Goal: Information Seeking & Learning: Compare options

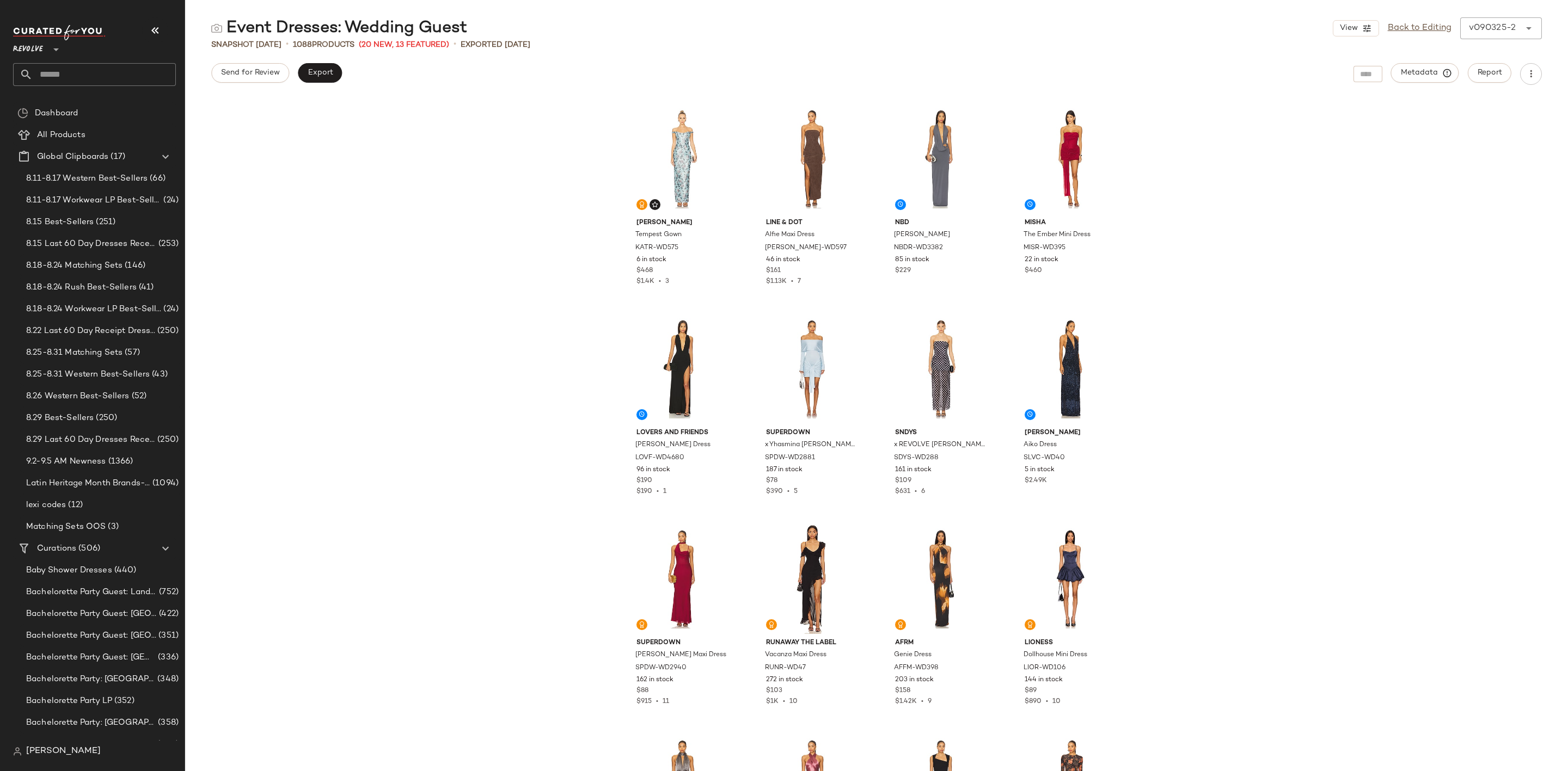
click at [103, 74] on input "text" at bounding box center [104, 75] width 143 height 23
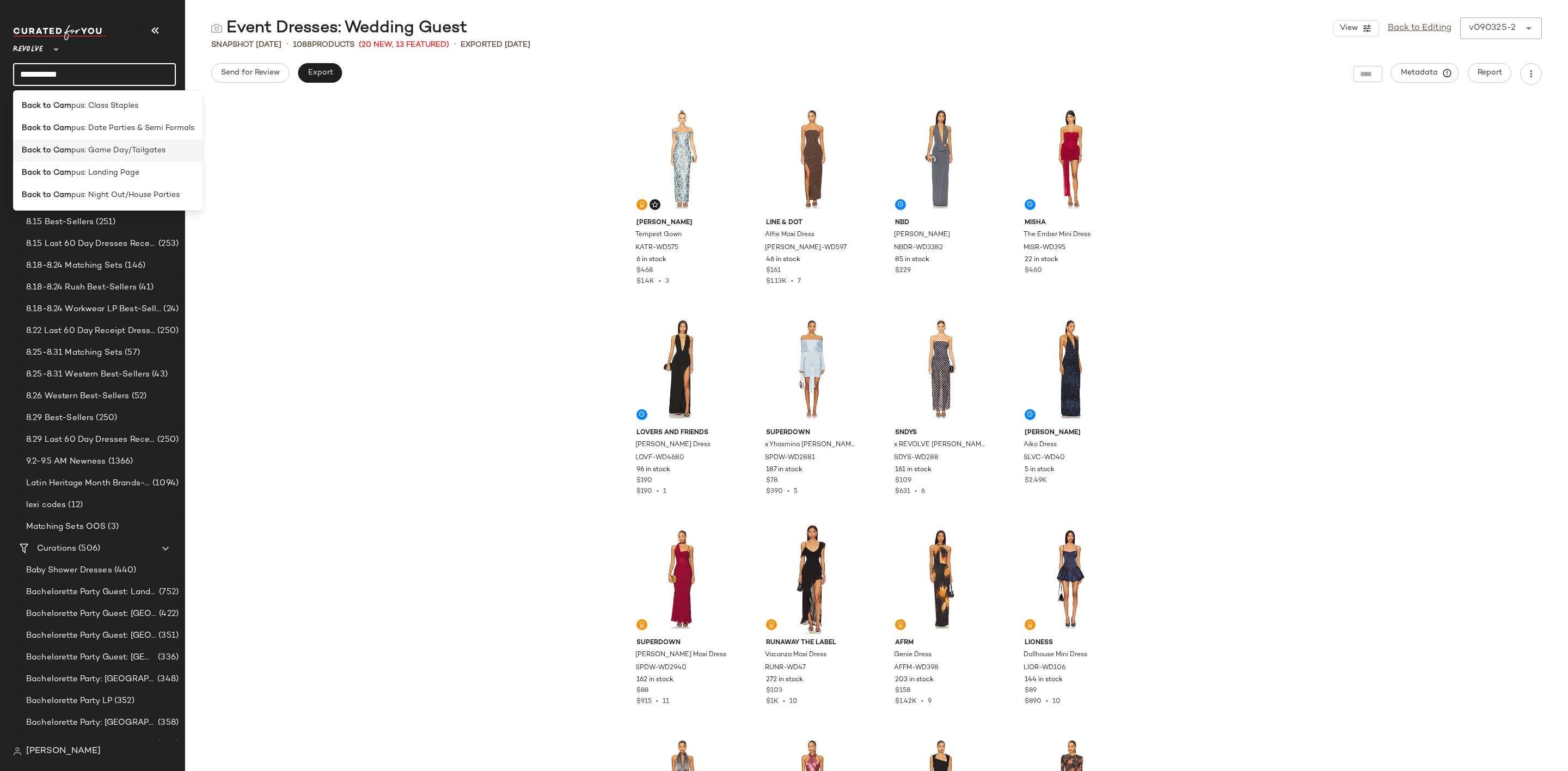
type input "**********"
click at [138, 147] on span "pus: Game Day/Tailgates" at bounding box center [118, 150] width 94 height 12
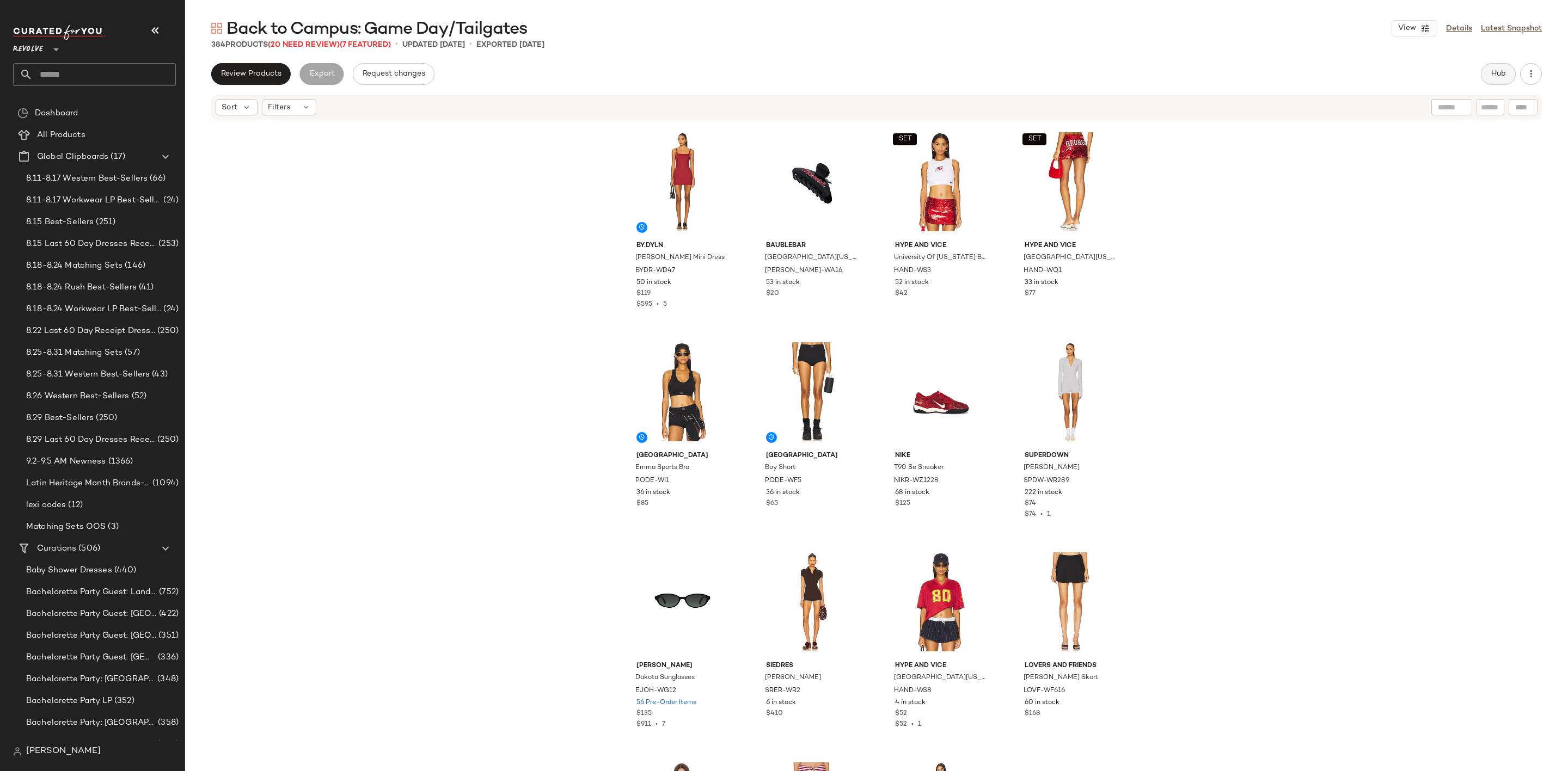
click at [1501, 74] on span "Hub" at bounding box center [1498, 74] width 15 height 9
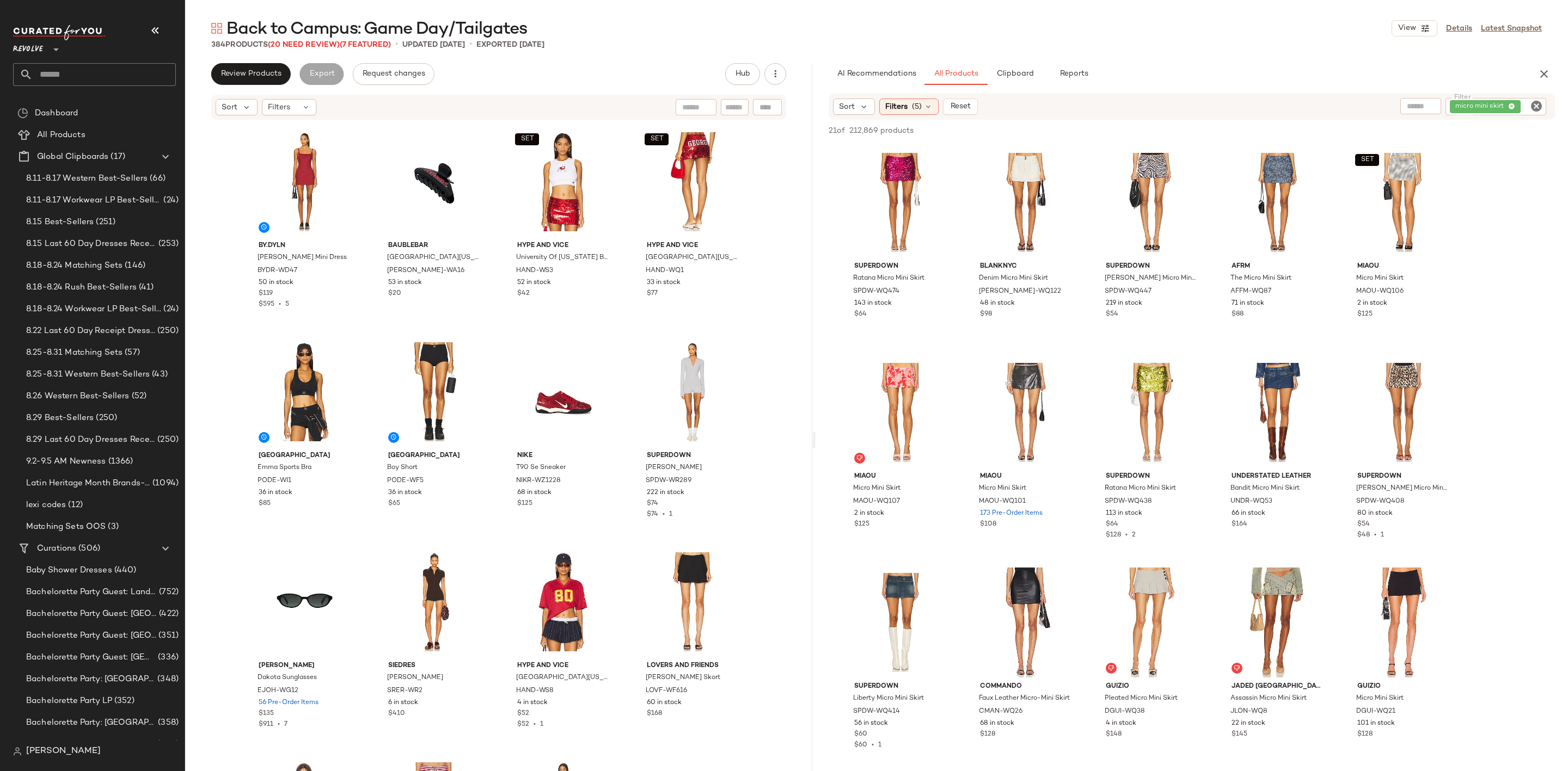
drag, startPoint x: 877, startPoint y: 438, endPoint x: 817, endPoint y: 443, distance: 60.2
click at [817, 443] on div "Back to Campus: Game Day/Tailgates View Details Latest Snapshot 384 Products (2…" at bounding box center [877, 394] width 1383 height 754
click at [1390, 77] on div "AI Recommendations All Products Clipboard Reports" at bounding box center [1174, 74] width 691 height 22
click at [897, 108] on span "Filters" at bounding box center [896, 106] width 23 height 12
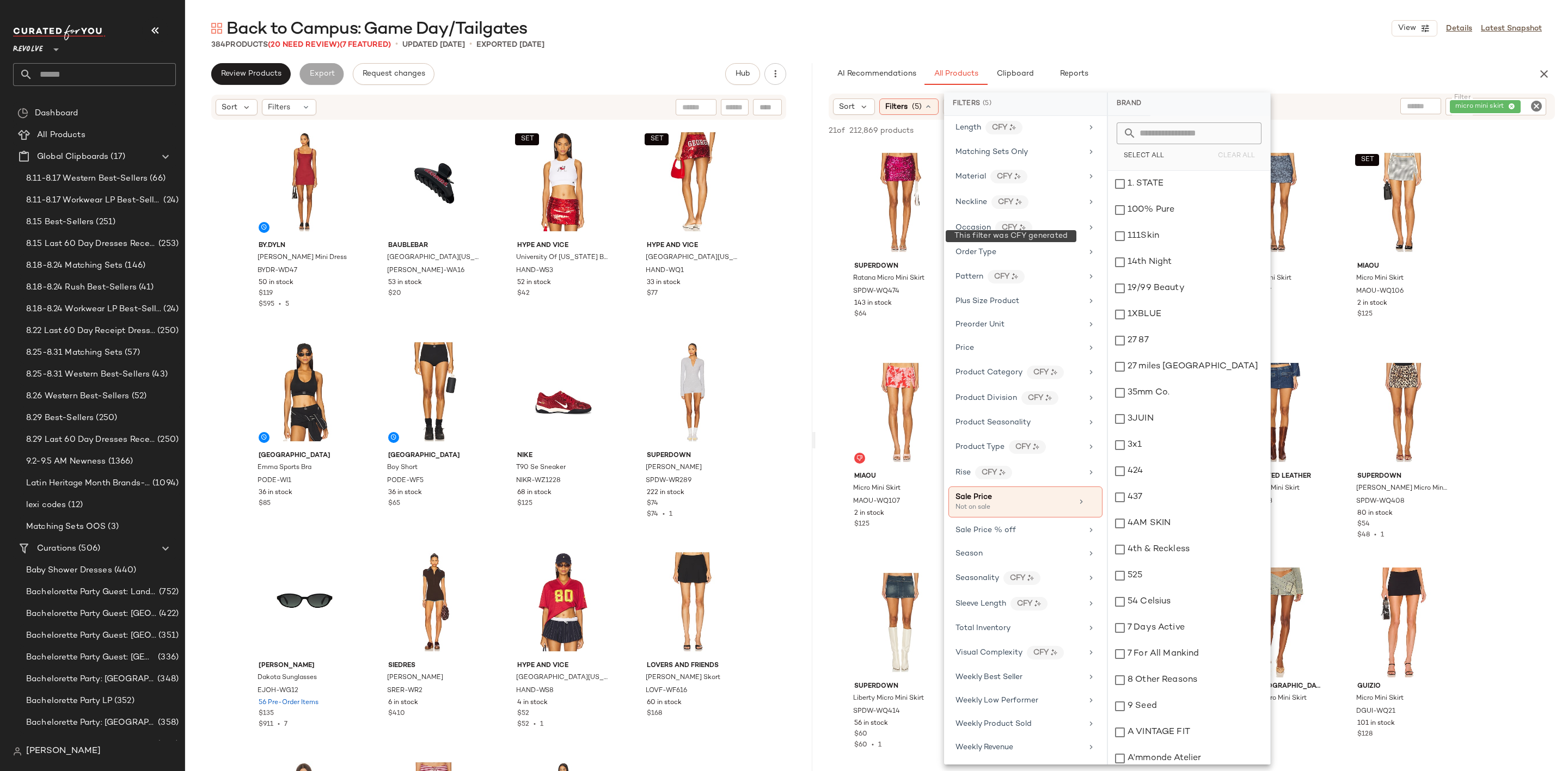
scroll to position [717, 0]
click at [1245, 48] on div "384 Products (20 Need Review) (7 Featured) • updated [DATE] • Exported [DATE]" at bounding box center [877, 44] width 1383 height 11
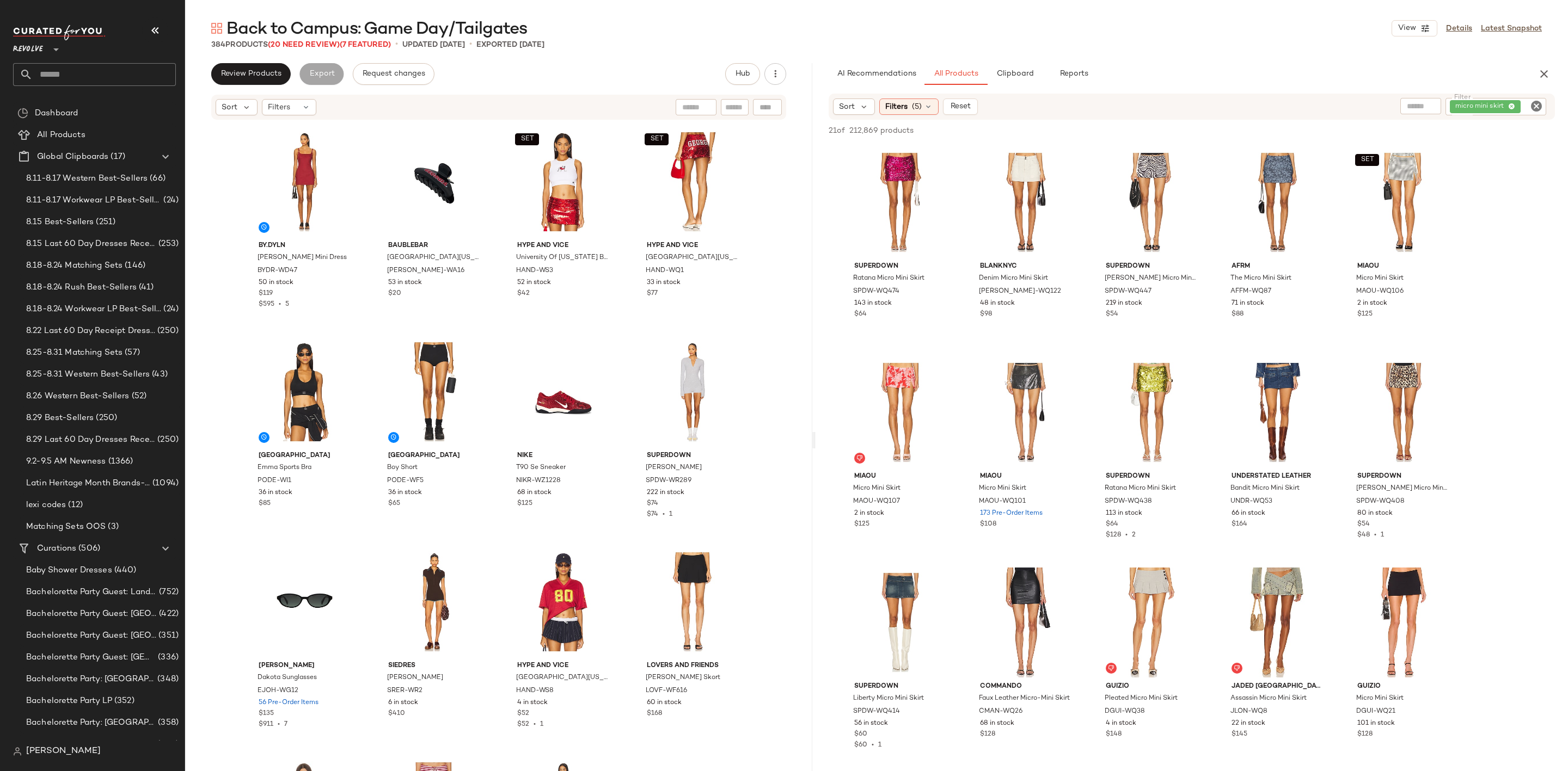
click at [1536, 106] on icon "Clear Filter" at bounding box center [1536, 106] width 13 height 13
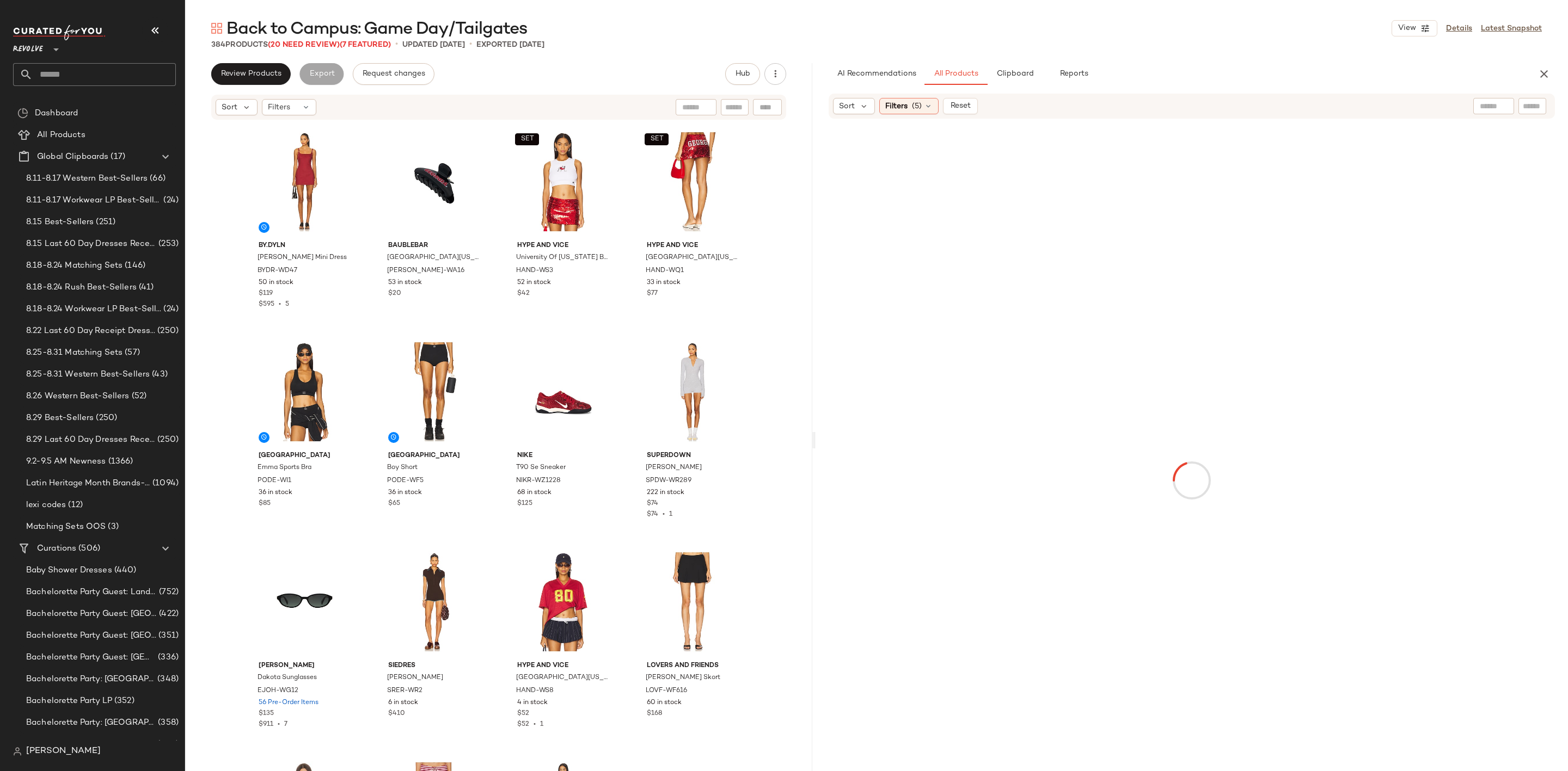
click at [1256, 54] on div "Back to Campus: Game Day/Tailgates View Details Latest Snapshot 384 Products (2…" at bounding box center [877, 394] width 1383 height 754
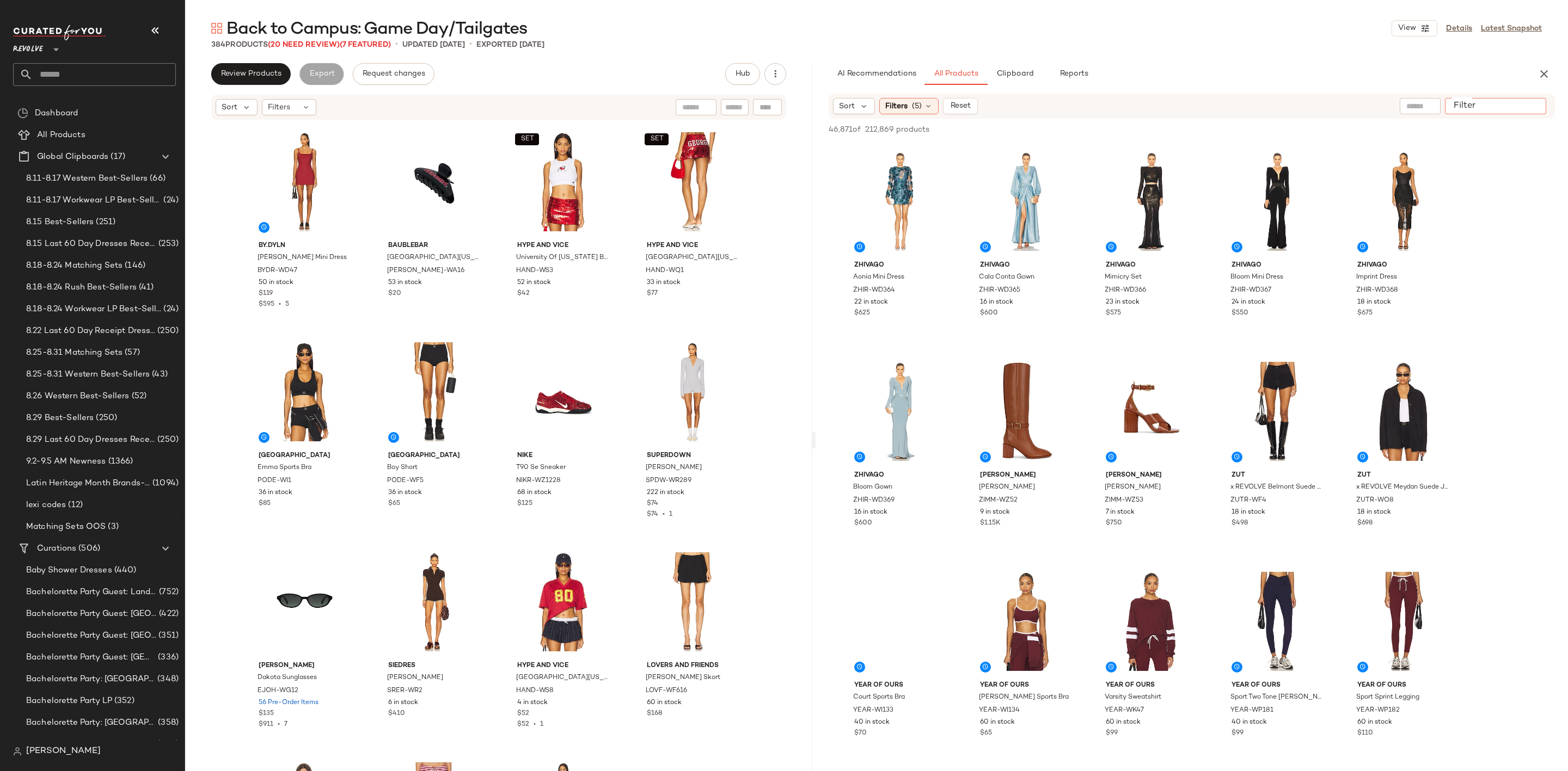
click at [1527, 106] on input "Filter" at bounding box center [1496, 106] width 93 height 12
type input "******"
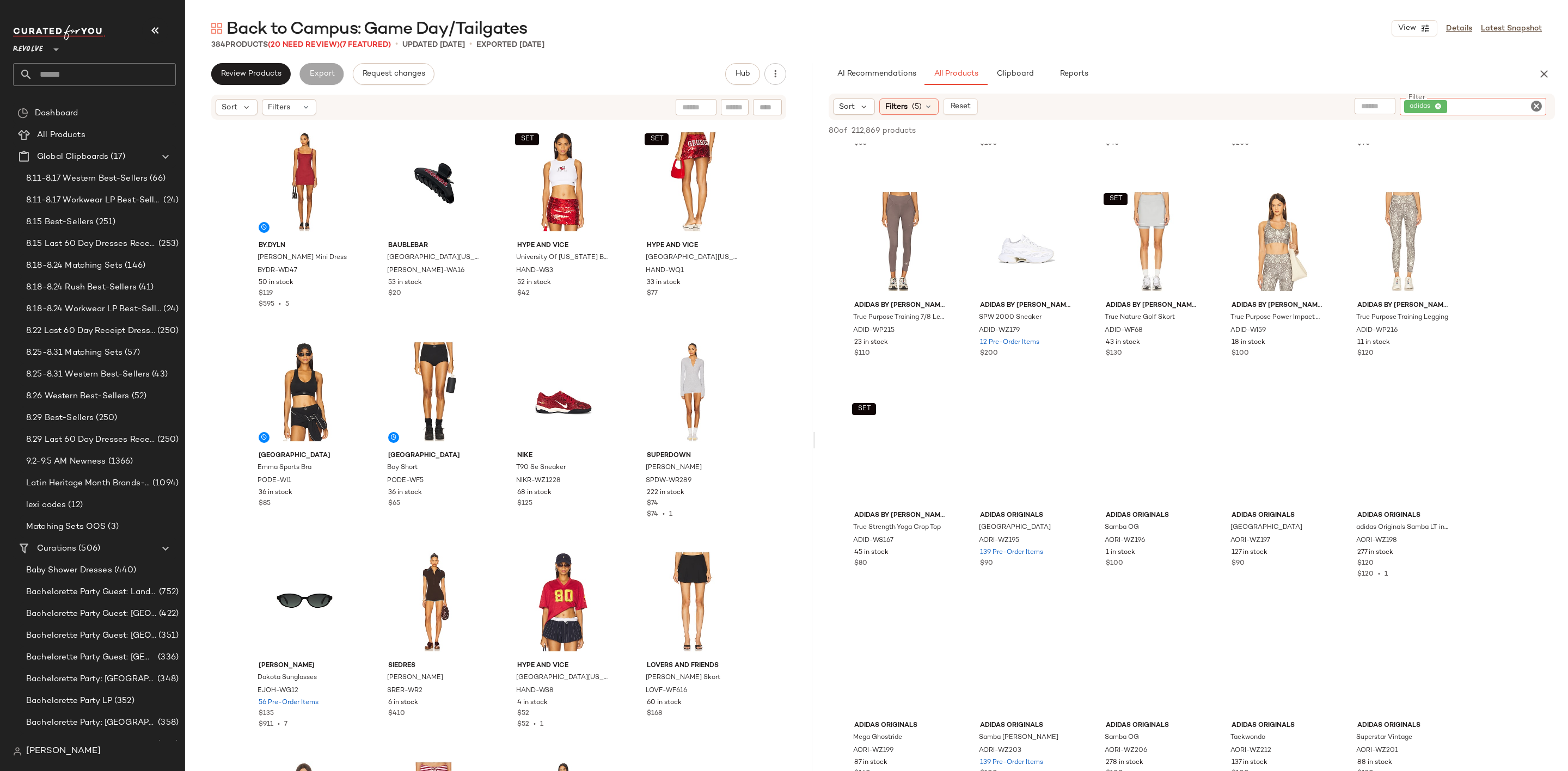
scroll to position [408, 0]
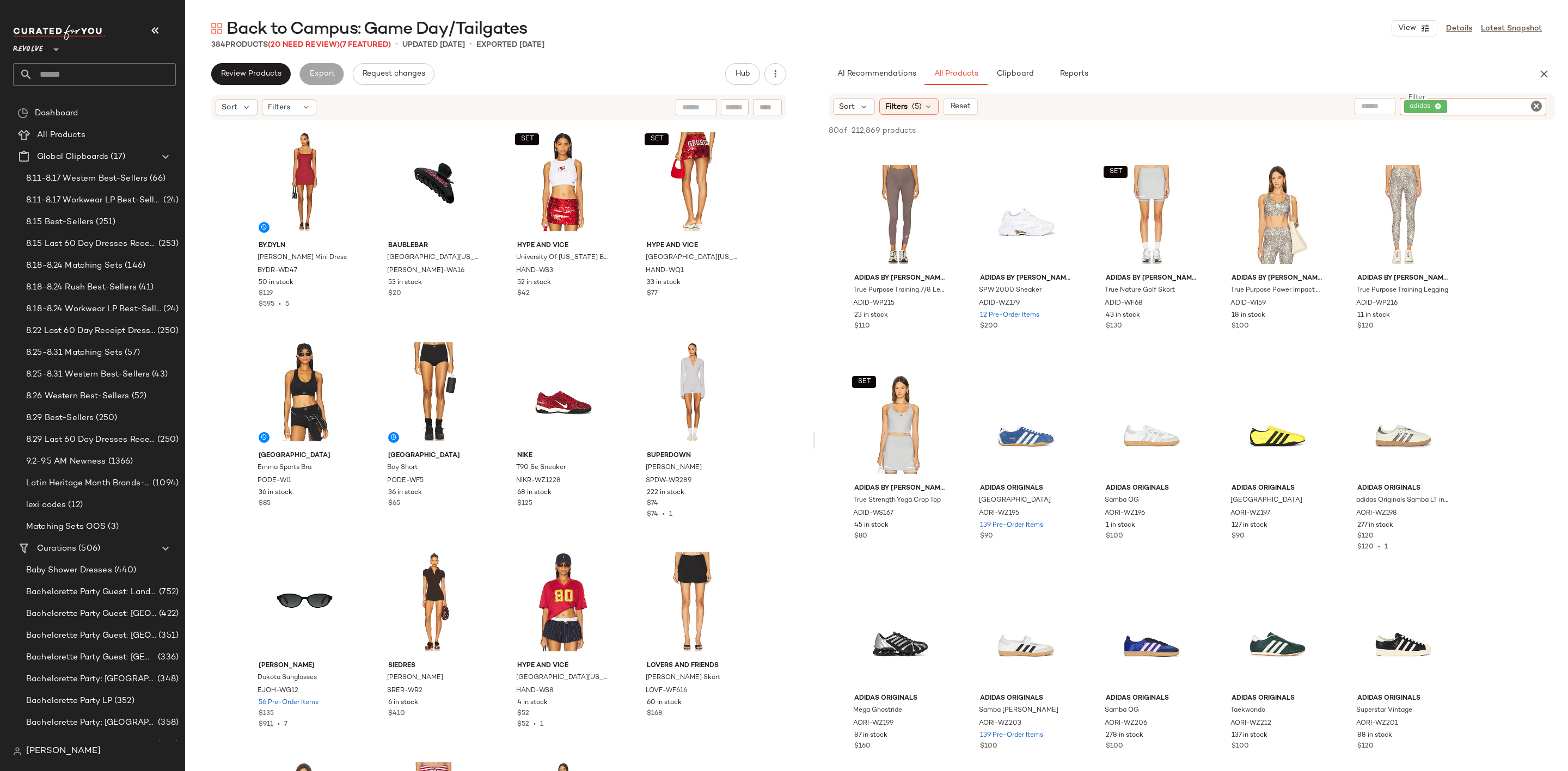
click at [1535, 100] on icon "Clear Filter" at bounding box center [1536, 106] width 13 height 13
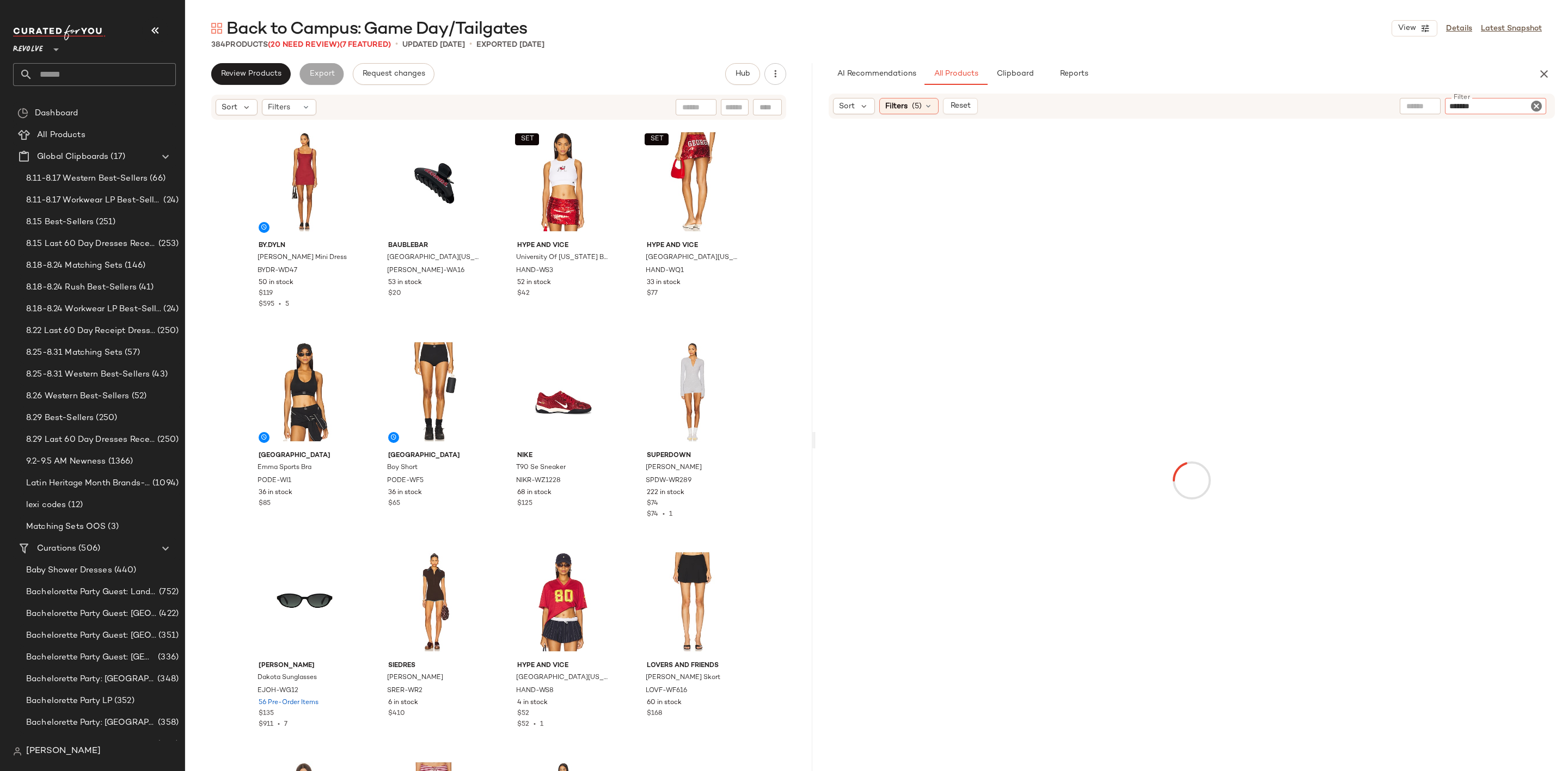
type input "********"
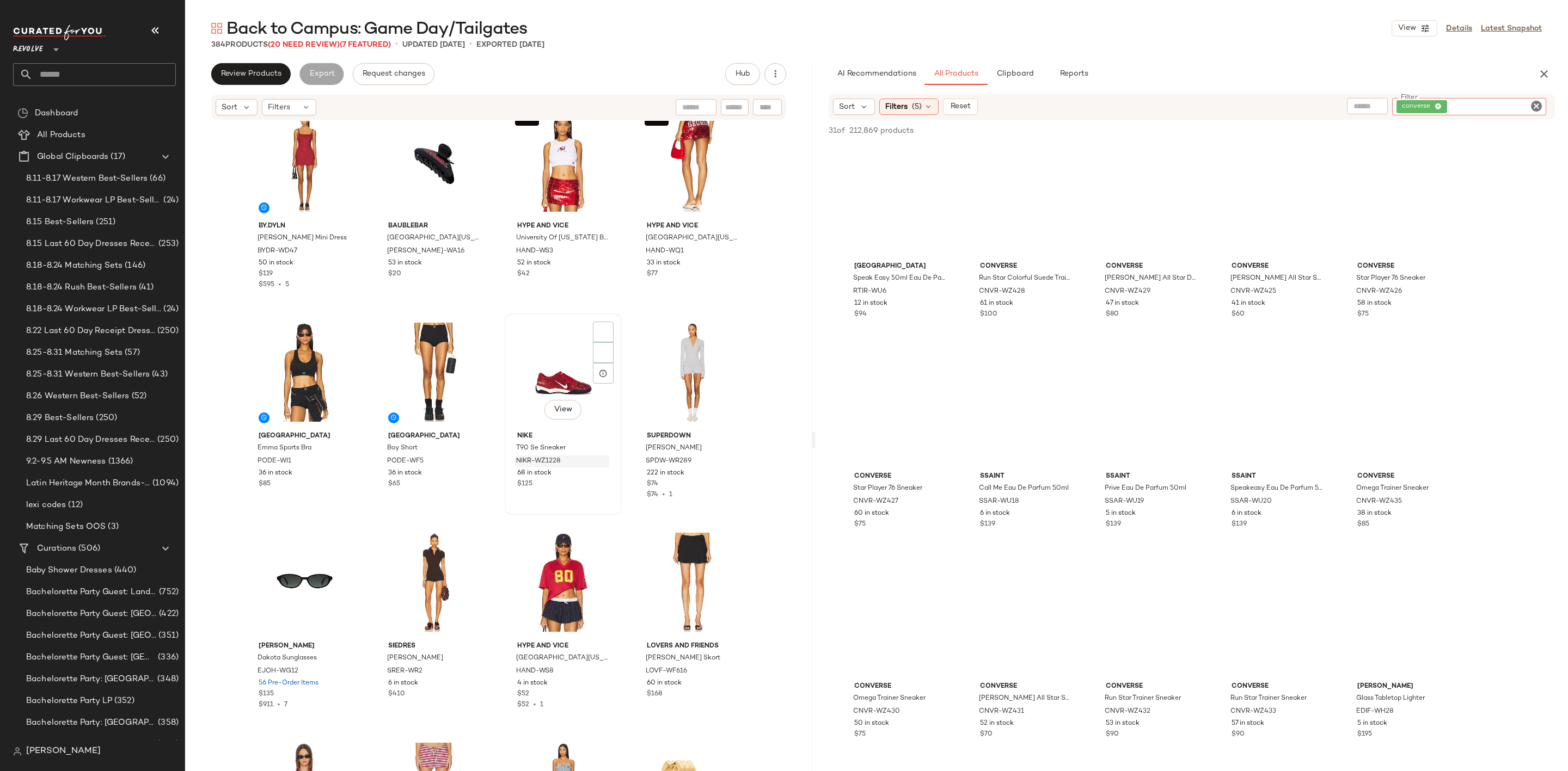
scroll to position [0, 0]
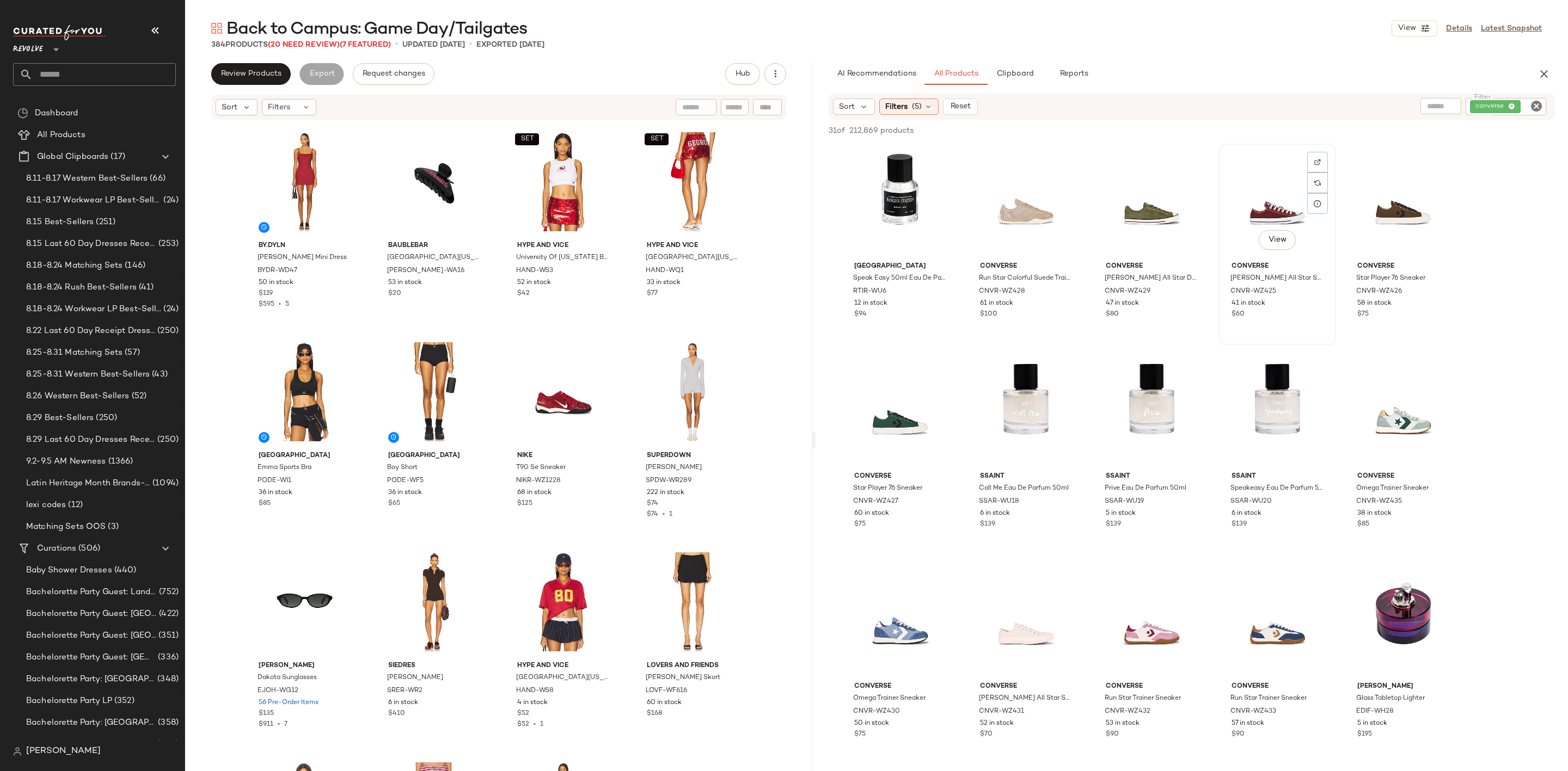
click at [1258, 200] on div "View" at bounding box center [1278, 202] width 110 height 110
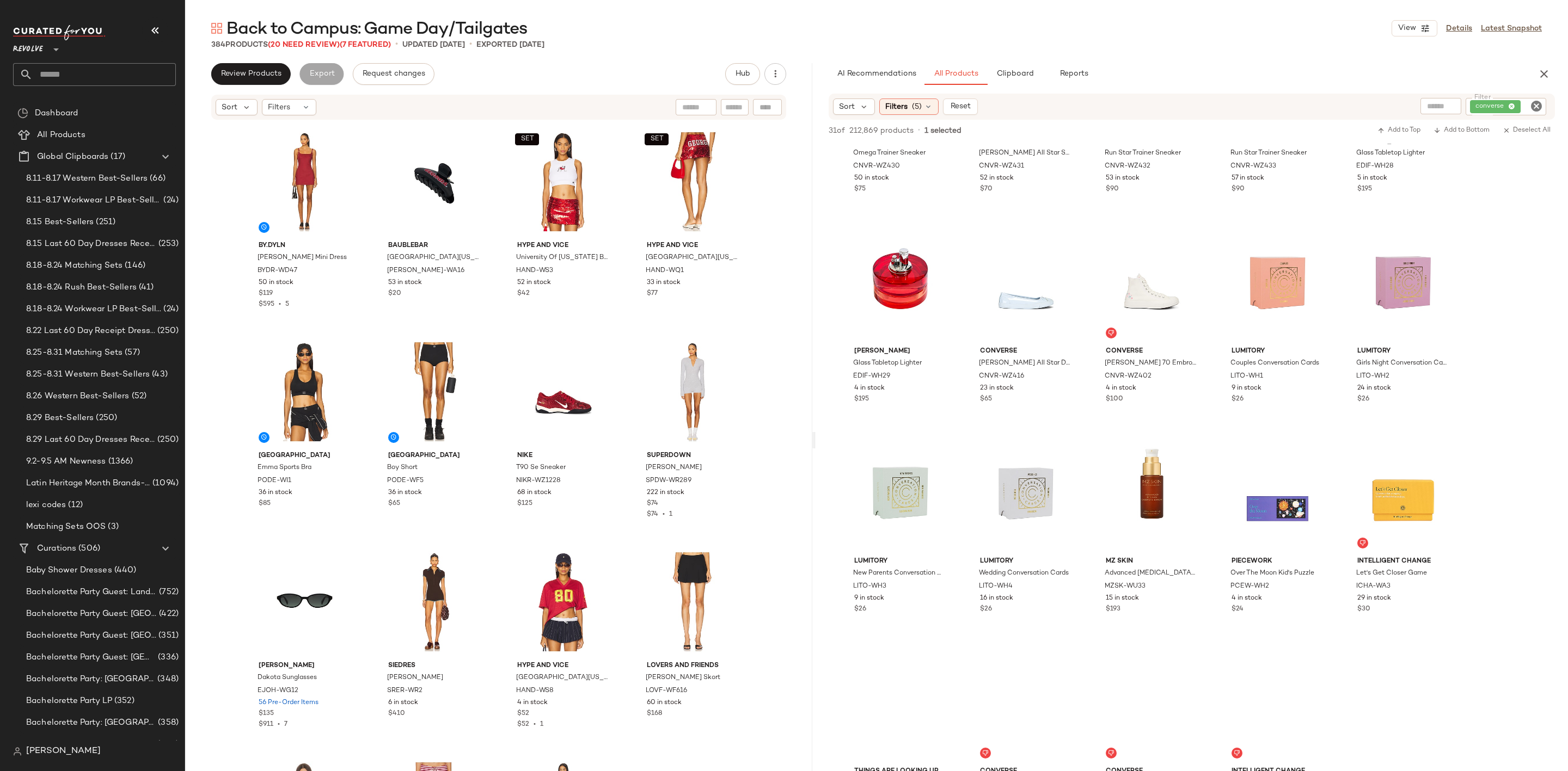
scroll to position [653, 0]
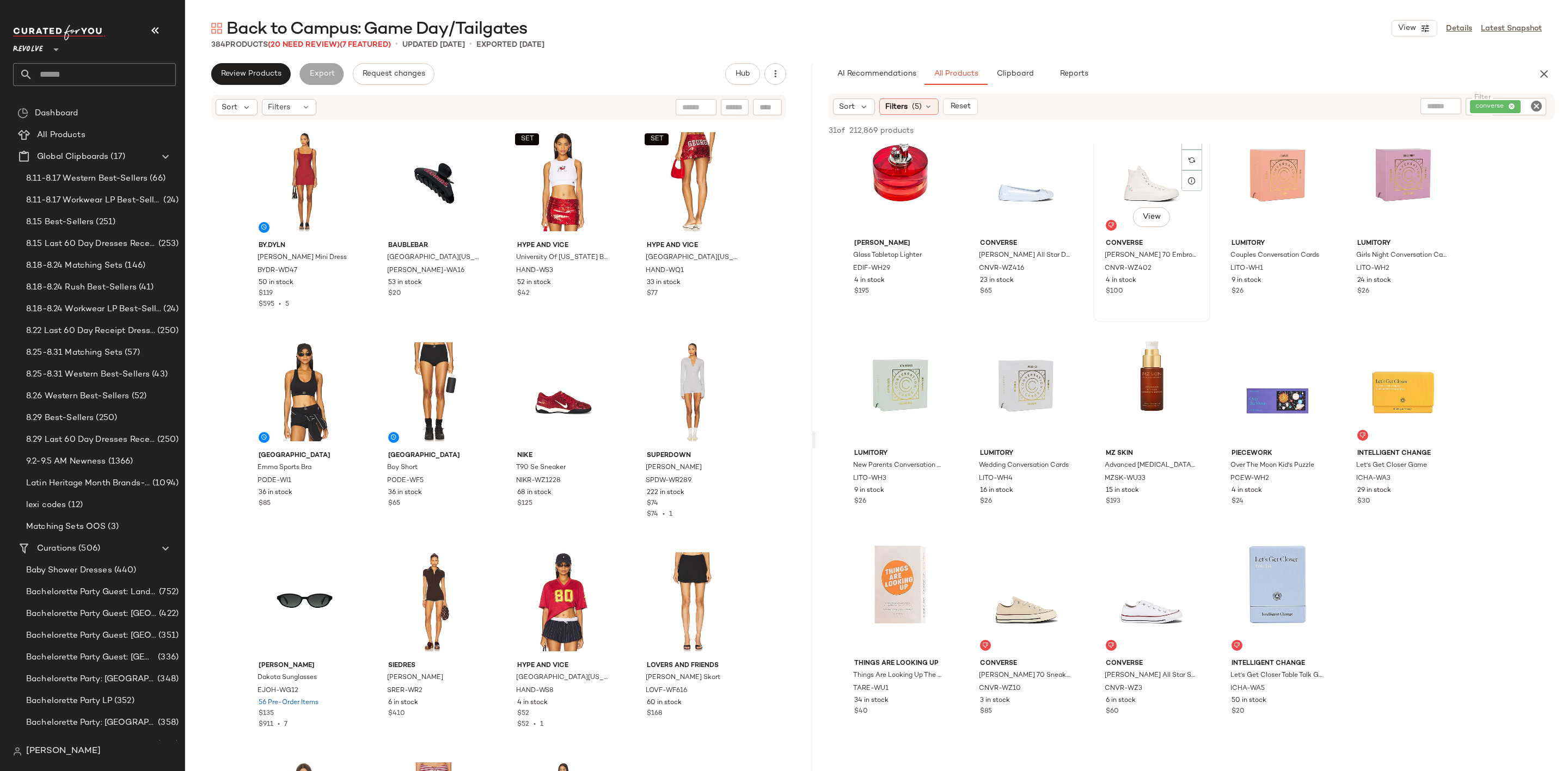
click at [1129, 175] on div "View" at bounding box center [1152, 180] width 110 height 110
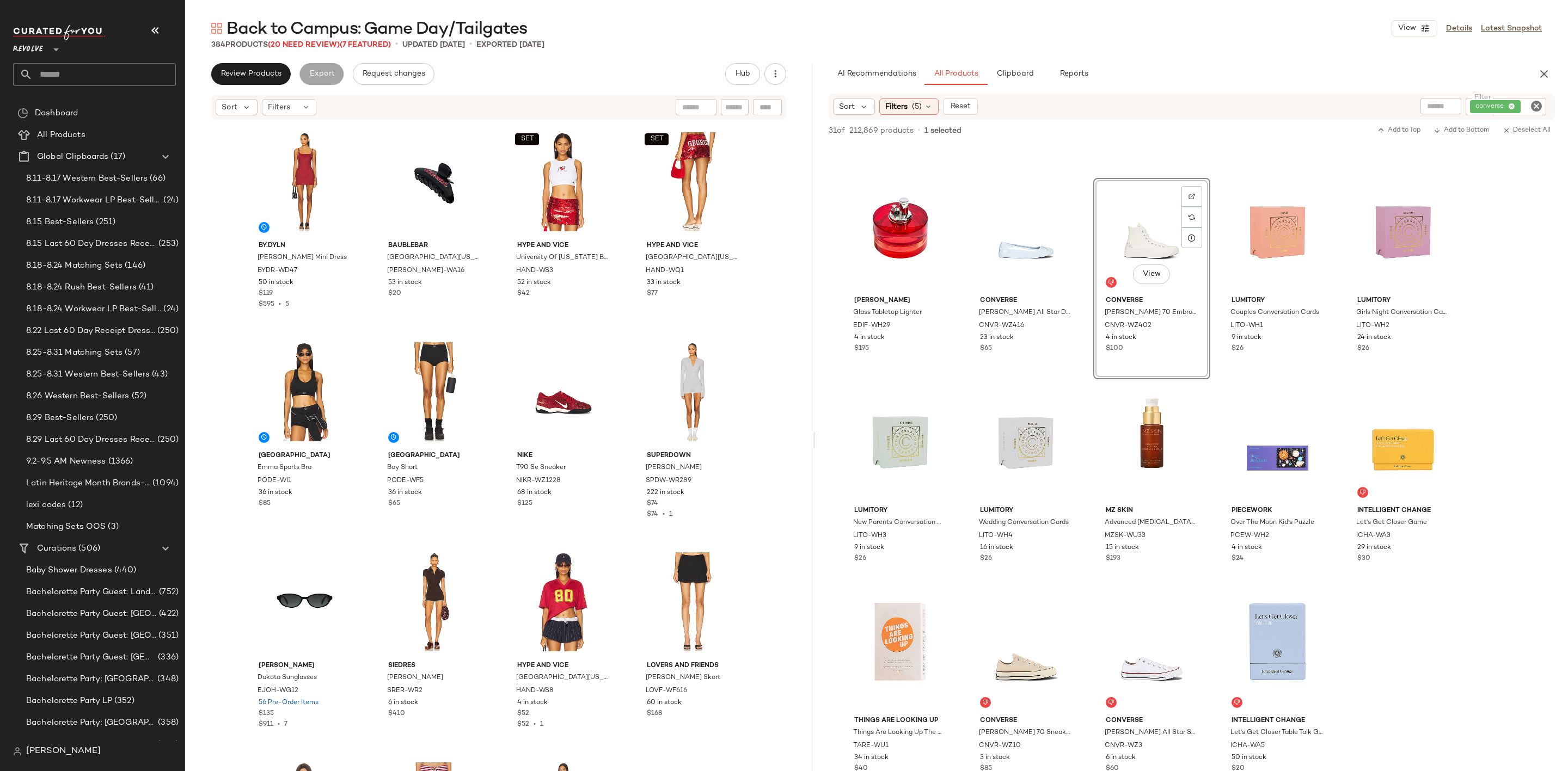
scroll to position [571, 0]
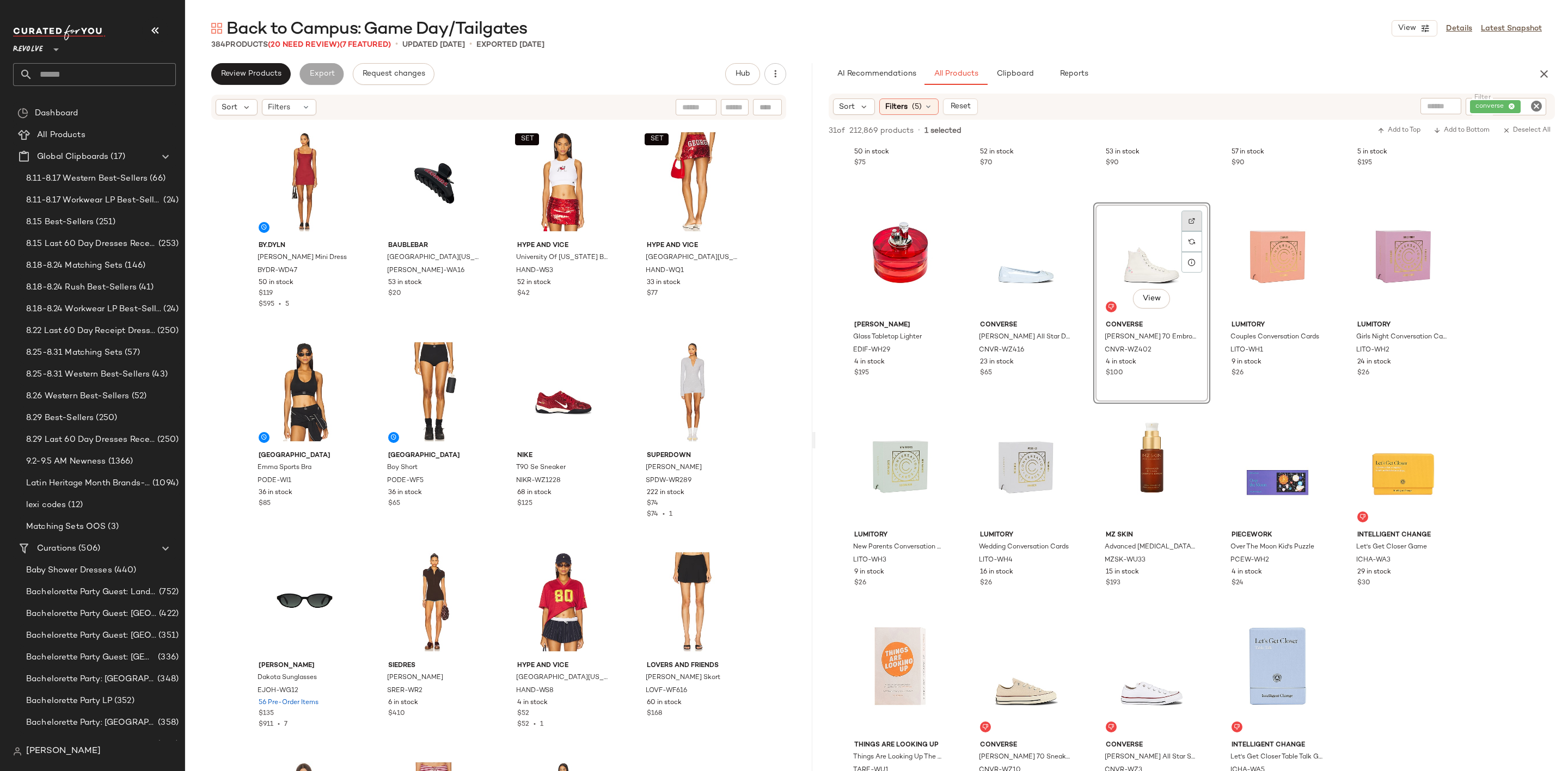
click at [1191, 231] on div at bounding box center [1192, 242] width 21 height 21
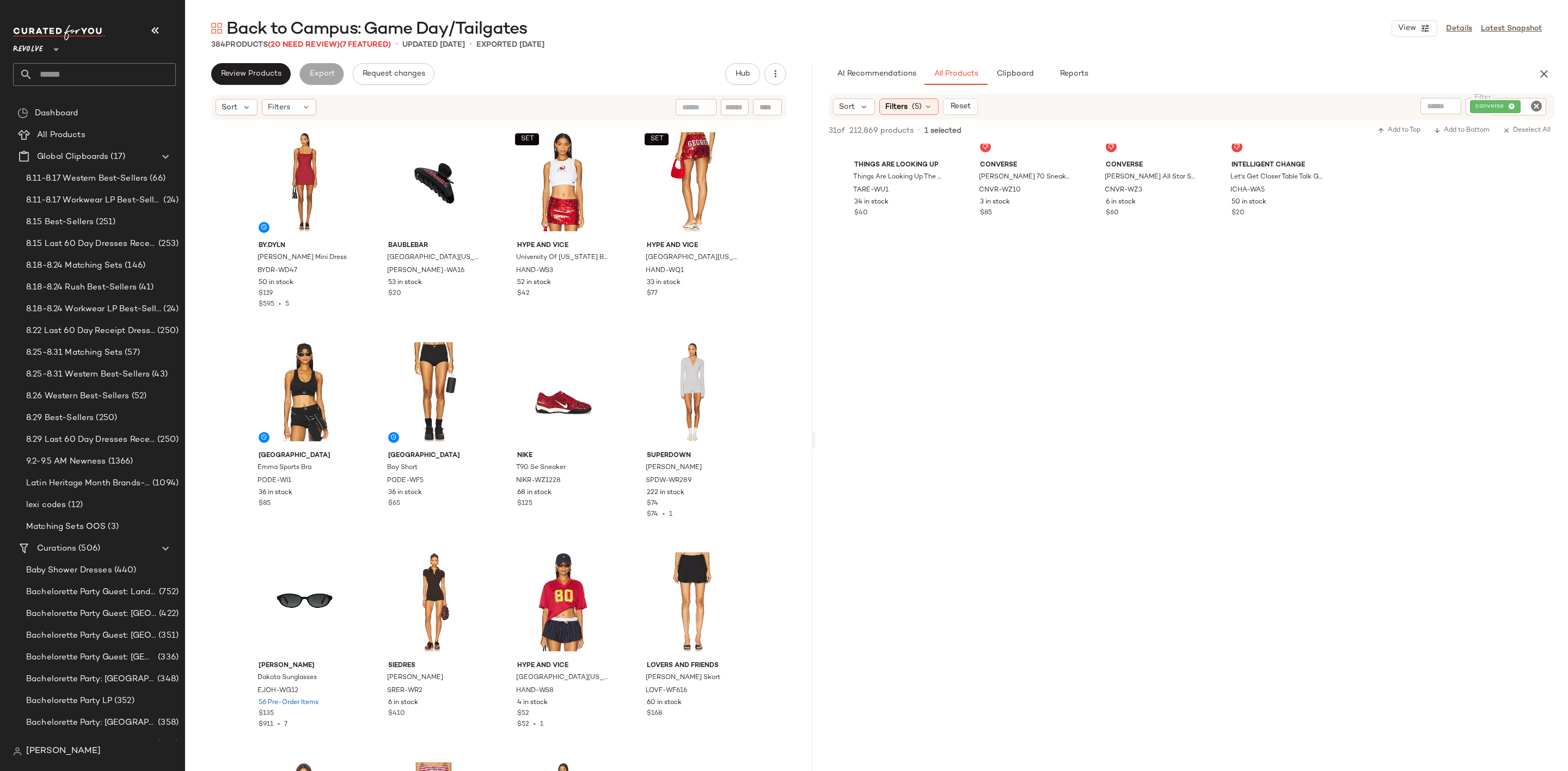
scroll to position [898, 0]
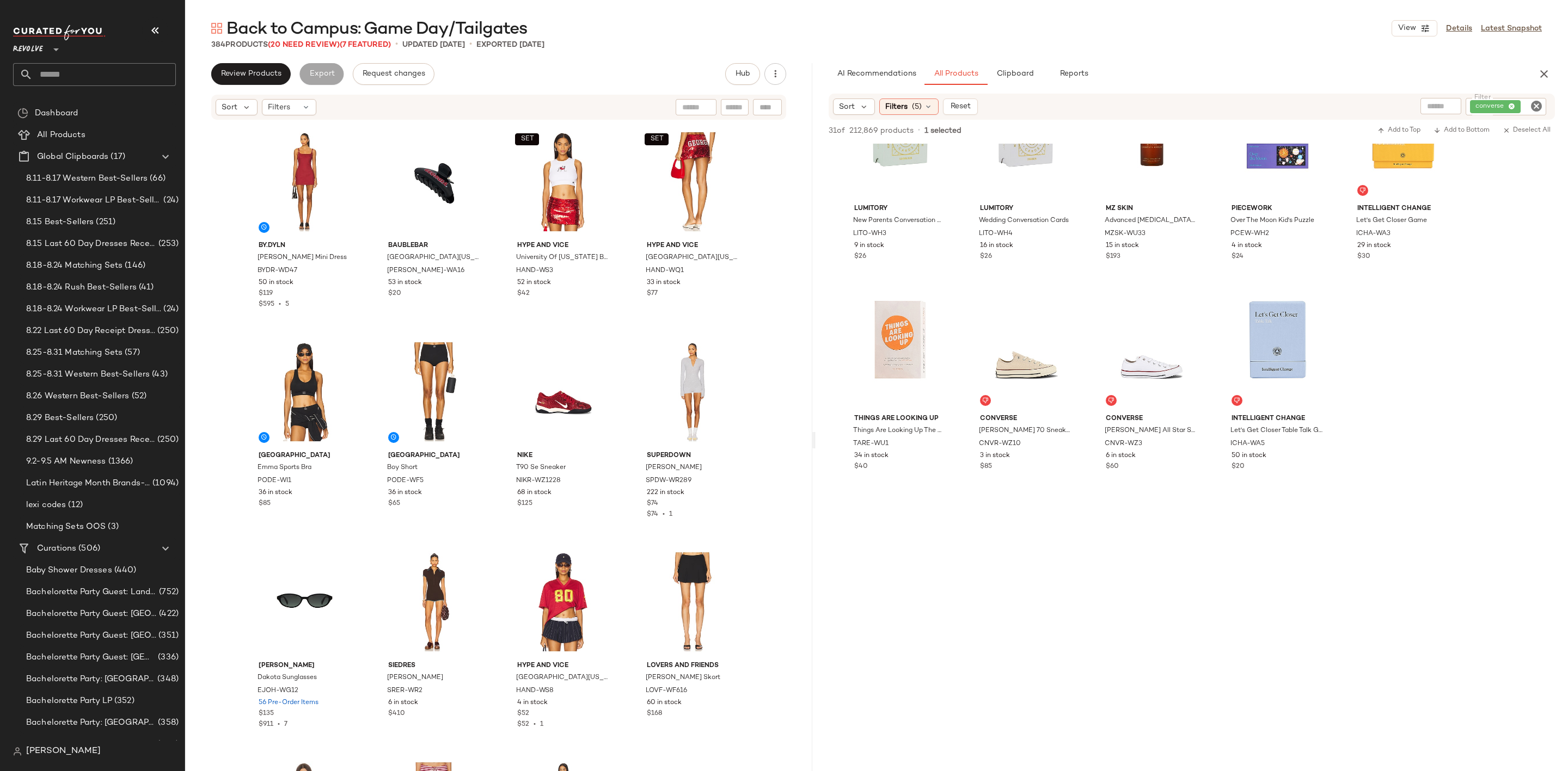
click at [1534, 106] on icon "Clear Filter" at bounding box center [1536, 106] width 13 height 13
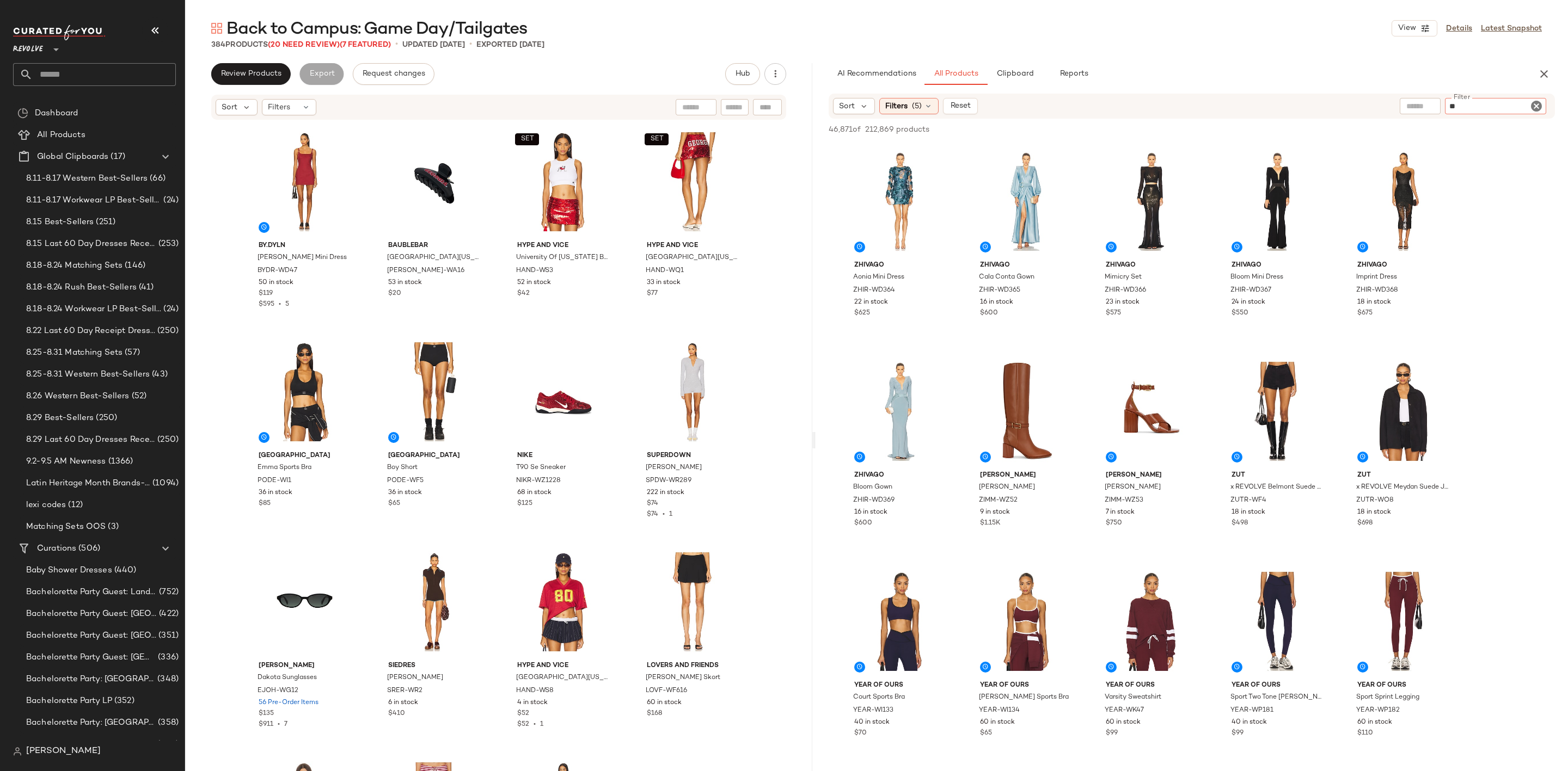
type input "*"
type input "****"
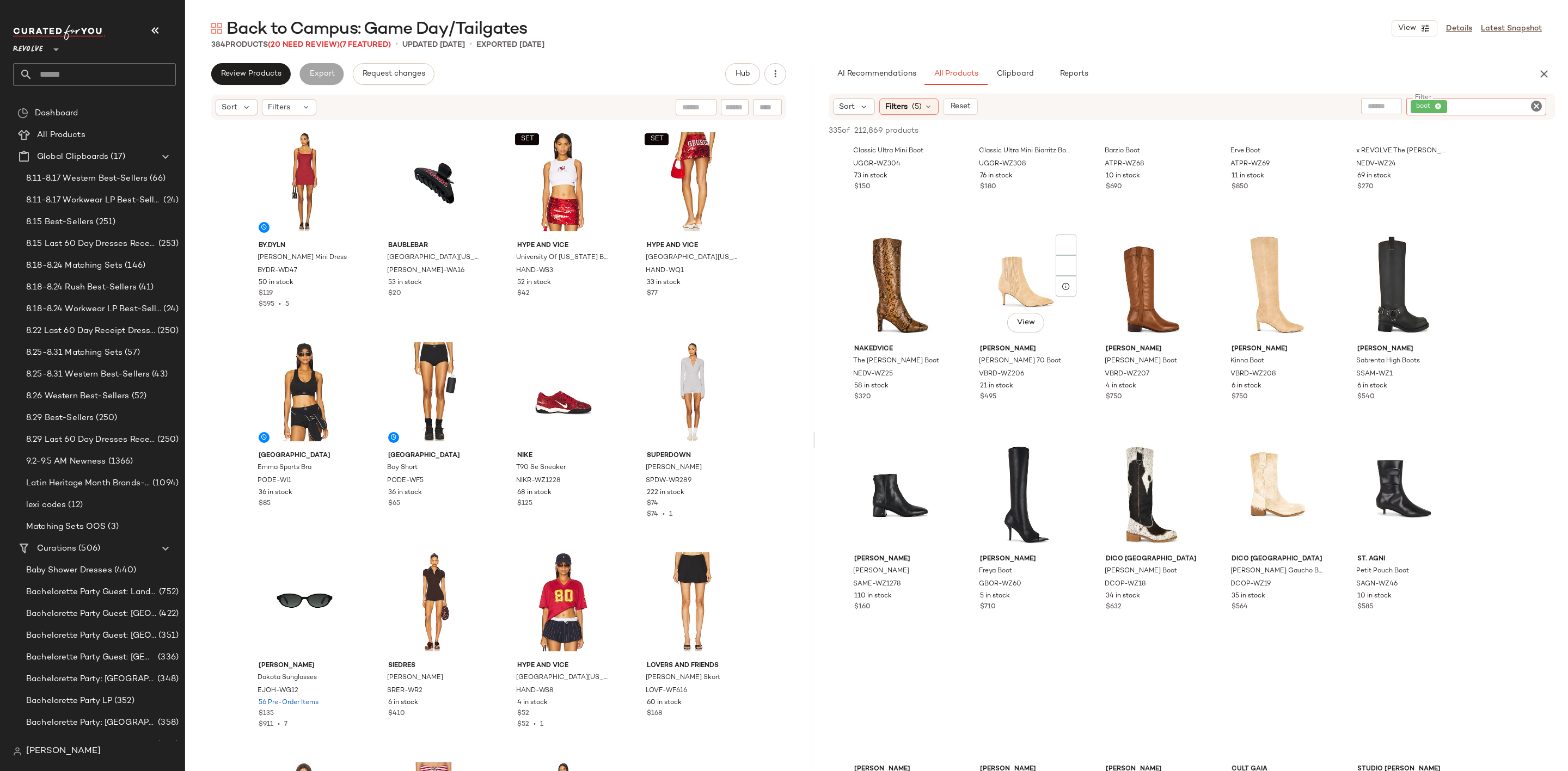
scroll to position [1878, 0]
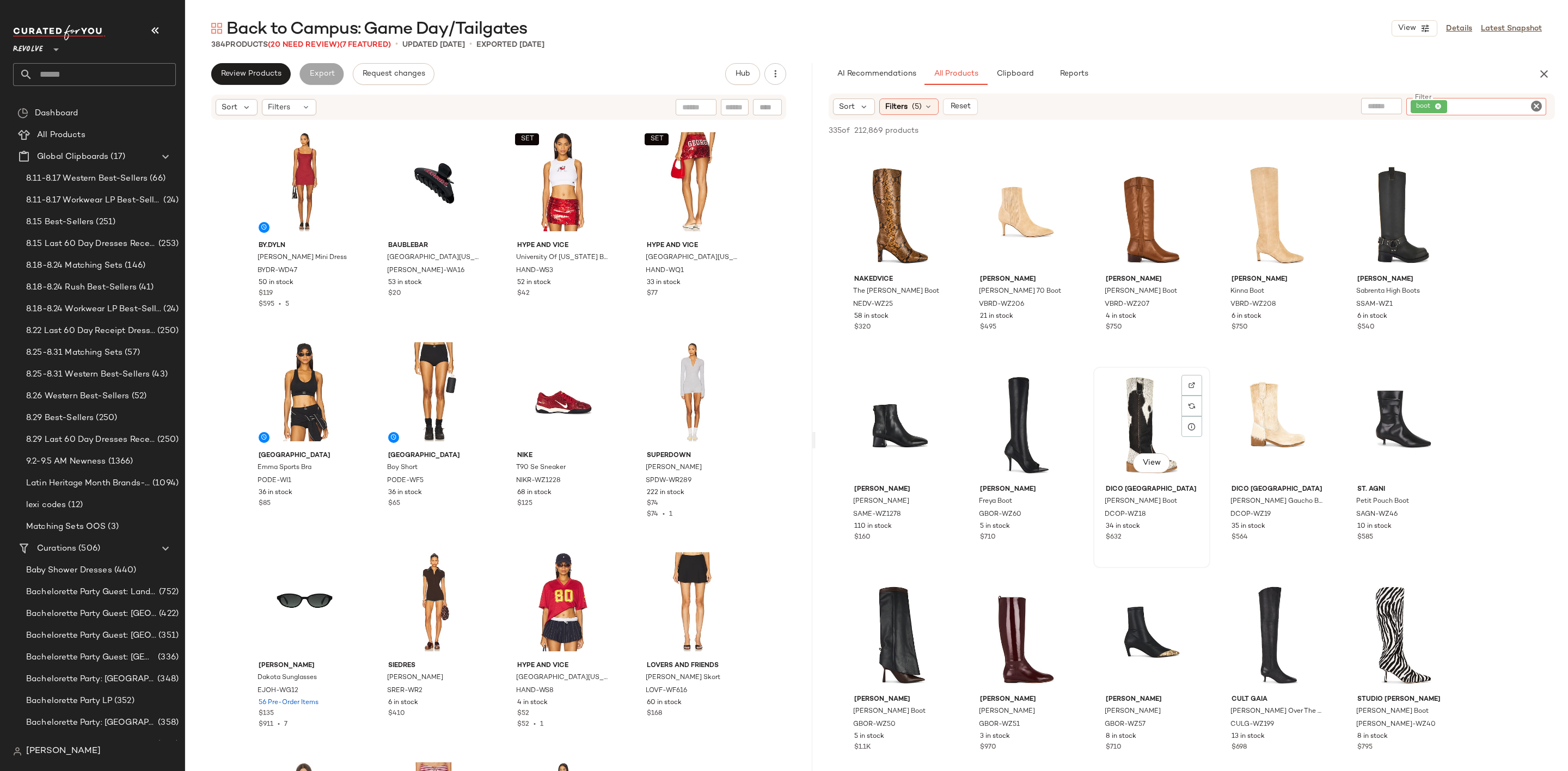
click at [1121, 385] on div "View" at bounding box center [1152, 425] width 110 height 110
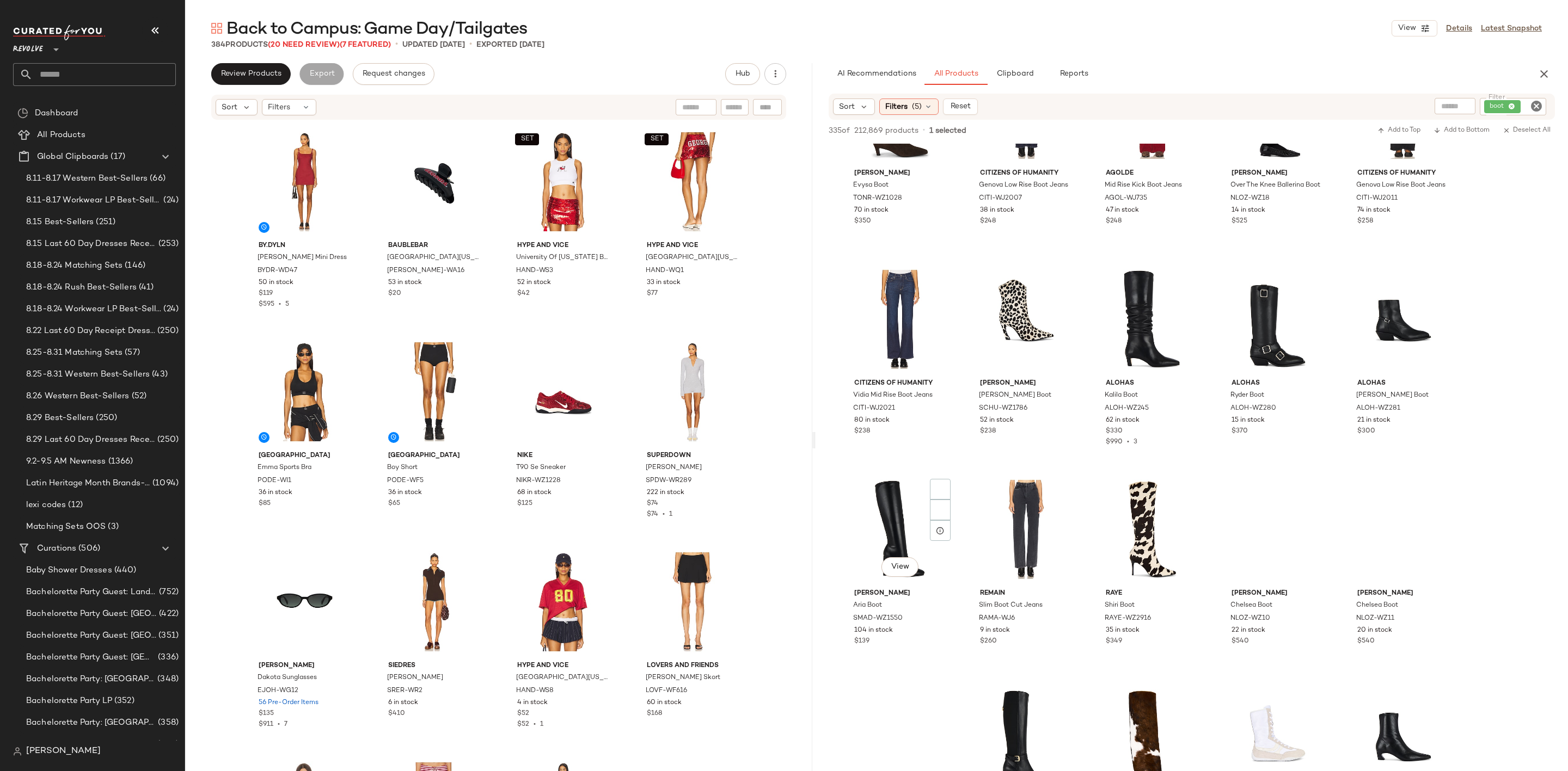
scroll to position [3511, 0]
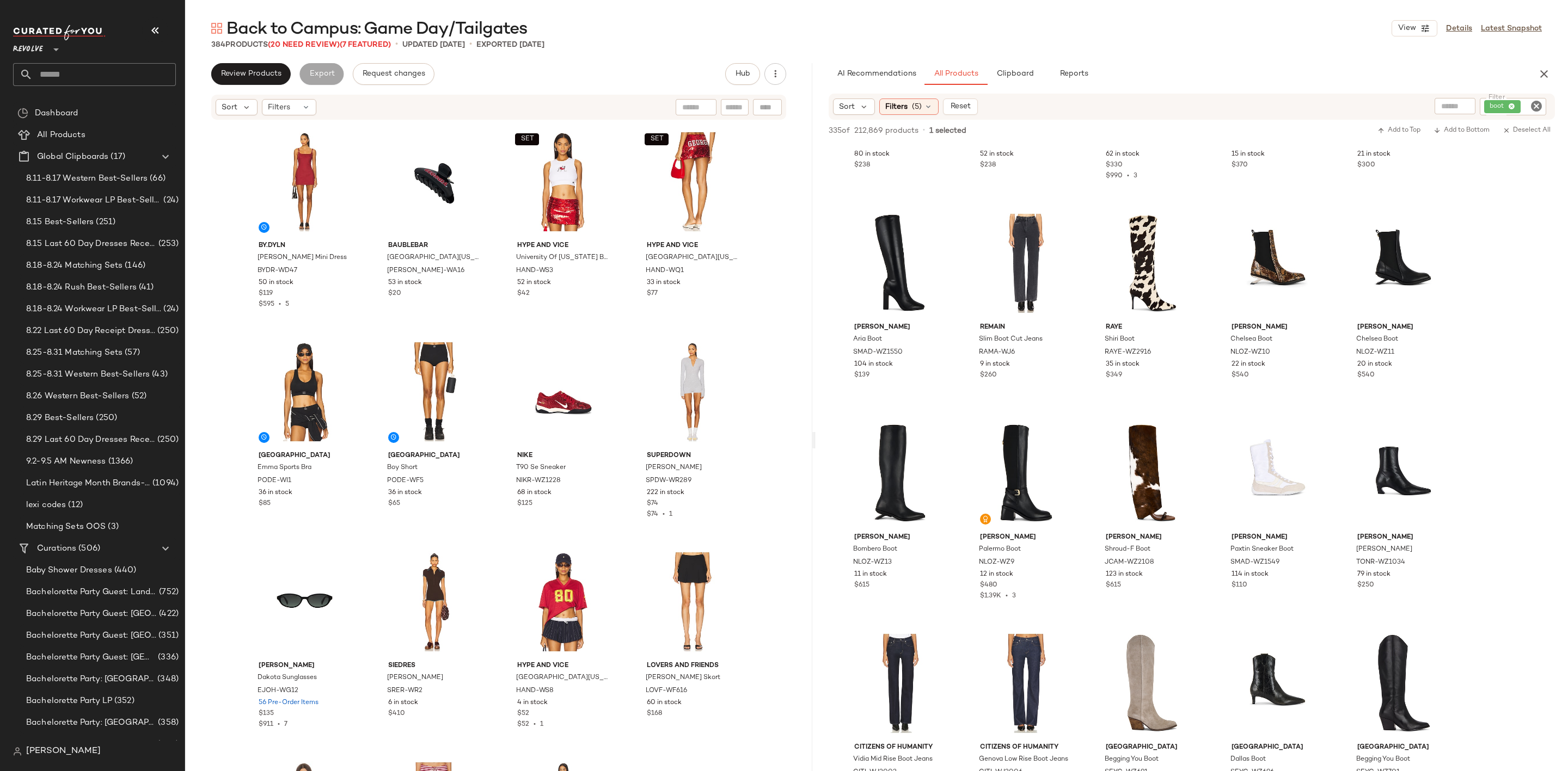
click at [1537, 105] on icon "Clear Filter" at bounding box center [1536, 106] width 13 height 13
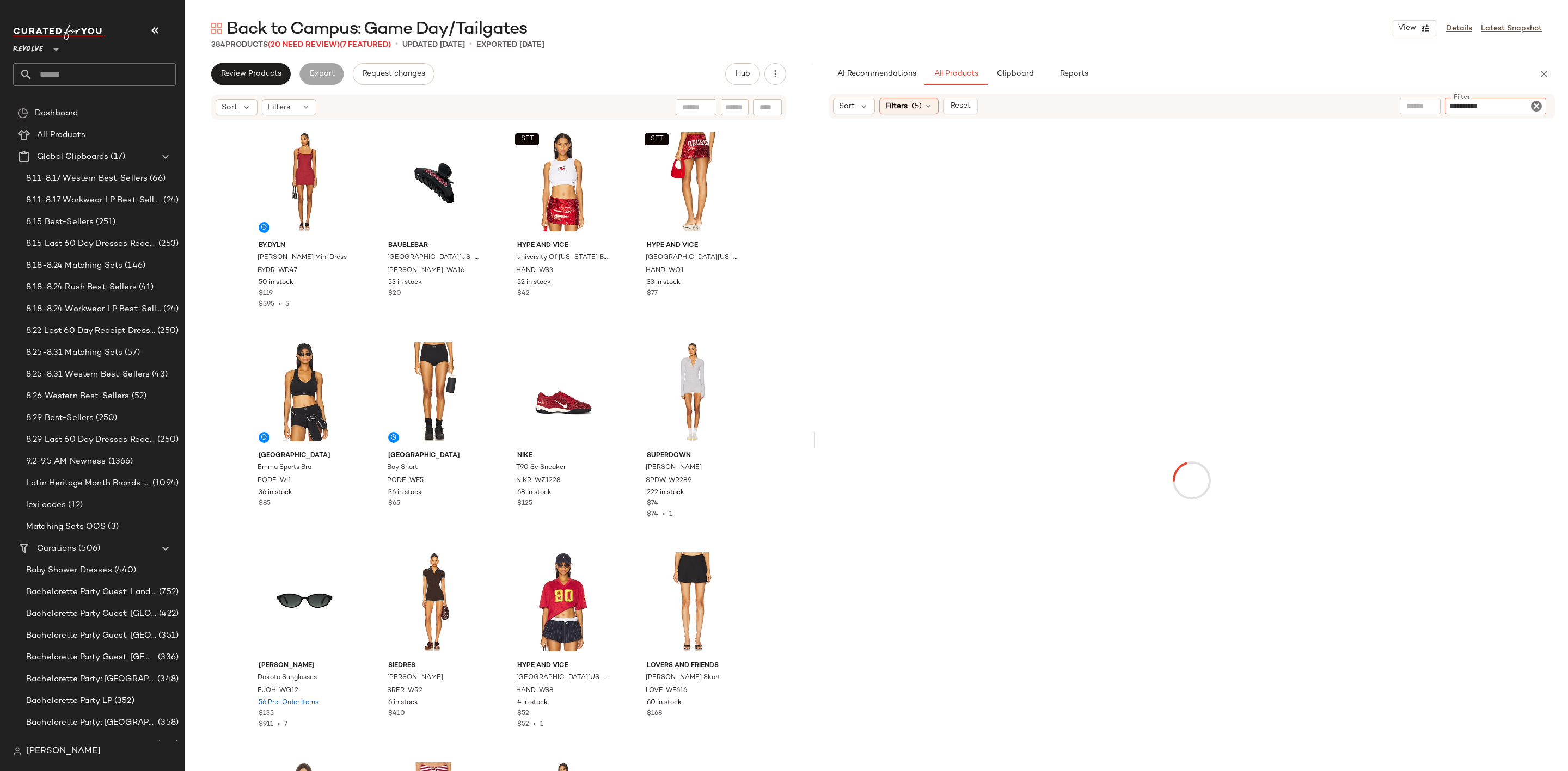
type input "**********"
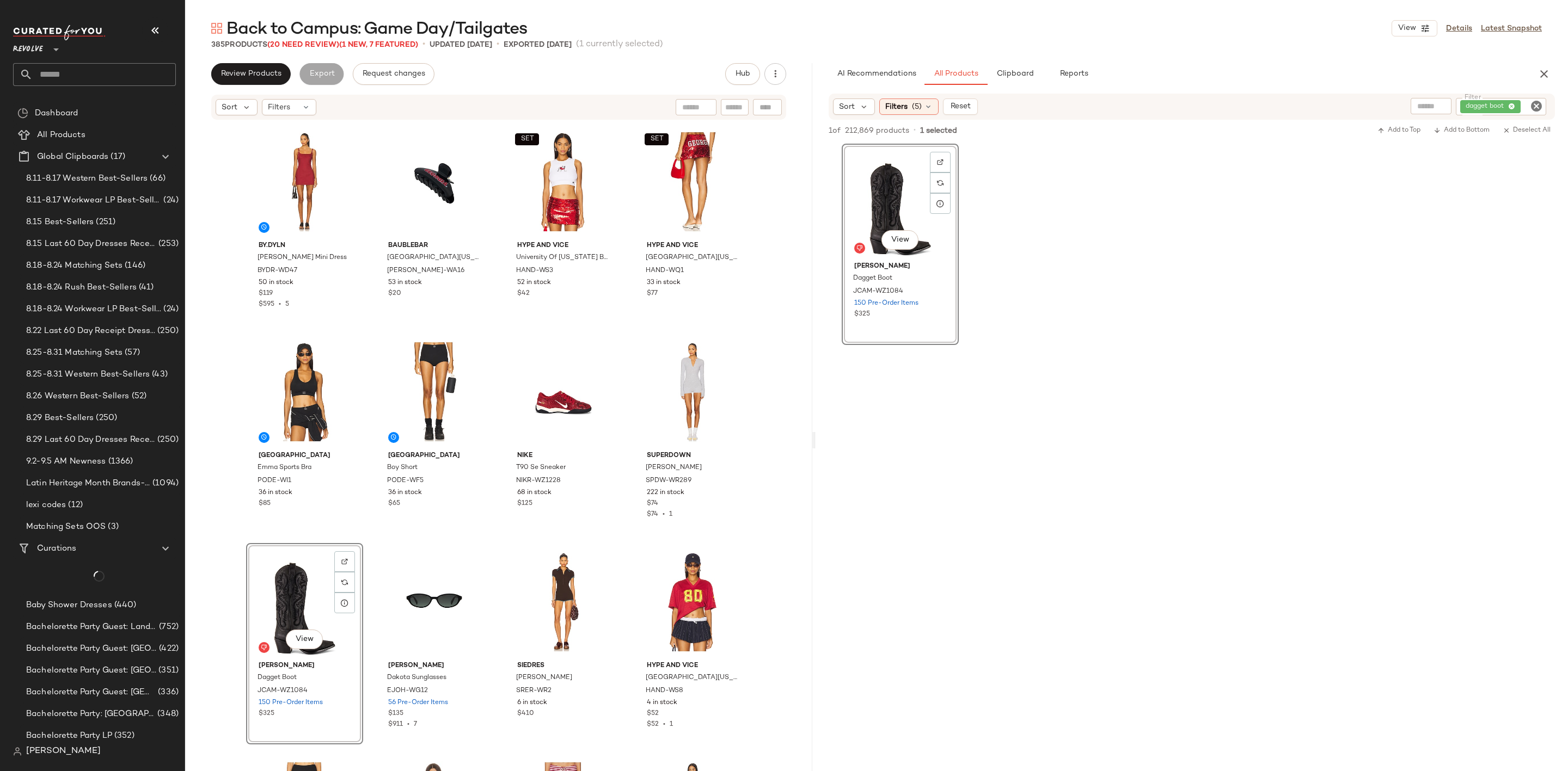
click at [270, 577] on div "View" at bounding box center [305, 602] width 110 height 110
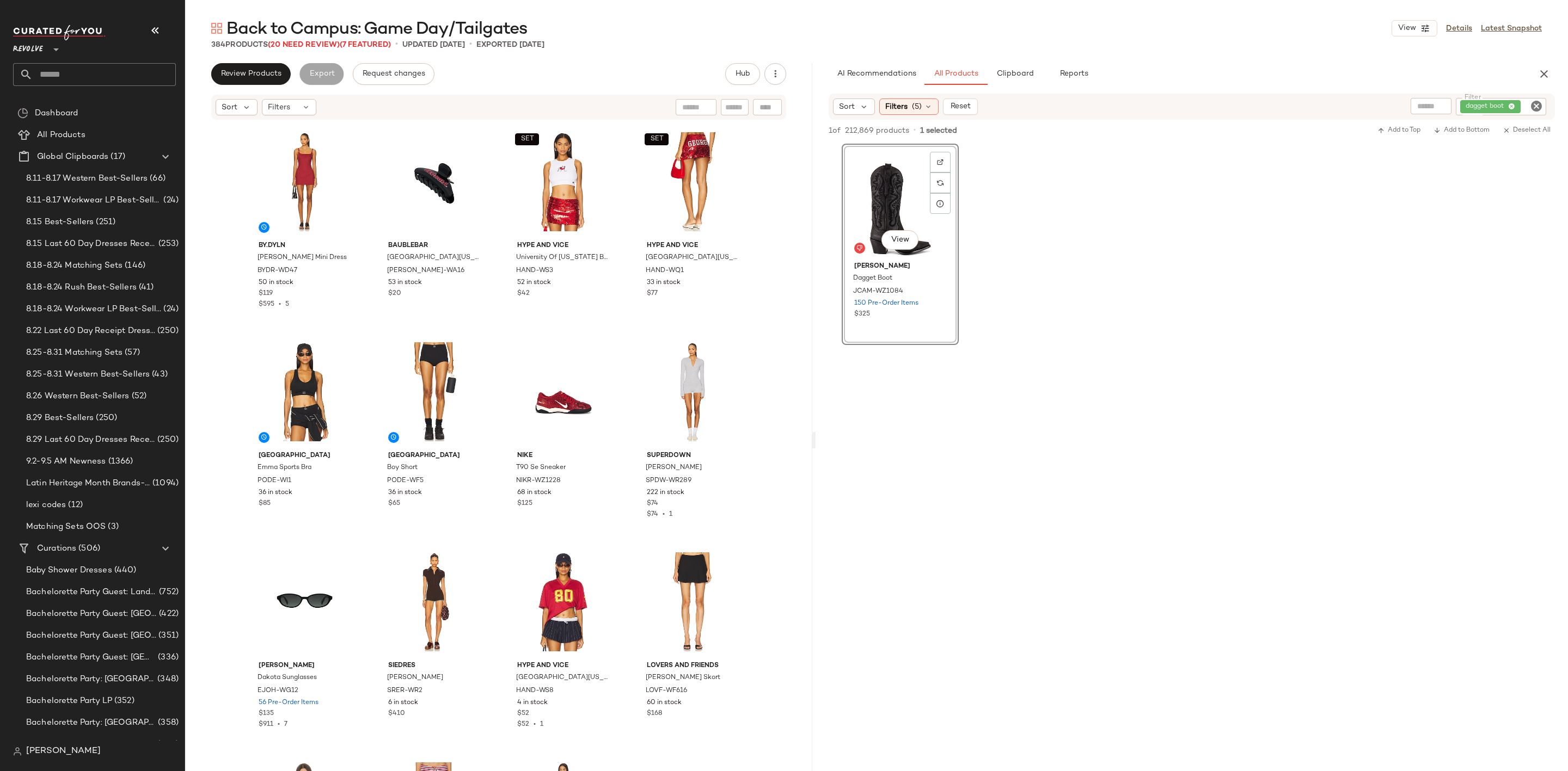
click at [1530, 106] on icon "Clear Filter" at bounding box center [1536, 106] width 13 height 13
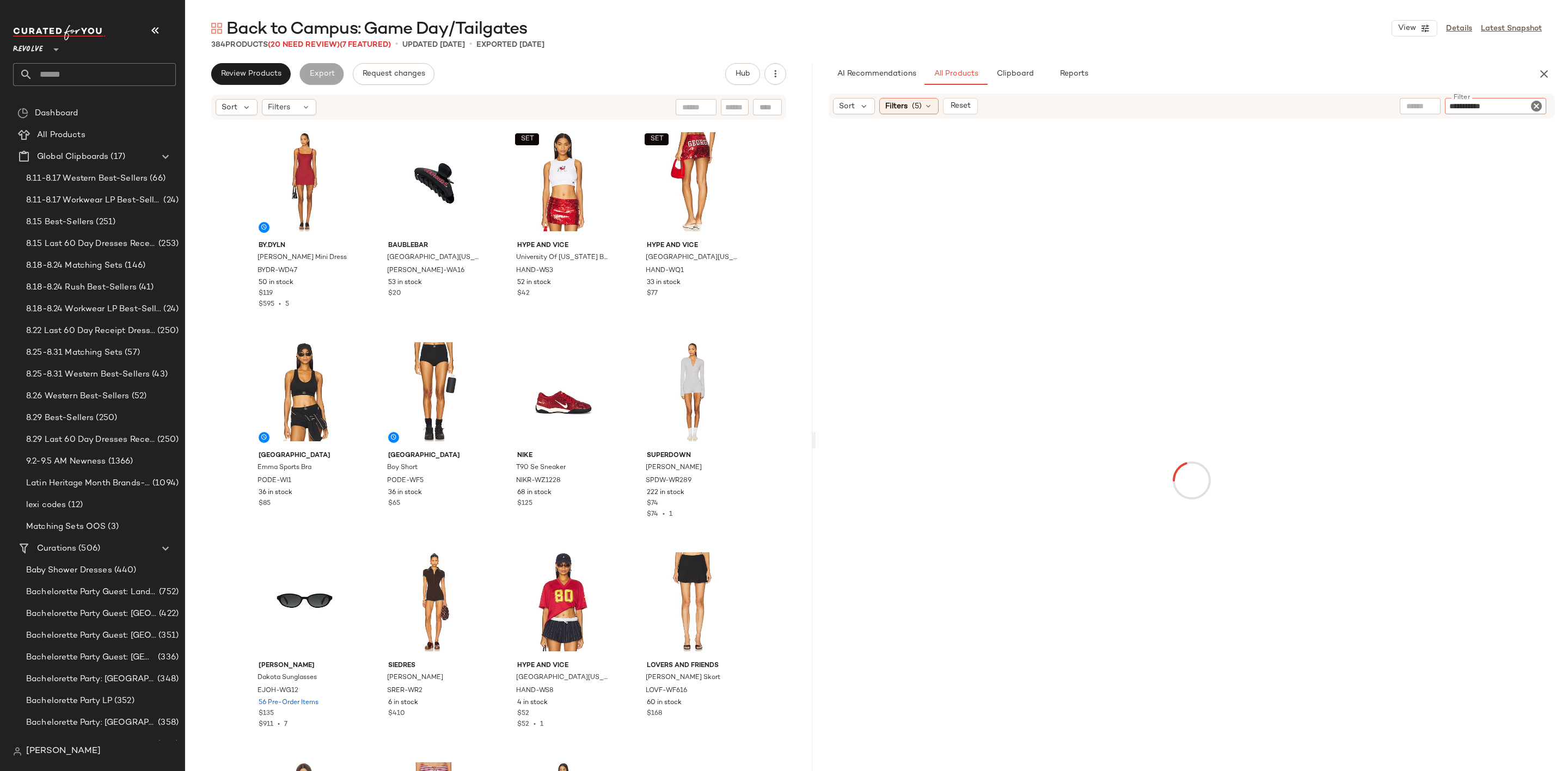
type input "**********"
click at [1533, 100] on icon "Clear Filter" at bounding box center [1536, 106] width 13 height 13
type input "*"
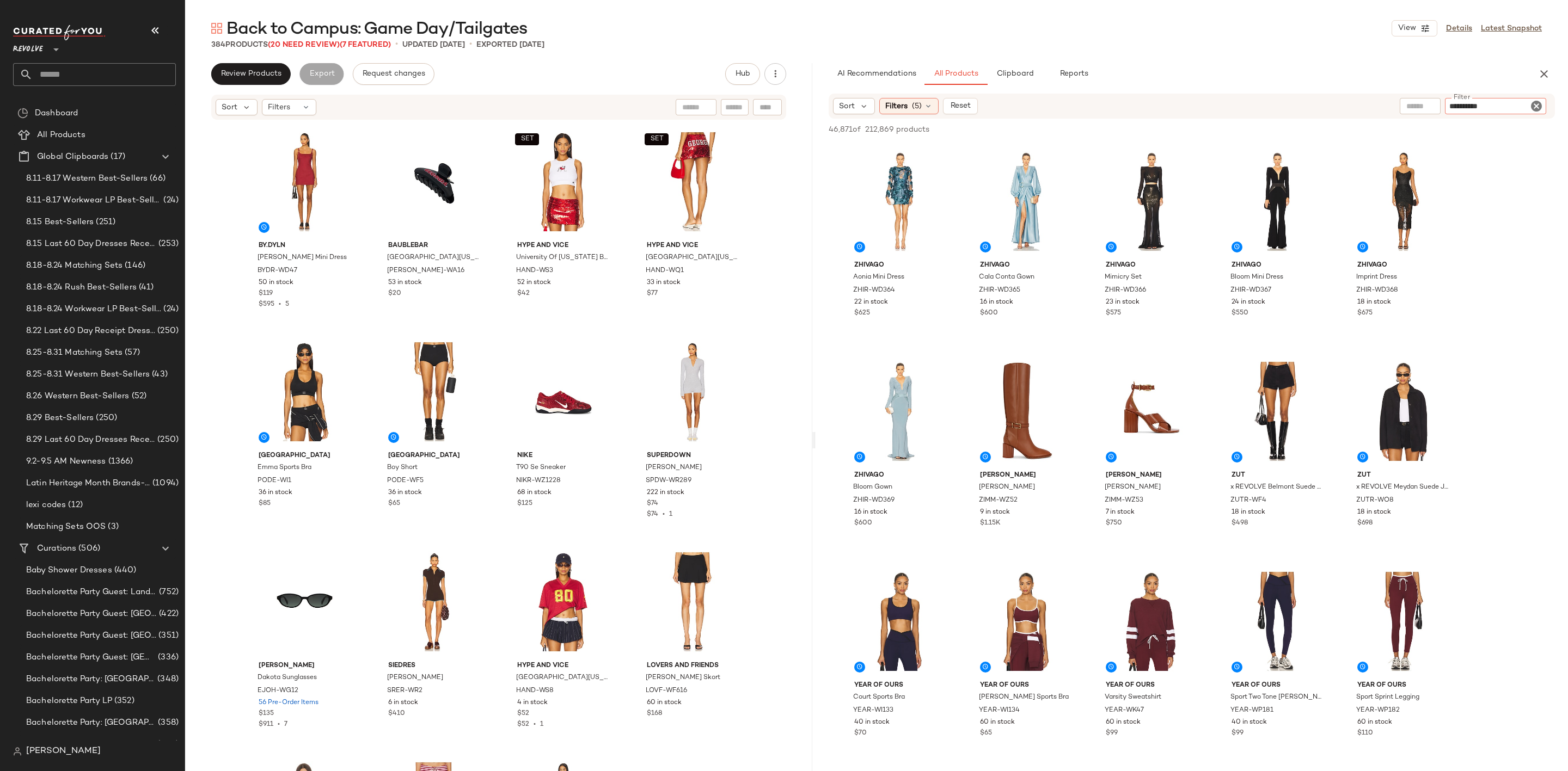
type input "**********"
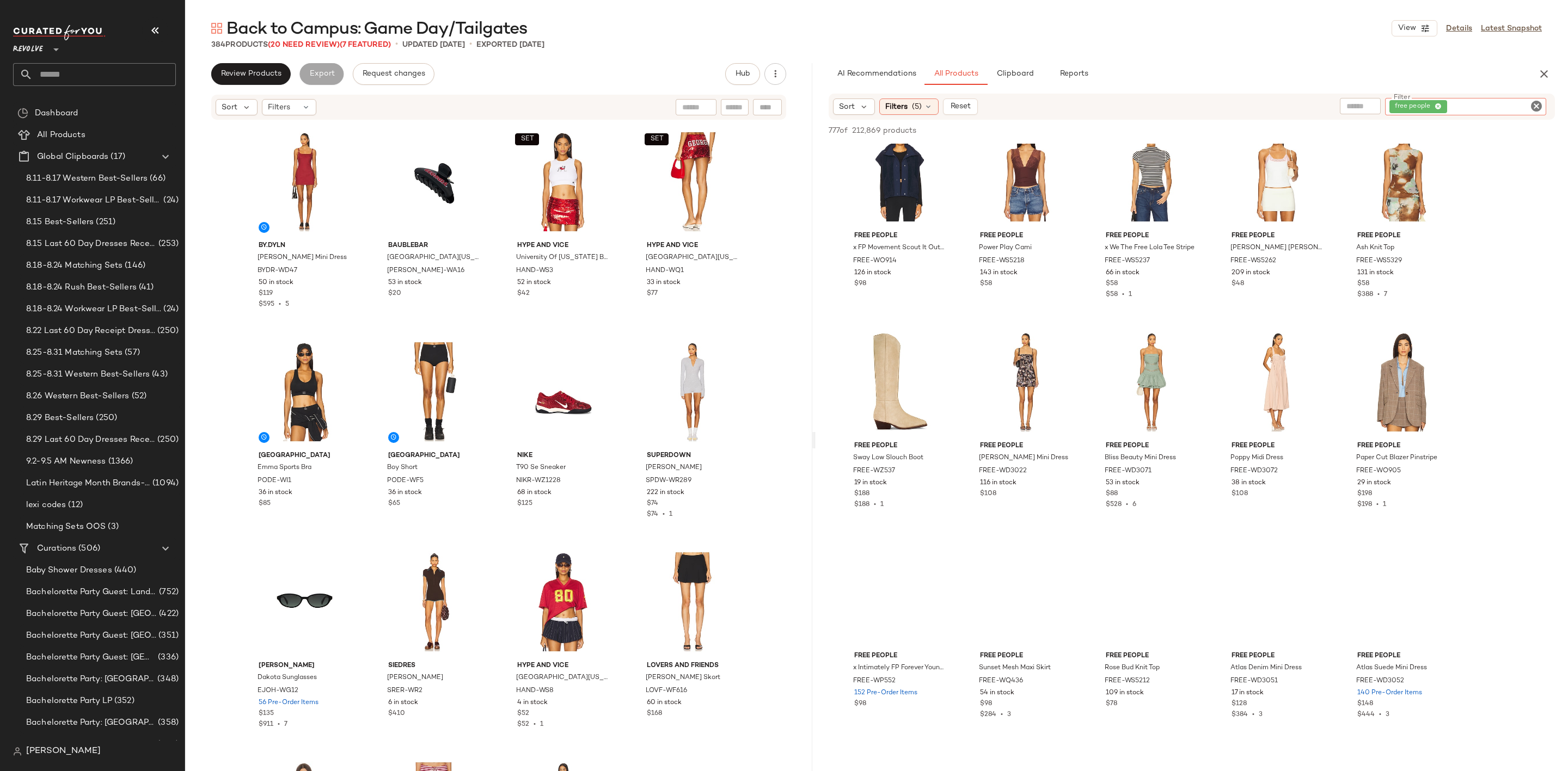
scroll to position [3021, 0]
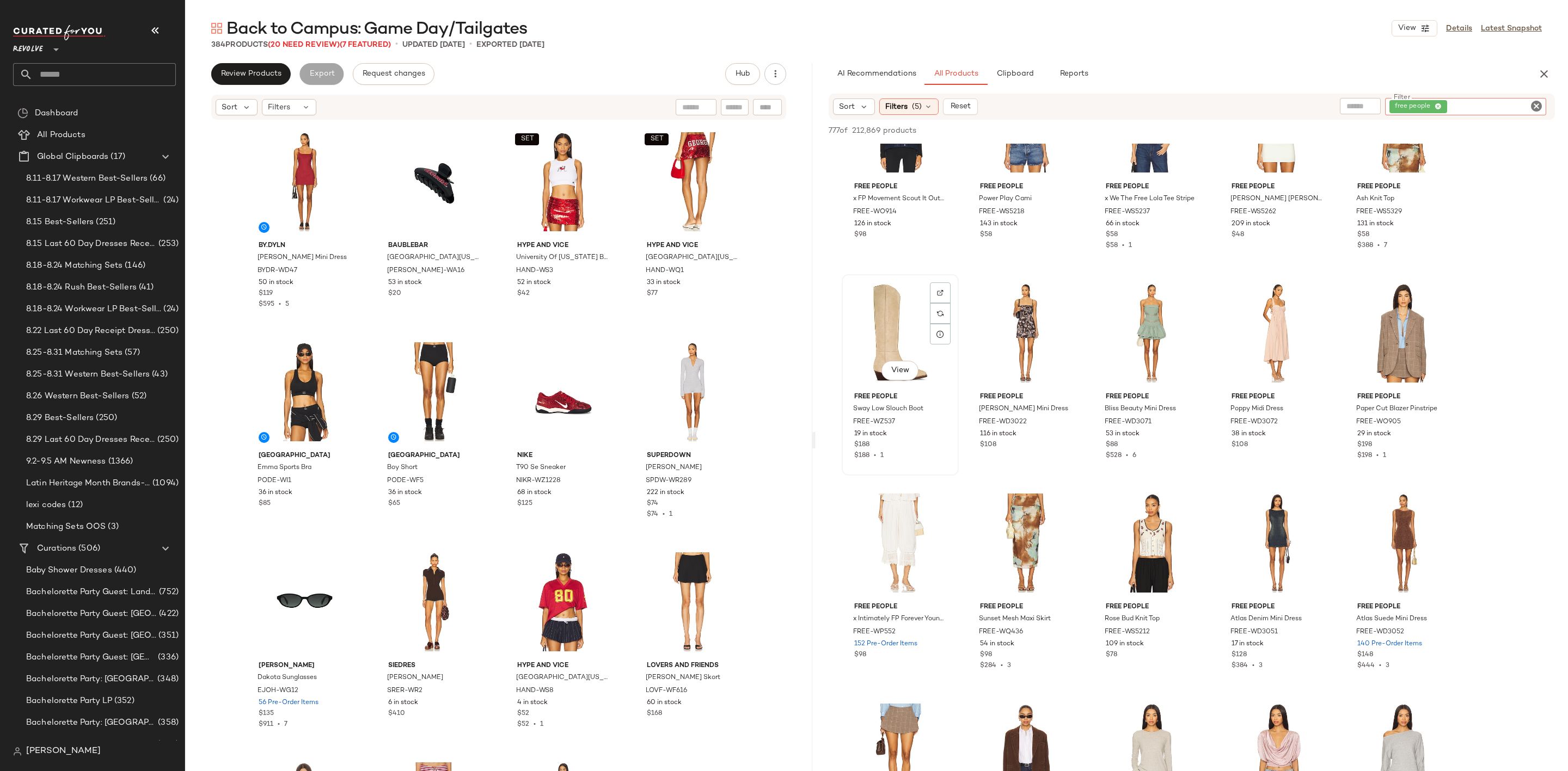
click at [867, 321] on div "View" at bounding box center [900, 333] width 110 height 110
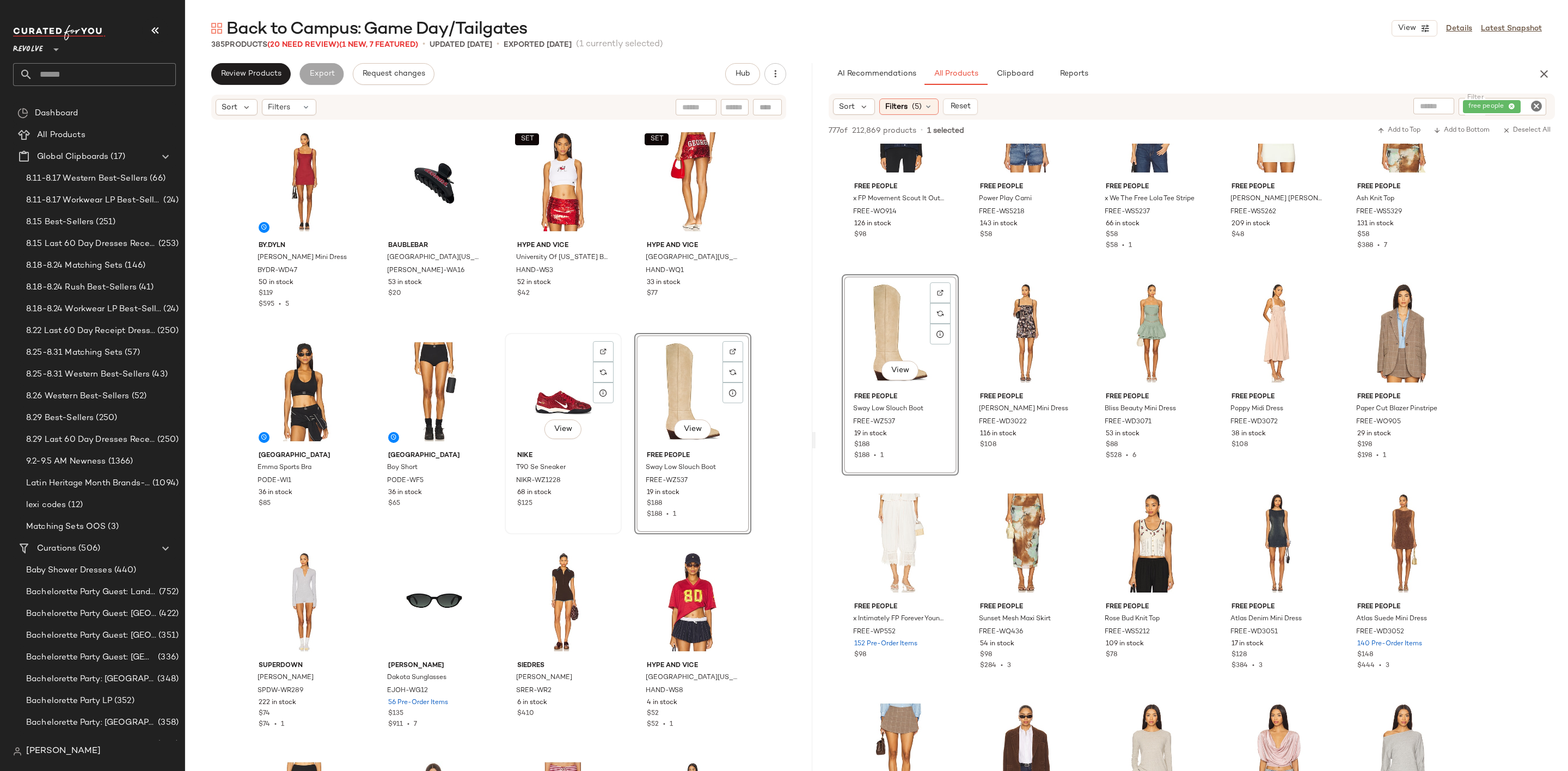
click at [561, 377] on div "View" at bounding box center [563, 392] width 110 height 110
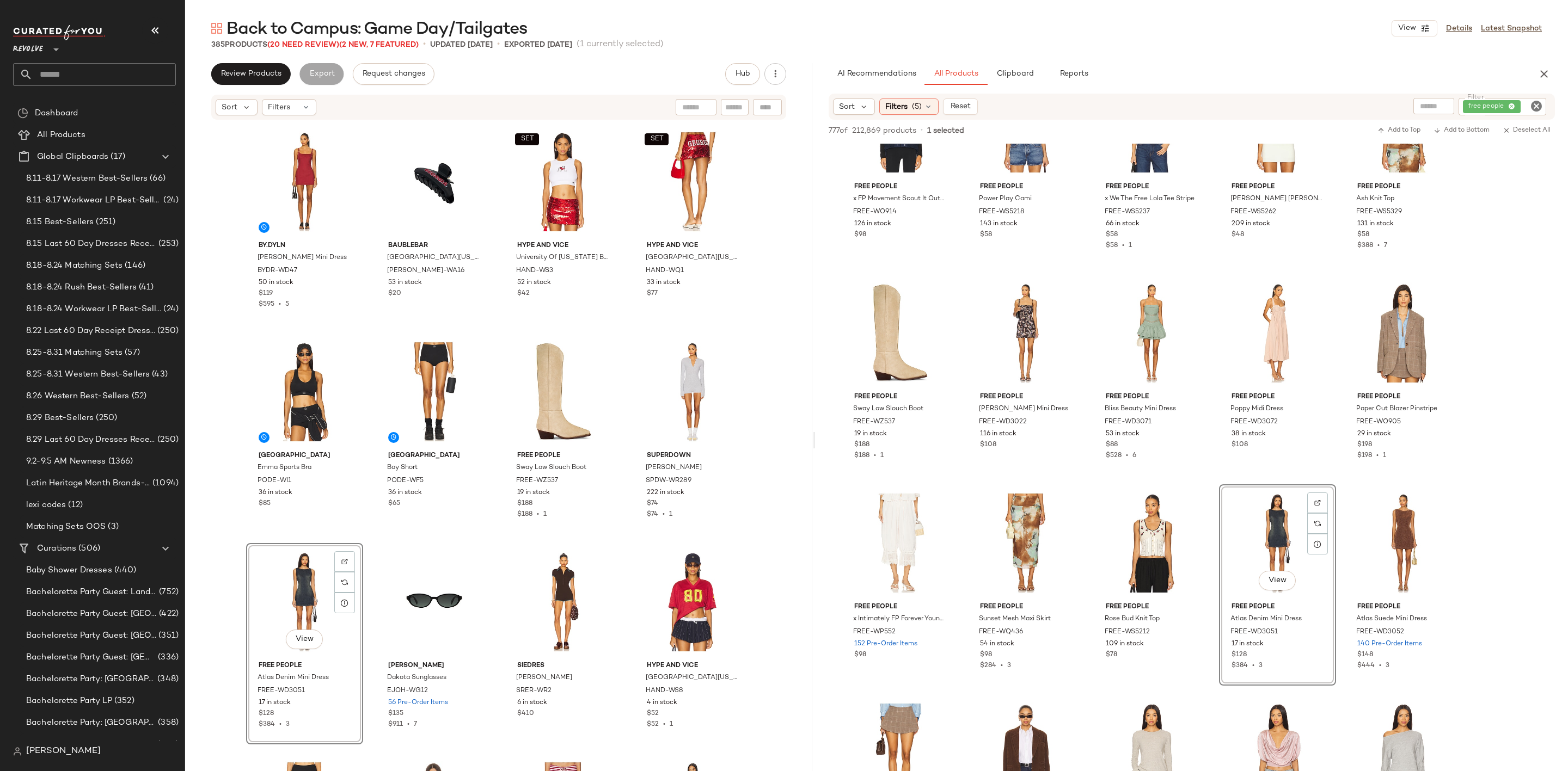
click at [286, 598] on div "View" at bounding box center [305, 602] width 110 height 110
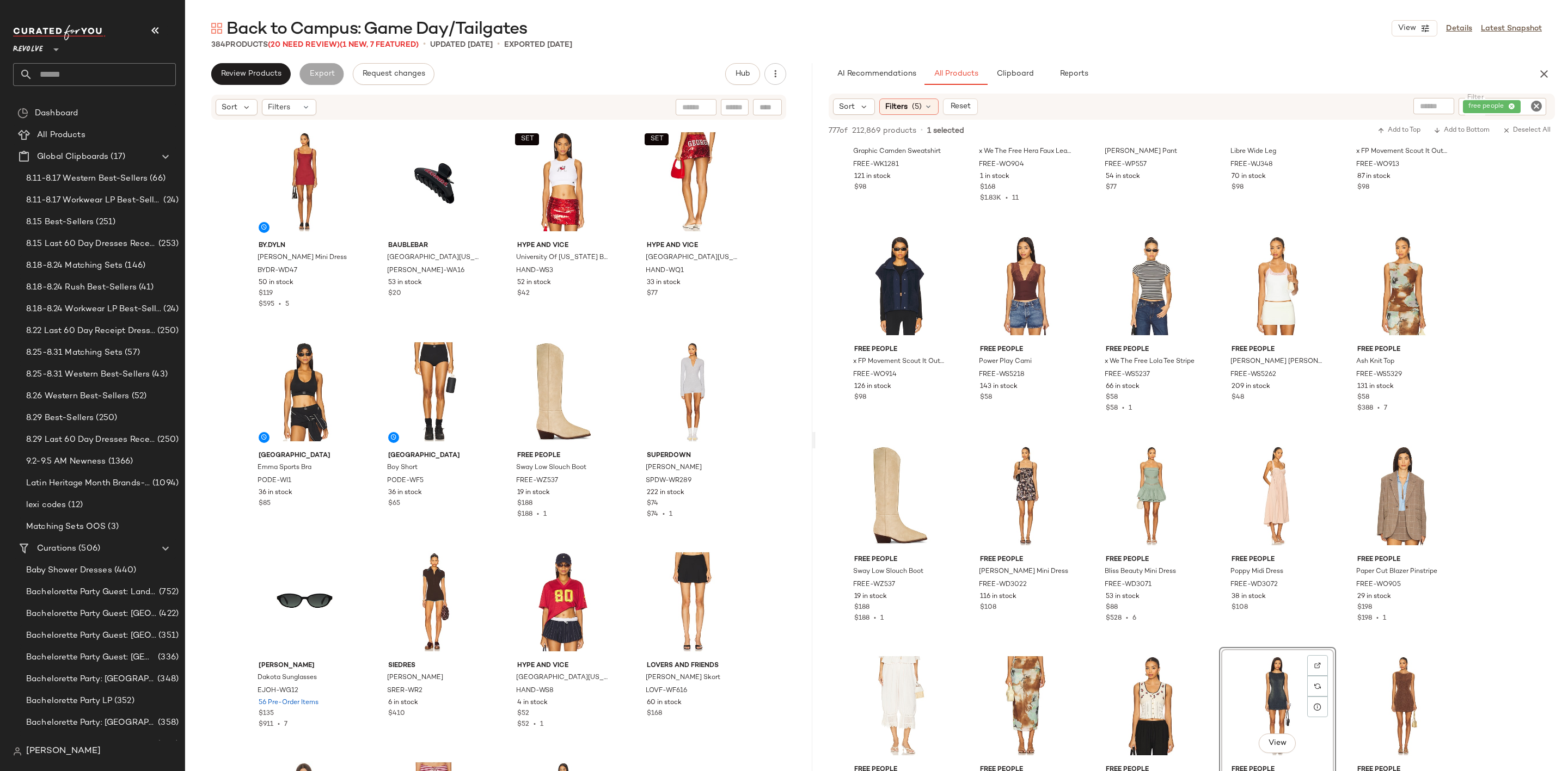
scroll to position [2858, 0]
click at [1538, 105] on icon "Clear Filter" at bounding box center [1536, 106] width 13 height 13
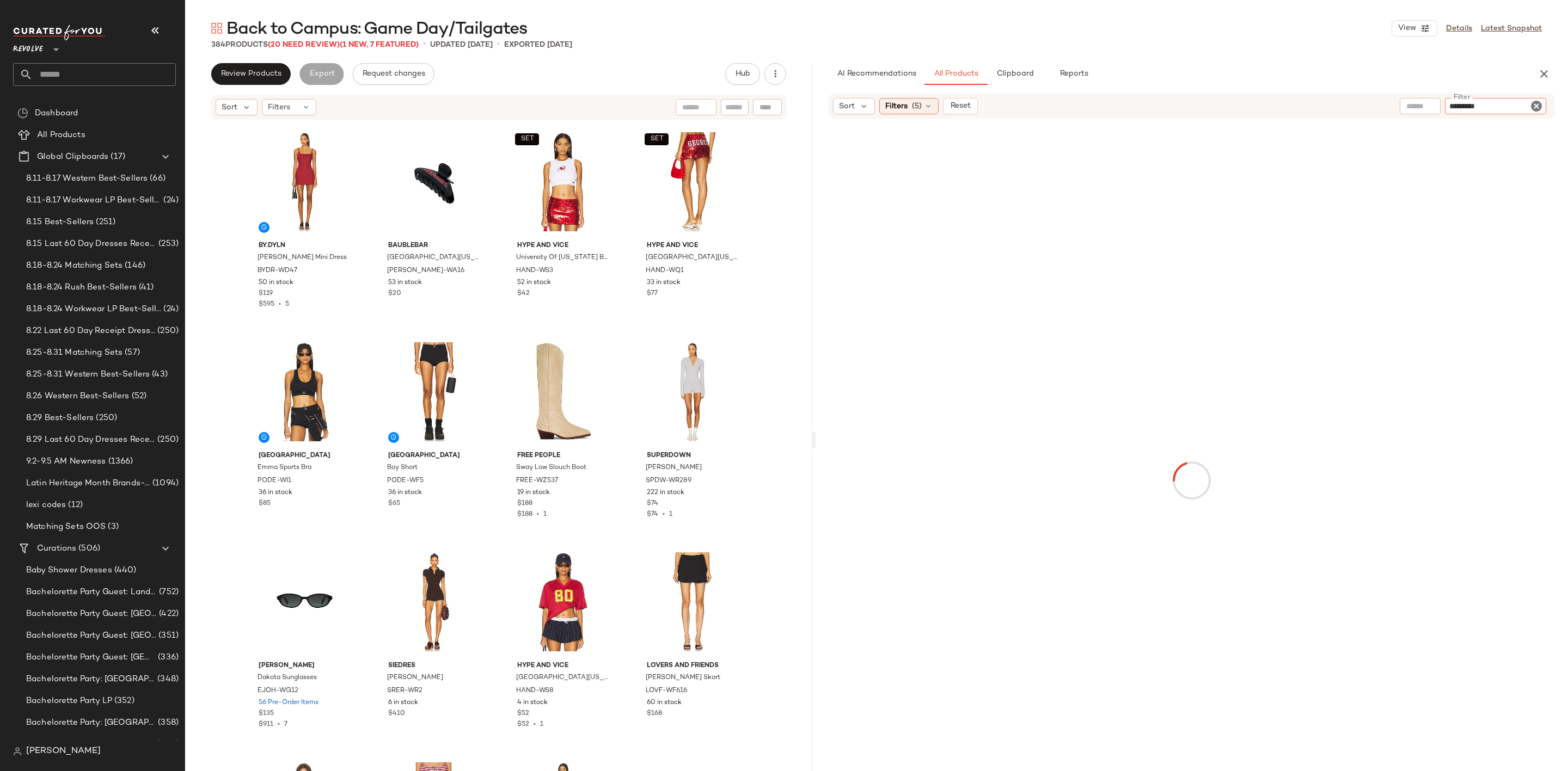
type input "**********"
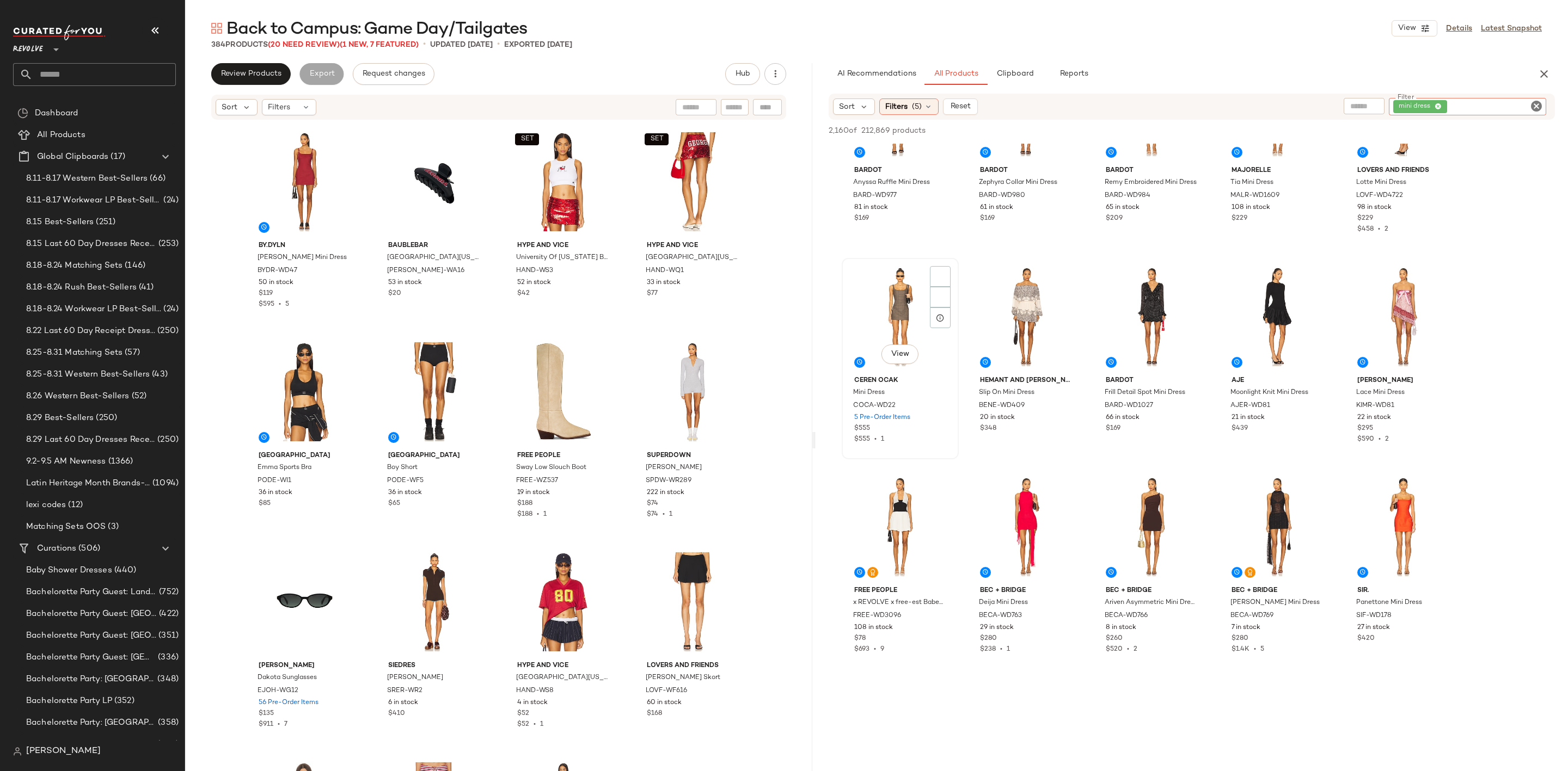
scroll to position [2204, 0]
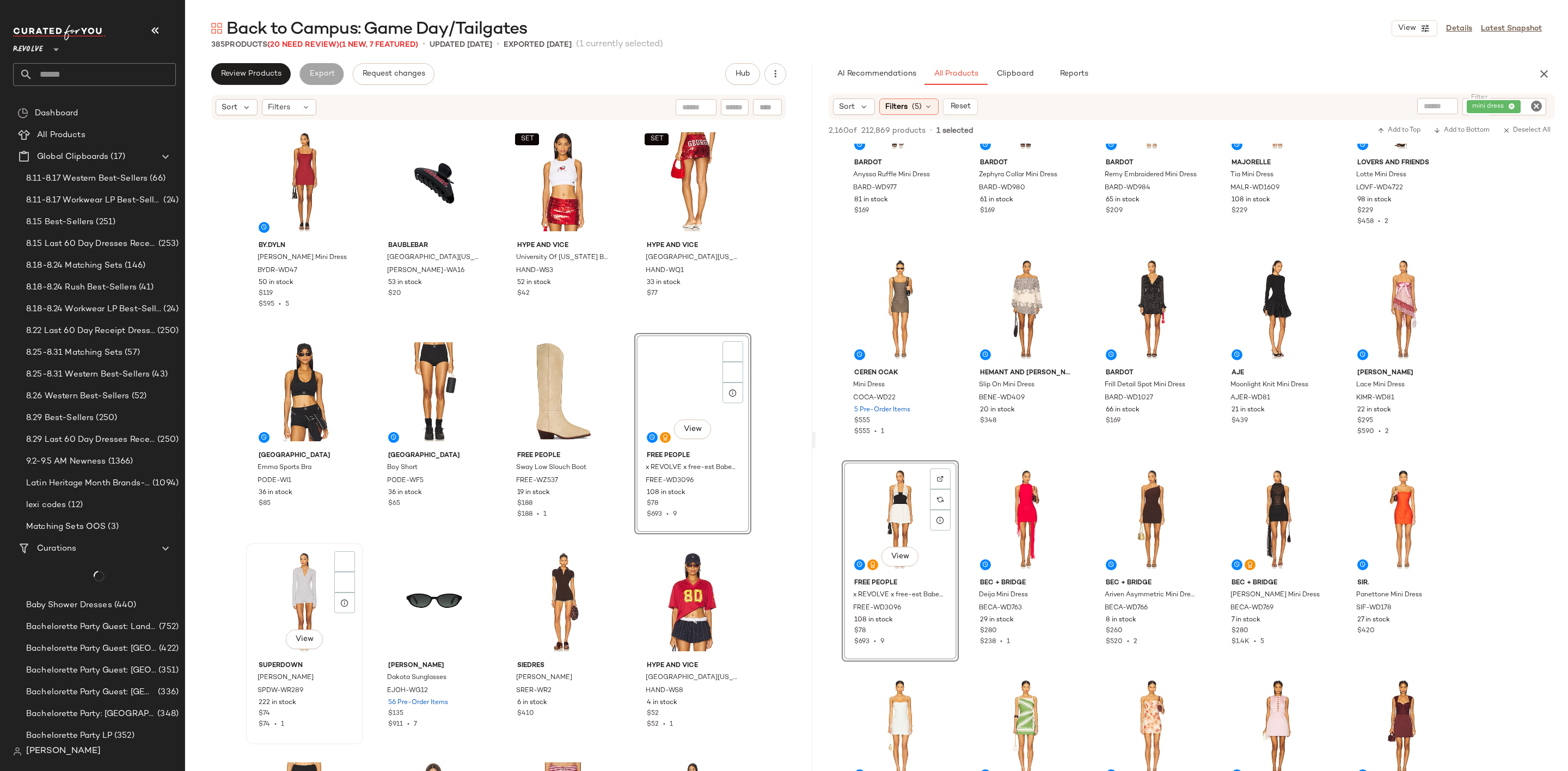
click at [280, 591] on div "View" at bounding box center [305, 602] width 110 height 110
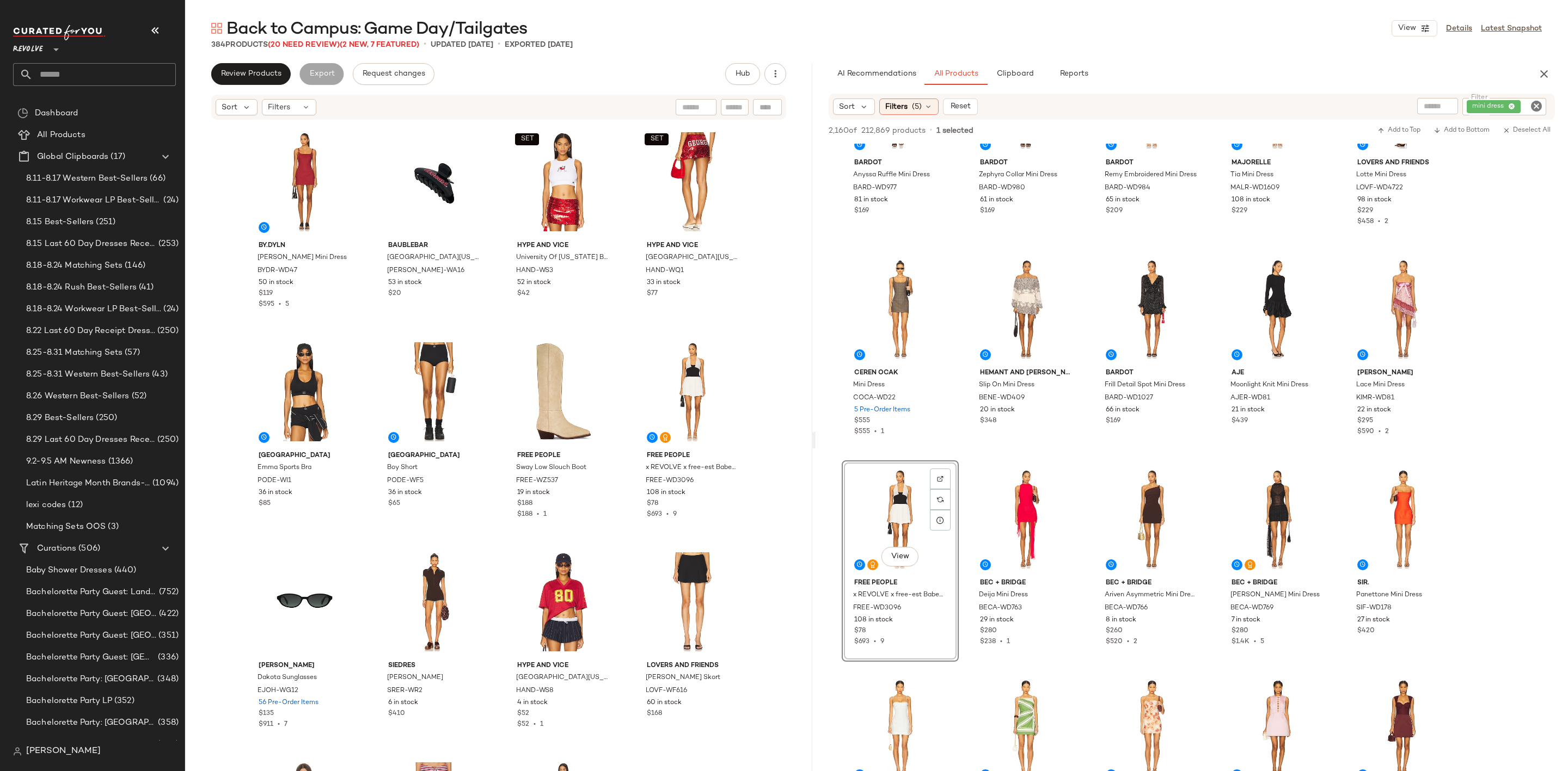
click at [1537, 108] on icon "Clear Filter" at bounding box center [1536, 106] width 13 height 13
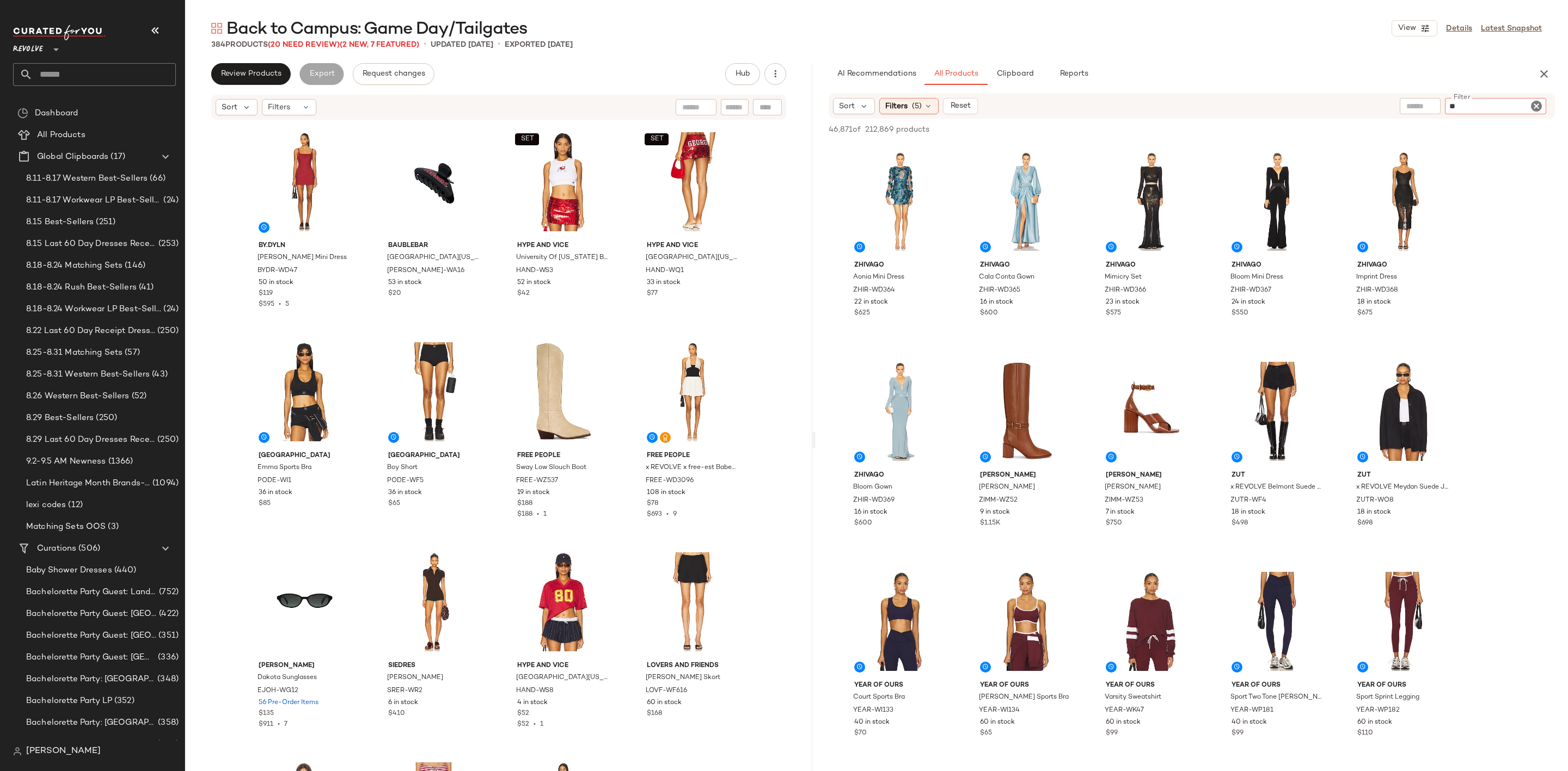
type input "***"
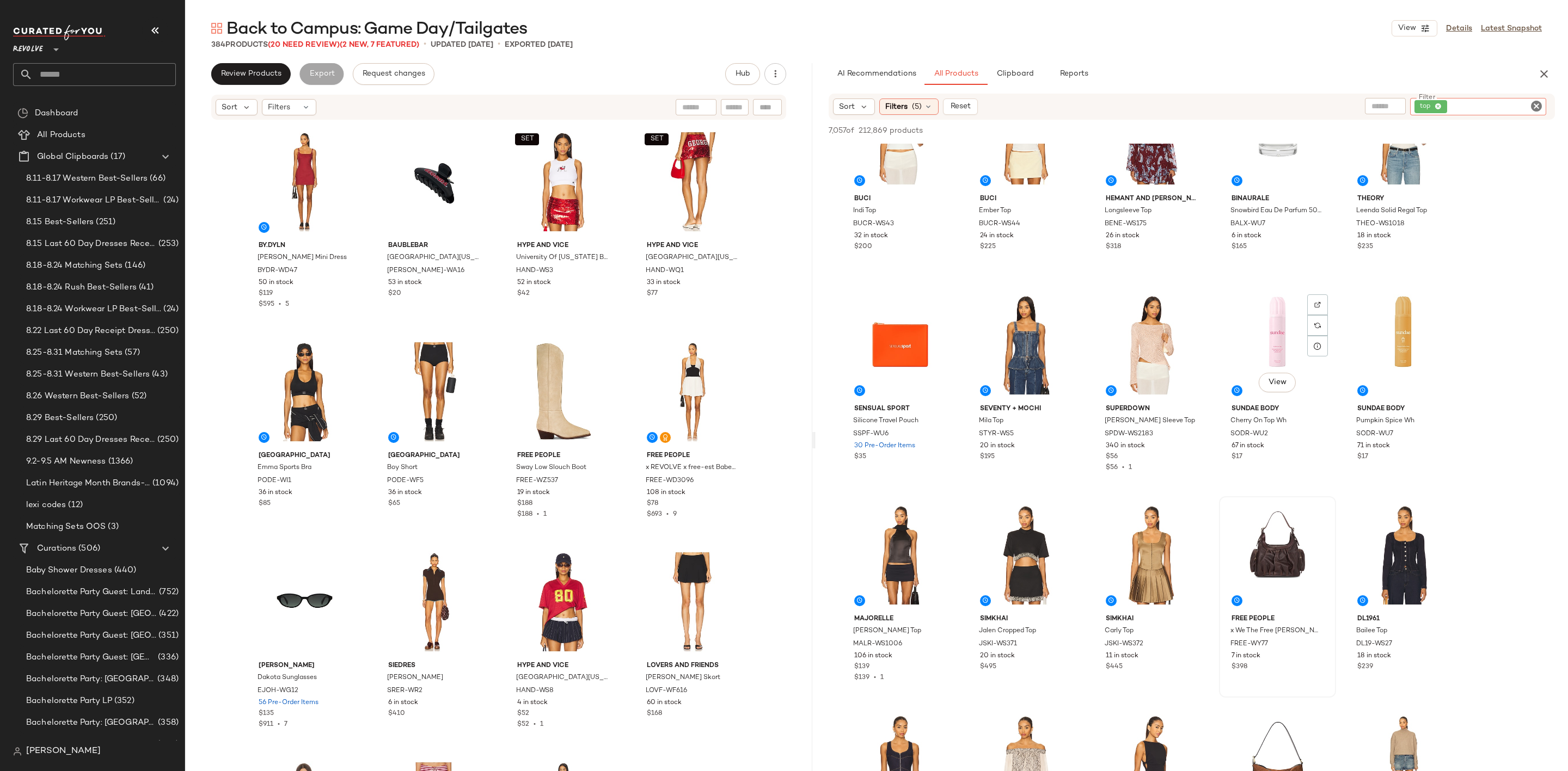
scroll to position [3756, 0]
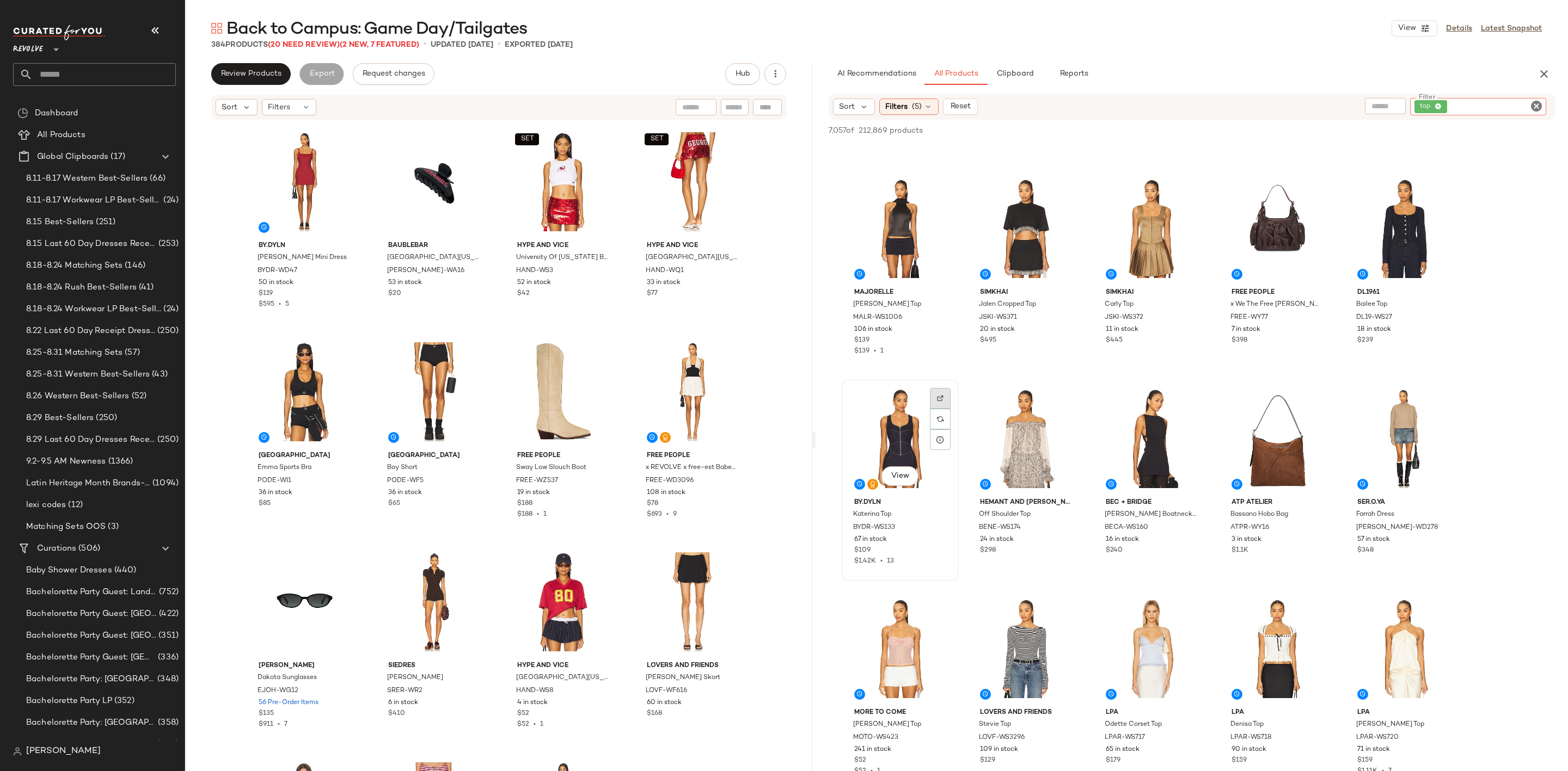
click at [951, 409] on div at bounding box center [940, 419] width 21 height 21
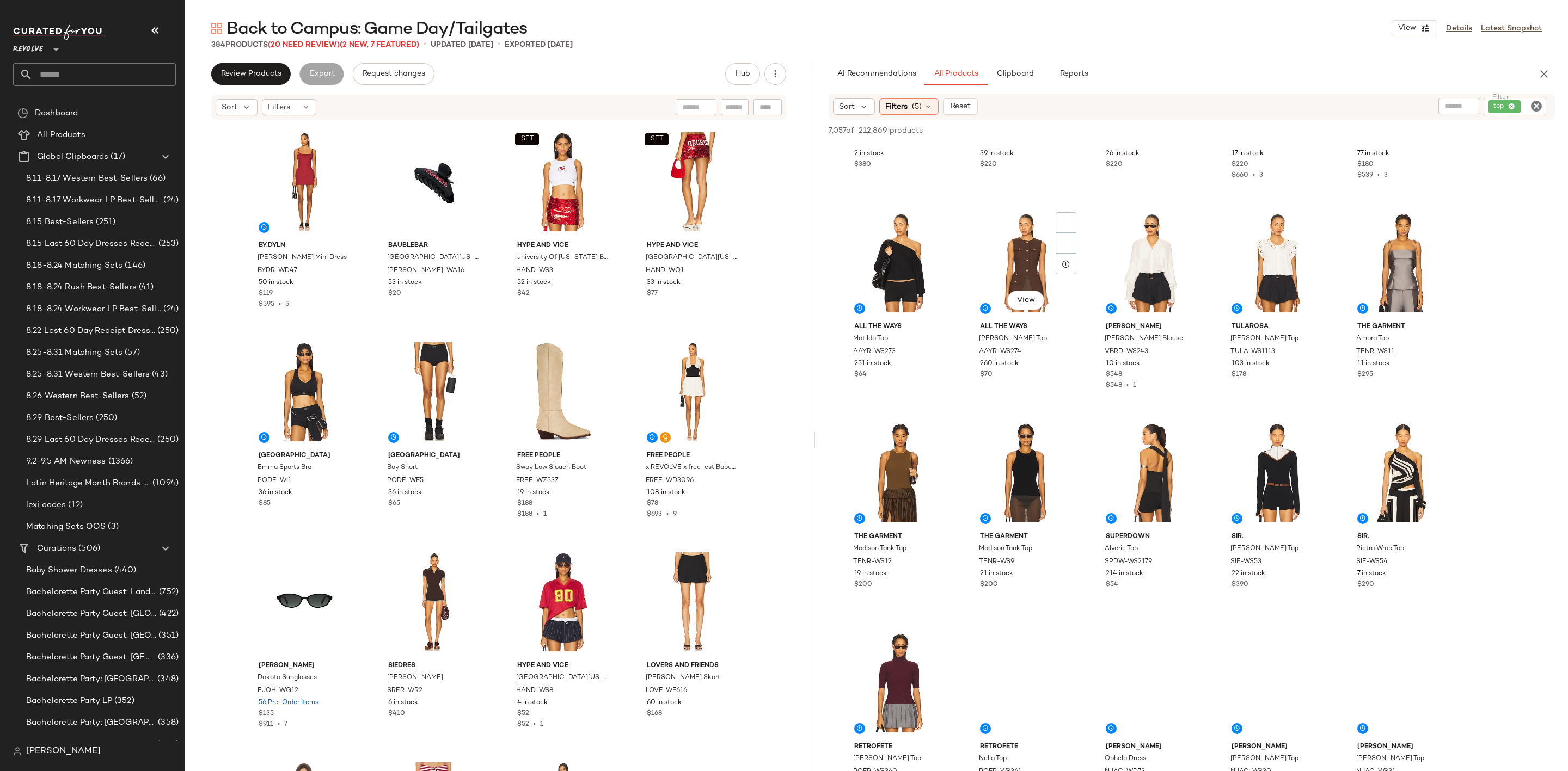
scroll to position [4817, 0]
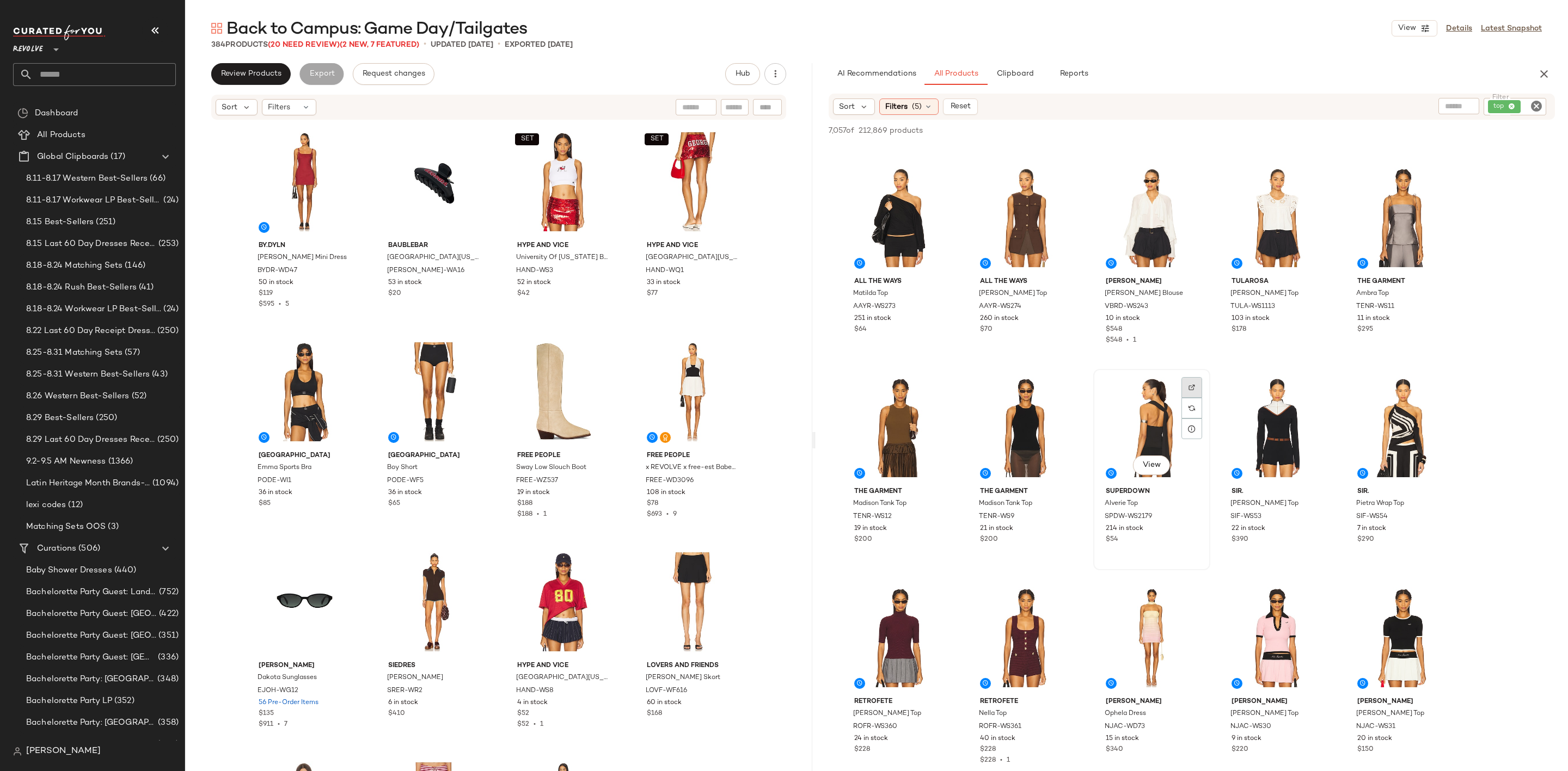
click at [1191, 385] on img at bounding box center [1192, 387] width 7 height 7
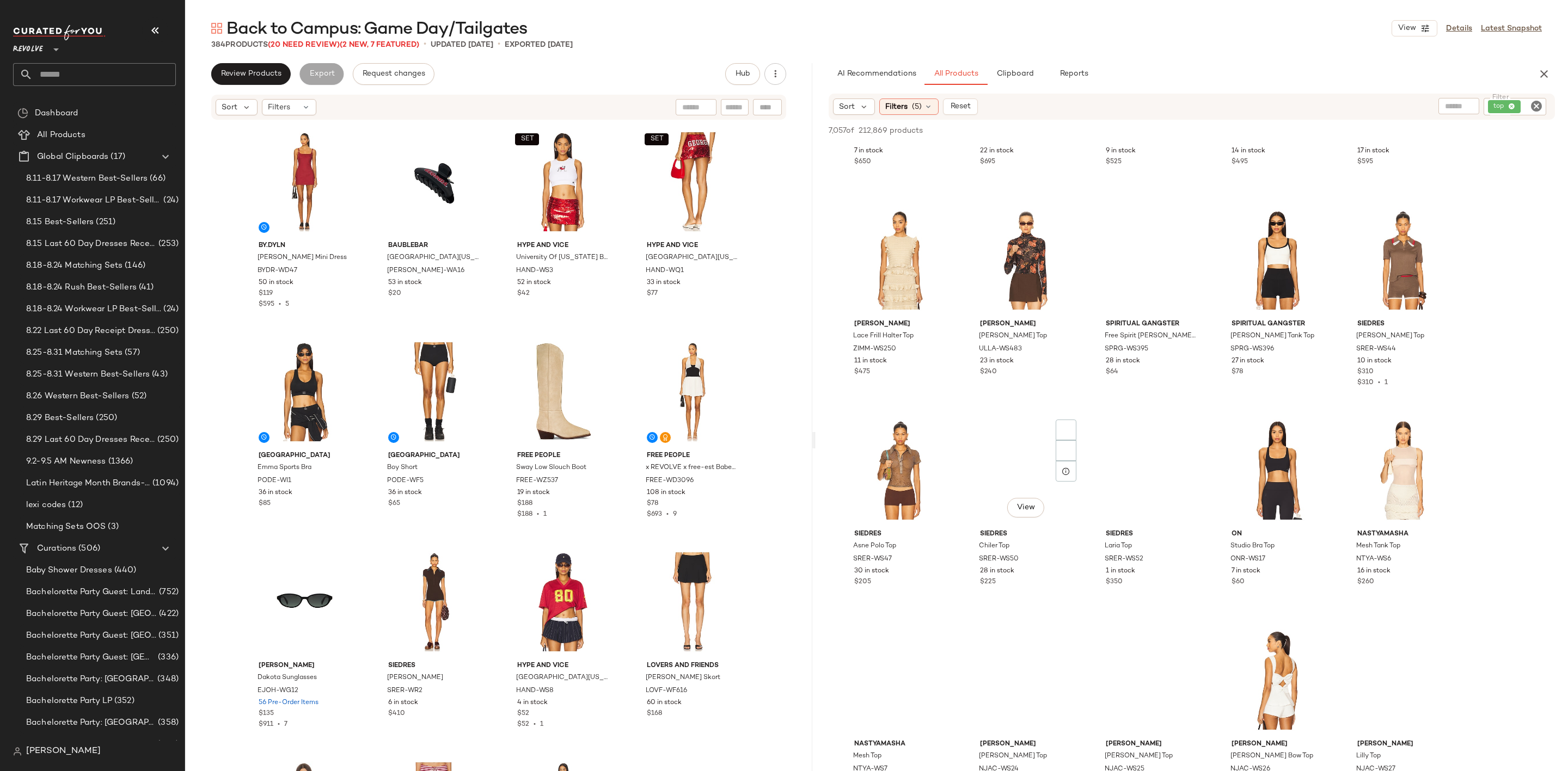
scroll to position [10450, 0]
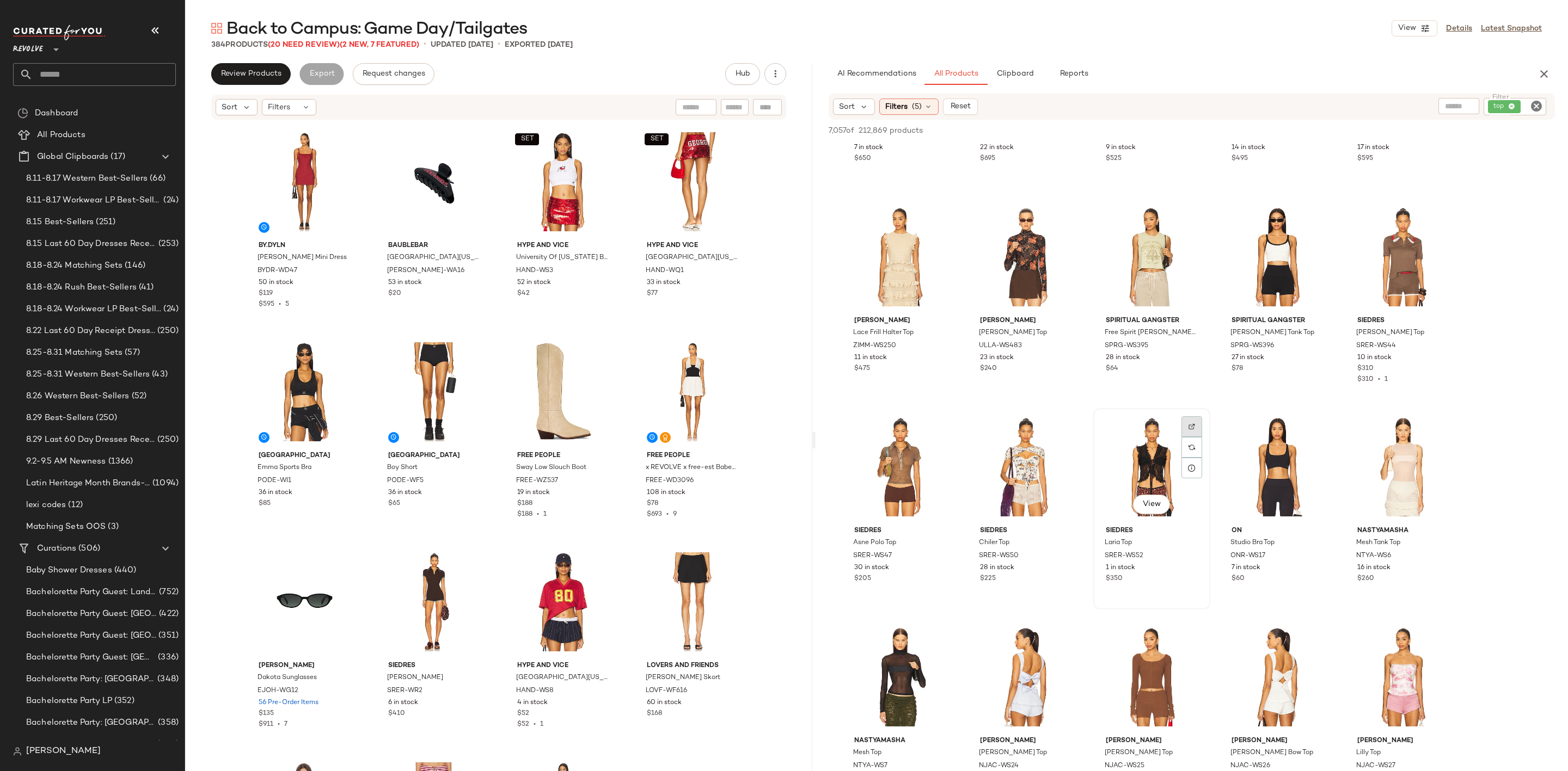
click at [1191, 424] on img at bounding box center [1192, 427] width 7 height 7
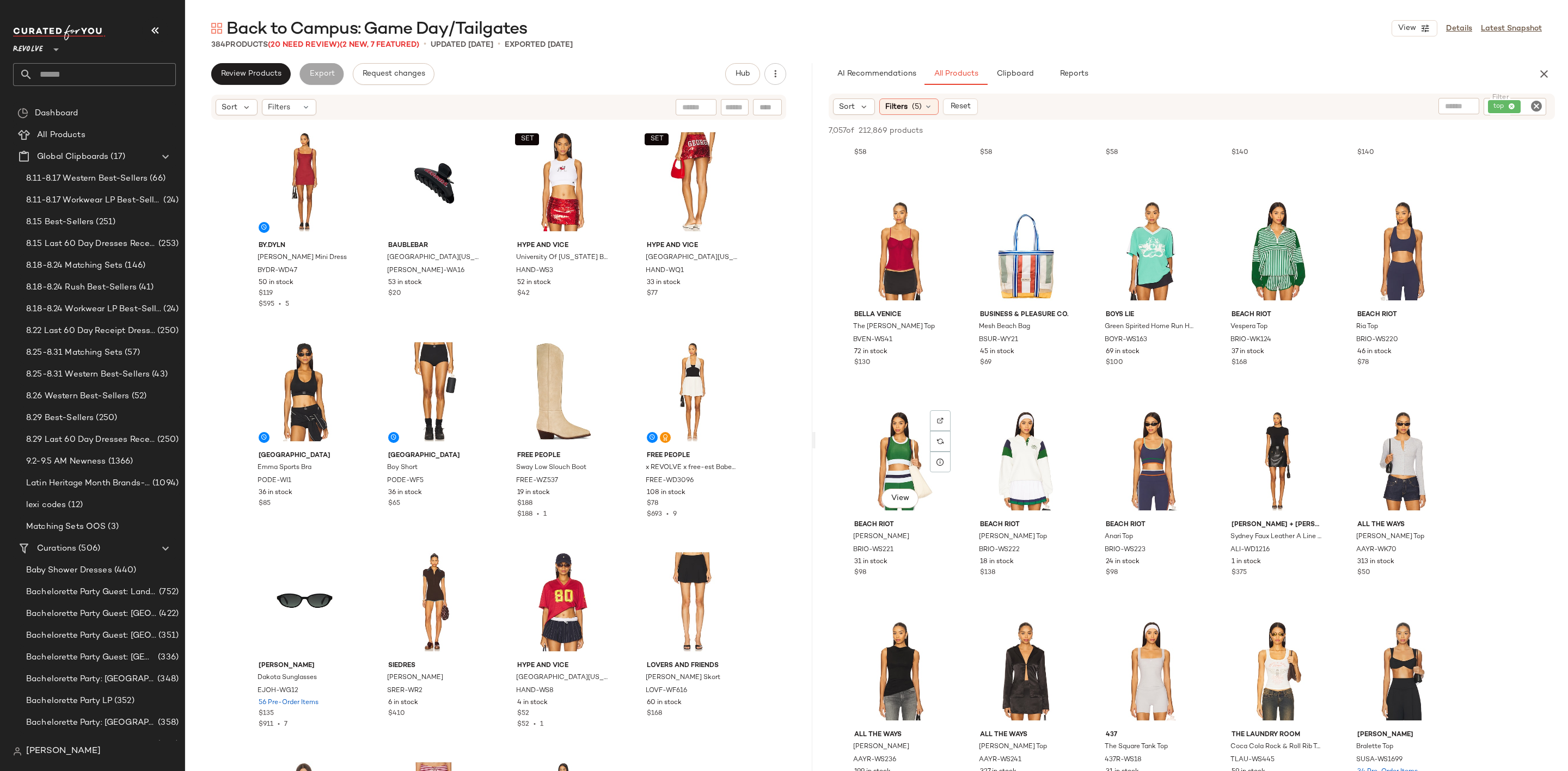
scroll to position [12083, 0]
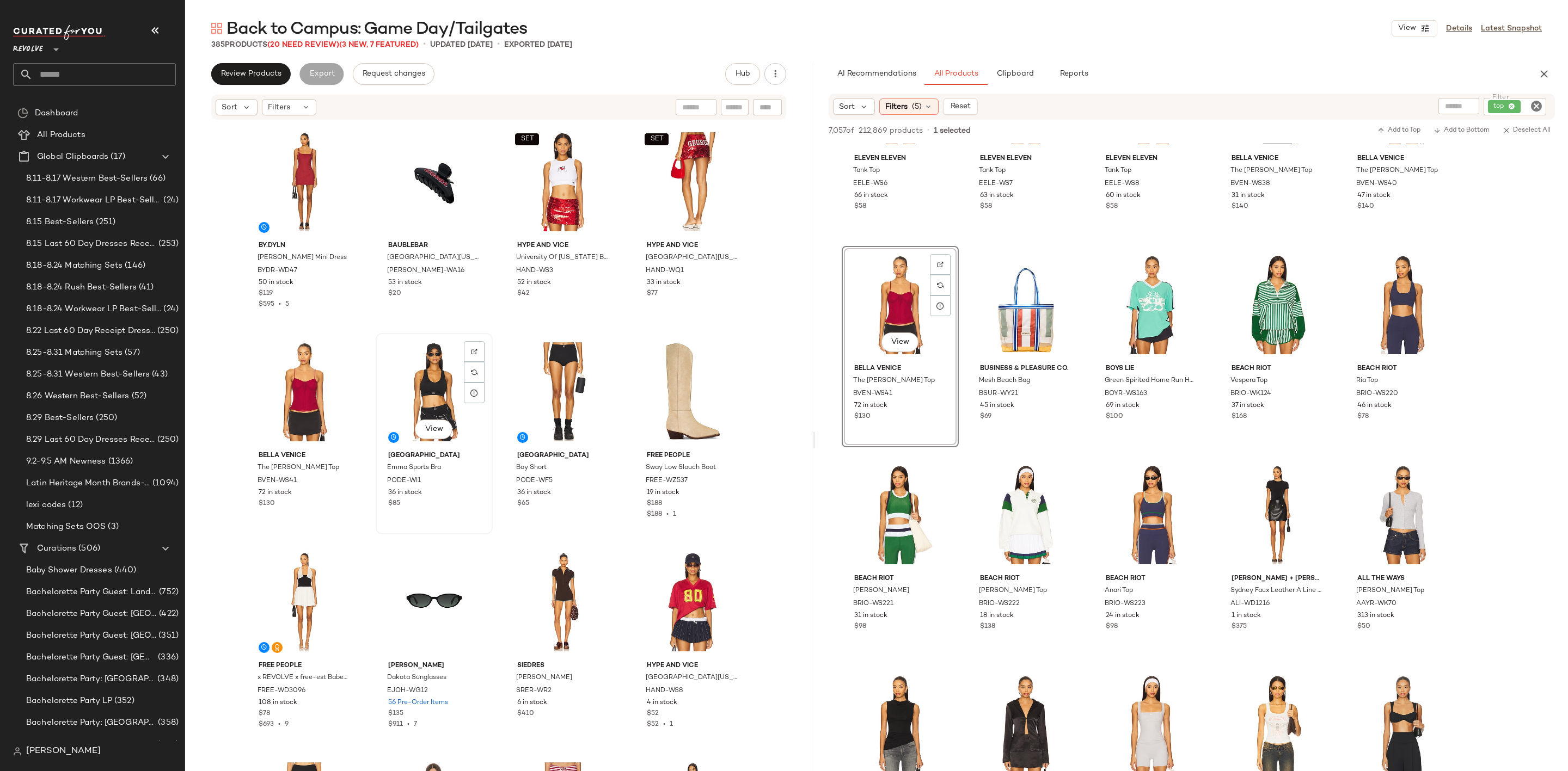
click at [407, 390] on div "View" at bounding box center [434, 392] width 110 height 110
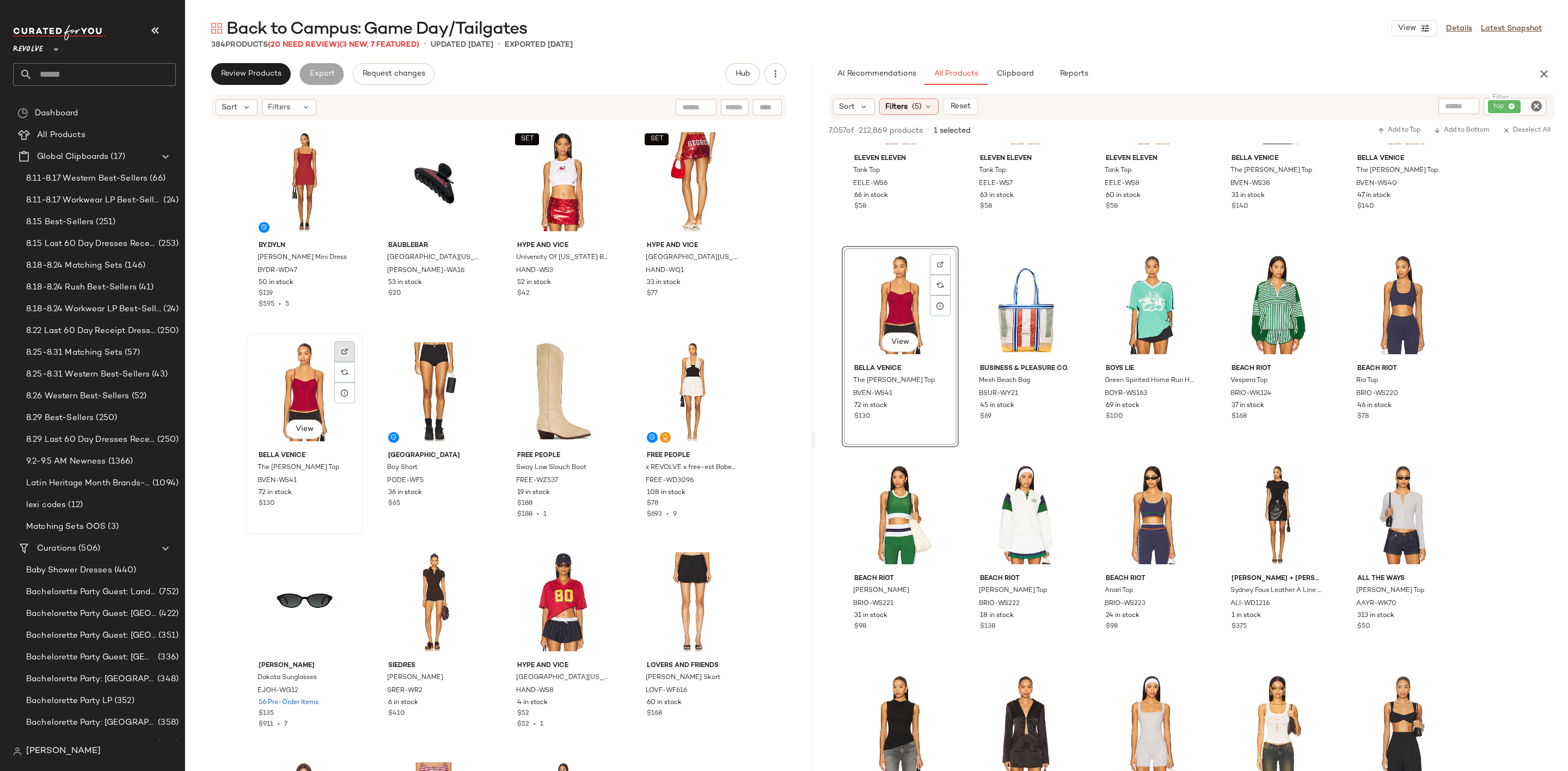
click at [345, 362] on div at bounding box center [345, 372] width 21 height 21
click at [1534, 106] on icon "Clear Filter" at bounding box center [1536, 106] width 13 height 13
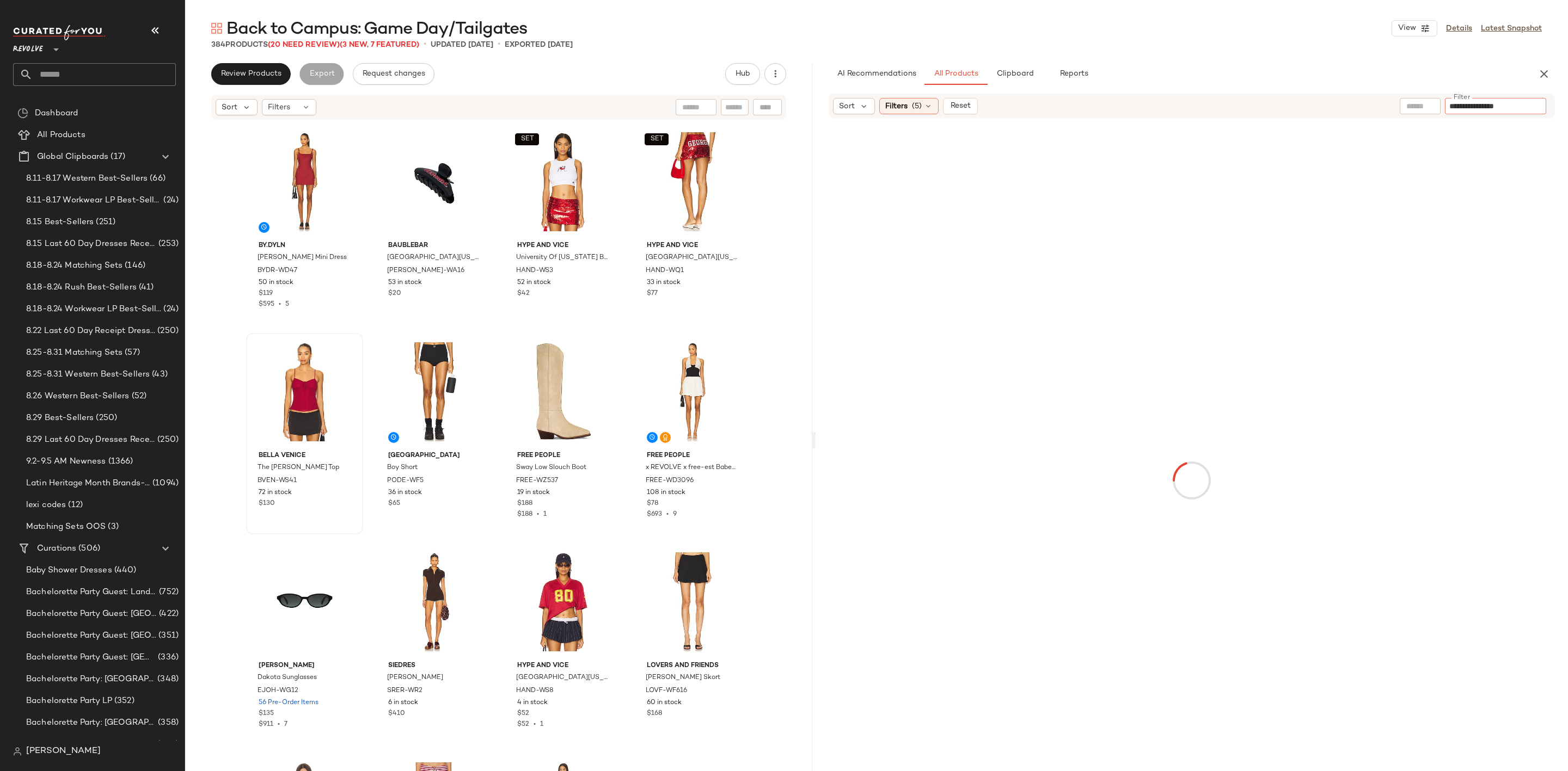
type input "**********"
type button "CompanyProducts"
click at [1358, 64] on div "AI Recommendations All Products Clipboard Reports" at bounding box center [1174, 74] width 691 height 22
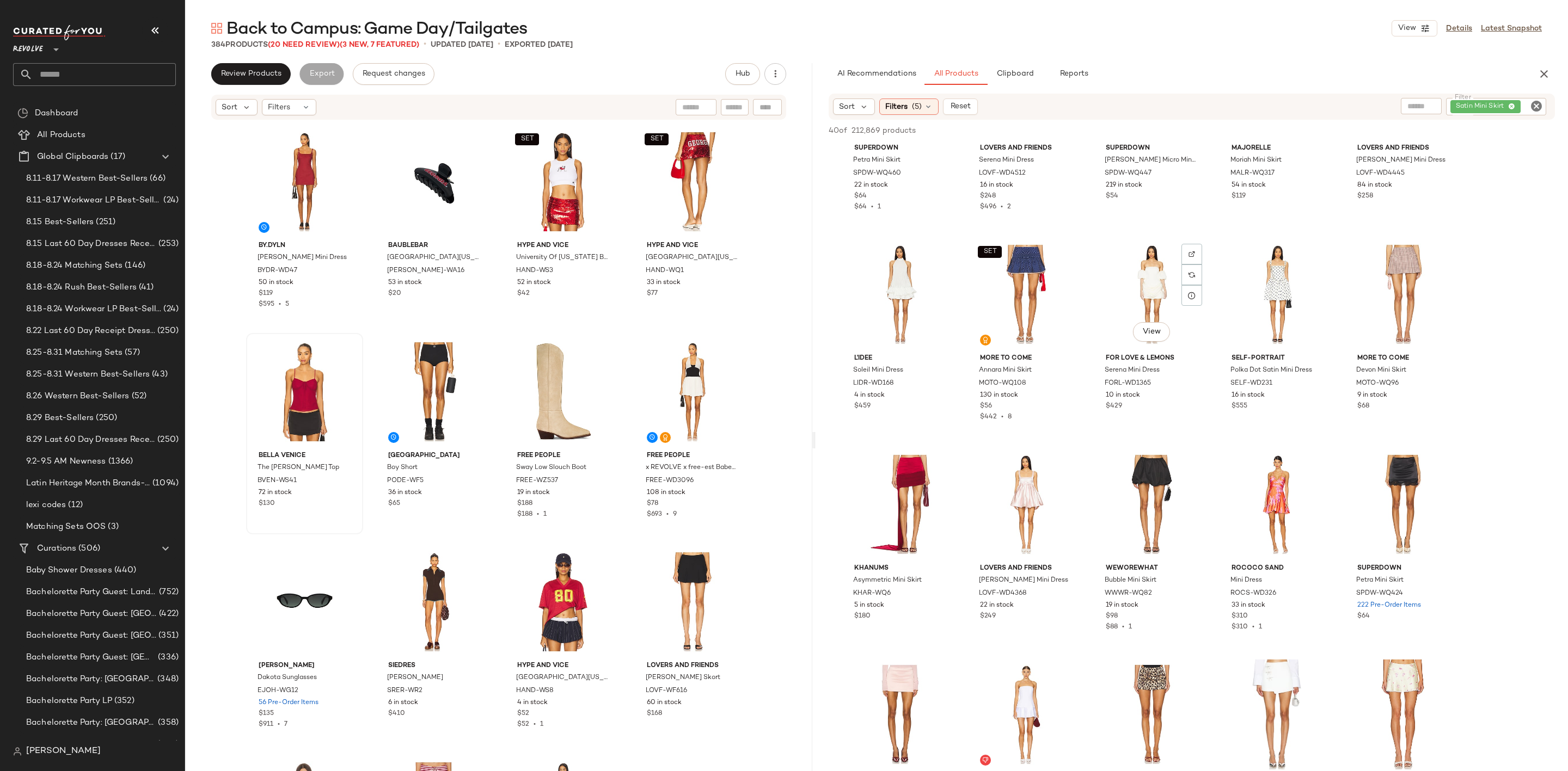
scroll to position [653, 0]
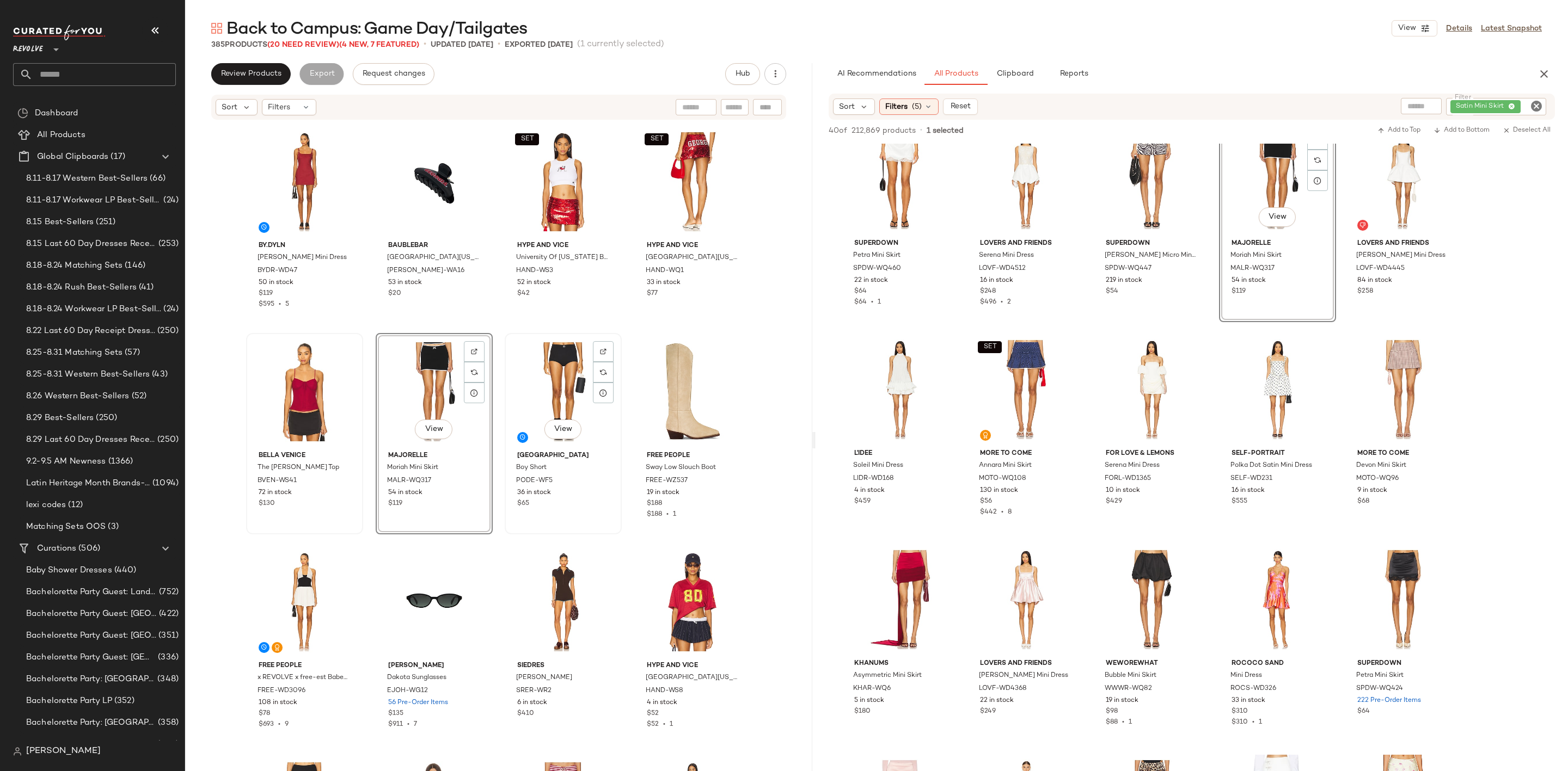
click at [549, 374] on div "View" at bounding box center [563, 392] width 110 height 110
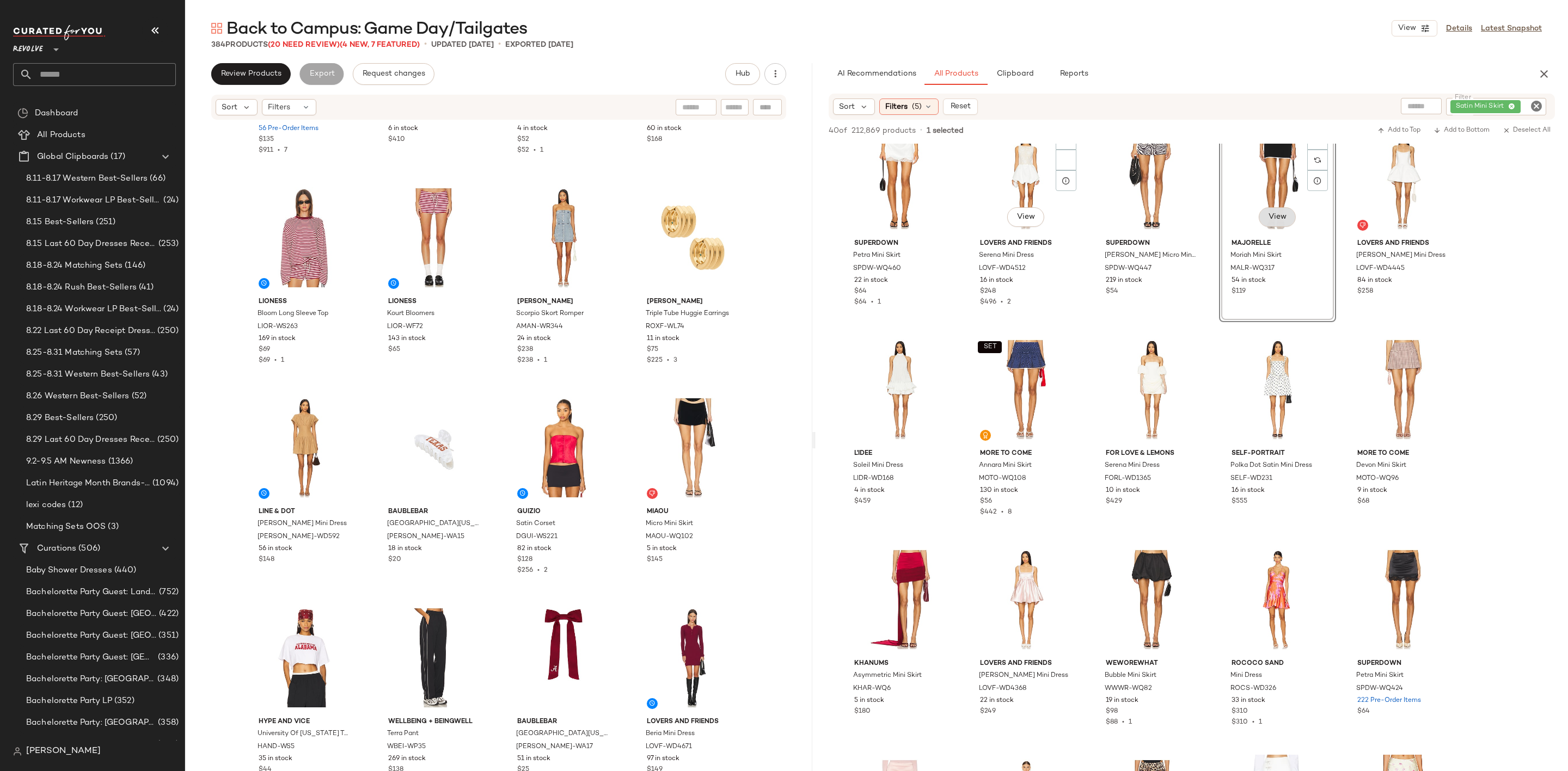
scroll to position [417, 0]
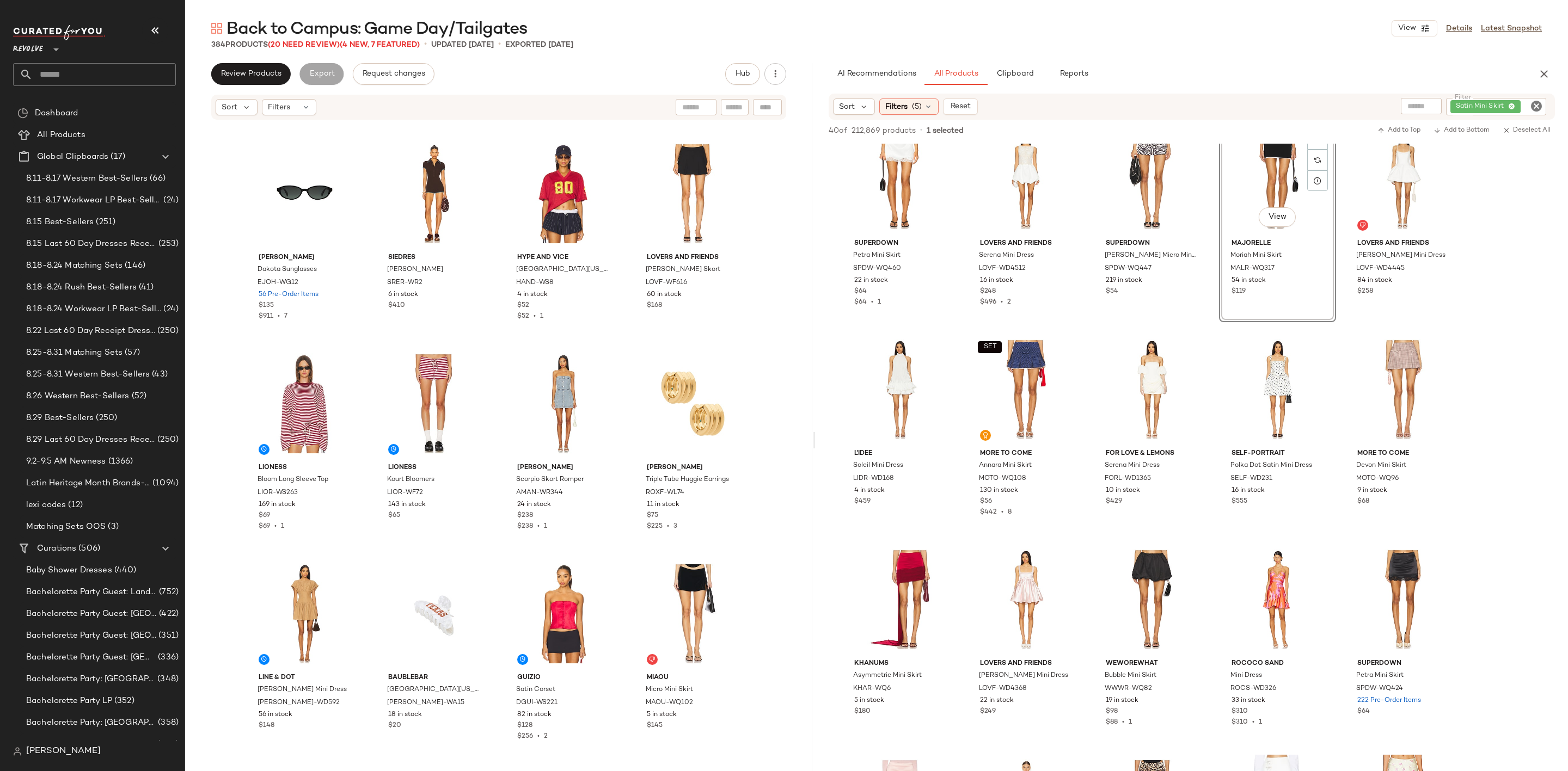
click at [1530, 110] on icon "Clear Filter" at bounding box center [1536, 106] width 13 height 13
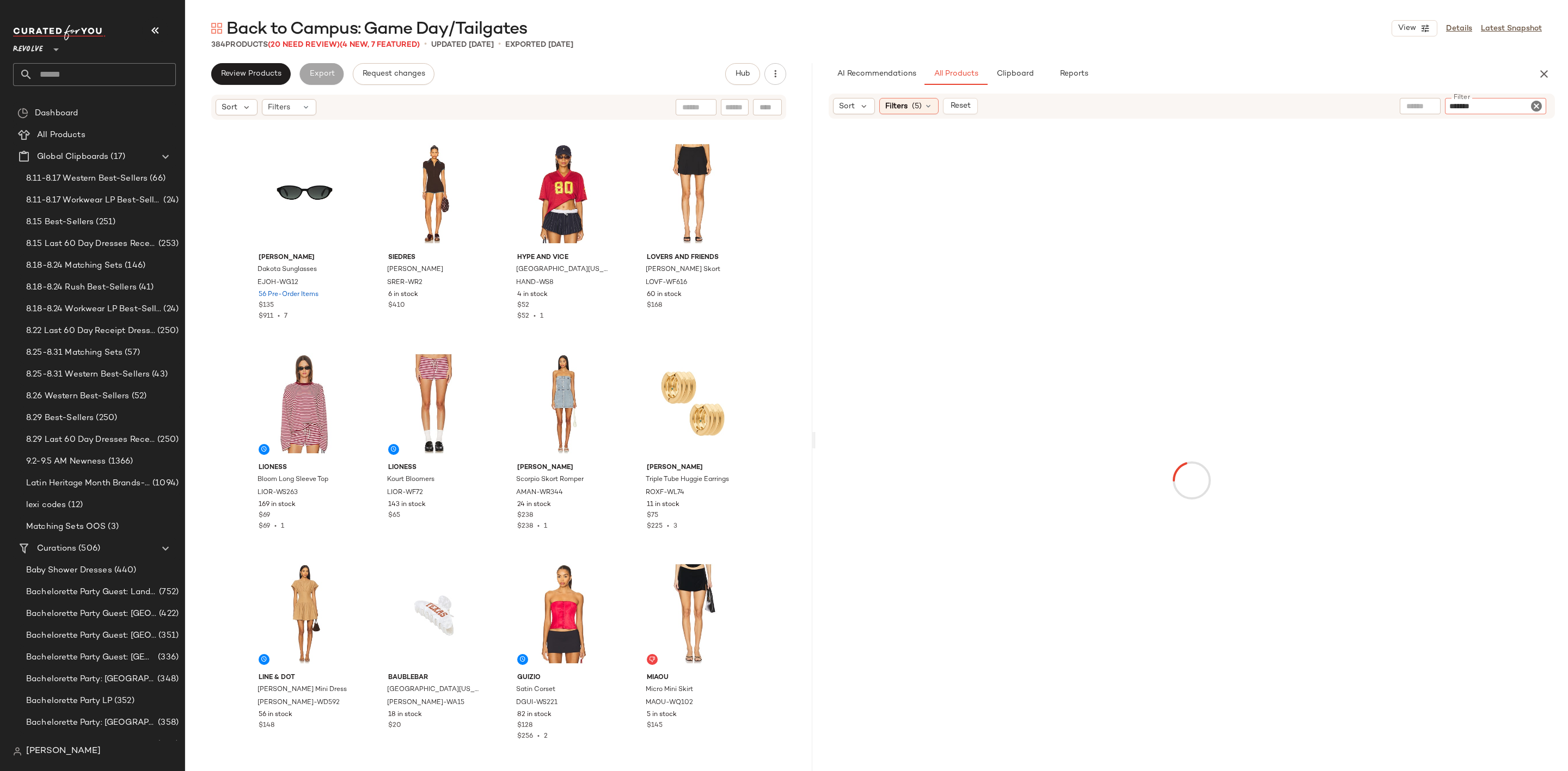
type input "********"
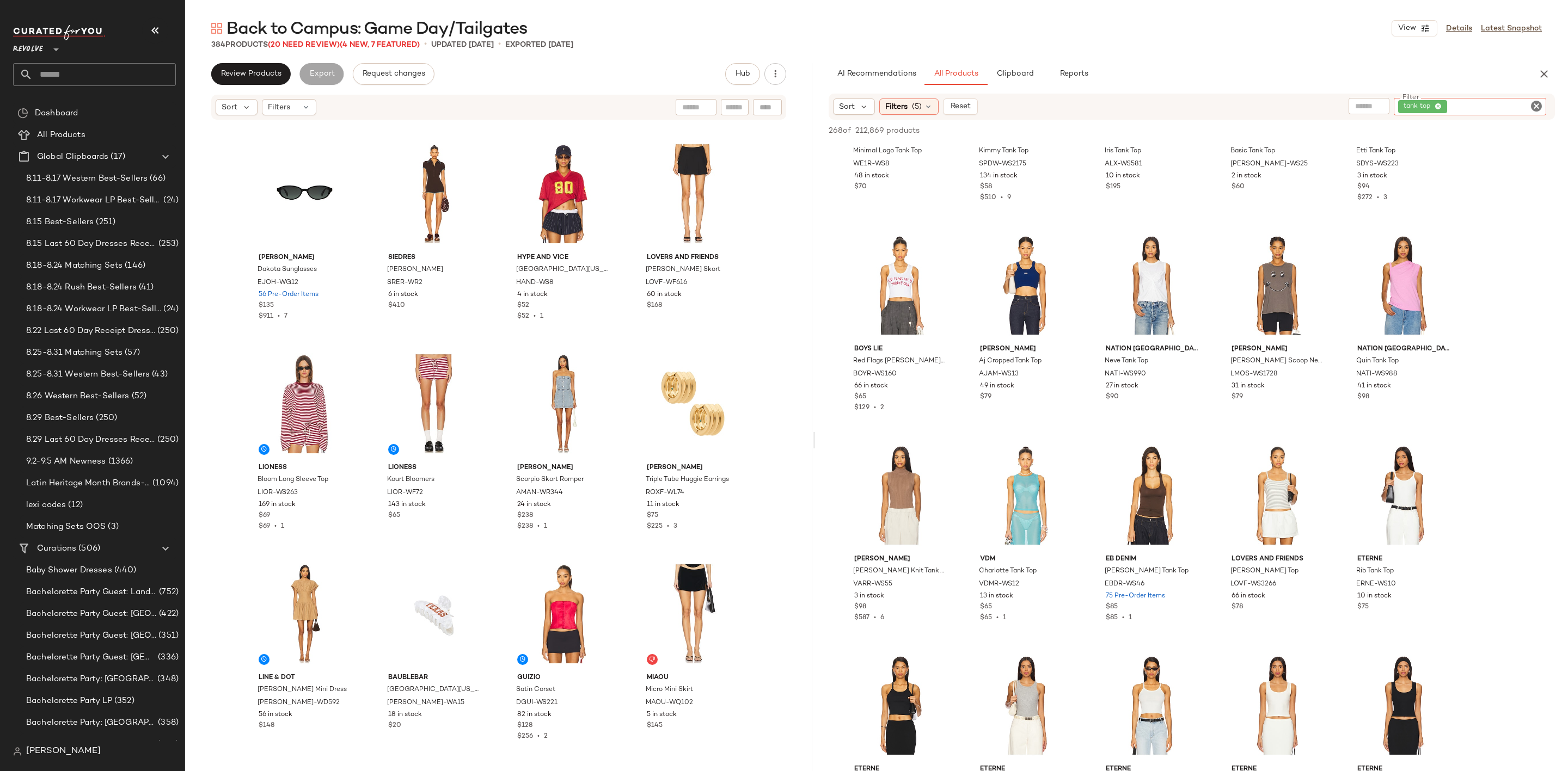
scroll to position [1470, 0]
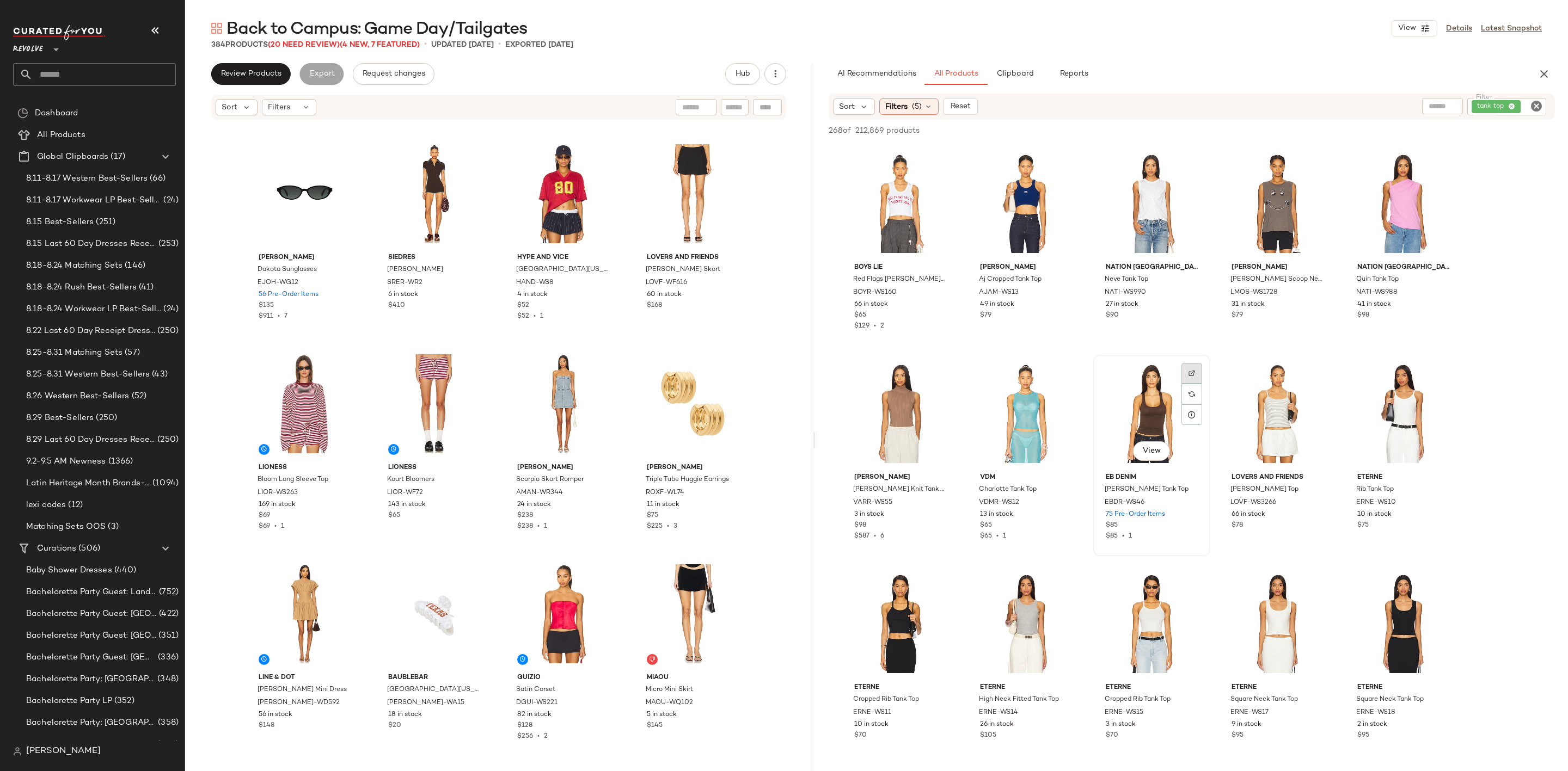
click at [1188, 384] on div at bounding box center [1192, 394] width 21 height 21
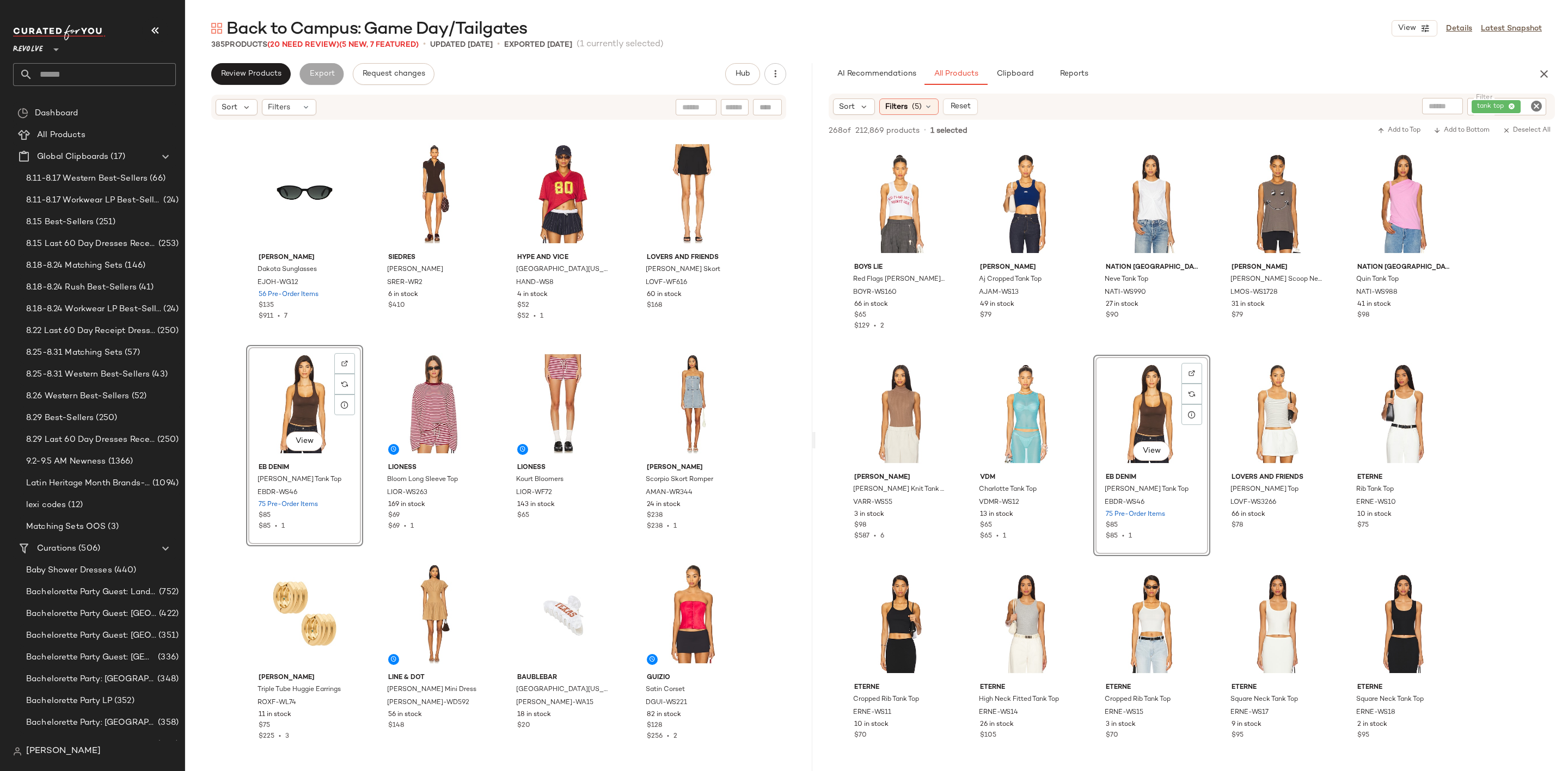
click at [1532, 108] on icon "Clear Filter" at bounding box center [1536, 106] width 13 height 13
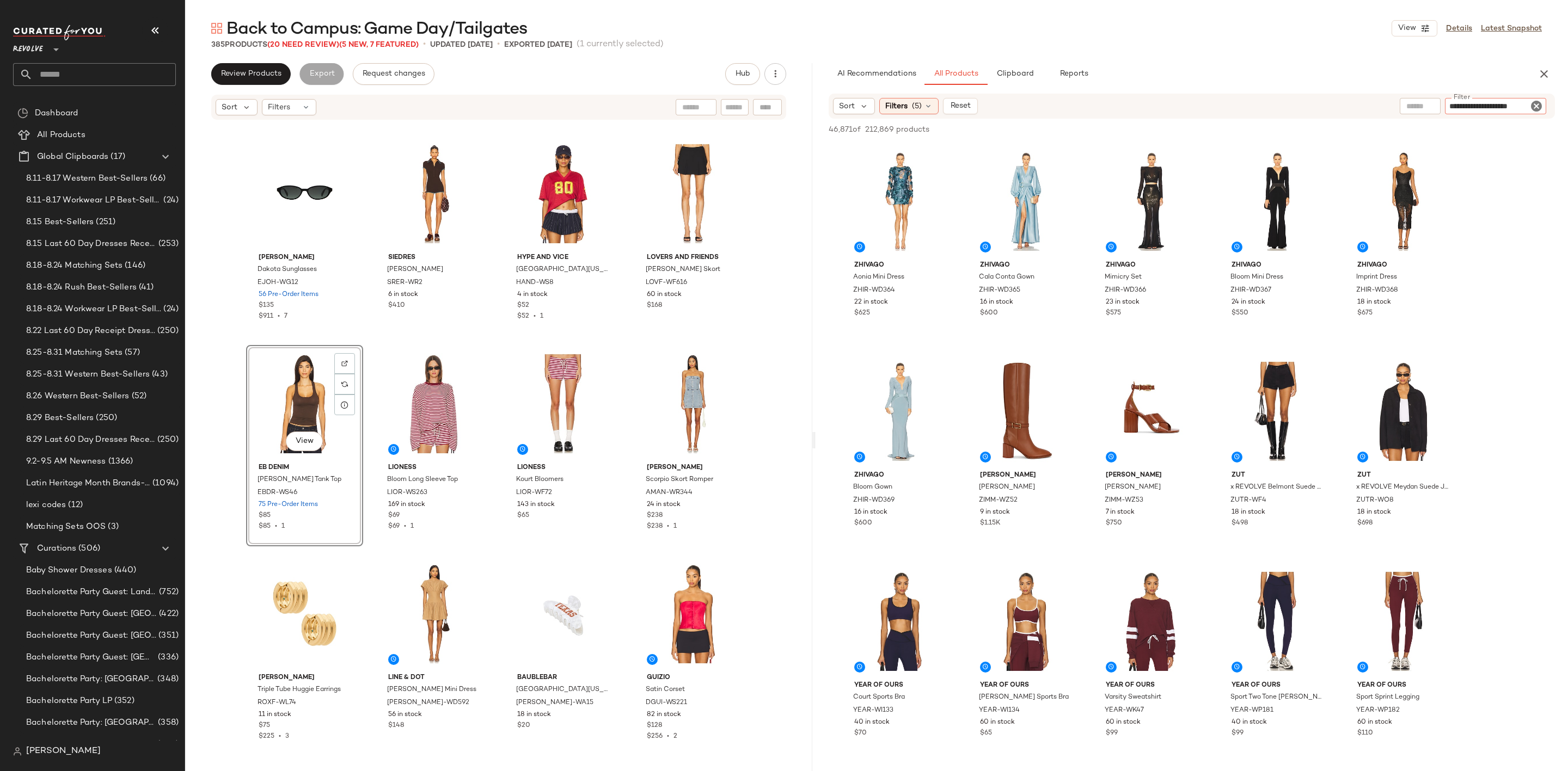
type input "**********"
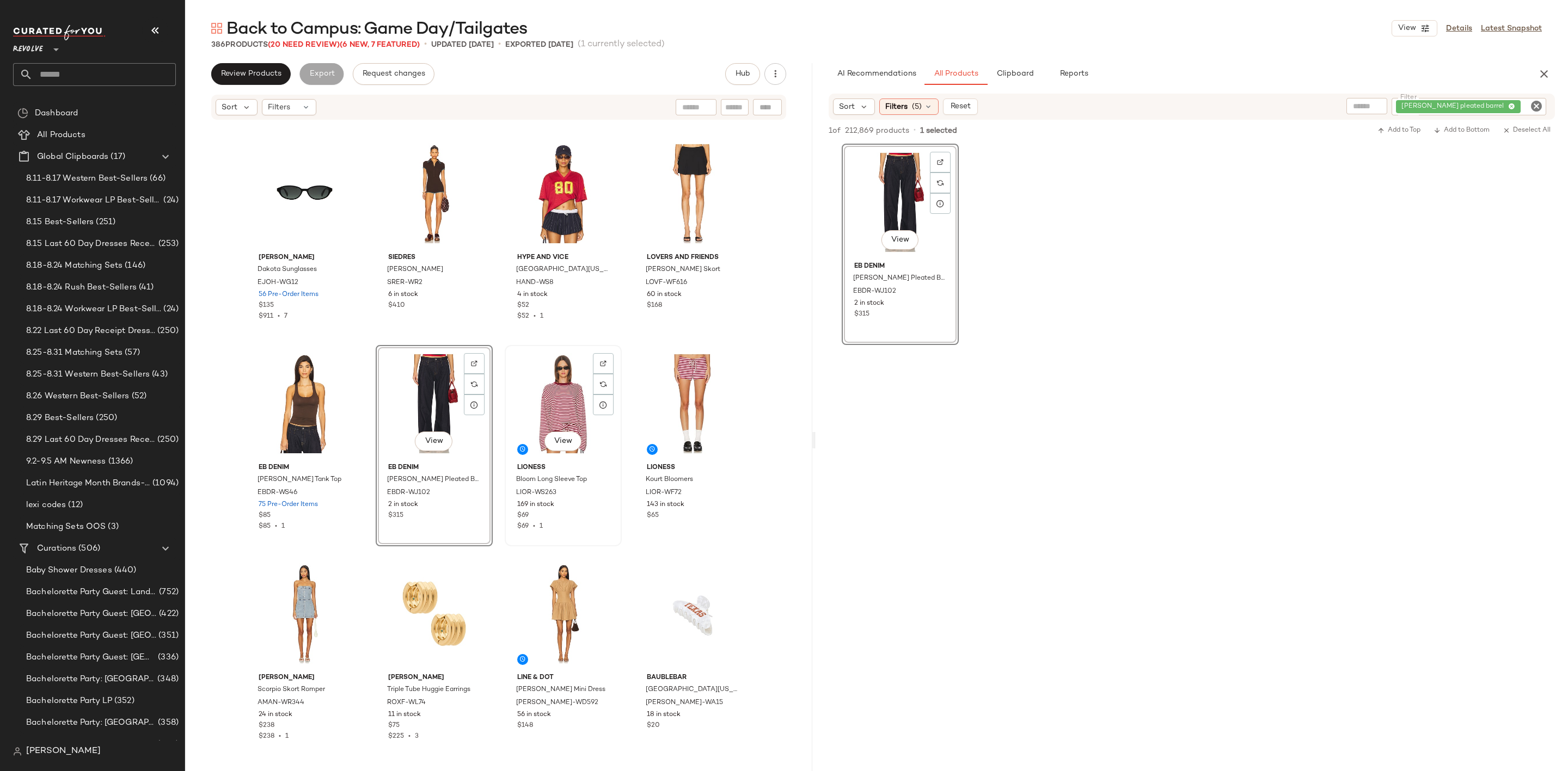
click at [544, 399] on div "View" at bounding box center [563, 403] width 110 height 110
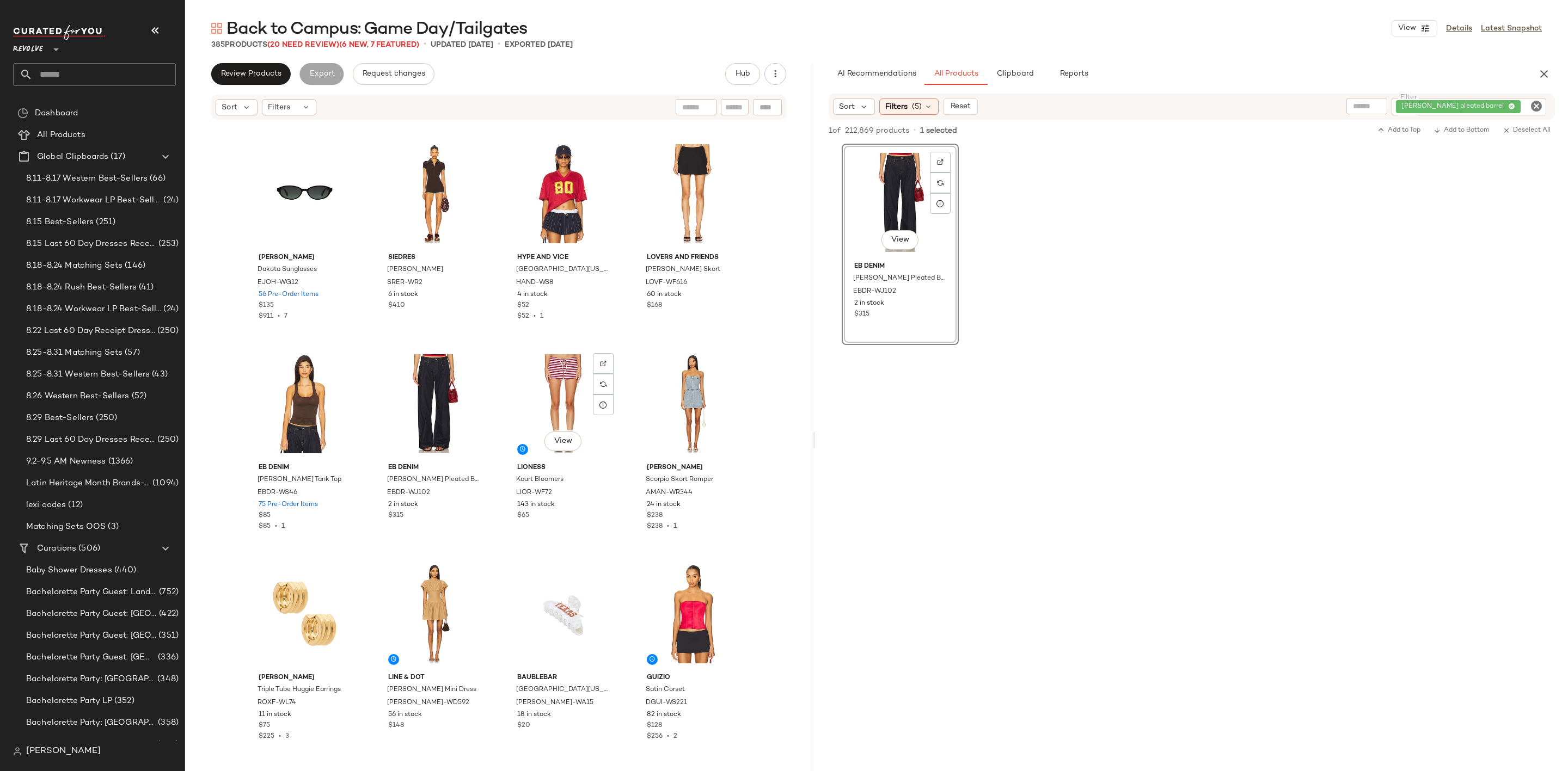
click at [544, 399] on div "View" at bounding box center [563, 403] width 110 height 110
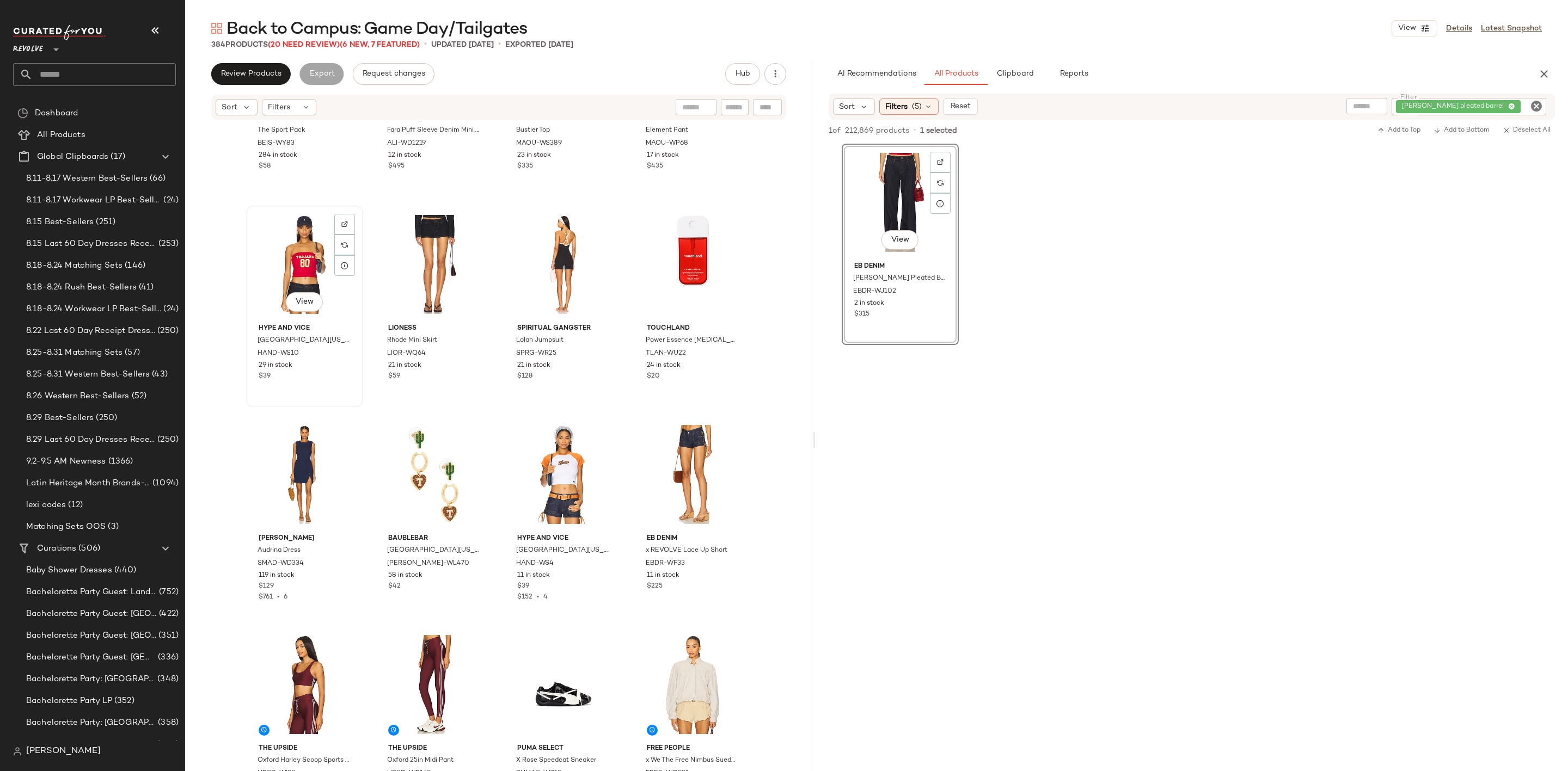
scroll to position [1315, 0]
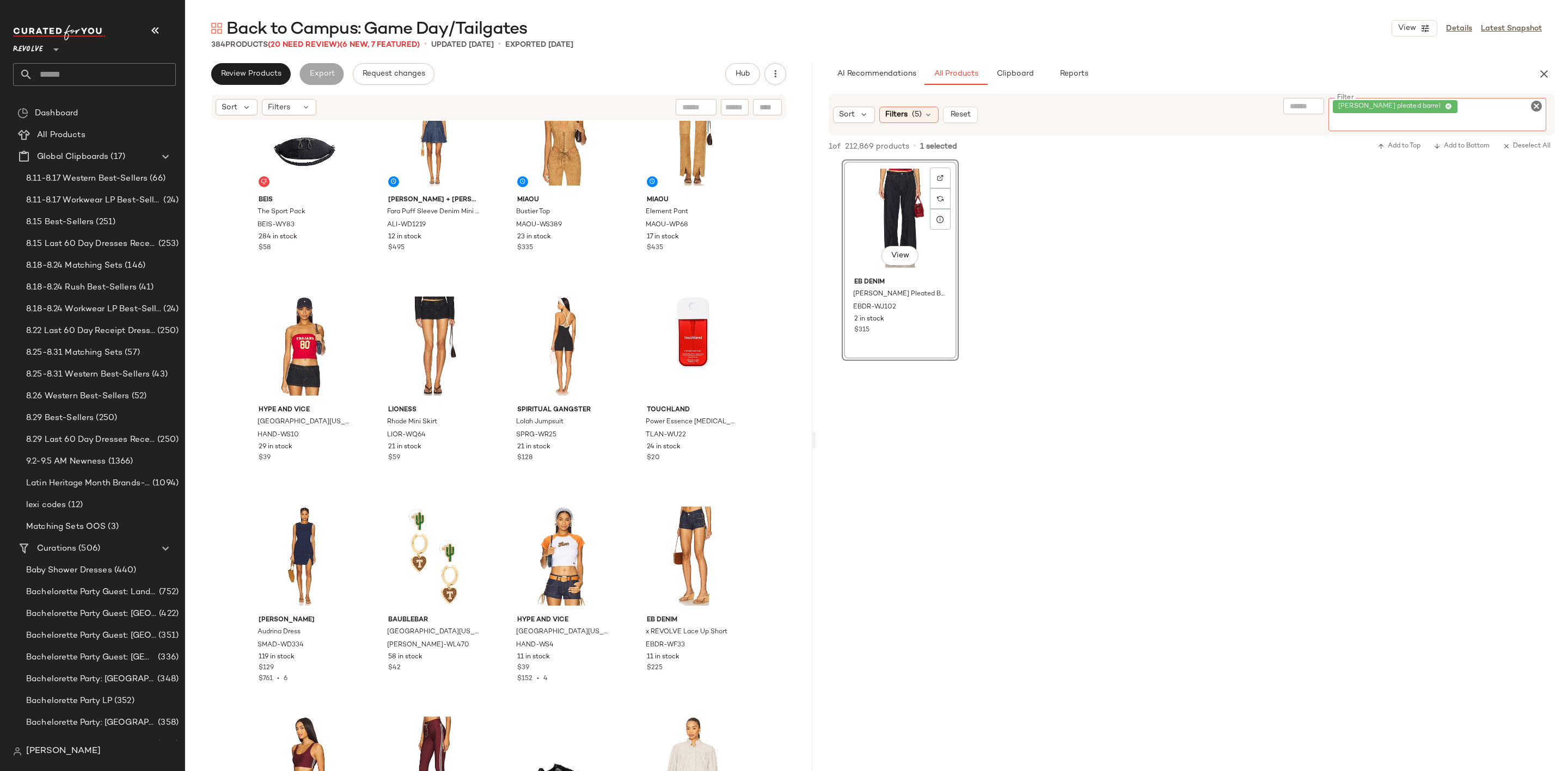
click at [1535, 113] on div "[PERSON_NAME] pleated barrel" at bounding box center [1437, 114] width 218 height 33
click at [1529, 117] on input "Filter" at bounding box center [1437, 123] width 209 height 12
click at [1536, 103] on icon "Clear Filter" at bounding box center [1536, 106] width 13 height 13
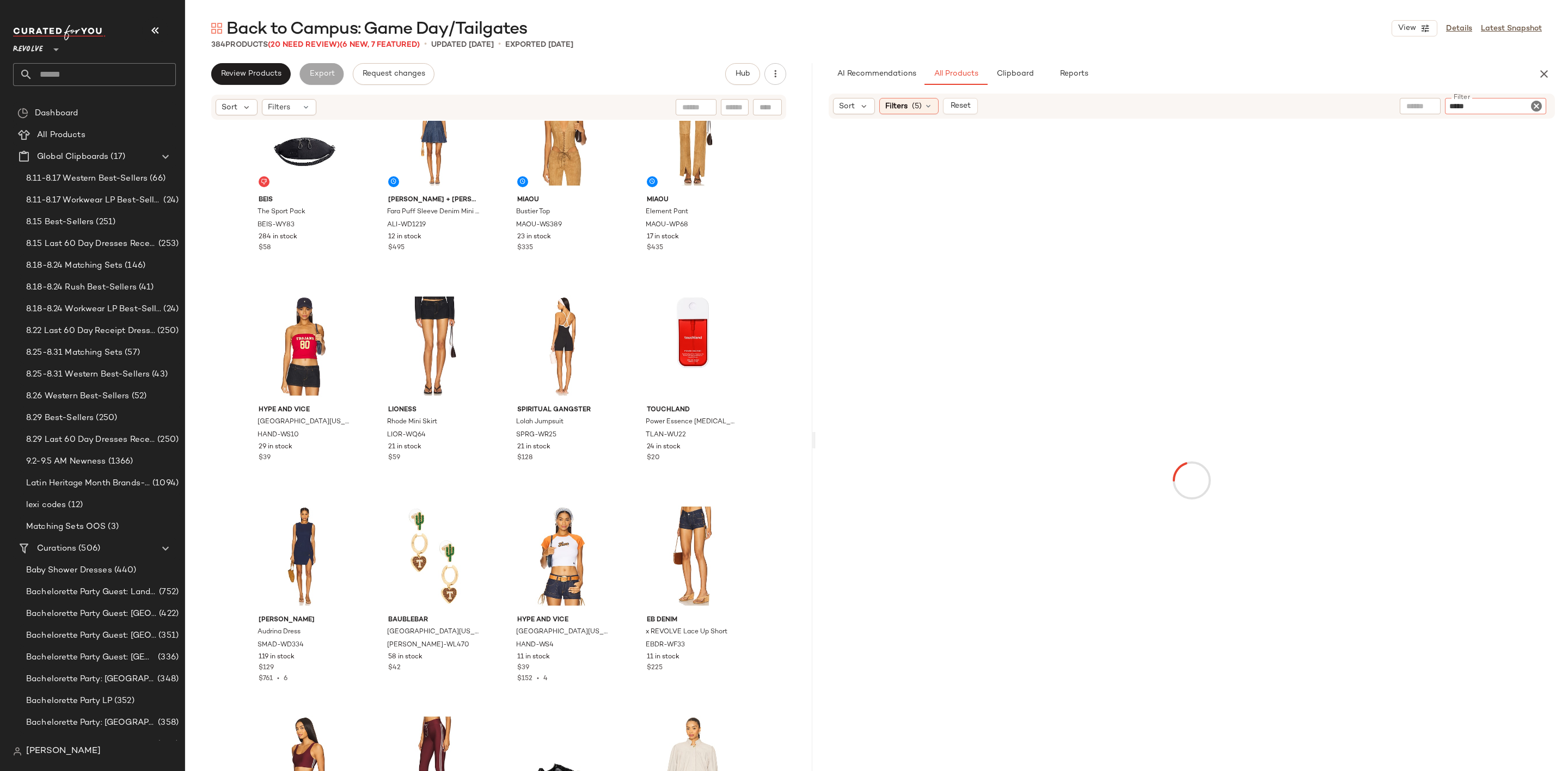
type input "******"
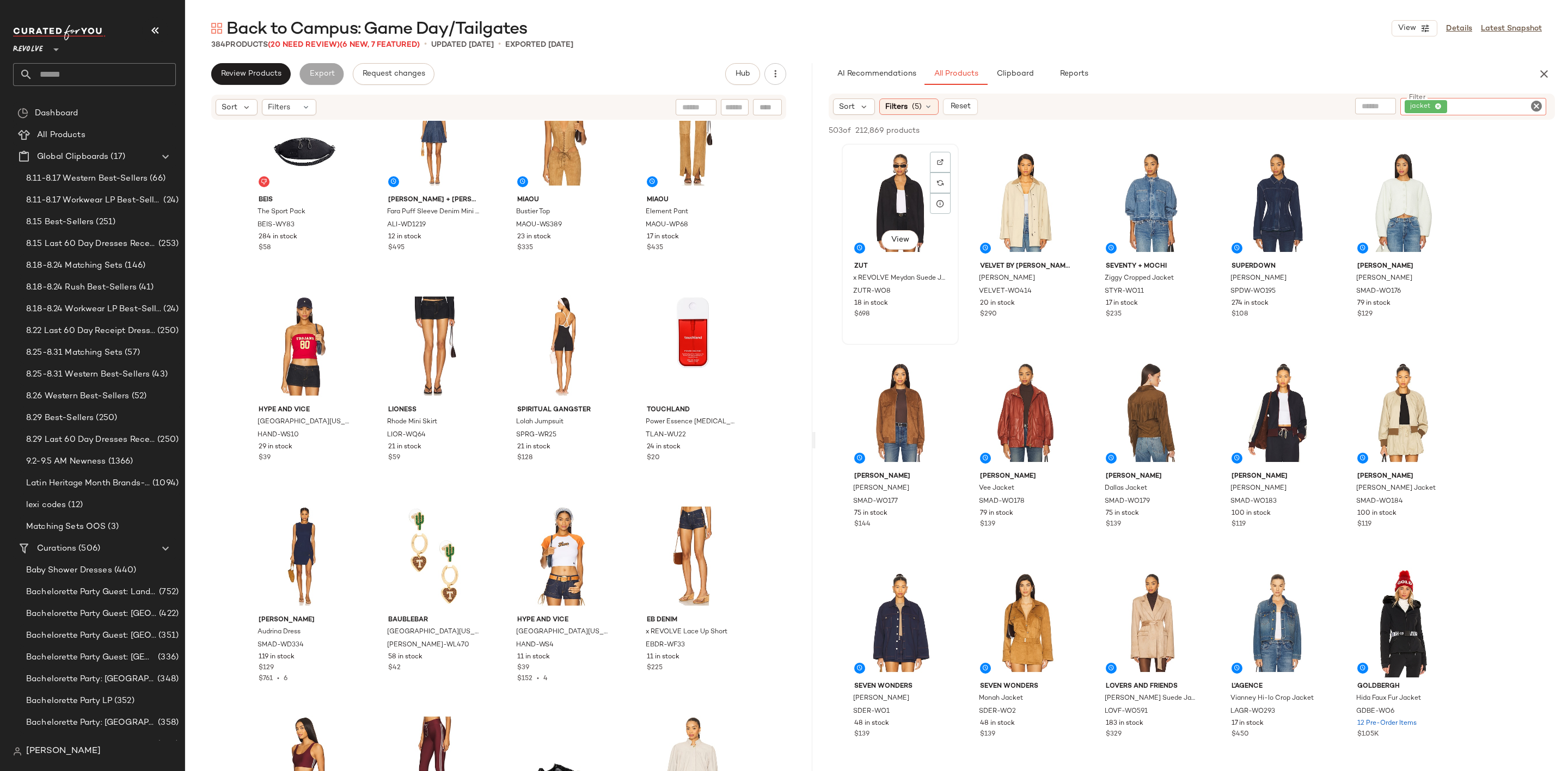
click at [861, 197] on div "View" at bounding box center [900, 202] width 110 height 110
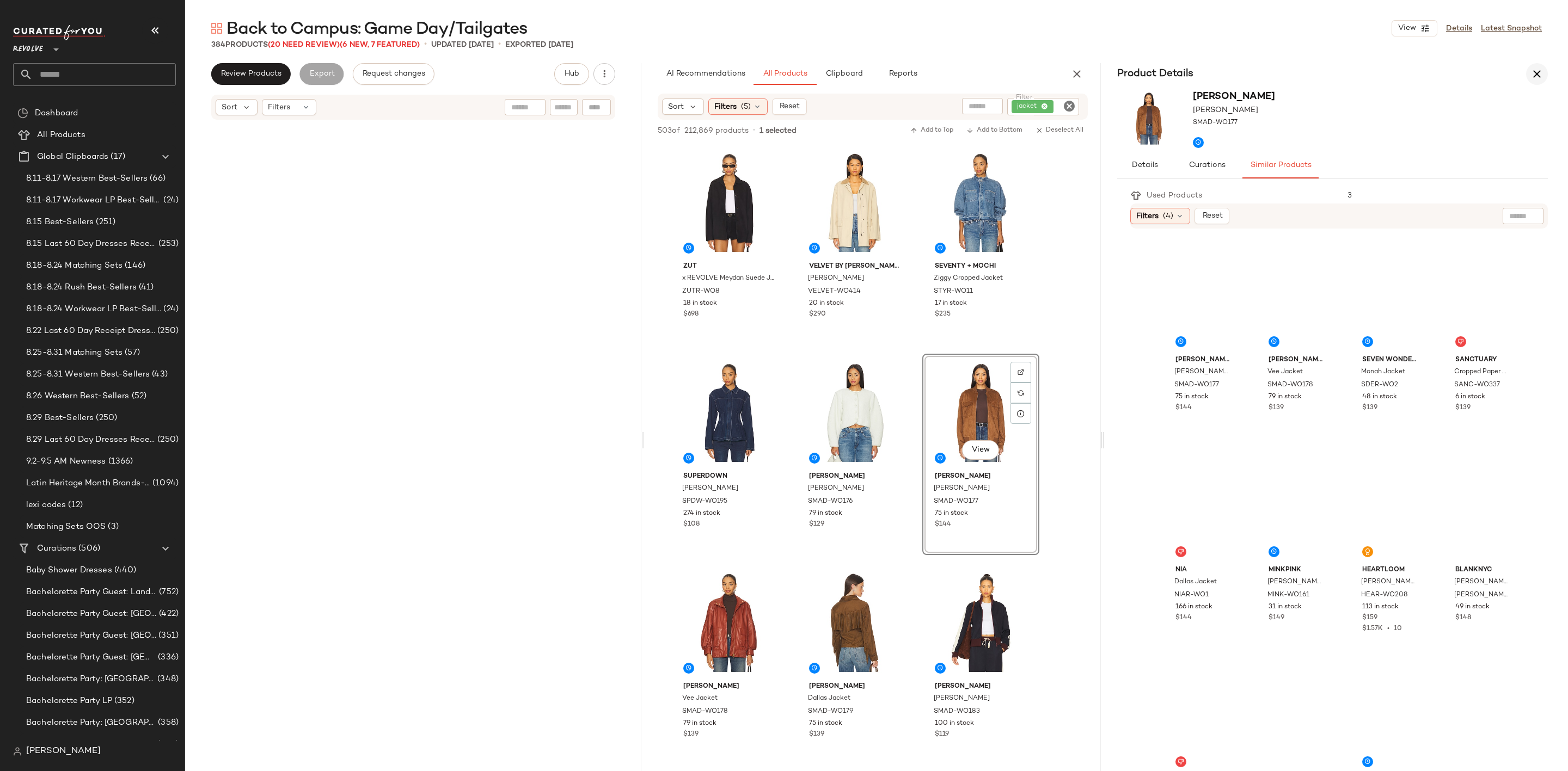
scroll to position [1315, 0]
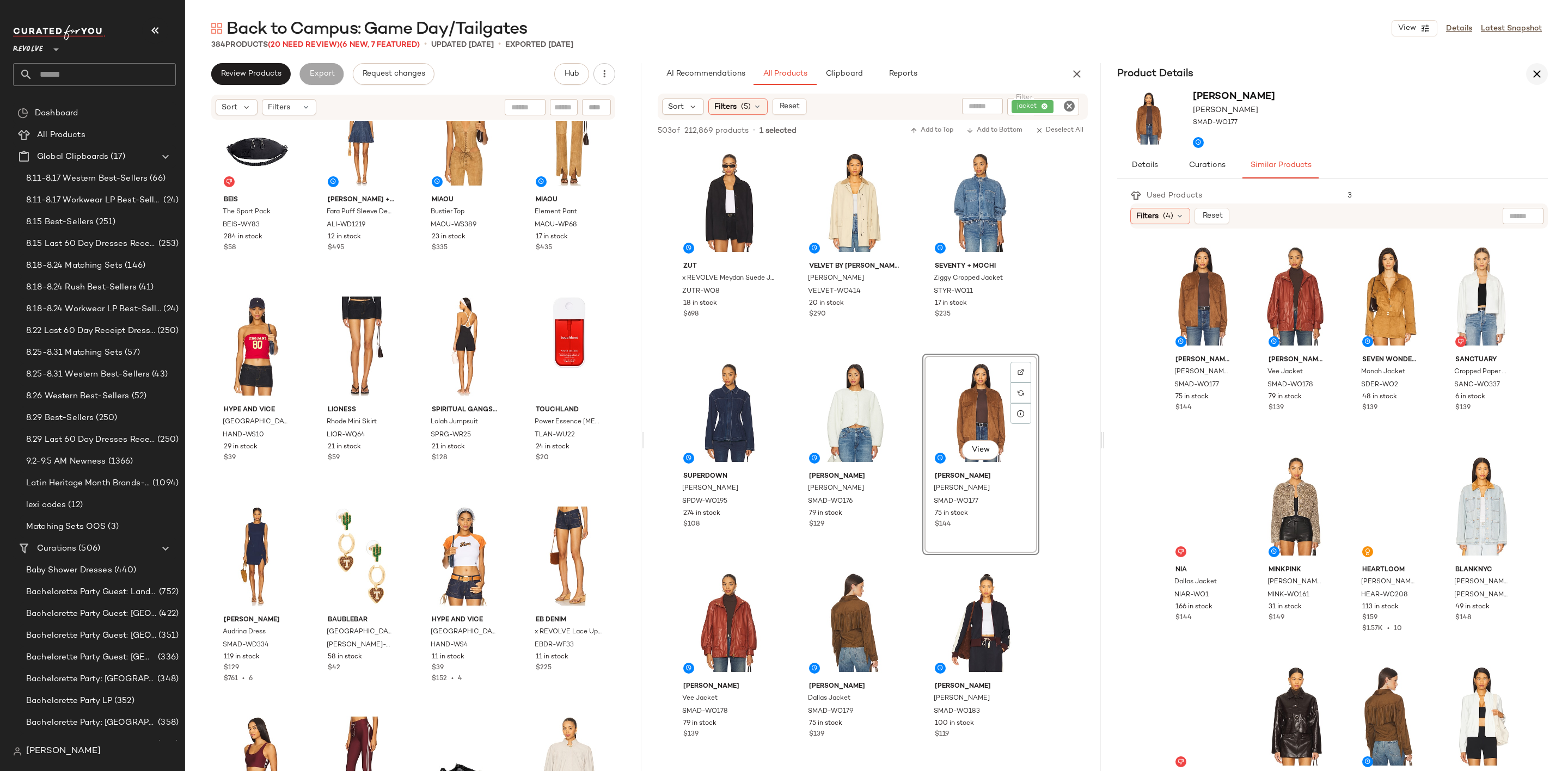
click at [1545, 72] on button "button" at bounding box center [1537, 74] width 22 height 22
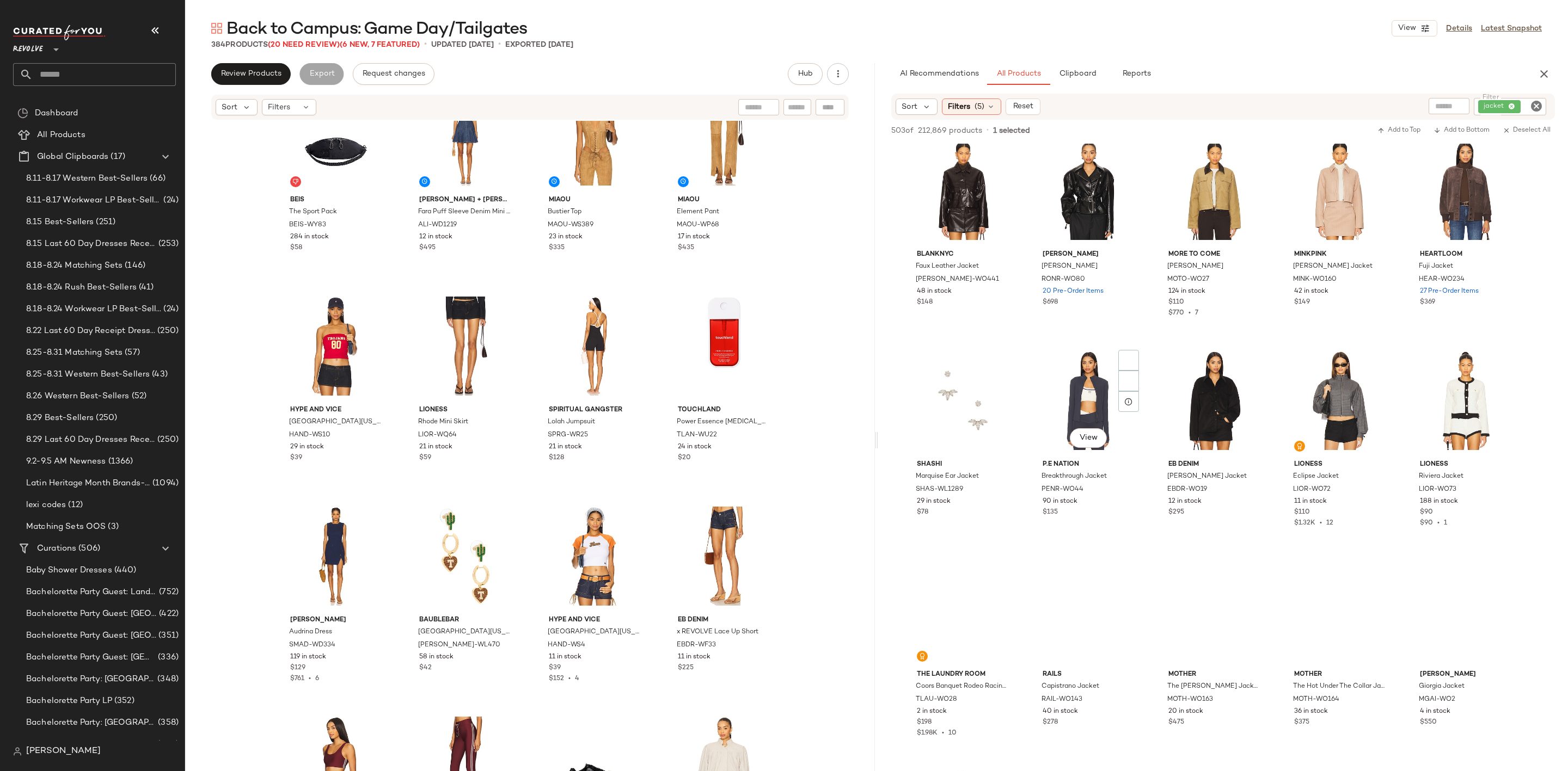
scroll to position [2204, 0]
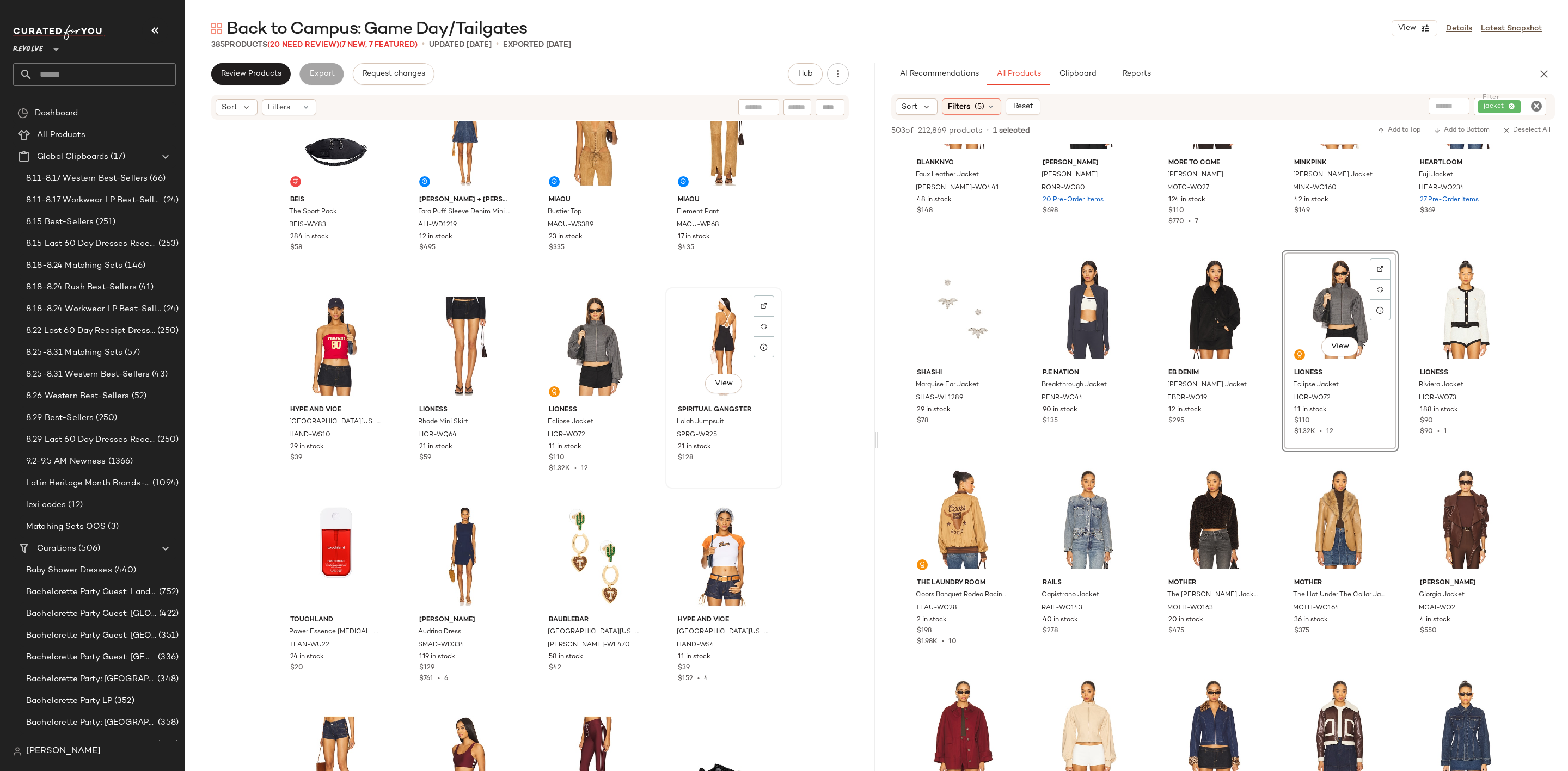
click at [724, 323] on div "View" at bounding box center [724, 346] width 110 height 110
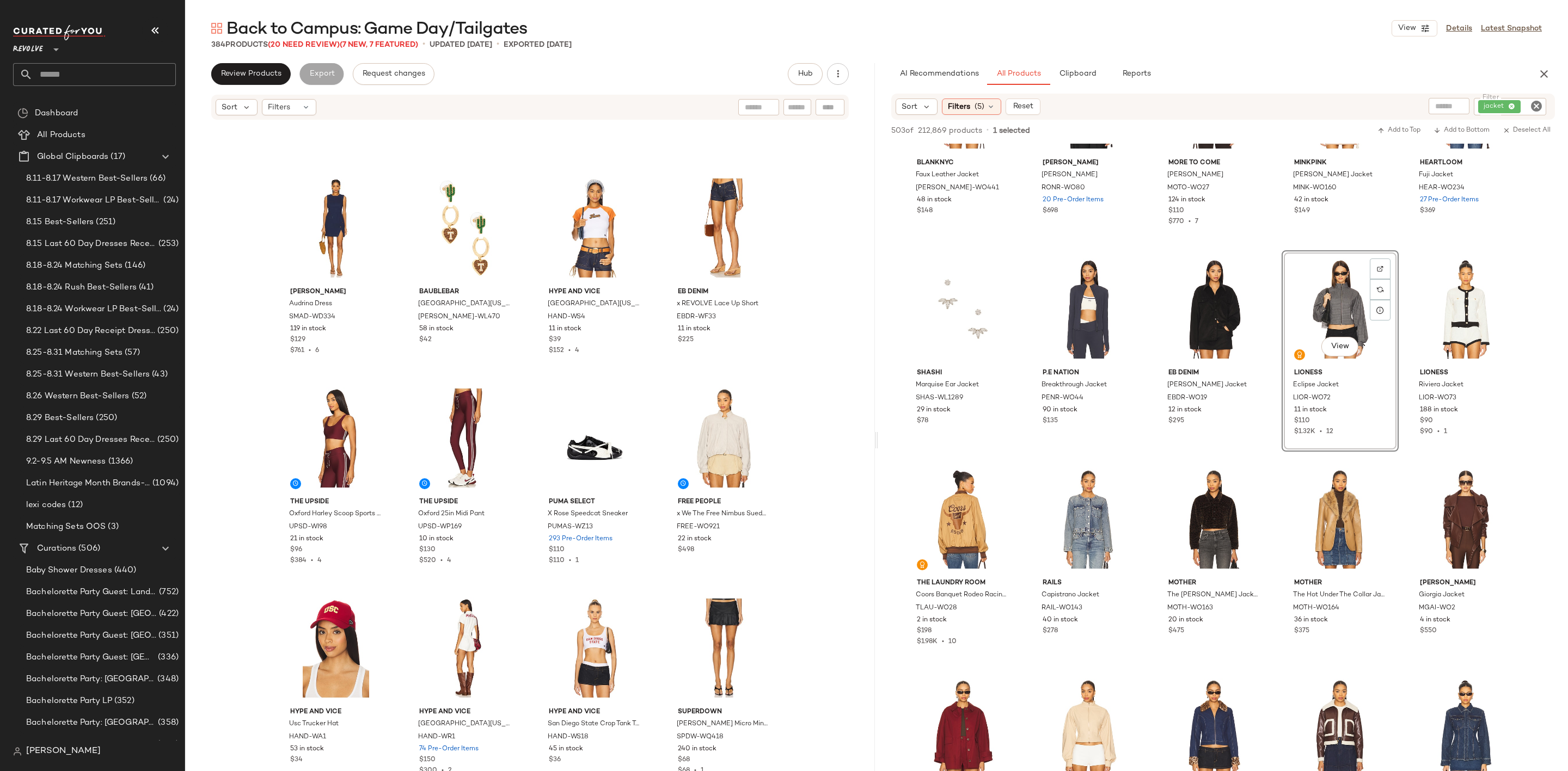
scroll to position [1642, 0]
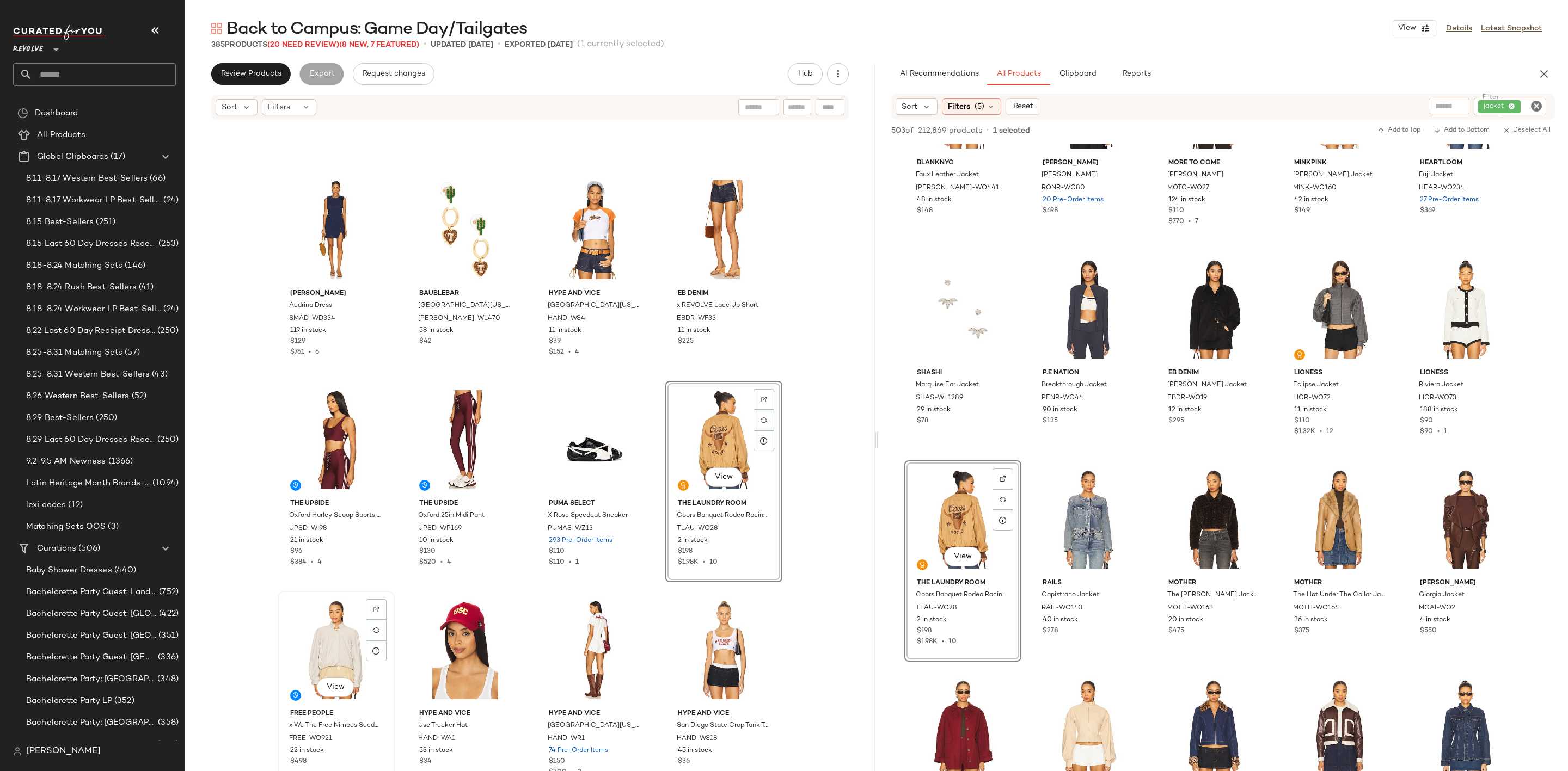
click at [331, 632] on div "View" at bounding box center [336, 650] width 110 height 110
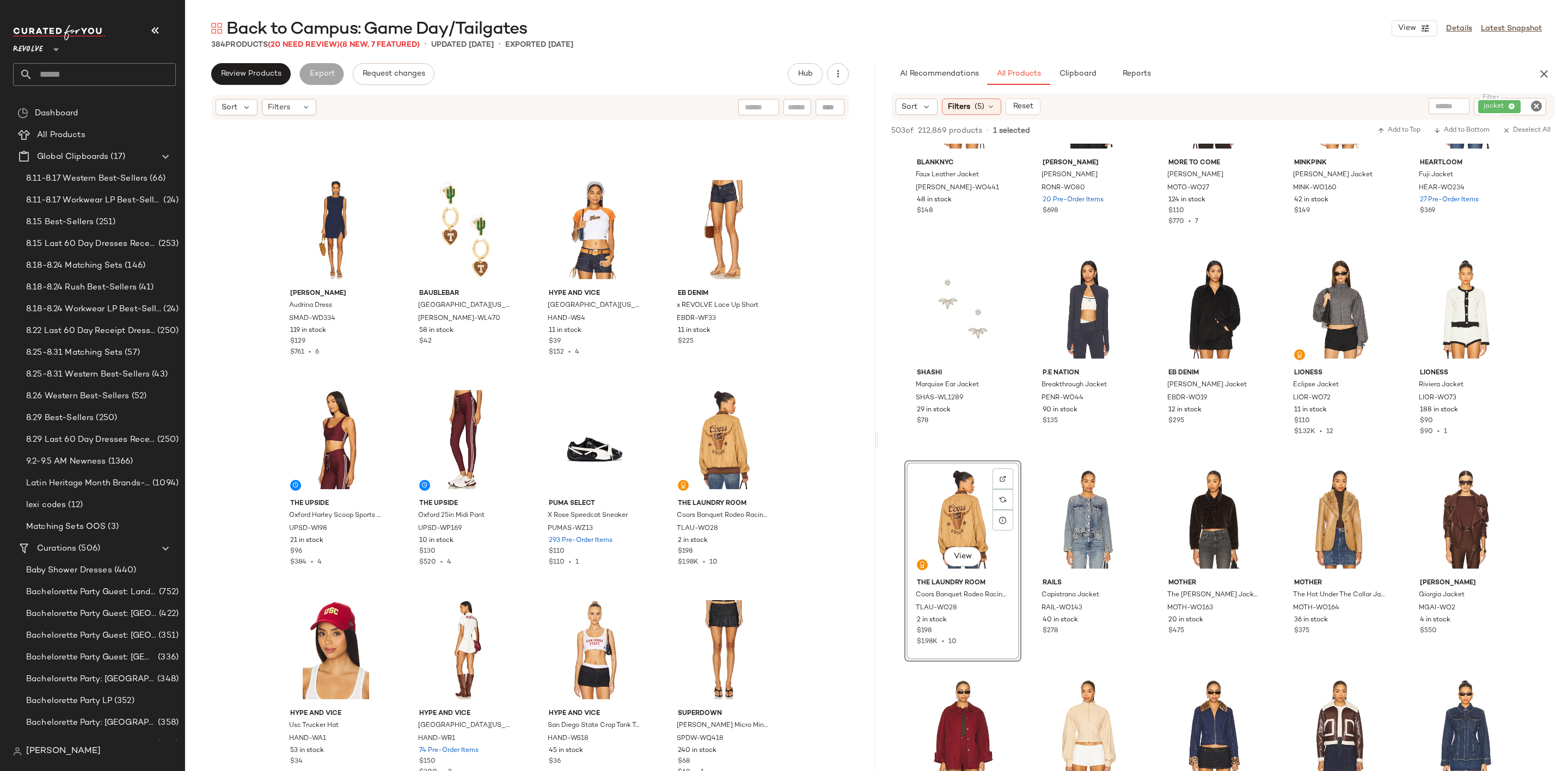
click at [1535, 105] on icon "Clear Filter" at bounding box center [1536, 106] width 13 height 13
type input "****"
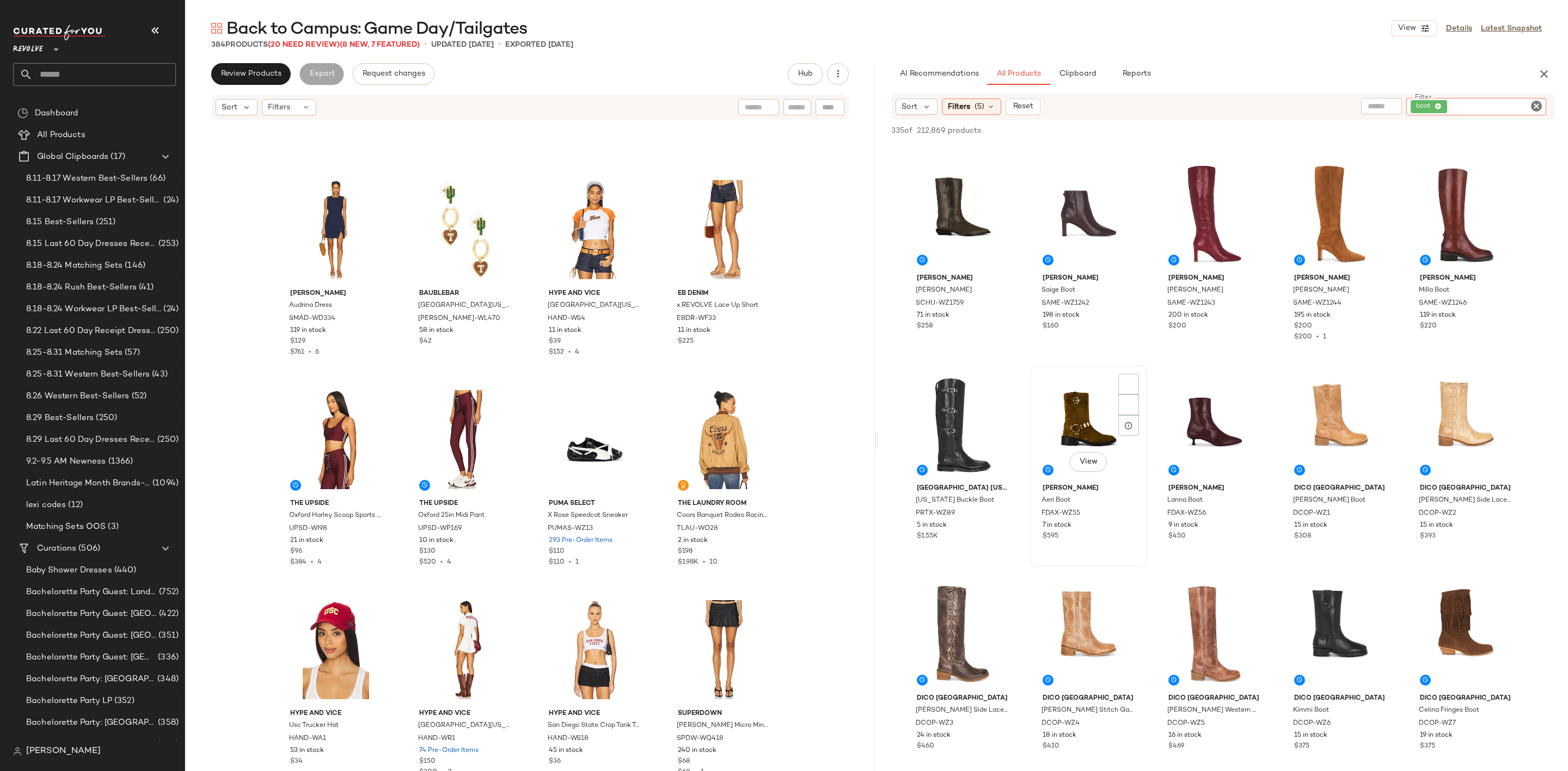
scroll to position [653, 0]
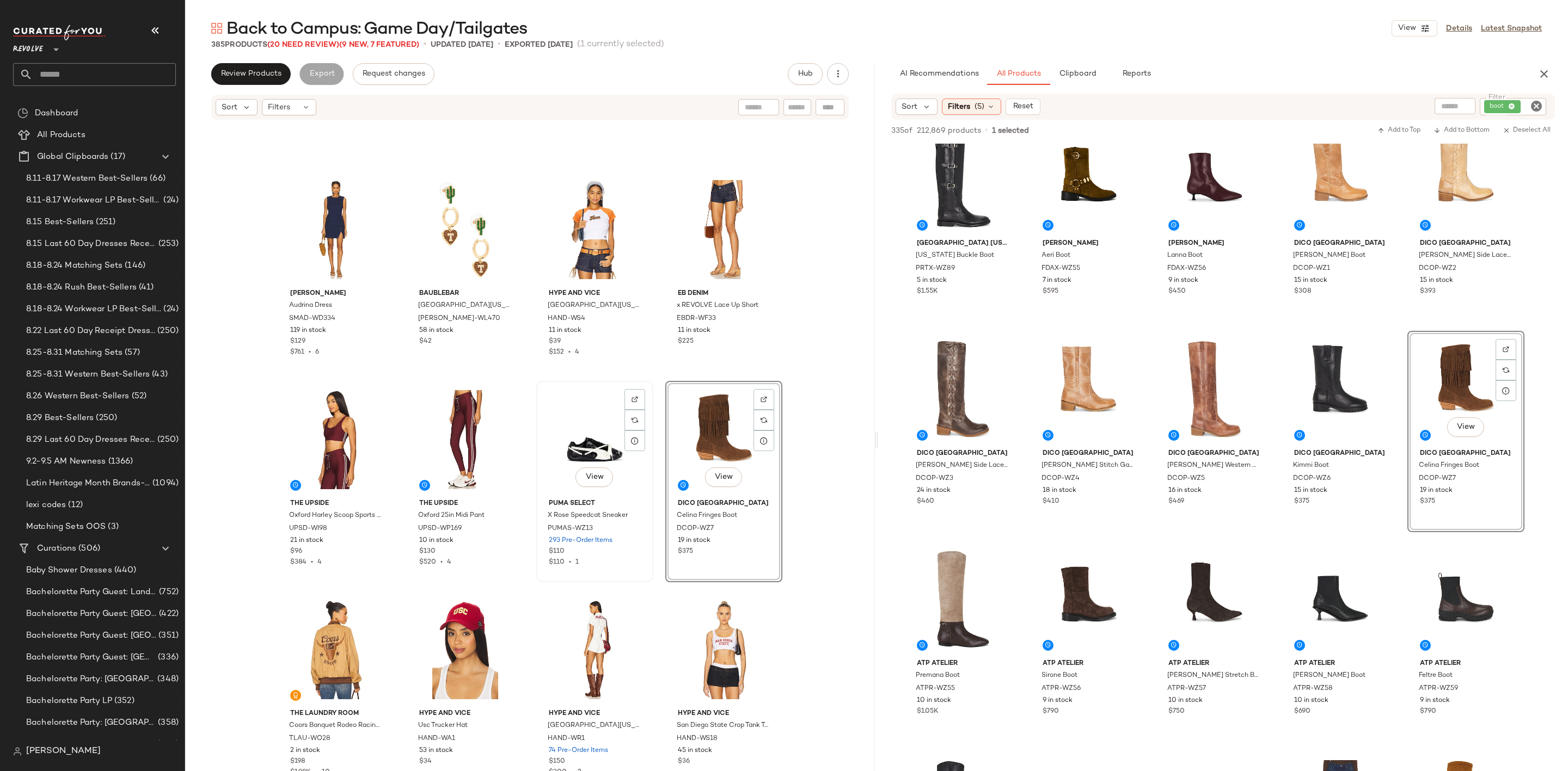
click at [575, 424] on div "View" at bounding box center [595, 439] width 110 height 110
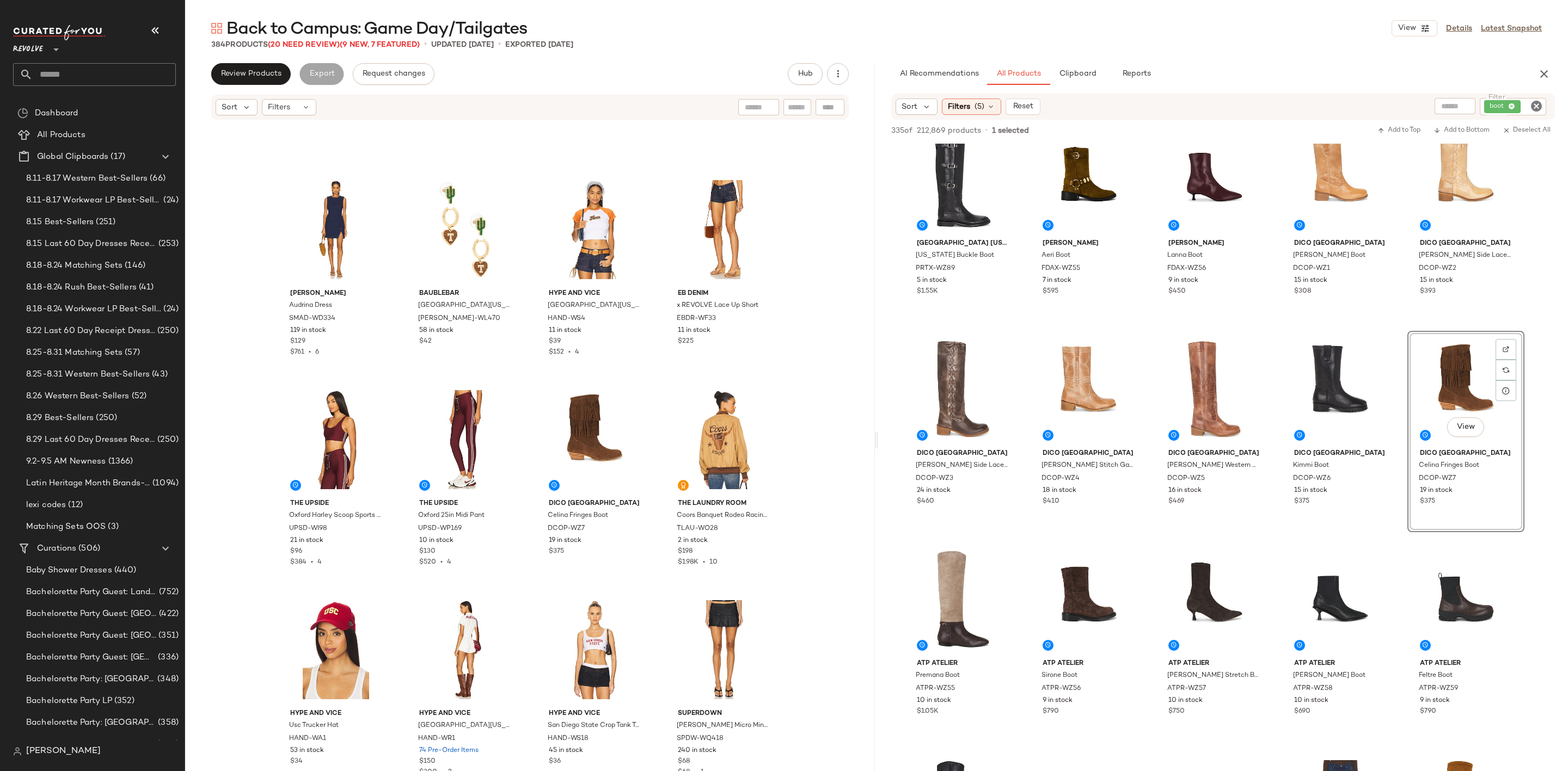
click at [1532, 105] on icon "Clear Filter" at bounding box center [1536, 106] width 13 height 13
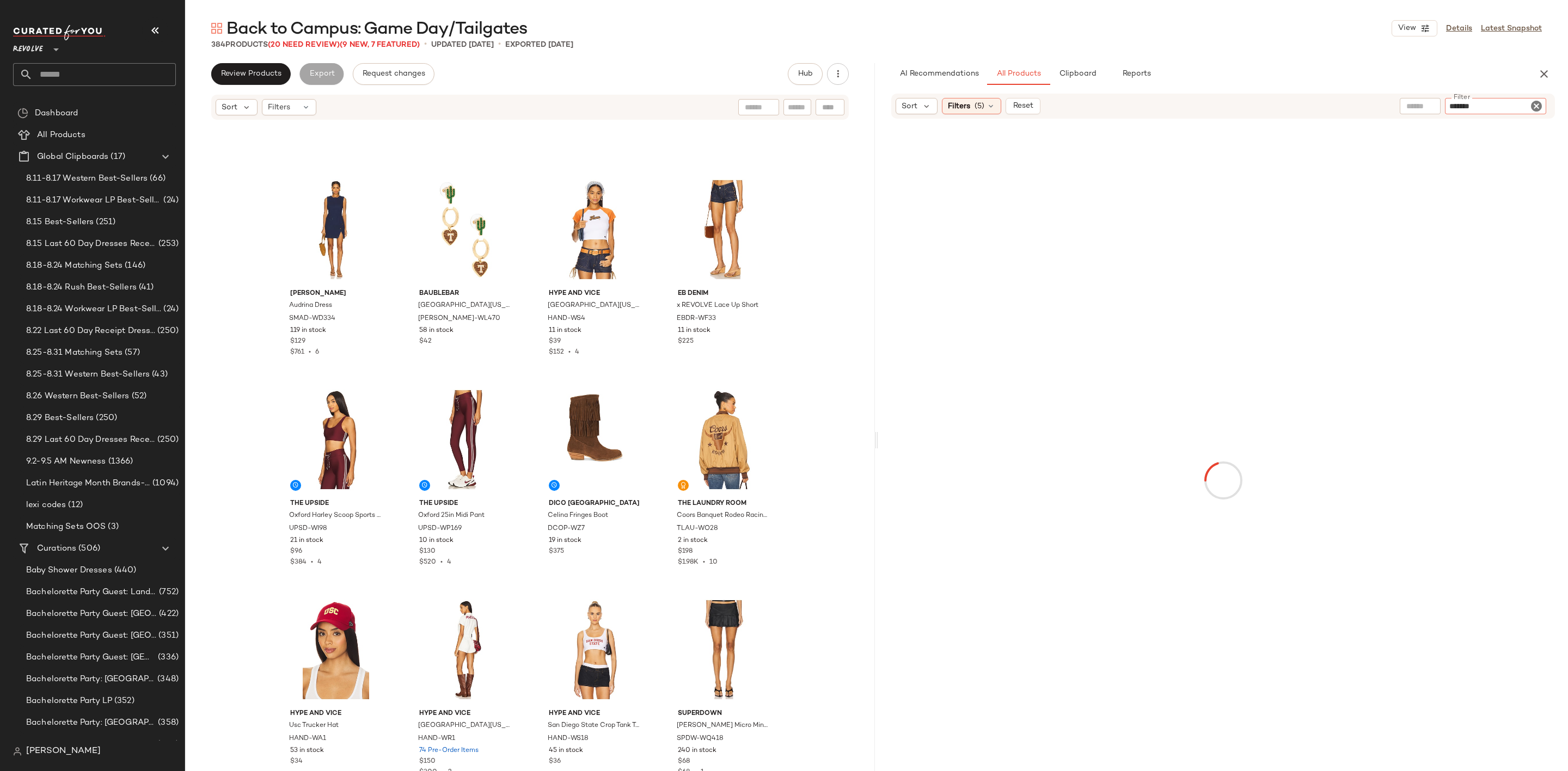
type input "********"
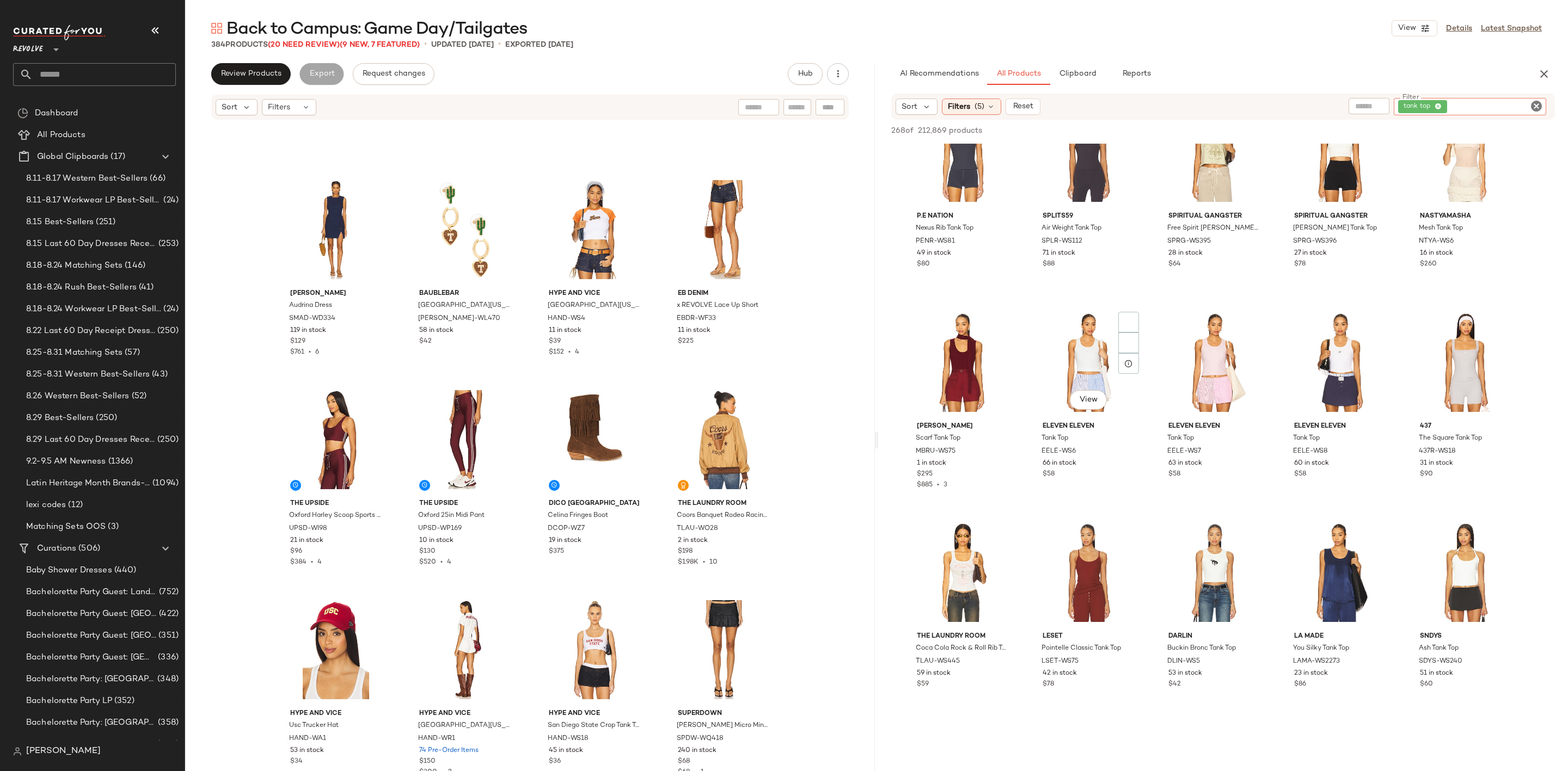
scroll to position [653, 0]
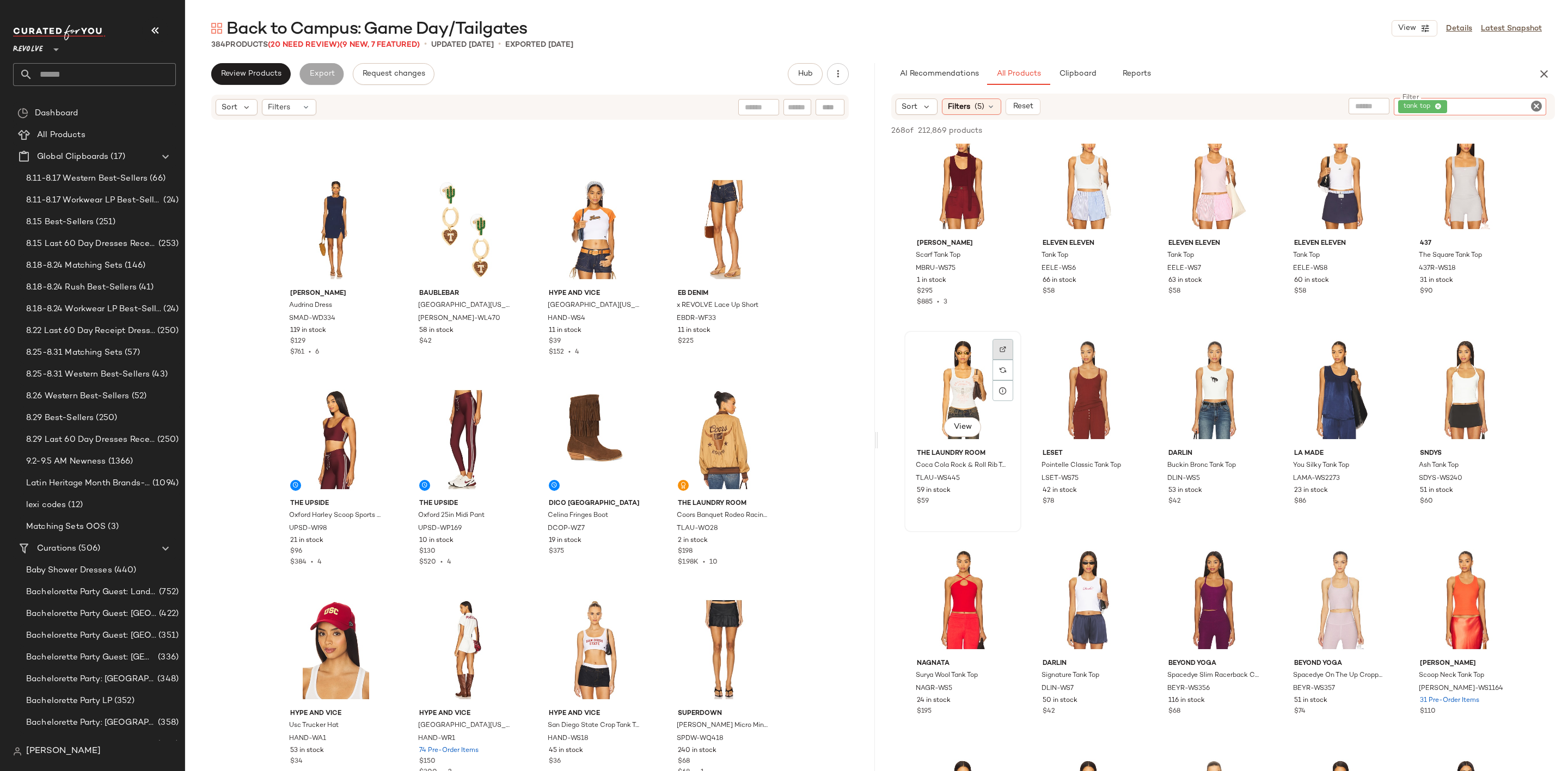
click at [1005, 346] on img at bounding box center [1003, 349] width 7 height 7
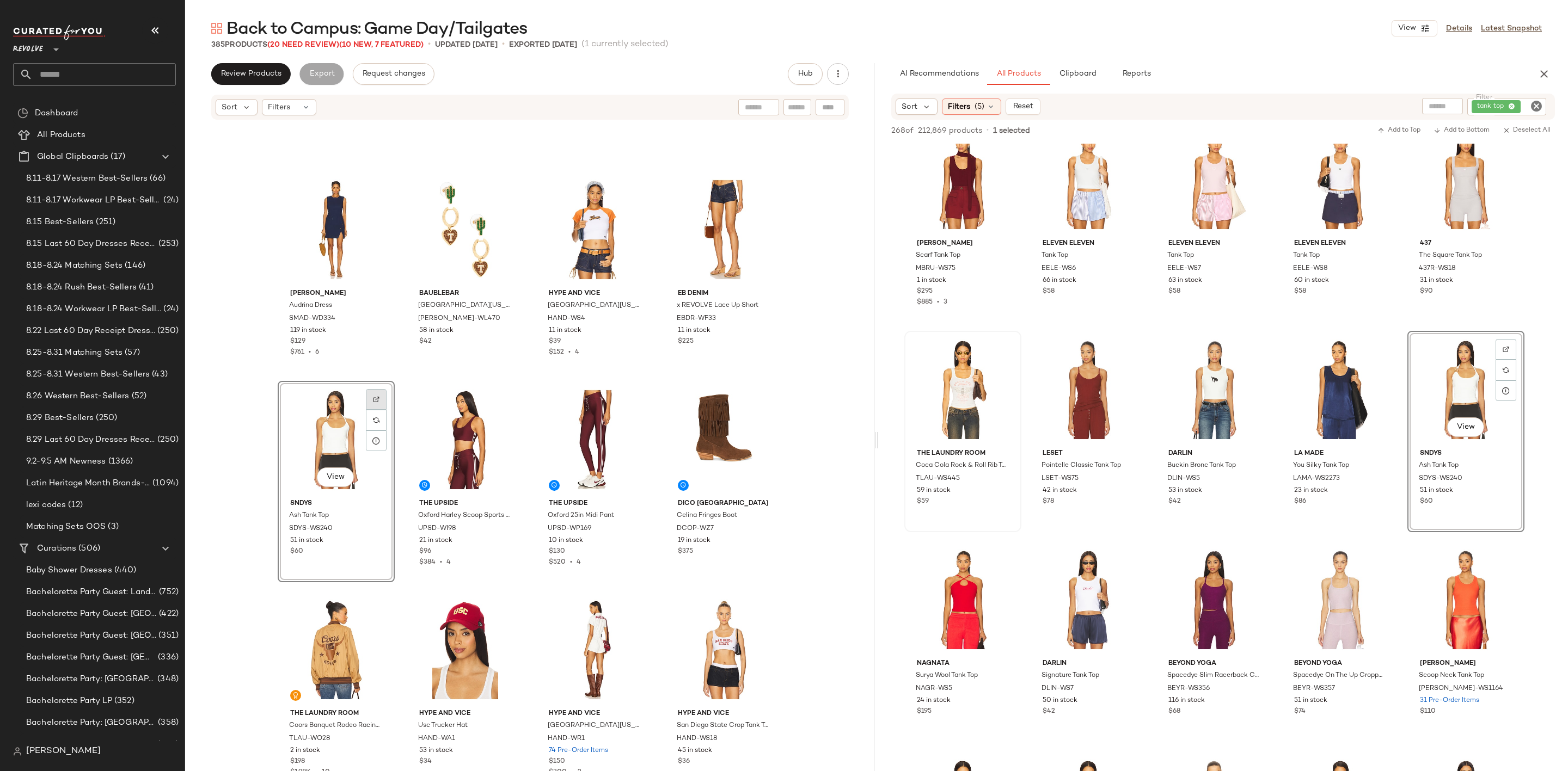
click at [374, 410] on div at bounding box center [376, 420] width 21 height 21
click at [1531, 106] on icon "Clear Filter" at bounding box center [1536, 106] width 13 height 13
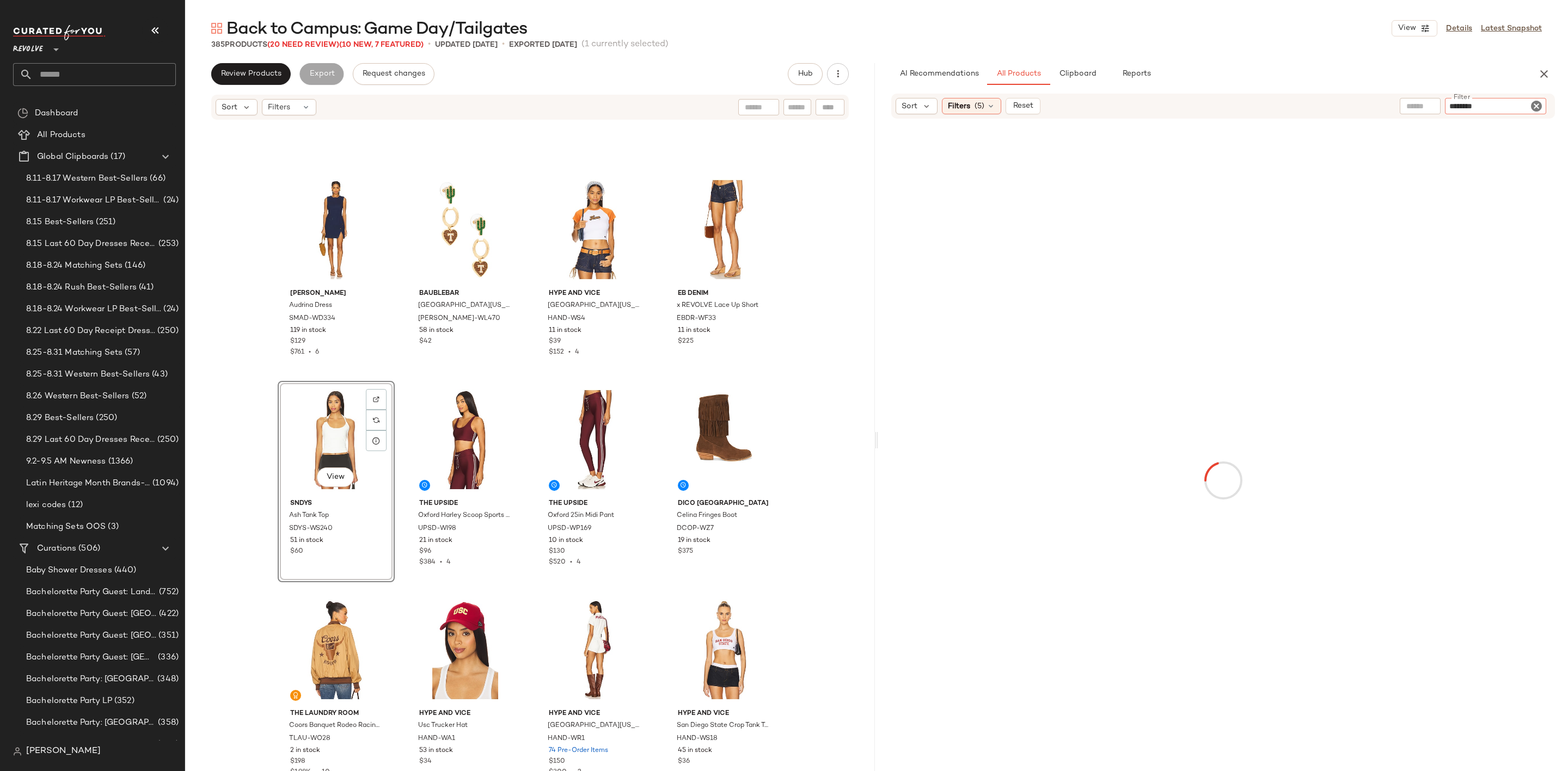
type input "*********"
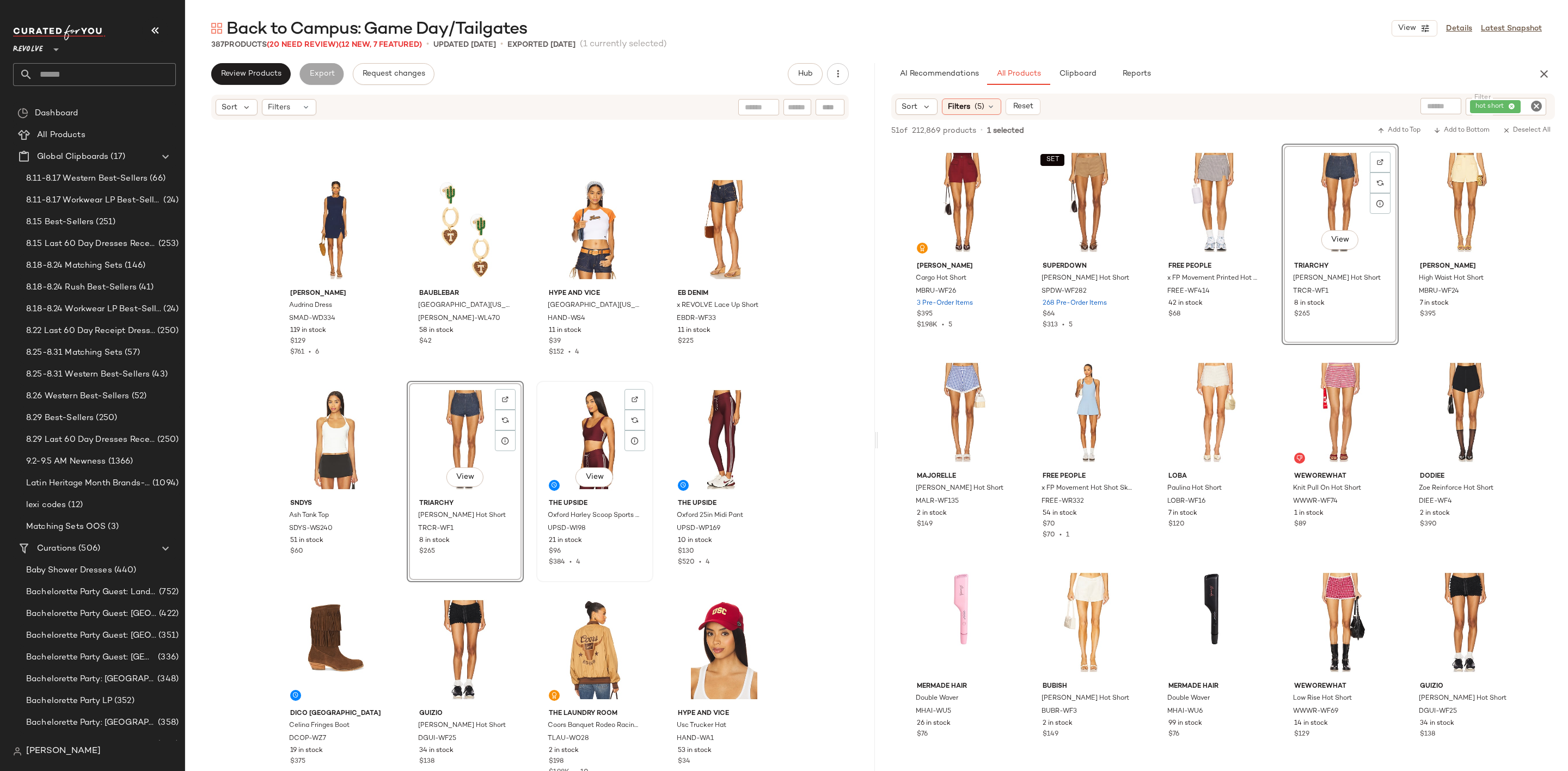
click at [589, 430] on div "View" at bounding box center [595, 439] width 110 height 110
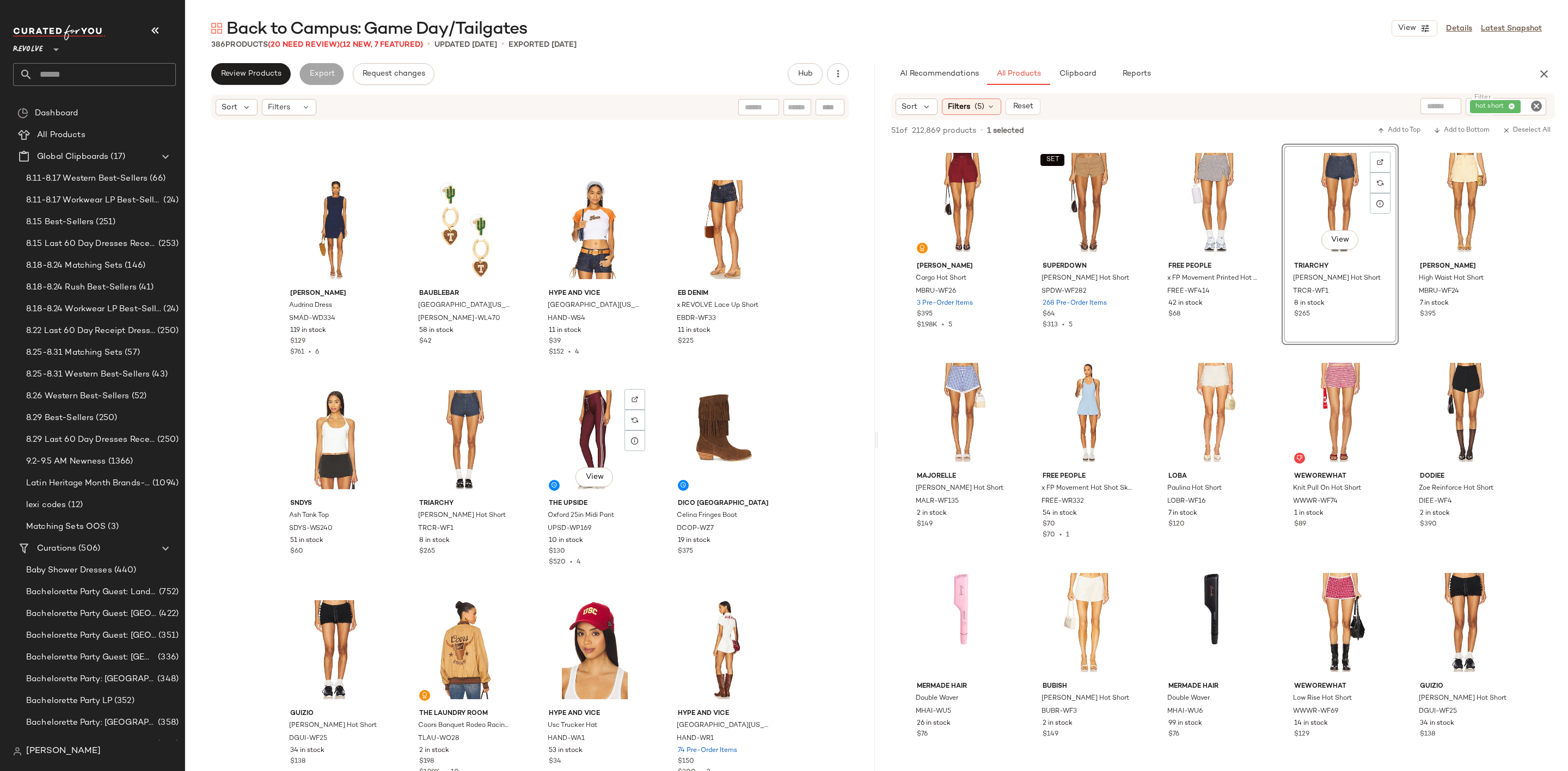
click at [589, 430] on div "View" at bounding box center [595, 439] width 110 height 110
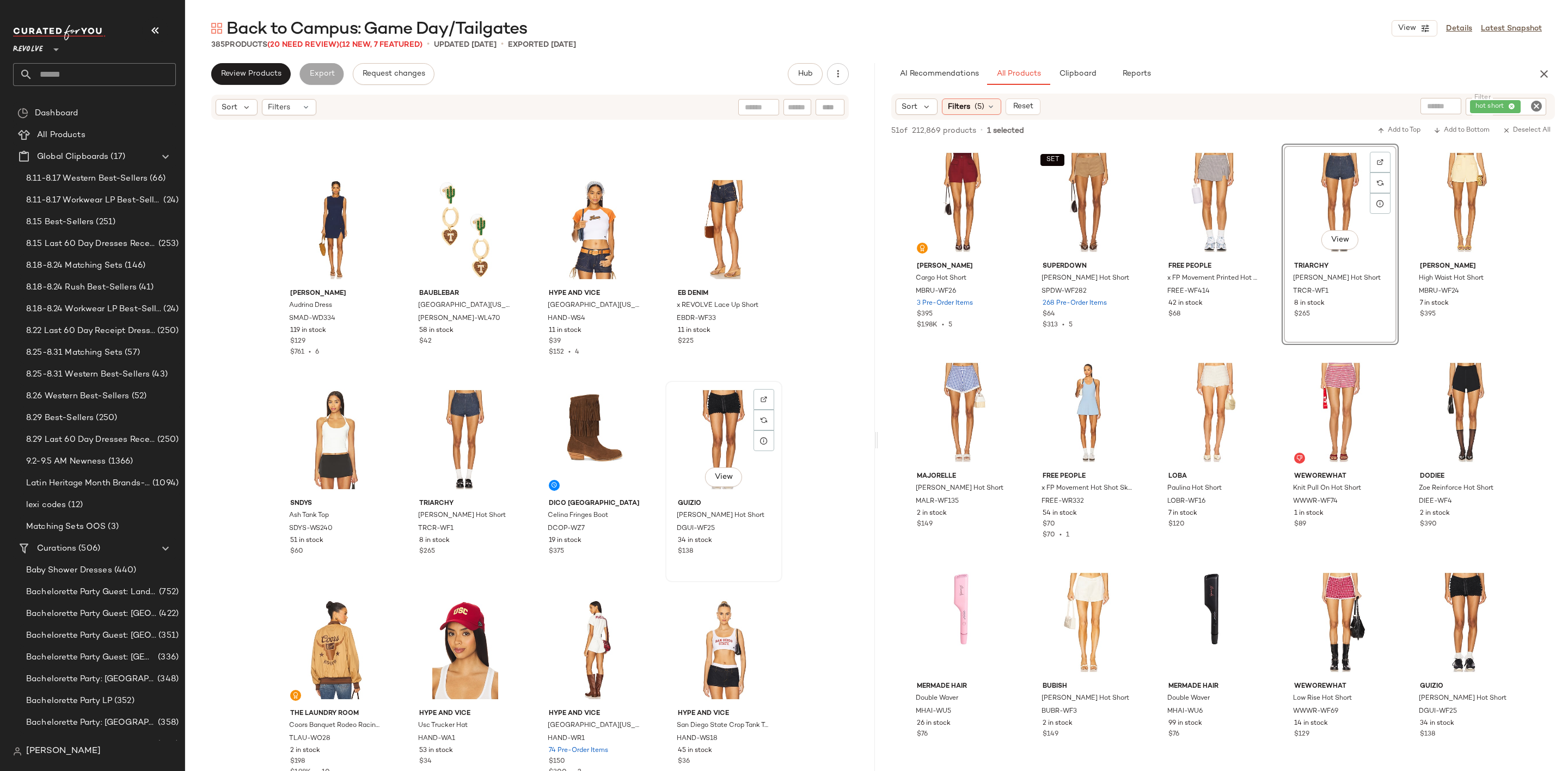
click at [719, 412] on div "View" at bounding box center [724, 439] width 110 height 110
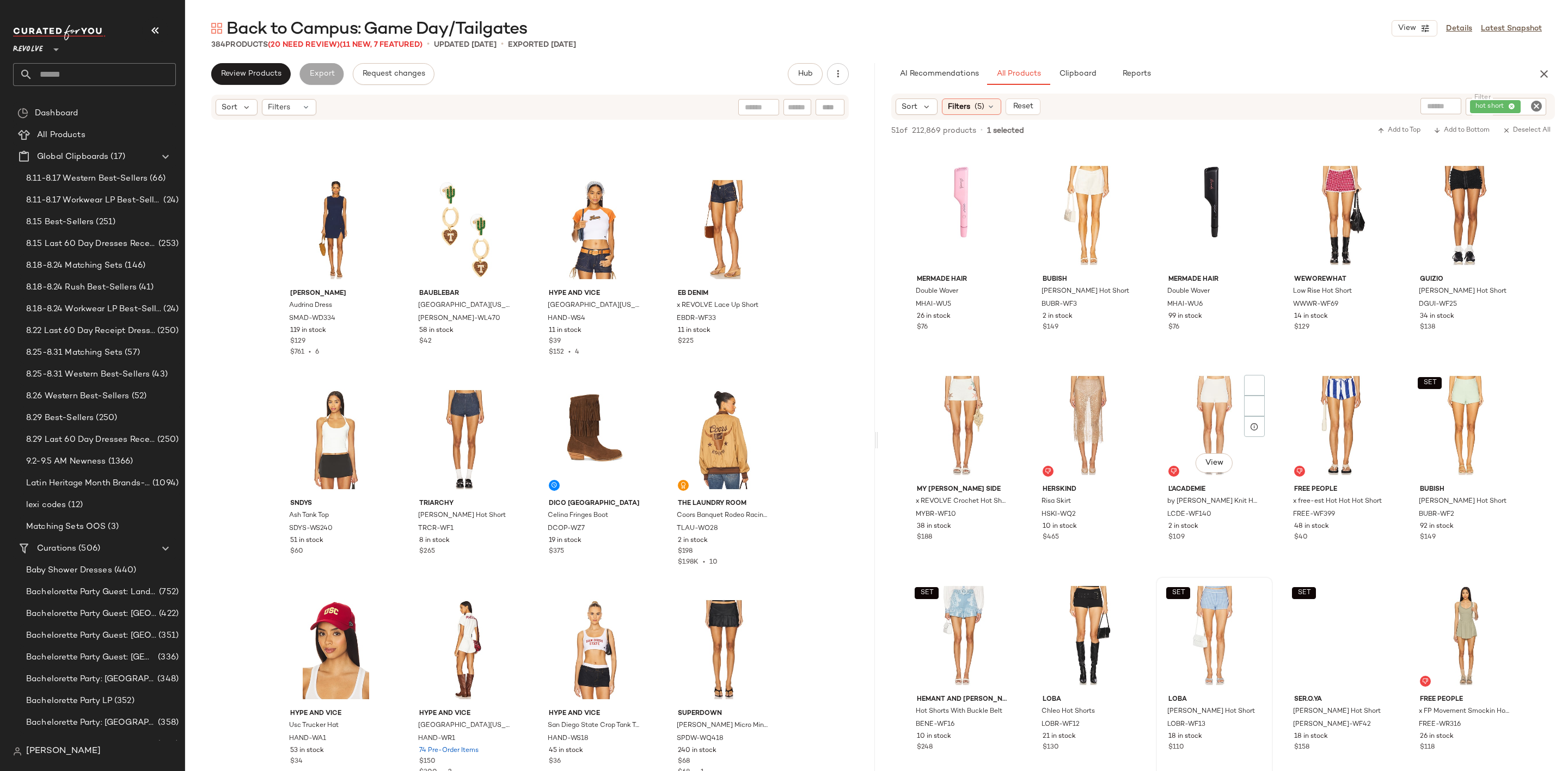
scroll to position [571, 0]
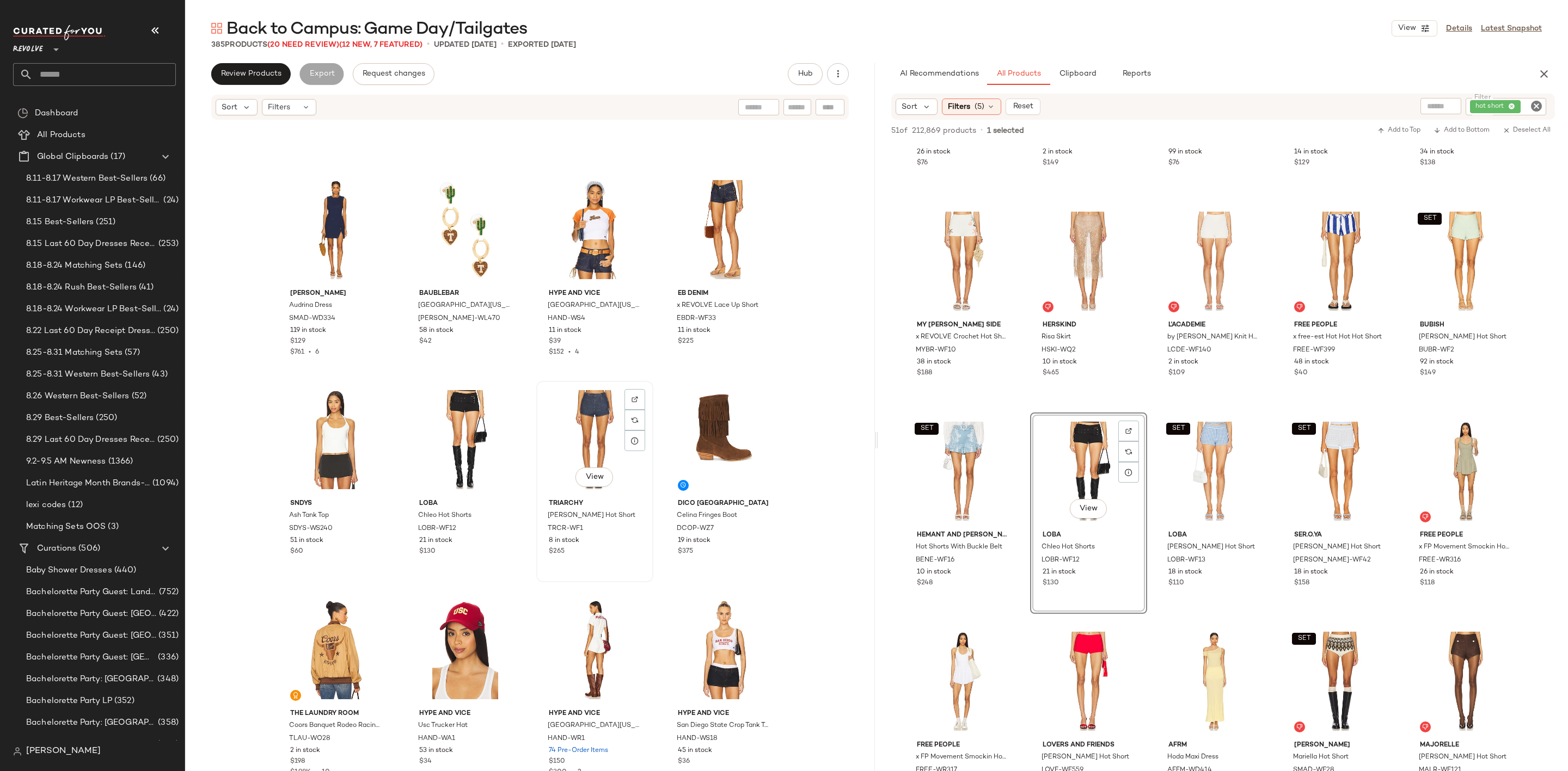
click at [572, 439] on div "View" at bounding box center [595, 439] width 110 height 110
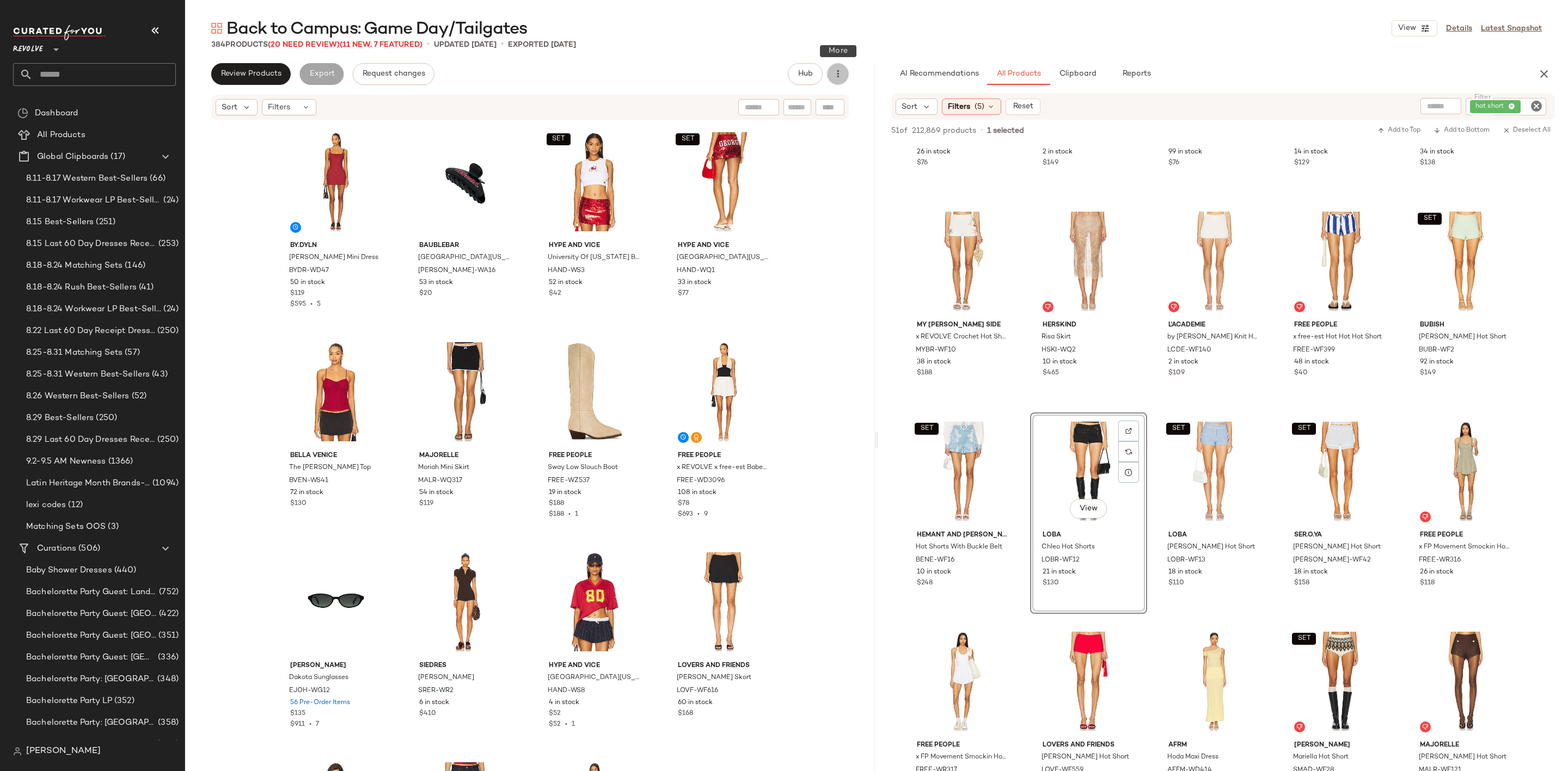
click at [840, 74] on icon "button" at bounding box center [838, 74] width 11 height 11
click at [791, 160] on span "Clear Suggested Products" at bounding box center [789, 158] width 102 height 12
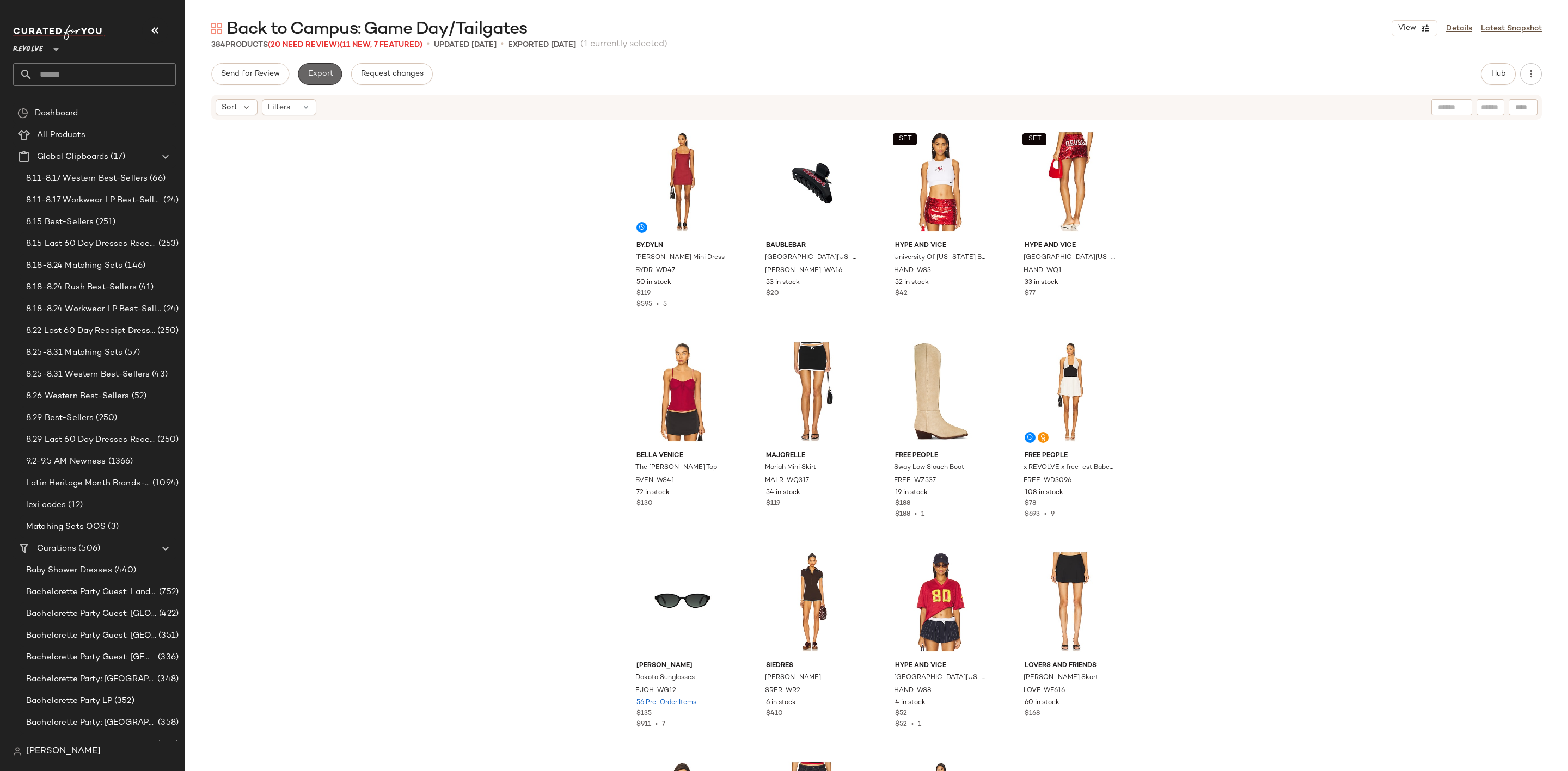
click at [321, 66] on button "Export" at bounding box center [320, 74] width 44 height 22
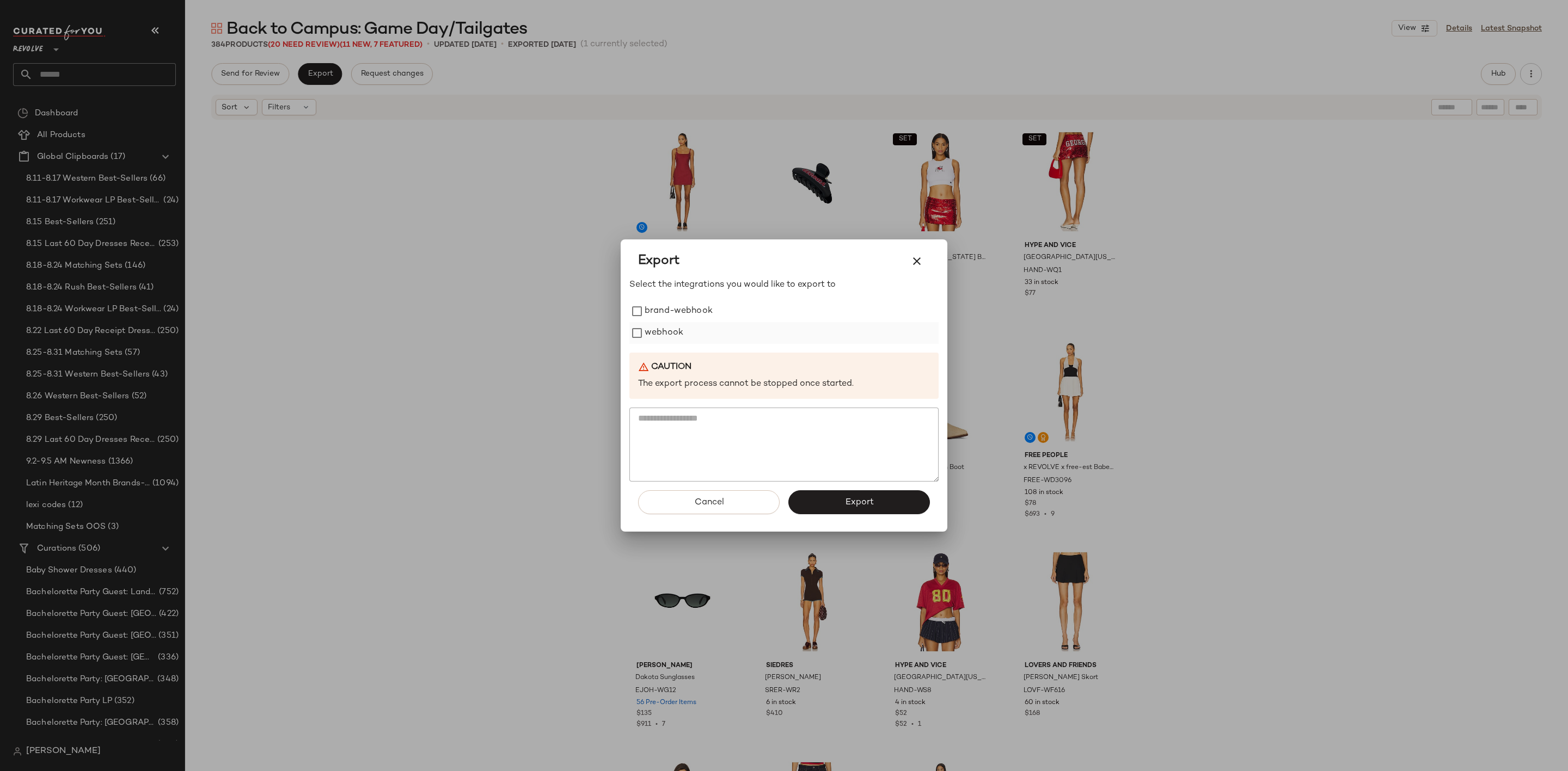
click at [660, 330] on label "webhook" at bounding box center [664, 333] width 39 height 22
click at [842, 500] on button "Export" at bounding box center [859, 502] width 142 height 24
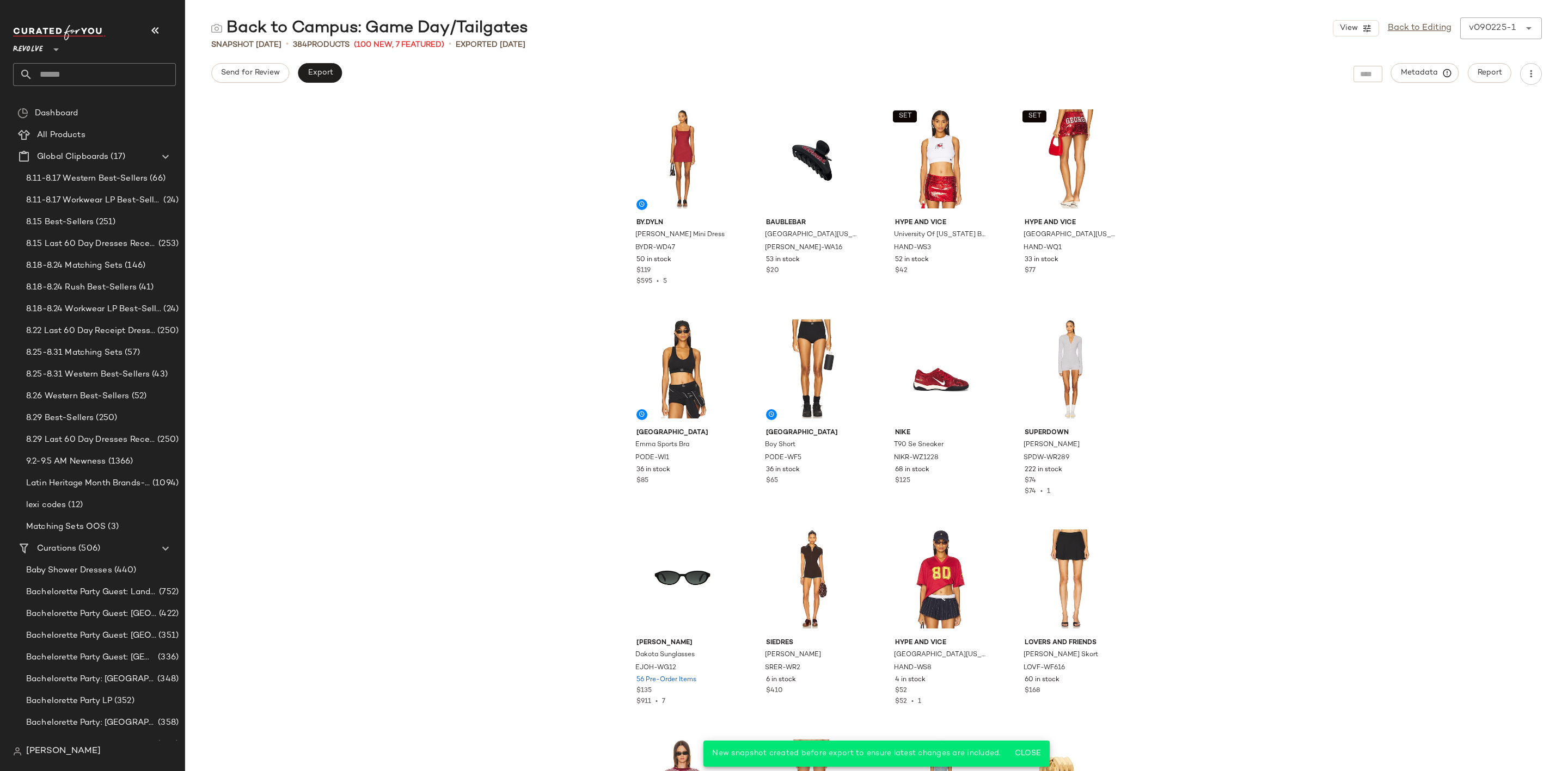
click at [425, 377] on div "BY.DYLN Marcie Mini Dress BYDR-WD47 50 in stock $119 $595 • 5 BaubleBar Univers…" at bounding box center [877, 434] width 1383 height 673
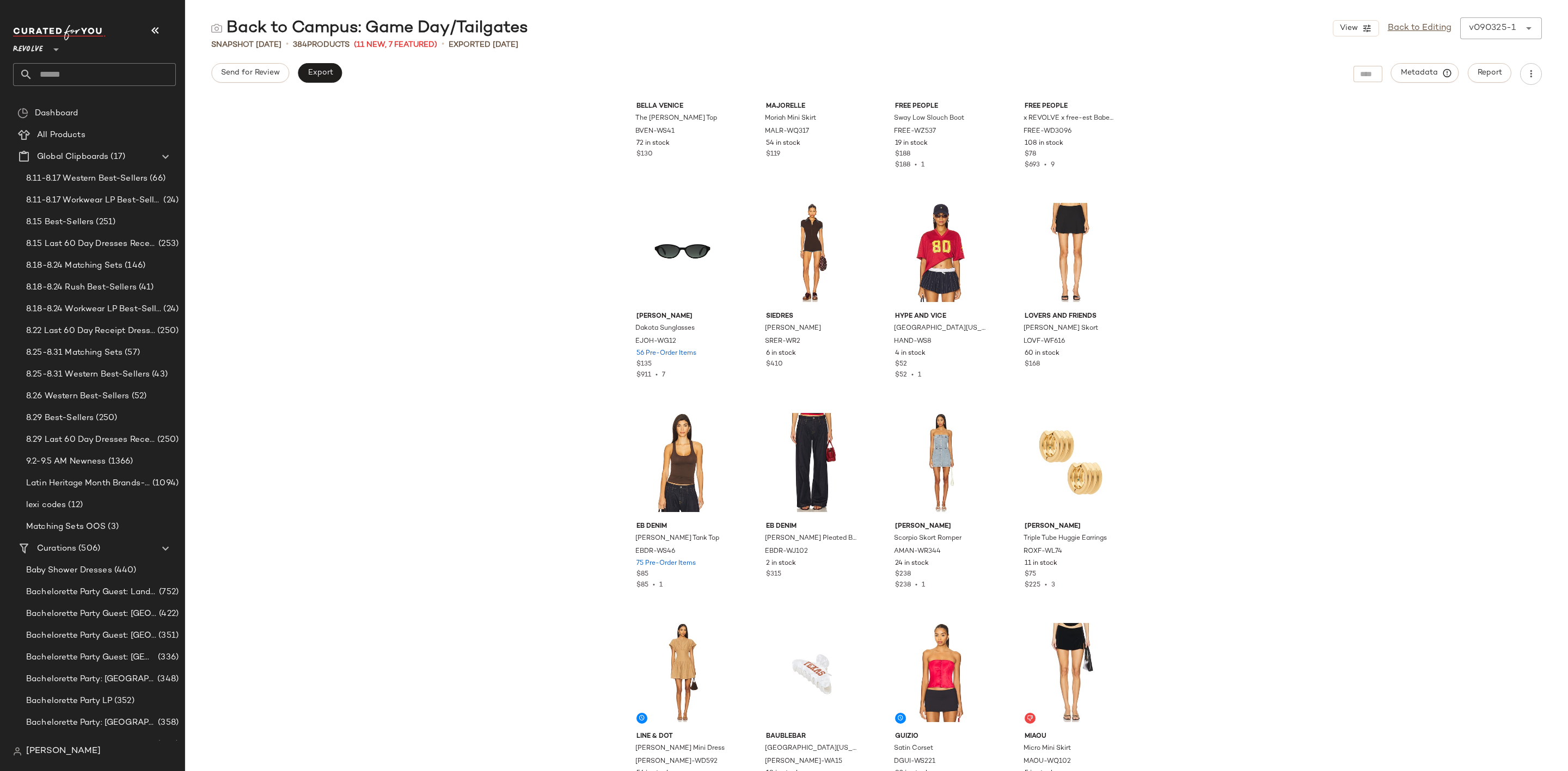
scroll to position [662, 0]
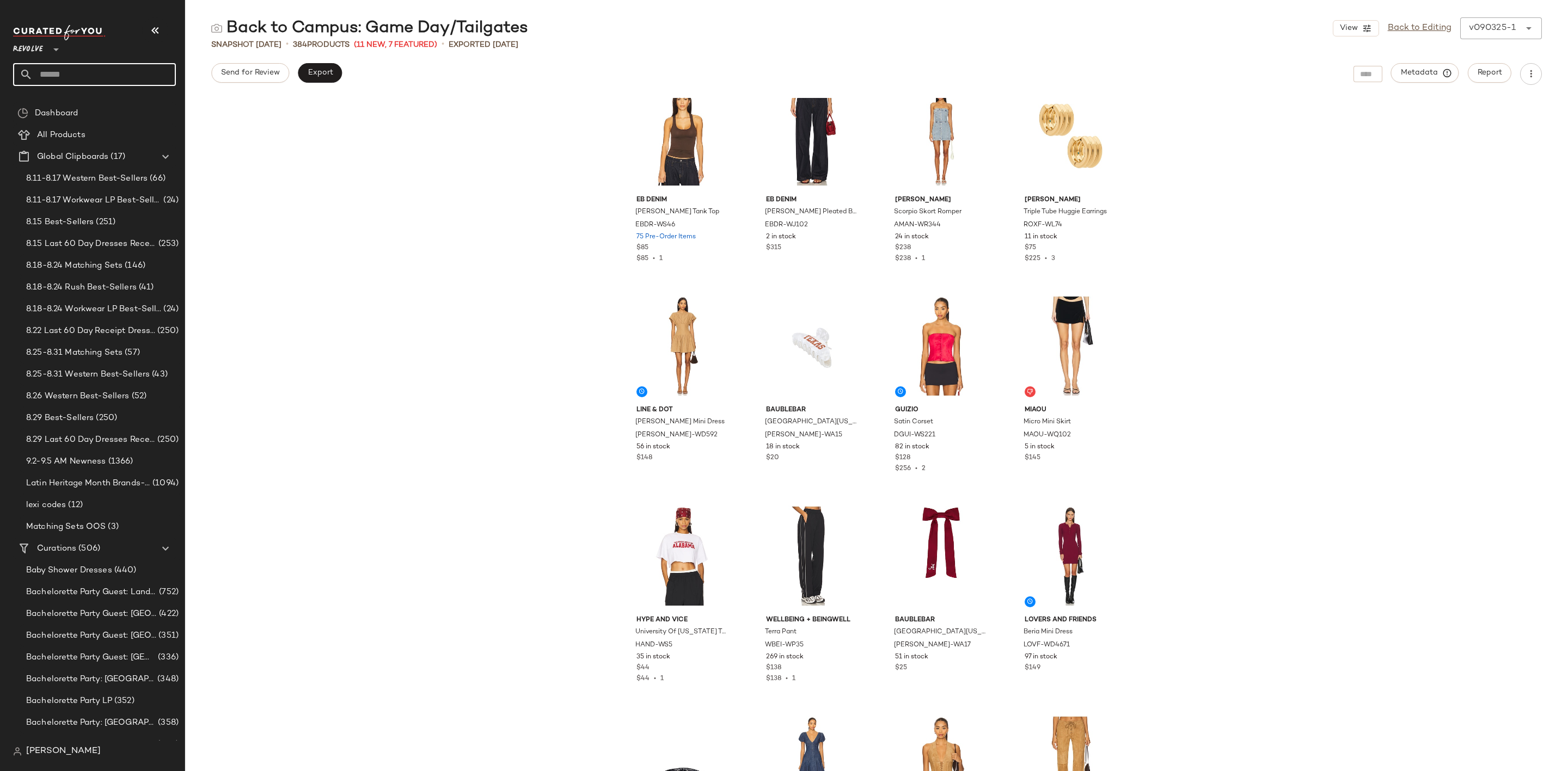
click at [96, 75] on input "text" at bounding box center [104, 75] width 143 height 23
type input "****"
click at [100, 103] on span "Shop" at bounding box center [91, 106] width 19 height 12
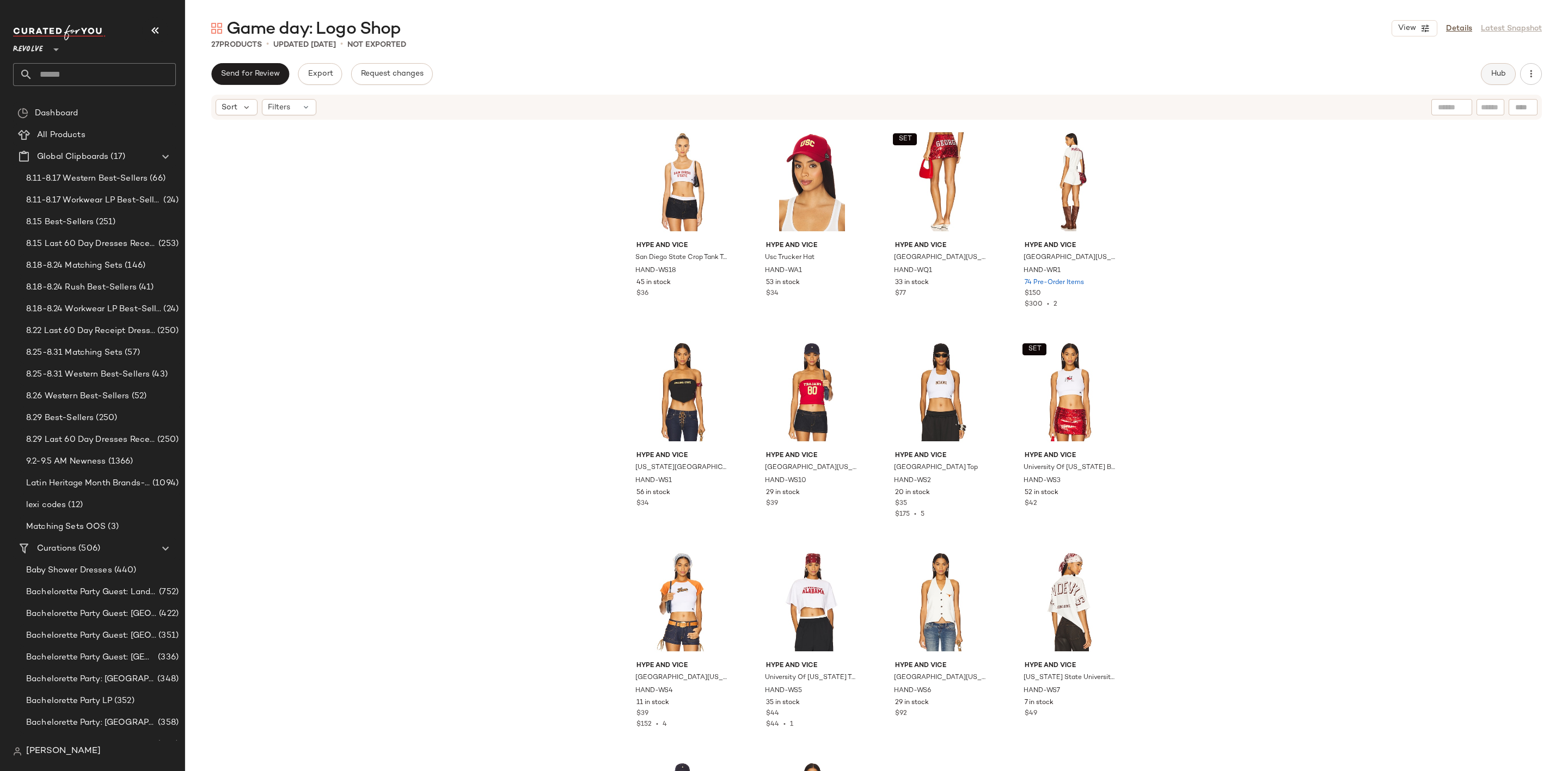
click at [1498, 74] on span "Hub" at bounding box center [1498, 74] width 15 height 9
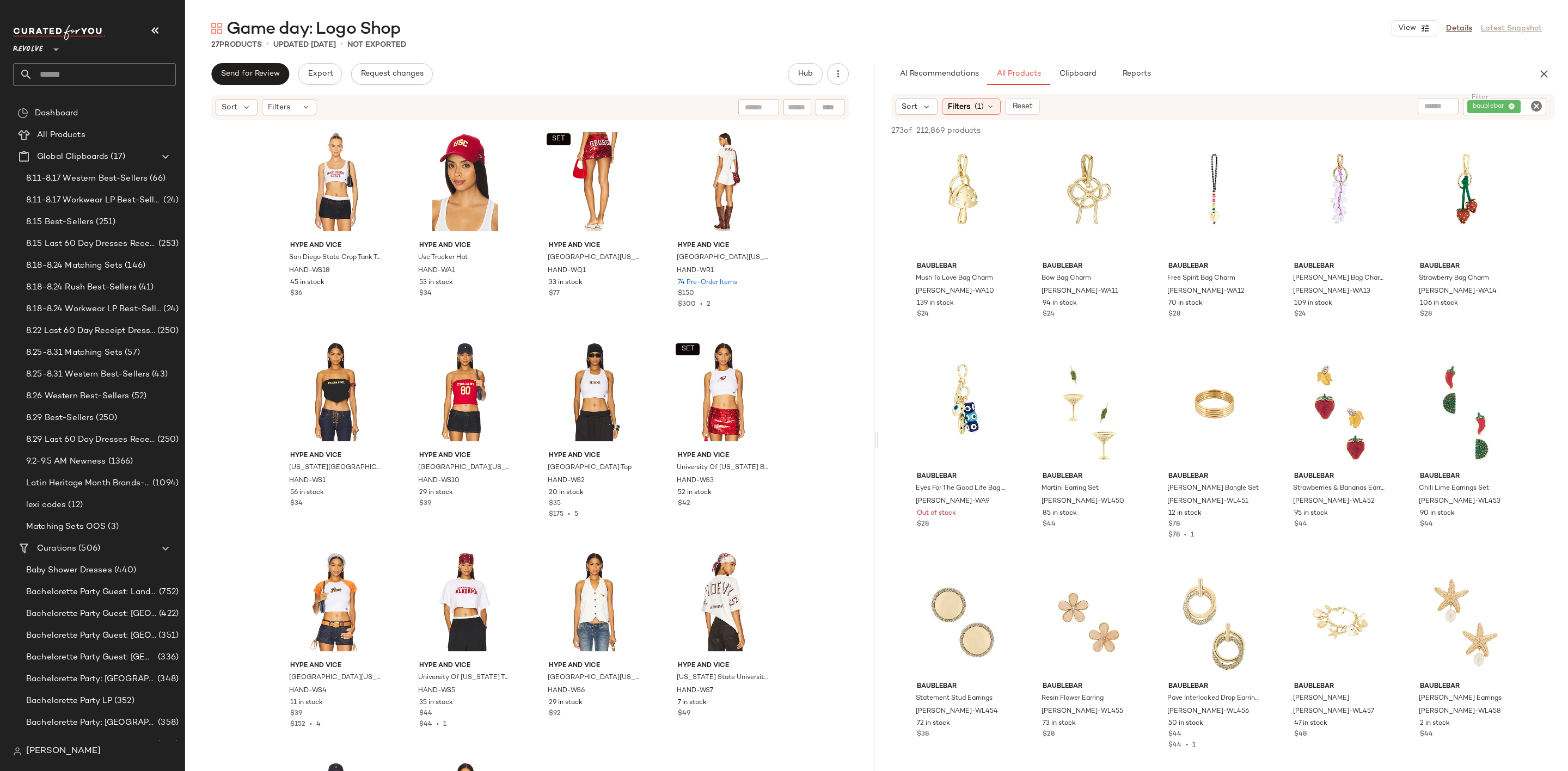
click at [1533, 106] on icon "Clear Filter" at bounding box center [1536, 106] width 13 height 13
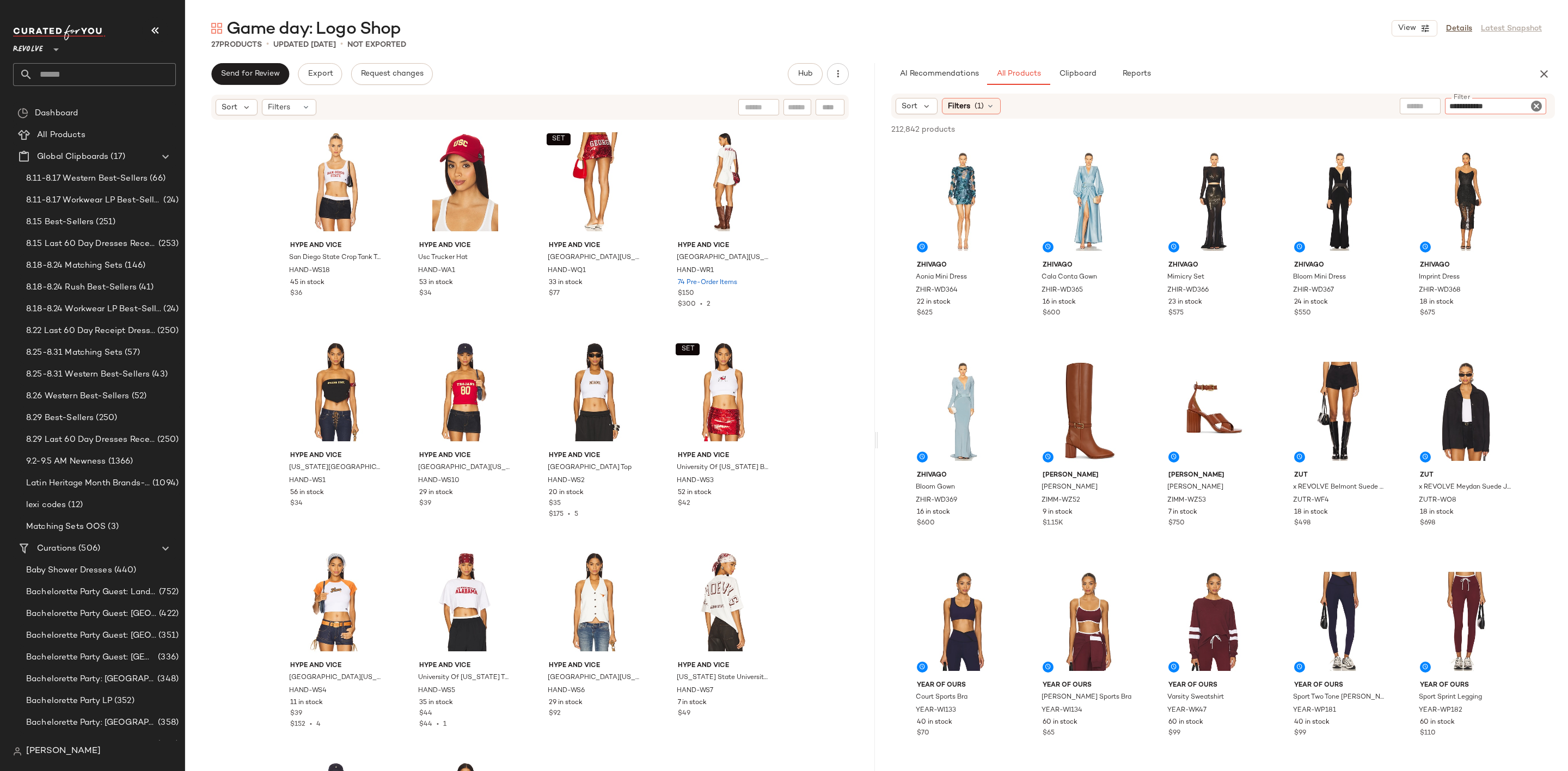
type input "**********"
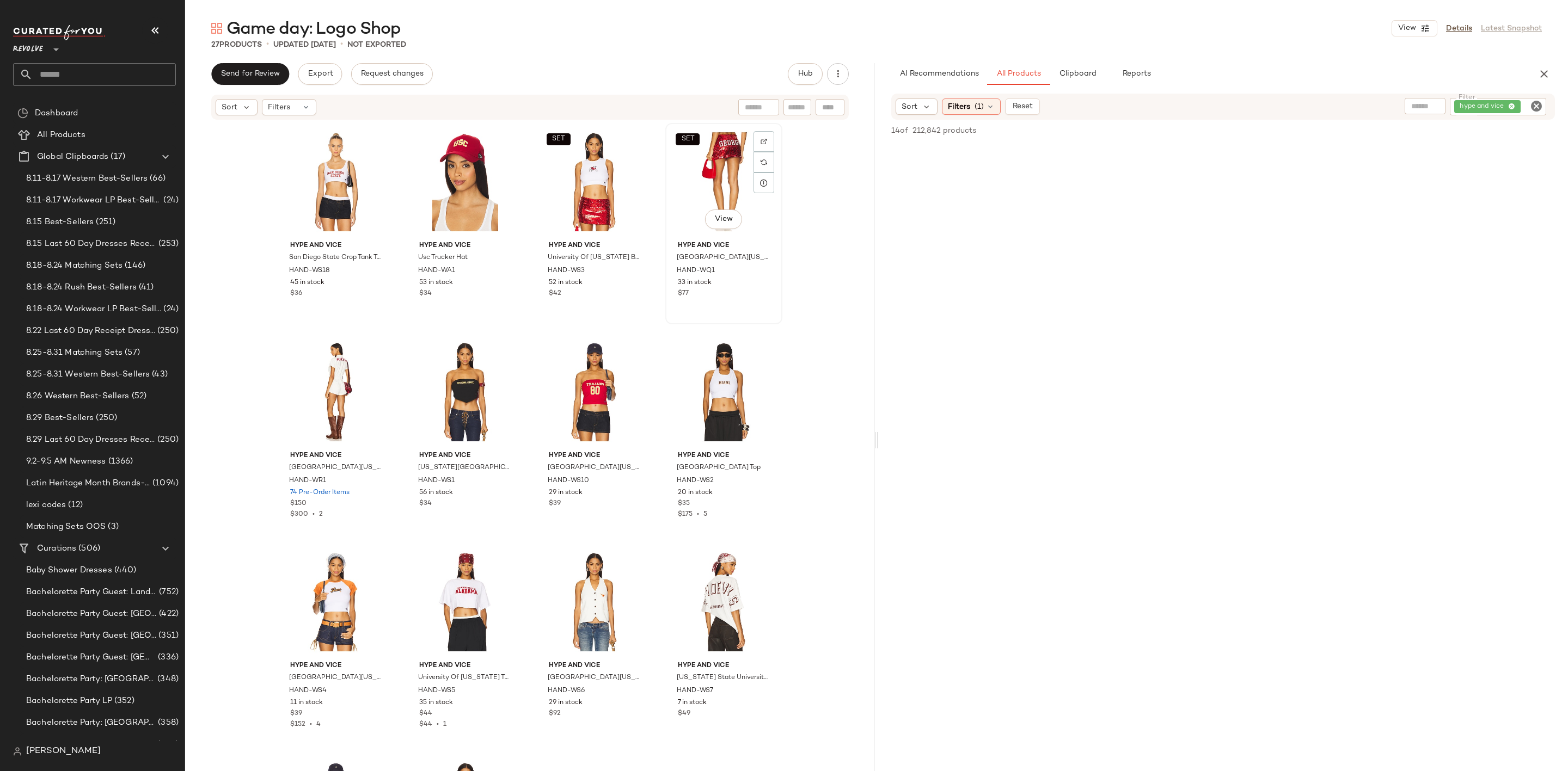
click at [689, 182] on div "SET View" at bounding box center [724, 181] width 110 height 110
click at [303, 183] on div "View" at bounding box center [336, 181] width 110 height 110
click at [956, 110] on span "Filters" at bounding box center [959, 106] width 23 height 12
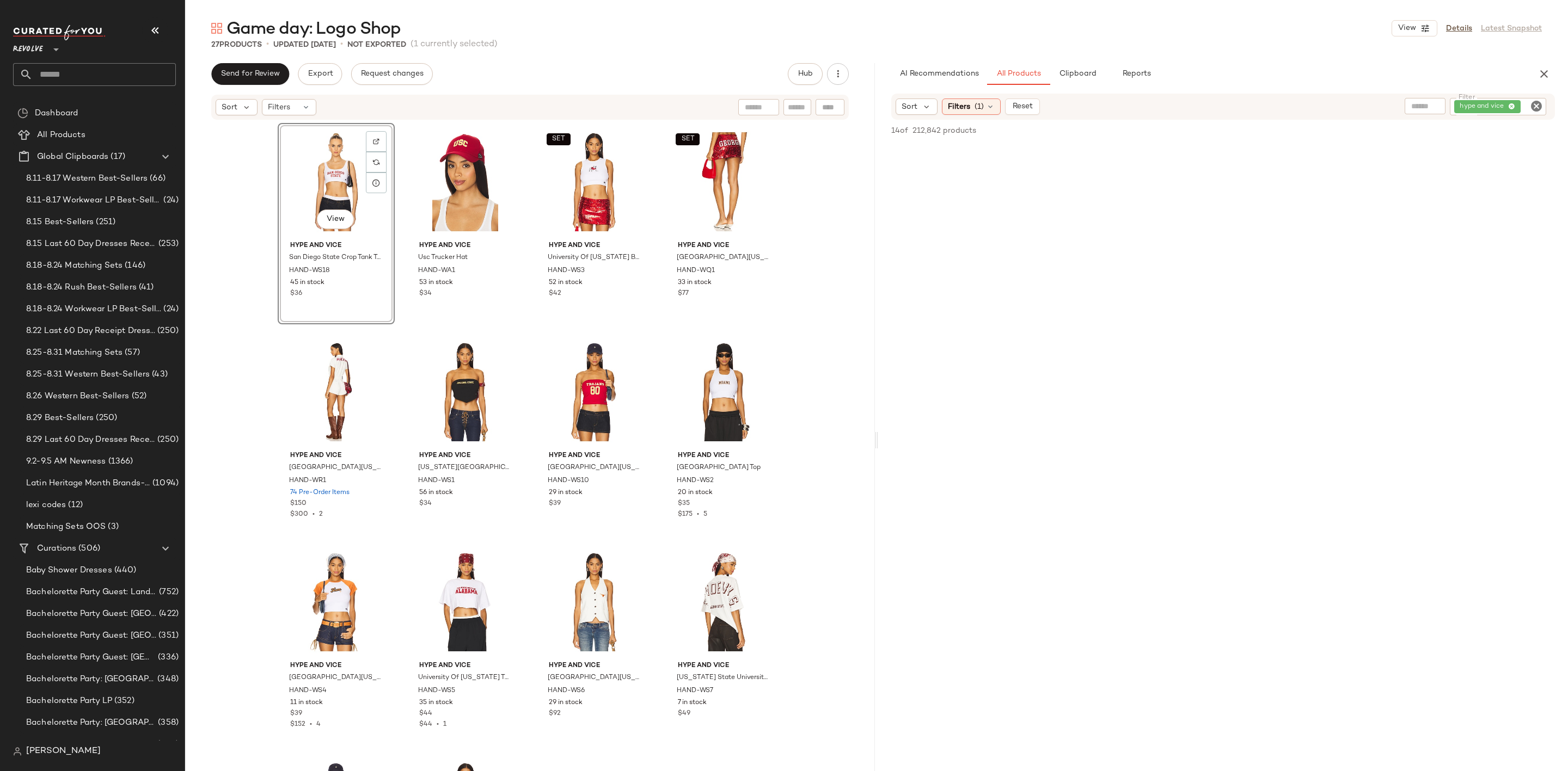
click at [806, 357] on div "View Hype and Vice San Diego State Crop Tank Top HAND-WS18 45 in stock $36 Hype…" at bounding box center [530, 462] width 690 height 683
click at [337, 198] on div at bounding box center [336, 181] width 110 height 110
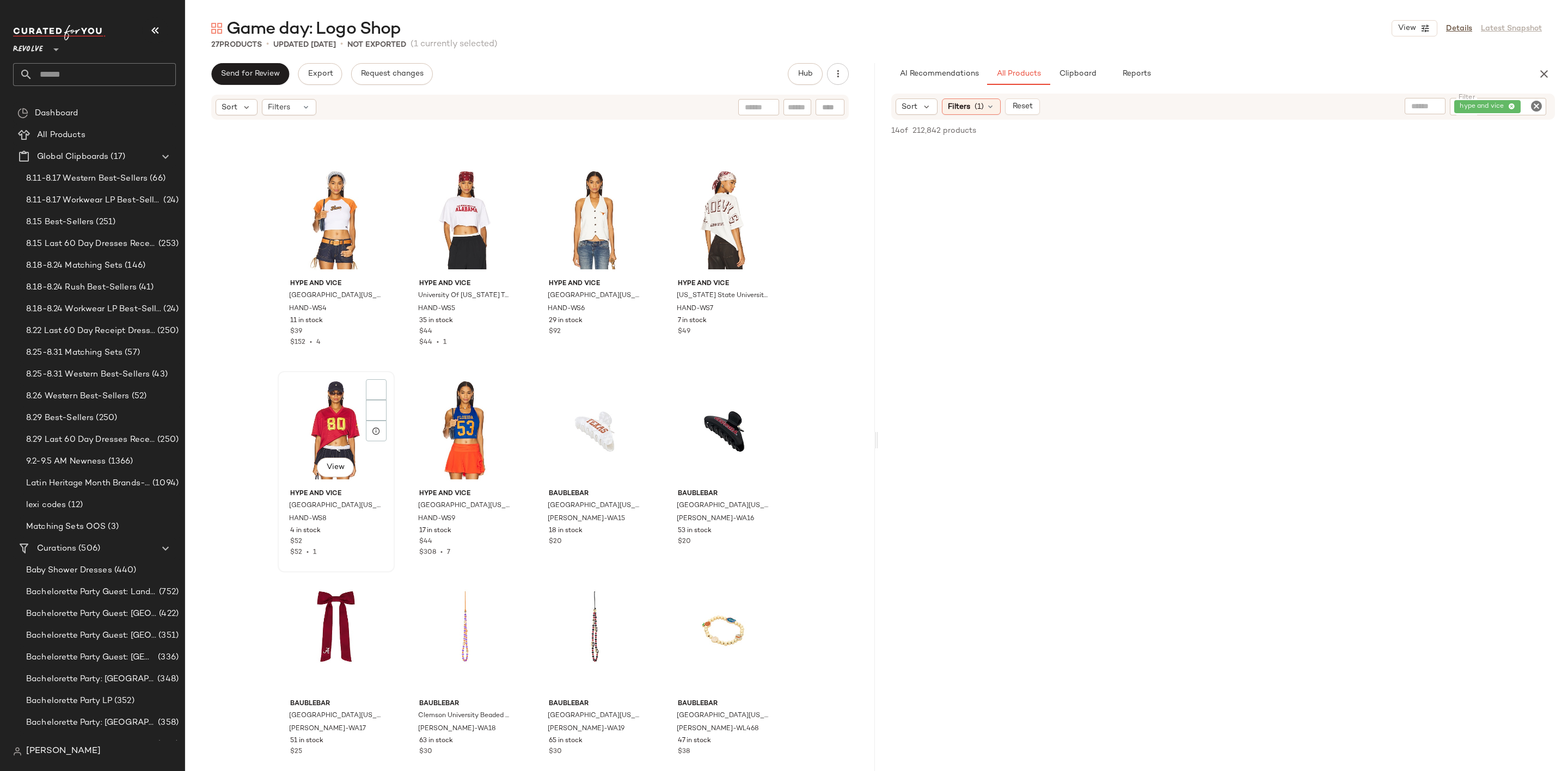
scroll to position [381, 0]
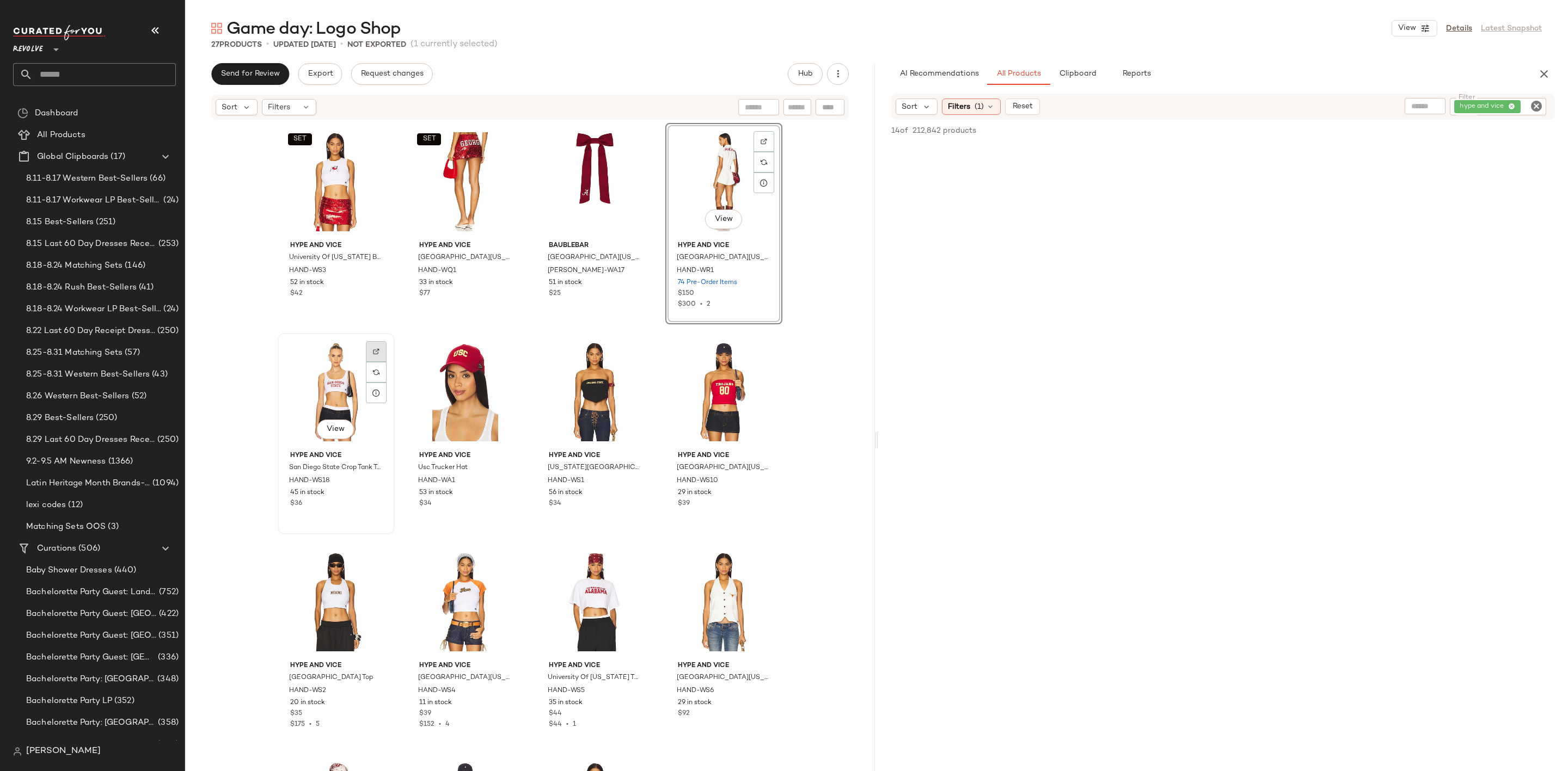
click at [373, 349] on img at bounding box center [376, 351] width 7 height 7
click at [1539, 105] on icon "Clear Filter" at bounding box center [1536, 106] width 13 height 13
paste input "**********"
type input "**********"
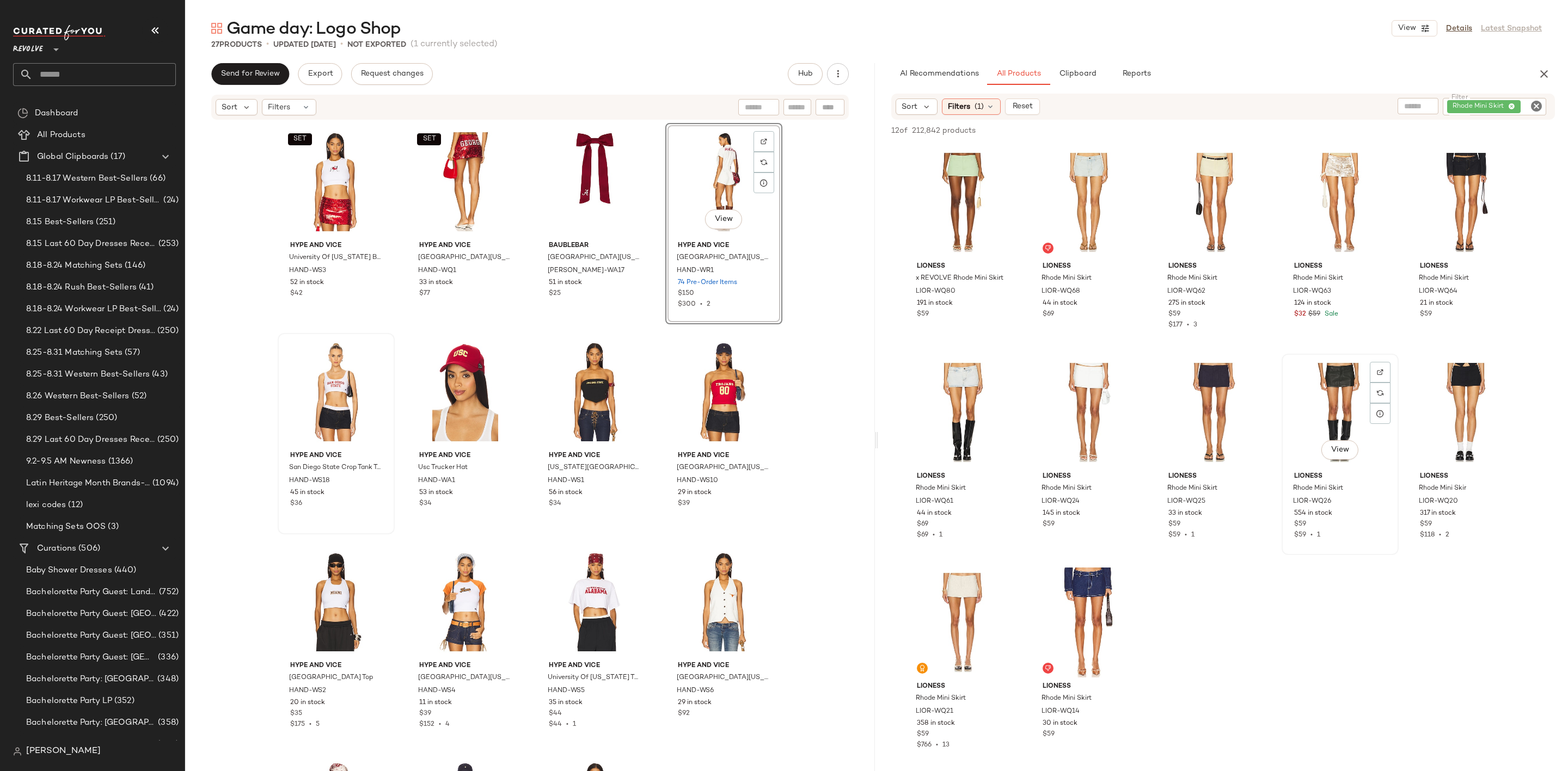
scroll to position [163, 0]
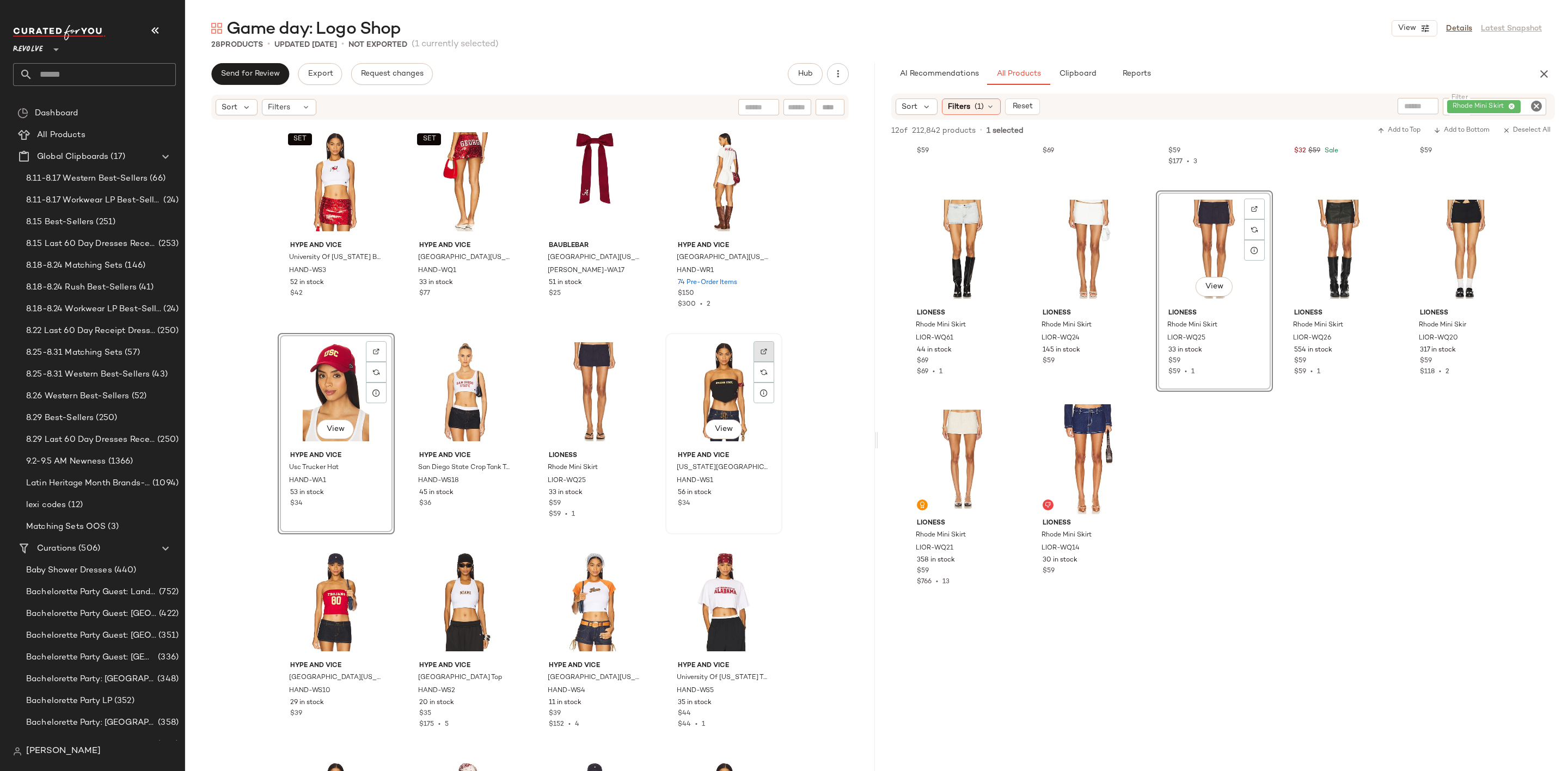
click at [761, 352] on img at bounding box center [764, 351] width 7 height 7
click at [1541, 103] on icon "Clear Filter" at bounding box center [1536, 106] width 13 height 13
paste input "**********"
type input "**********"
click at [1436, 418] on div "LIONESS x REVOLVE Rhode Mini Skirt LIOR-WQ80 191 in stock $59 LIONESS Rhode Min…" at bounding box center [1223, 290] width 690 height 621
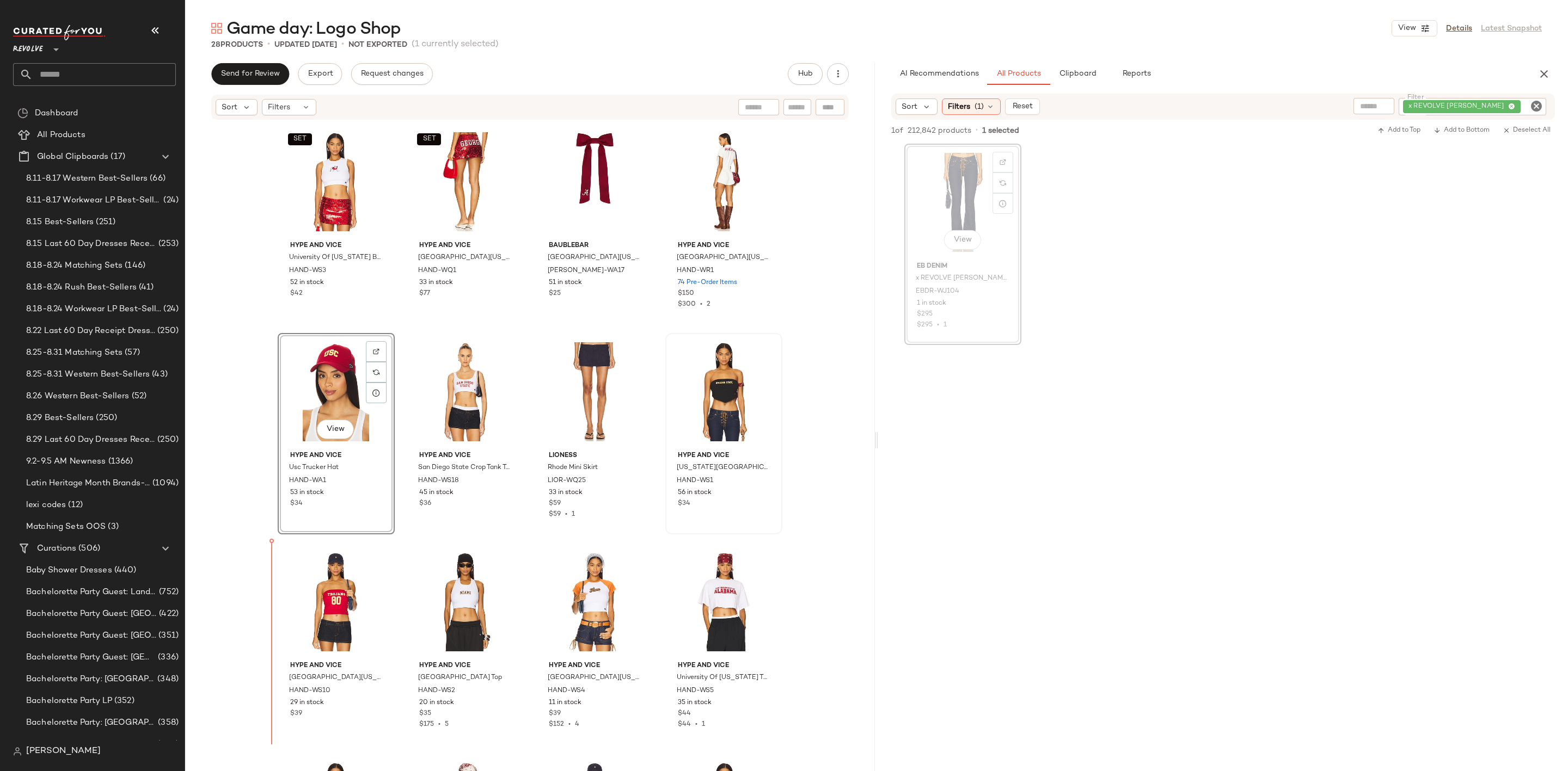
scroll to position [5, 0]
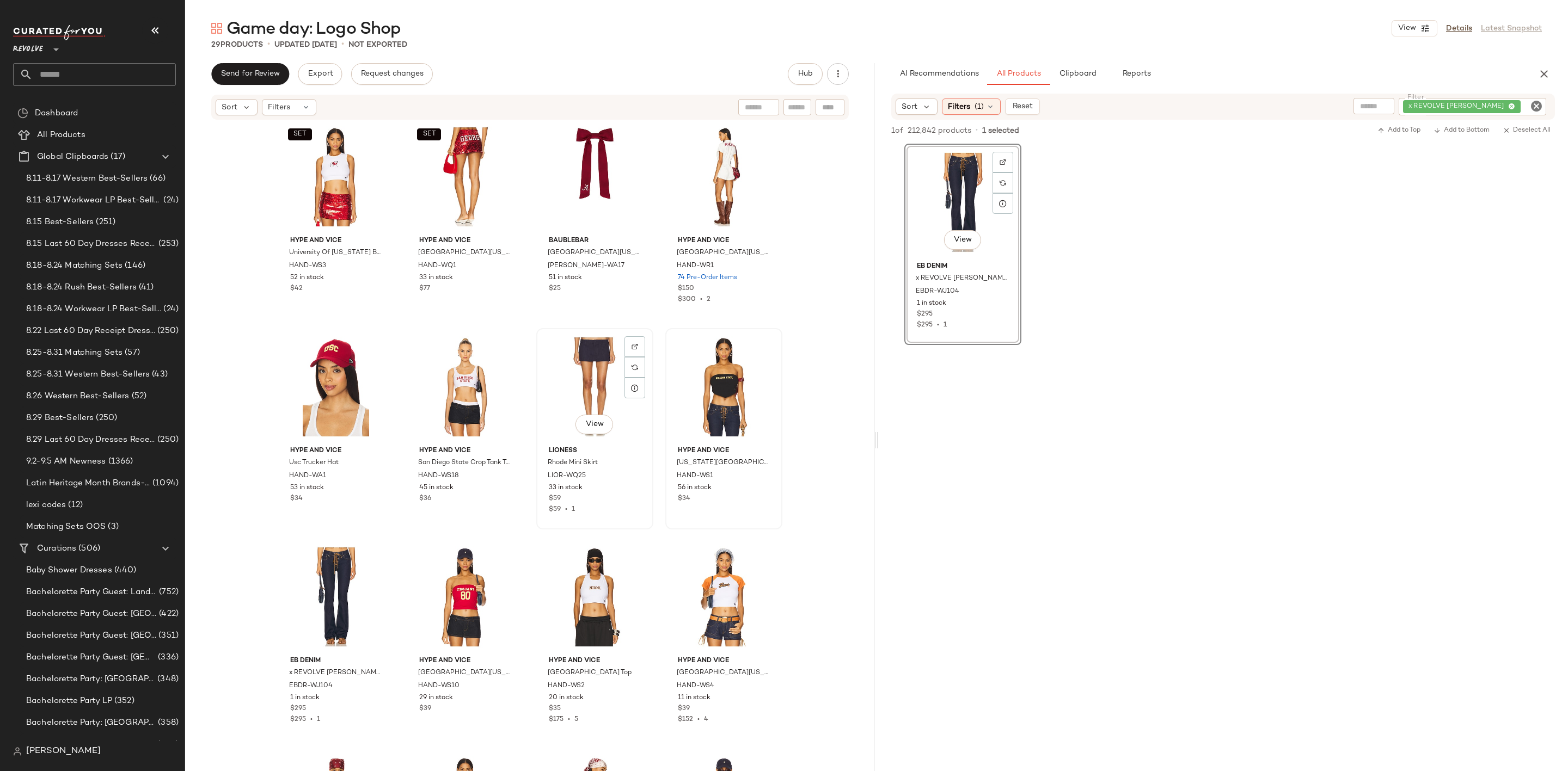
click at [587, 374] on div "View" at bounding box center [595, 387] width 110 height 110
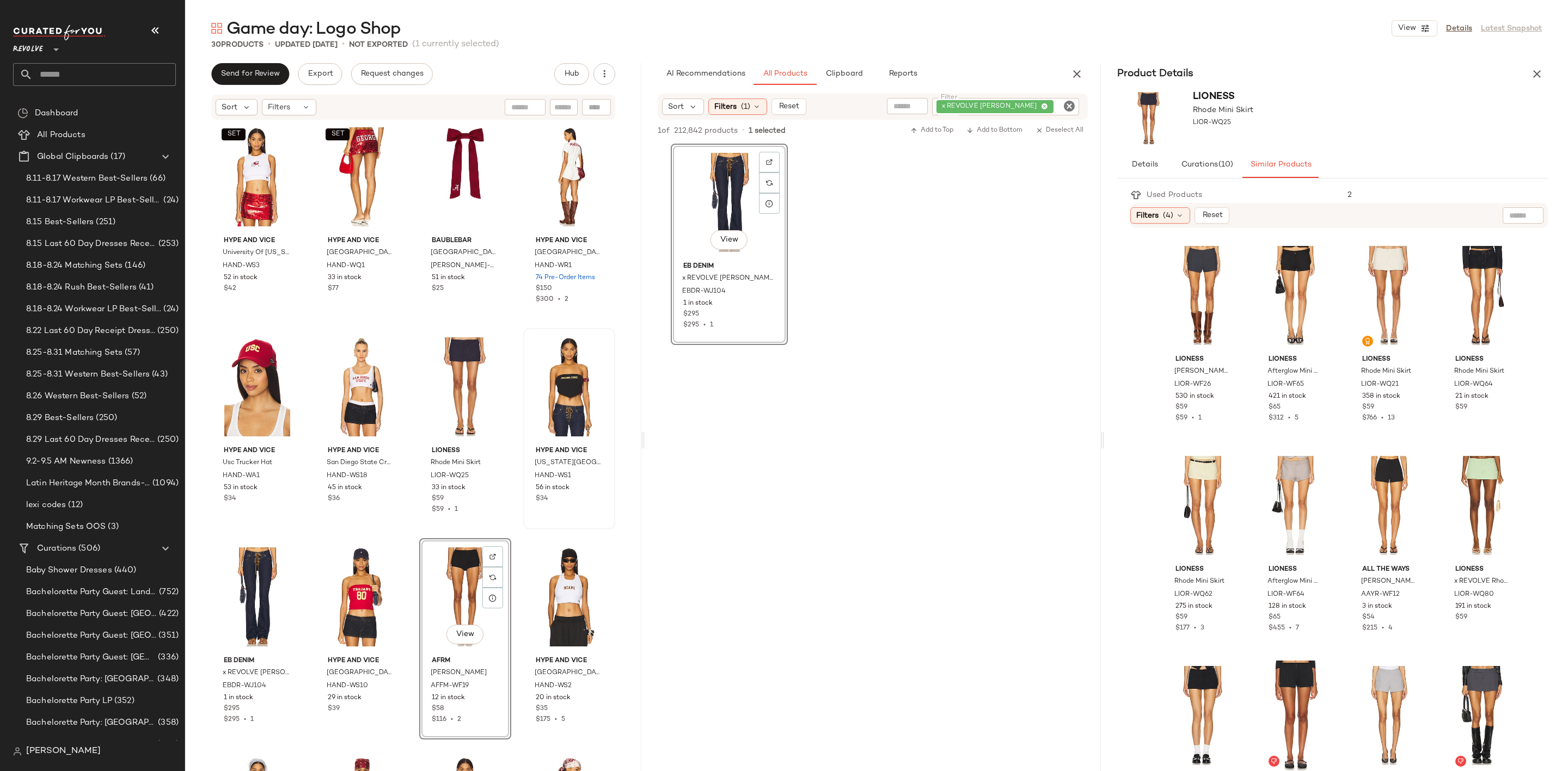
click at [1538, 66] on button "button" at bounding box center [1537, 74] width 22 height 22
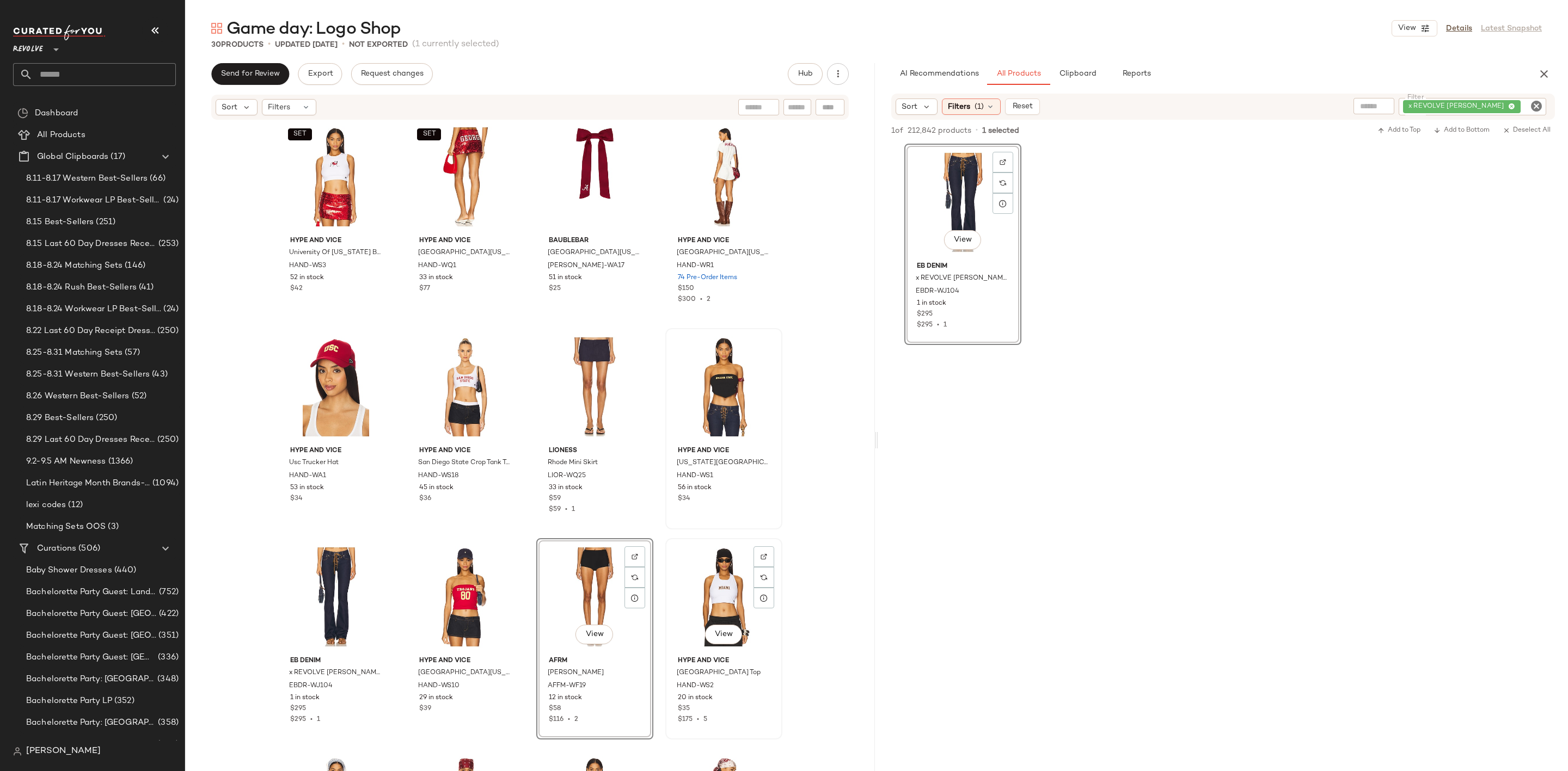
click at [755, 567] on div at bounding box center [764, 577] width 21 height 21
click at [1536, 105] on icon "Clear Filter" at bounding box center [1536, 106] width 13 height 13
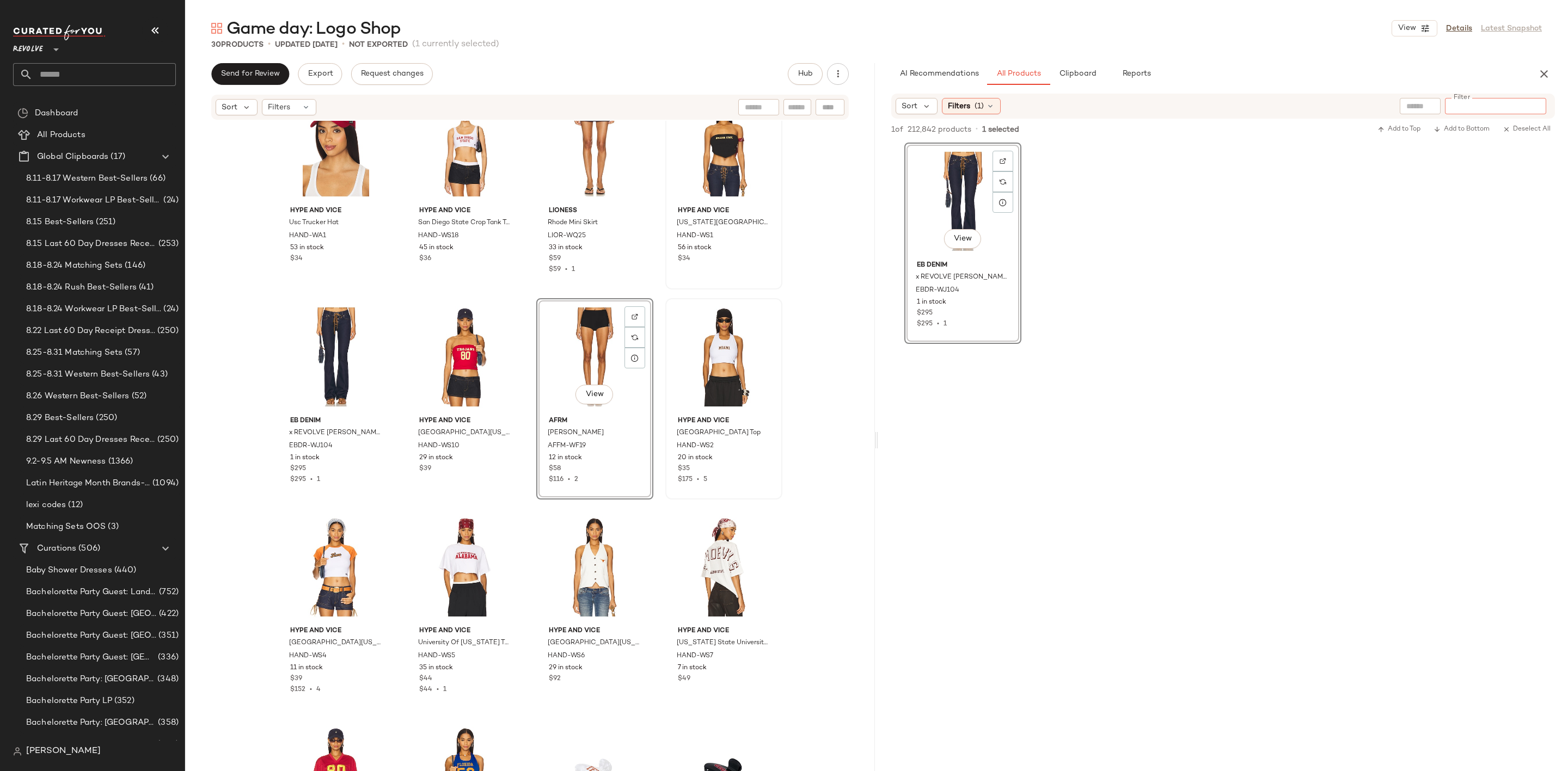
scroll to position [250, 0]
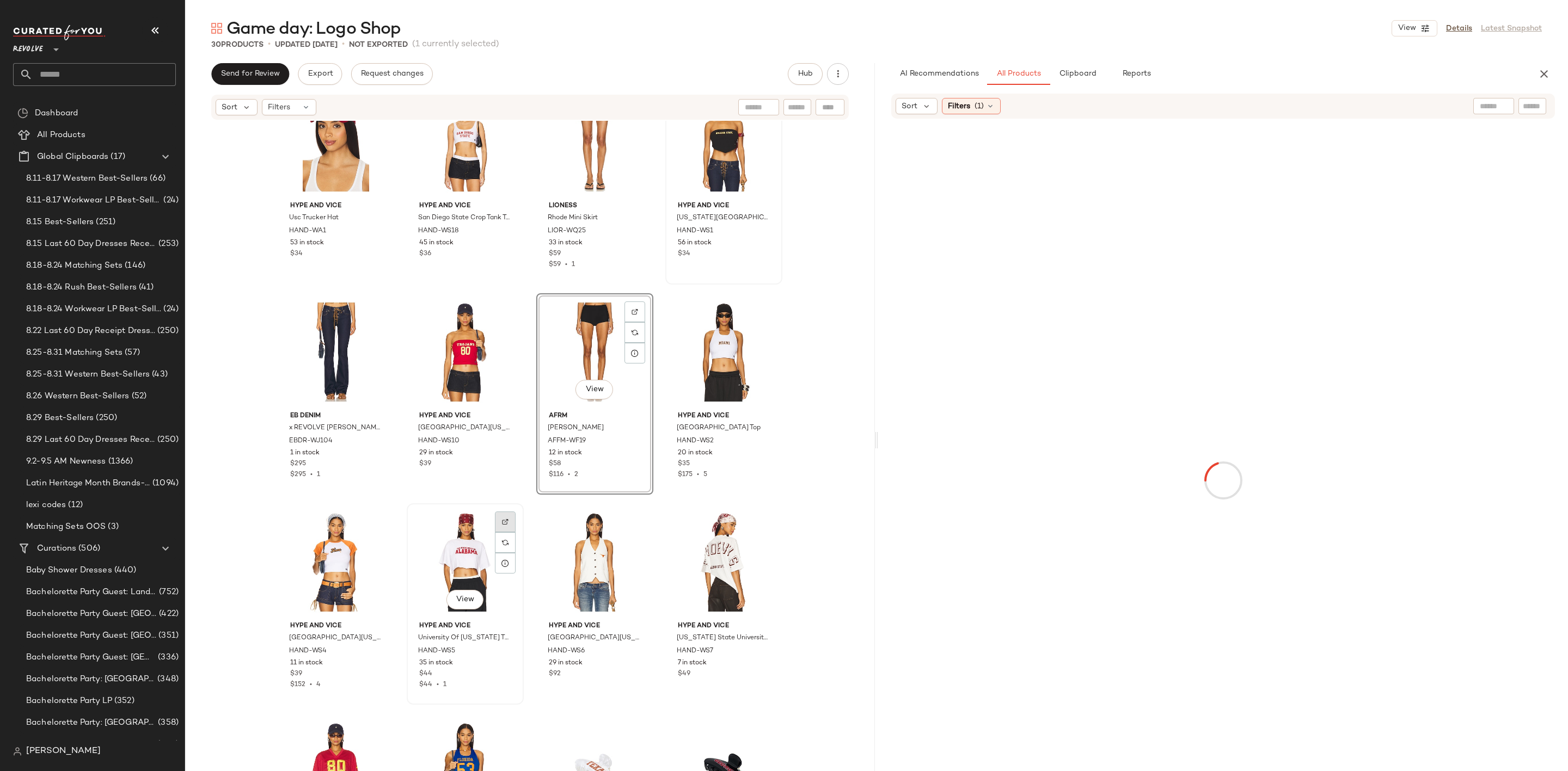
click at [500, 532] on div at bounding box center [505, 543] width 21 height 21
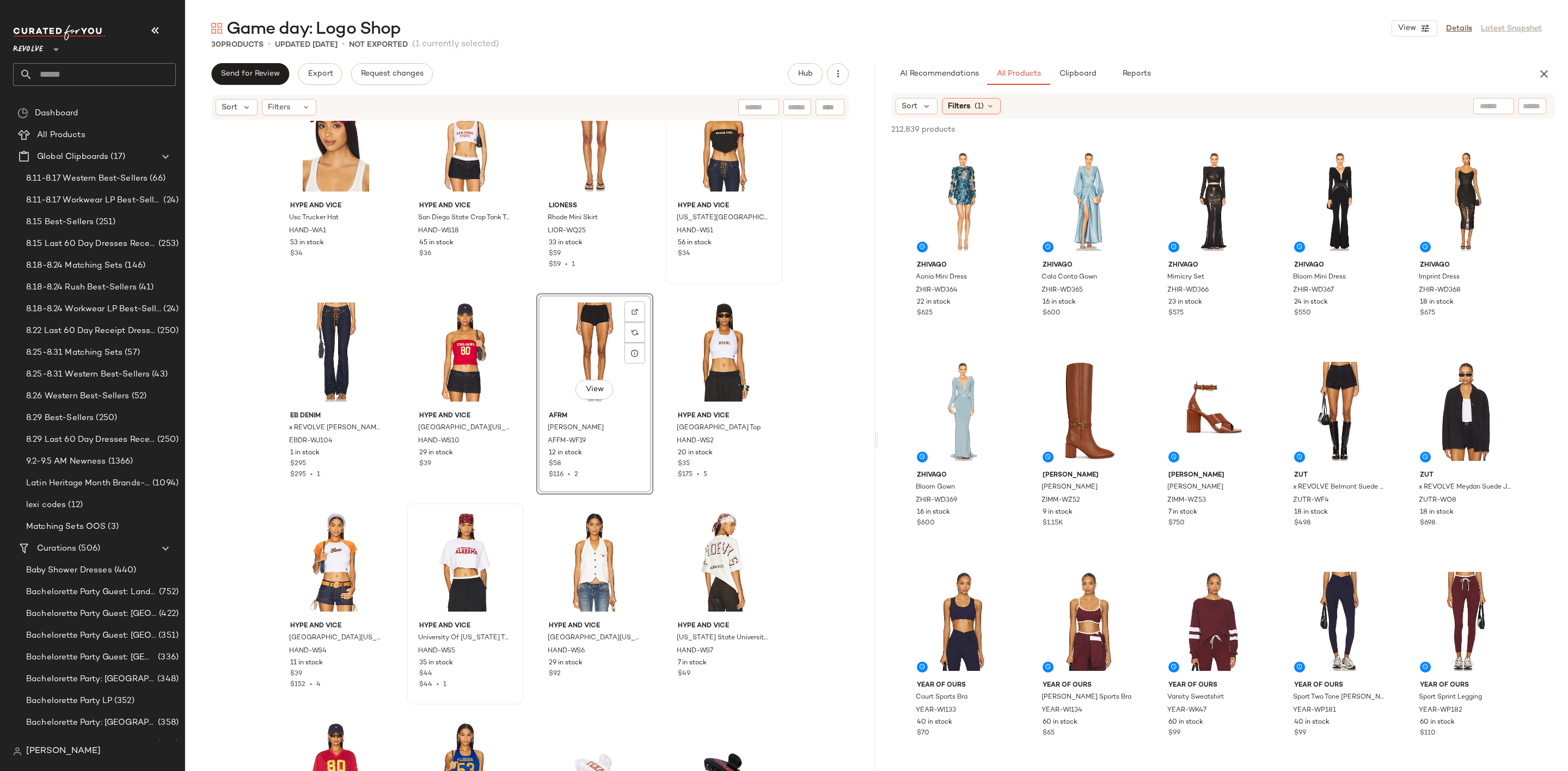
click at [1530, 106] on input "text" at bounding box center [1532, 106] width 19 height 12
paste input "**********"
type input "**********"
type button "CompanyProducts"
click at [1405, 70] on div "AI Recommendations All Products Clipboard Reports" at bounding box center [1205, 74] width 629 height 22
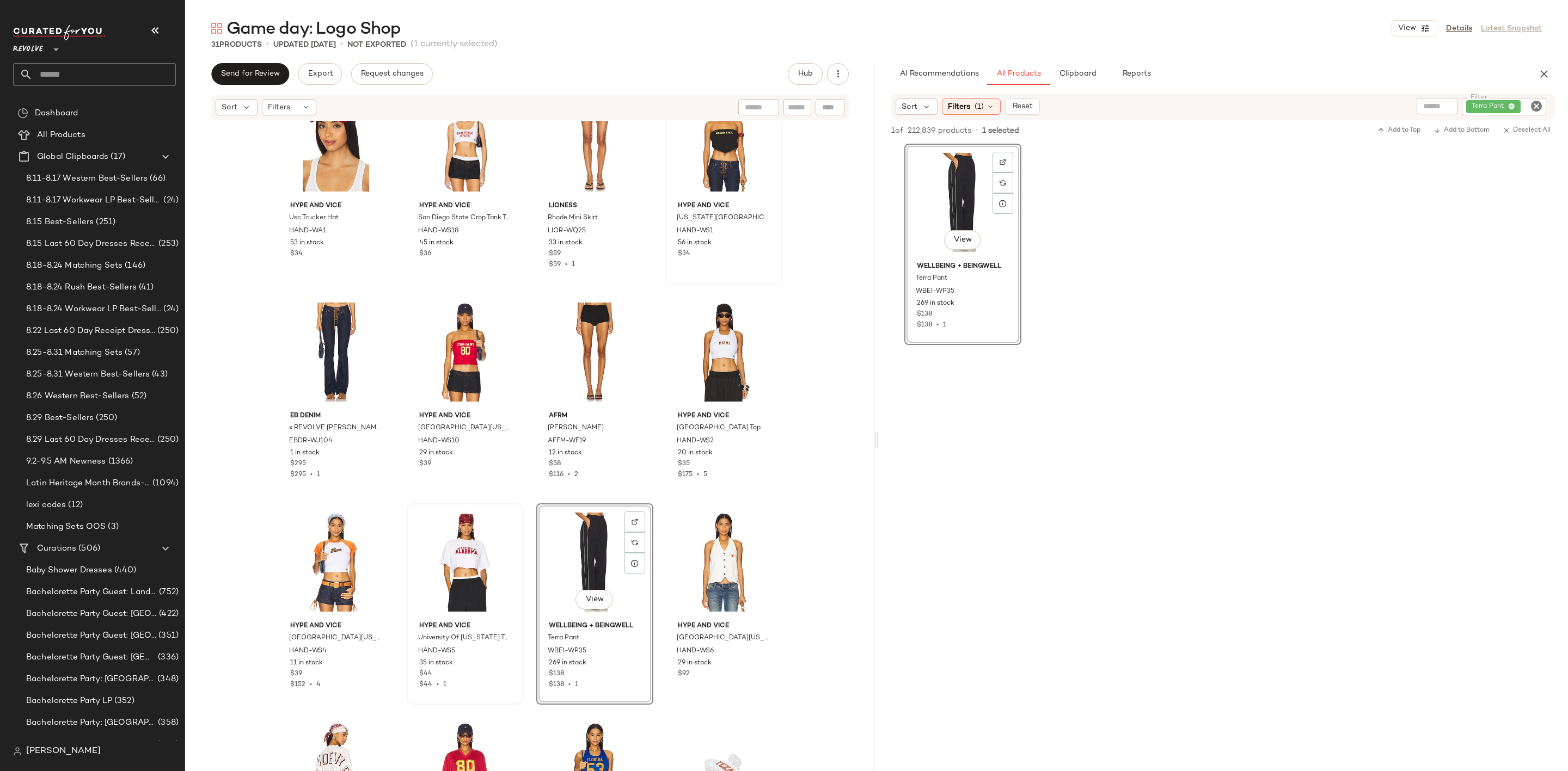
click at [1541, 106] on icon "Clear Filter" at bounding box center [1536, 106] width 13 height 13
type input "*****"
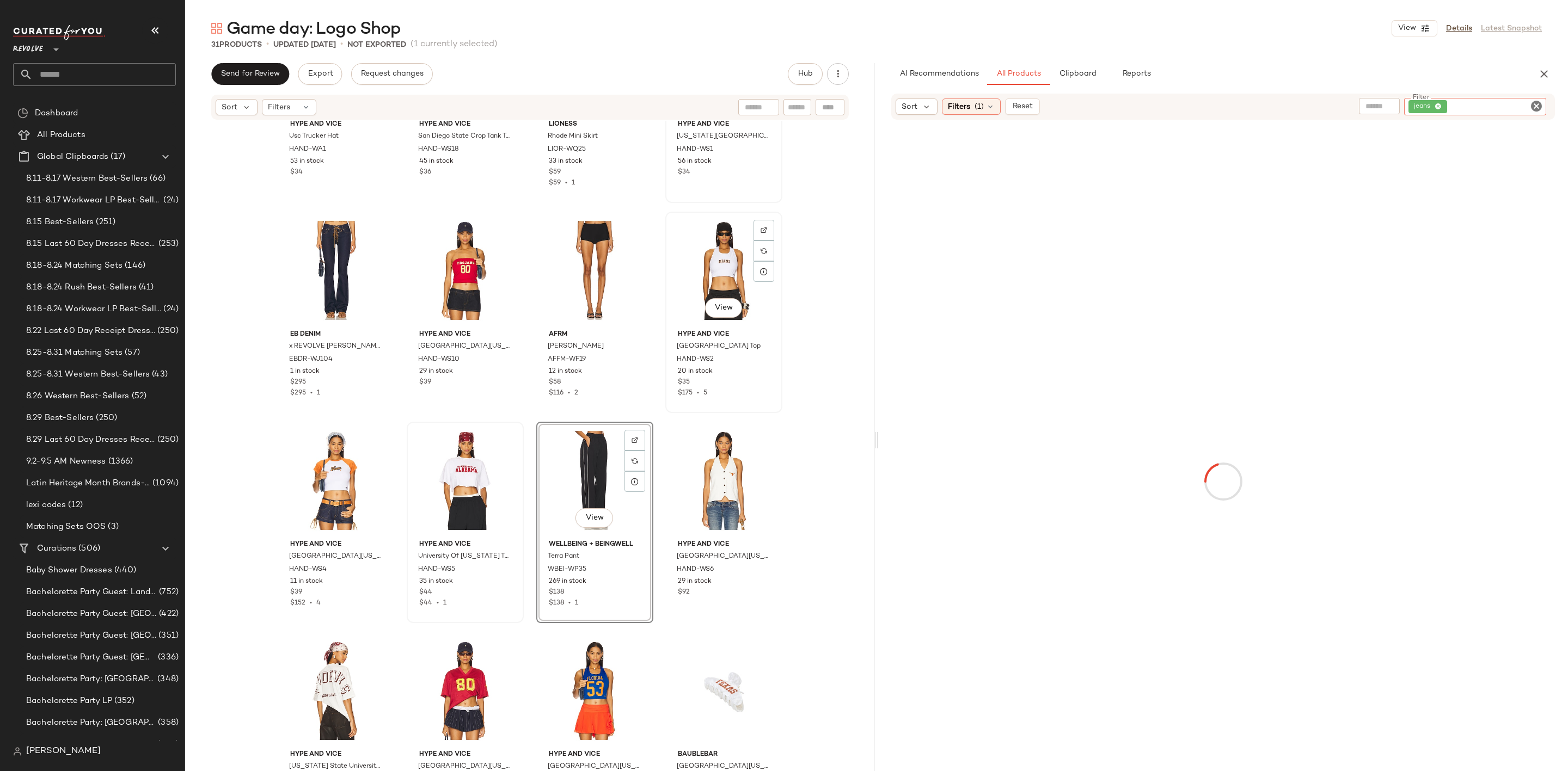
scroll to position [503, 0]
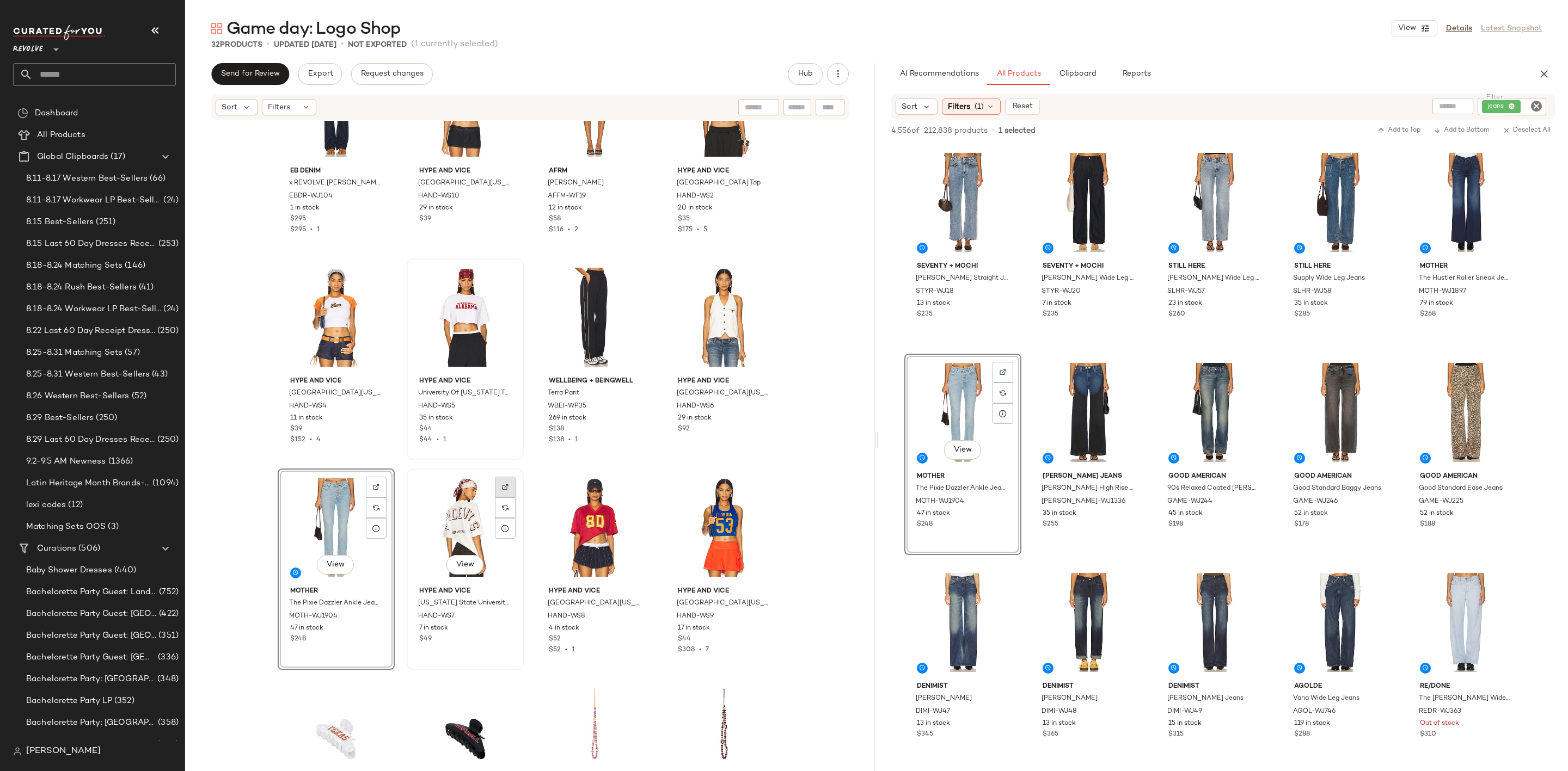
click at [495, 498] on div at bounding box center [505, 508] width 21 height 21
click at [1535, 103] on icon "Clear Filter" at bounding box center [1536, 106] width 13 height 13
paste input "**********"
type input "**********"
click at [1441, 82] on div "AI Recommendations All Products Clipboard Reports" at bounding box center [1205, 74] width 629 height 22
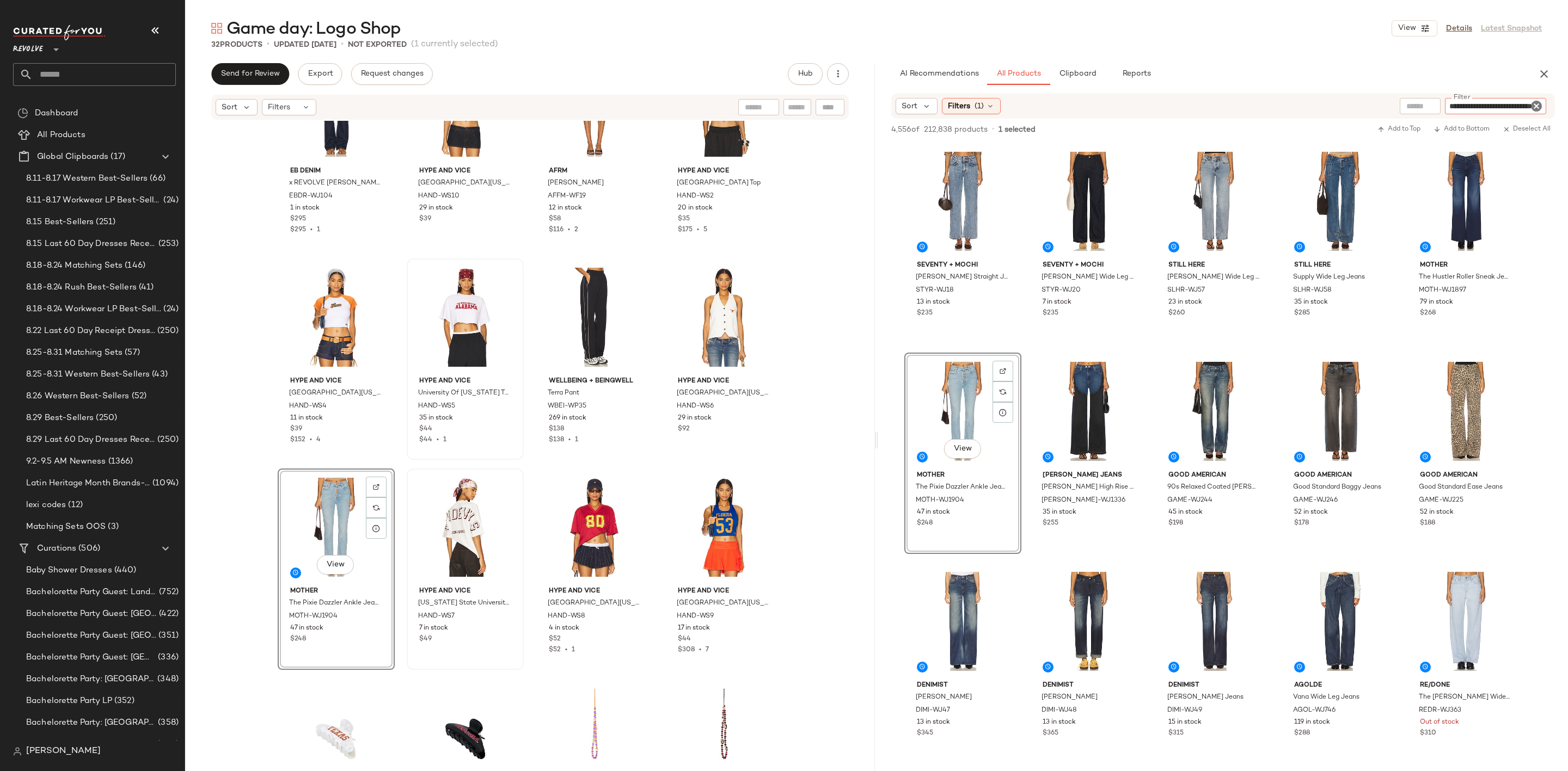
scroll to position [0, 0]
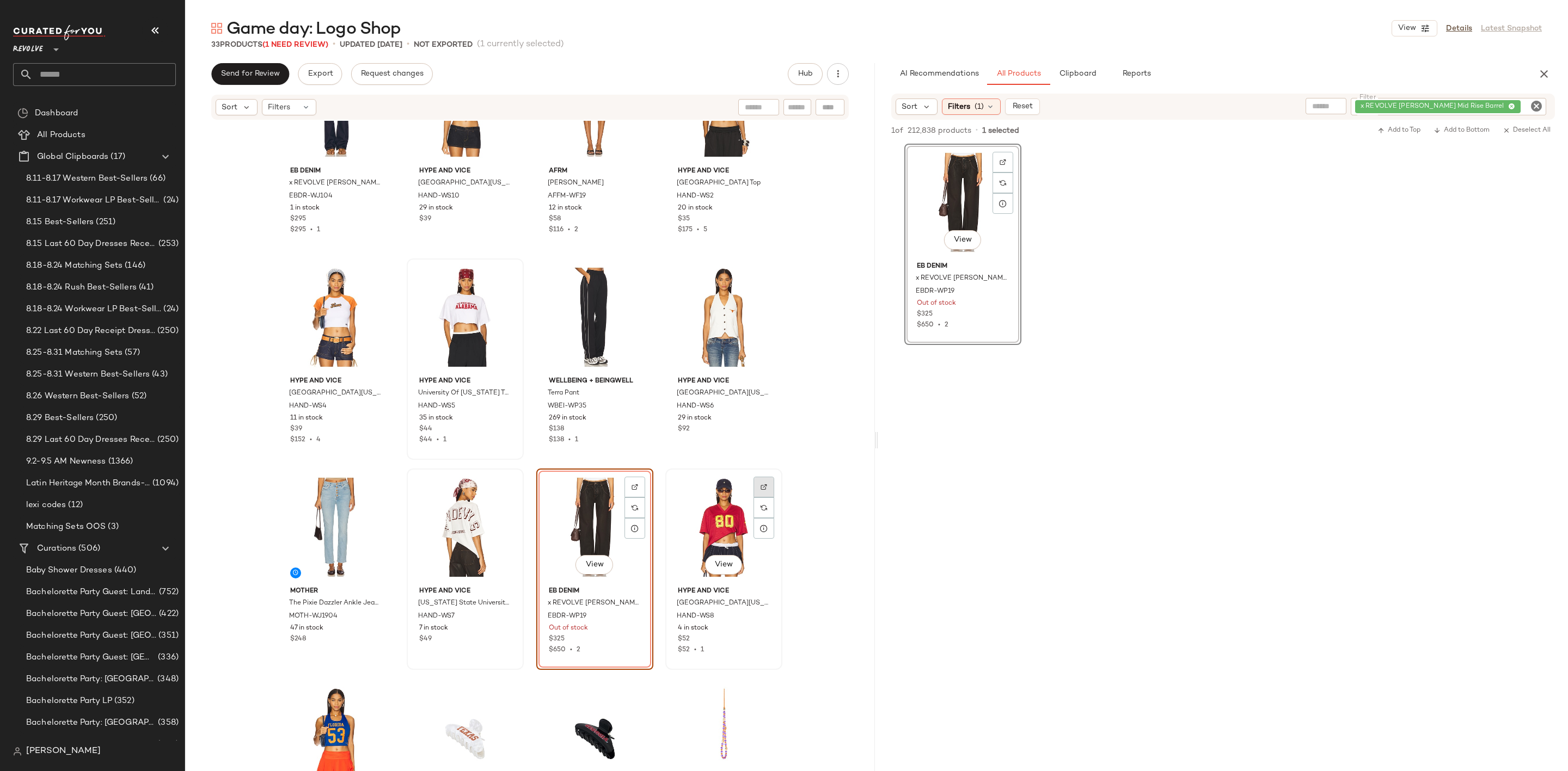
click at [755, 498] on div at bounding box center [764, 508] width 21 height 21
click at [1539, 108] on icon "Clear Filter" at bounding box center [1536, 106] width 13 height 13
paste input "**********"
type input "**********"
click at [1452, 330] on div "View EB Denim x REVOLVE Enzo Mid Rise Barrel EBDR-WP19 Out of stock $325 $650 •…" at bounding box center [1223, 244] width 690 height 201
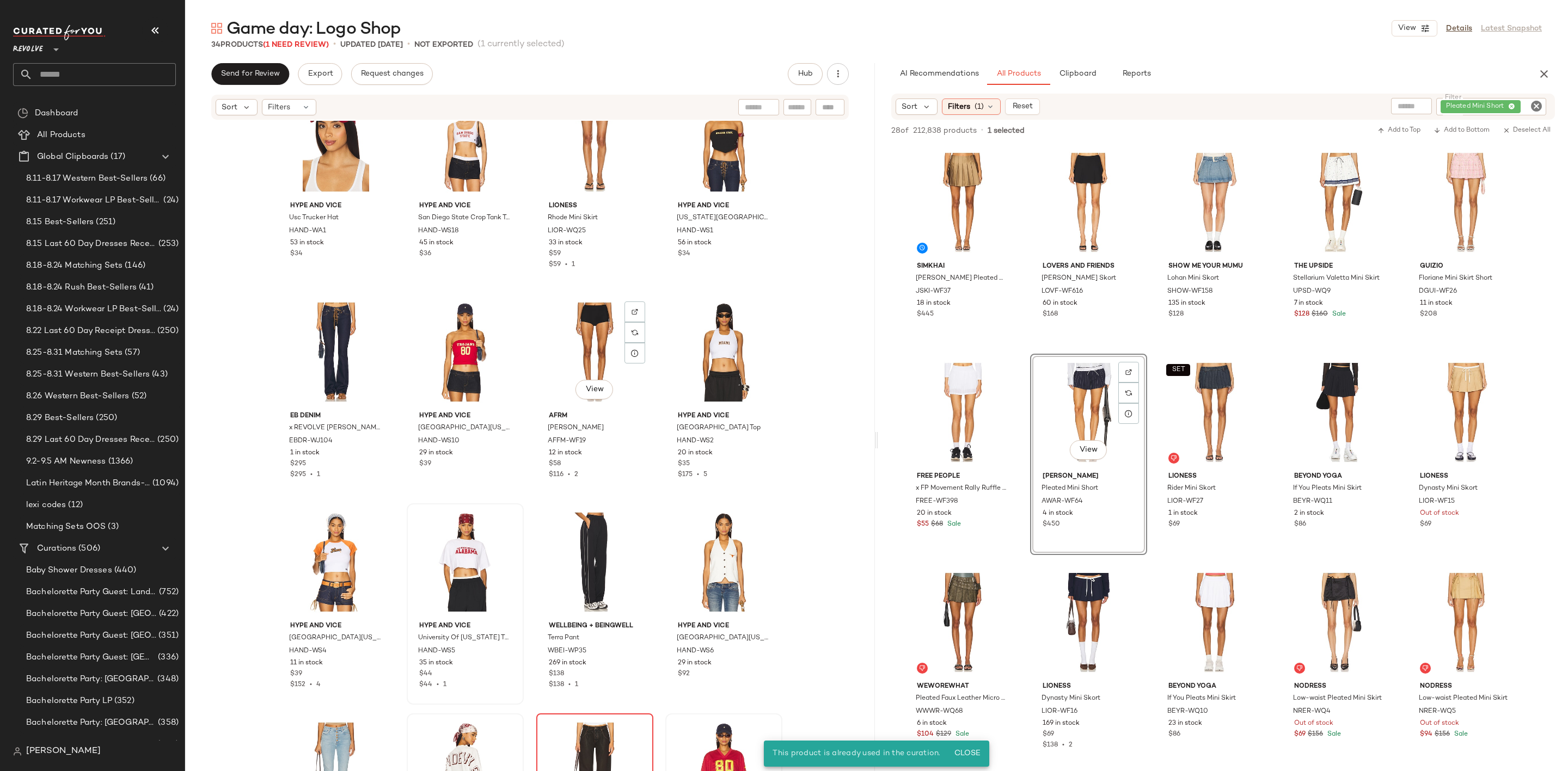
scroll to position [667, 0]
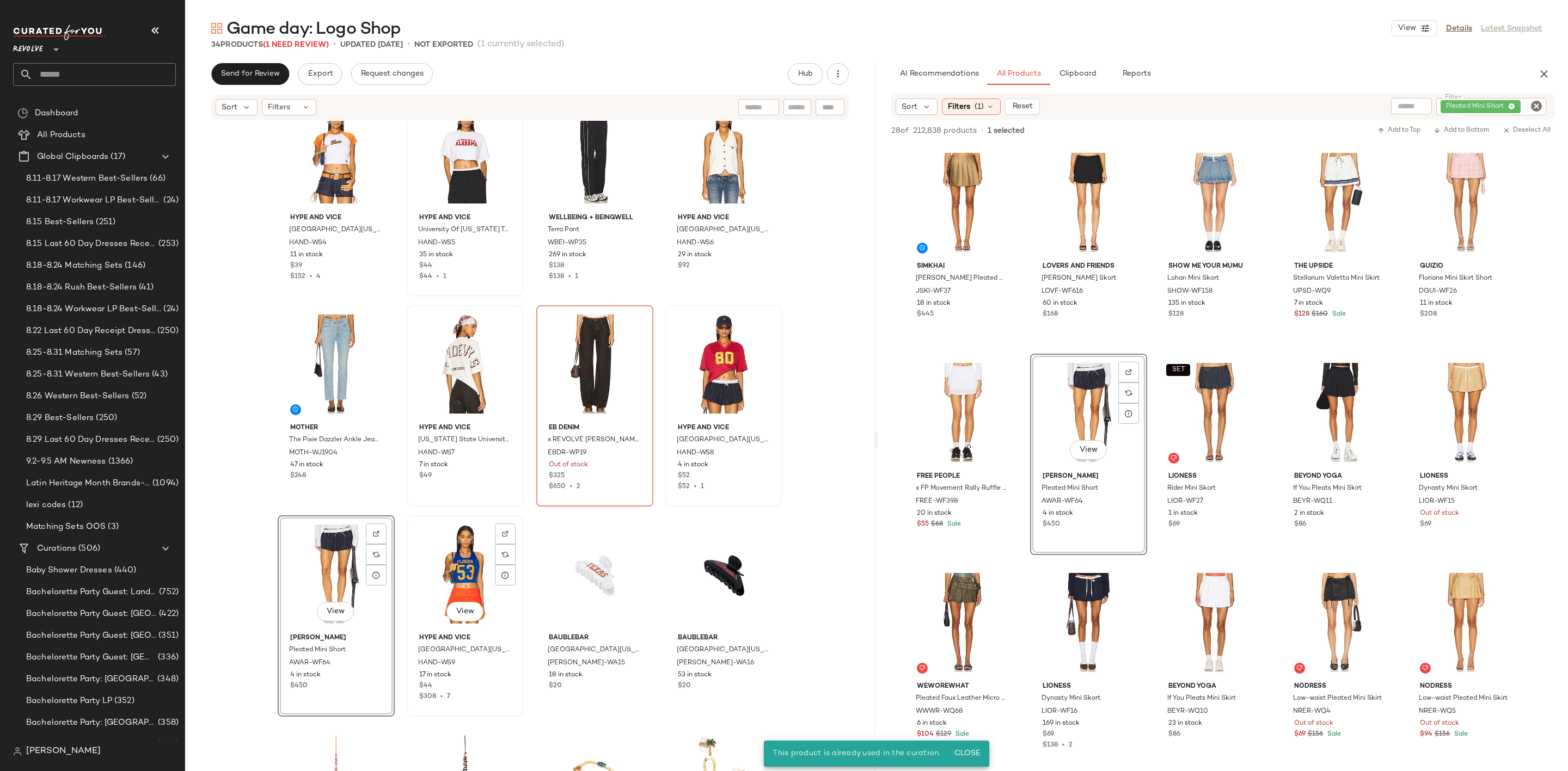
click at [497, 544] on div at bounding box center [505, 554] width 21 height 21
click at [1532, 105] on icon "Clear Filter" at bounding box center [1536, 106] width 13 height 13
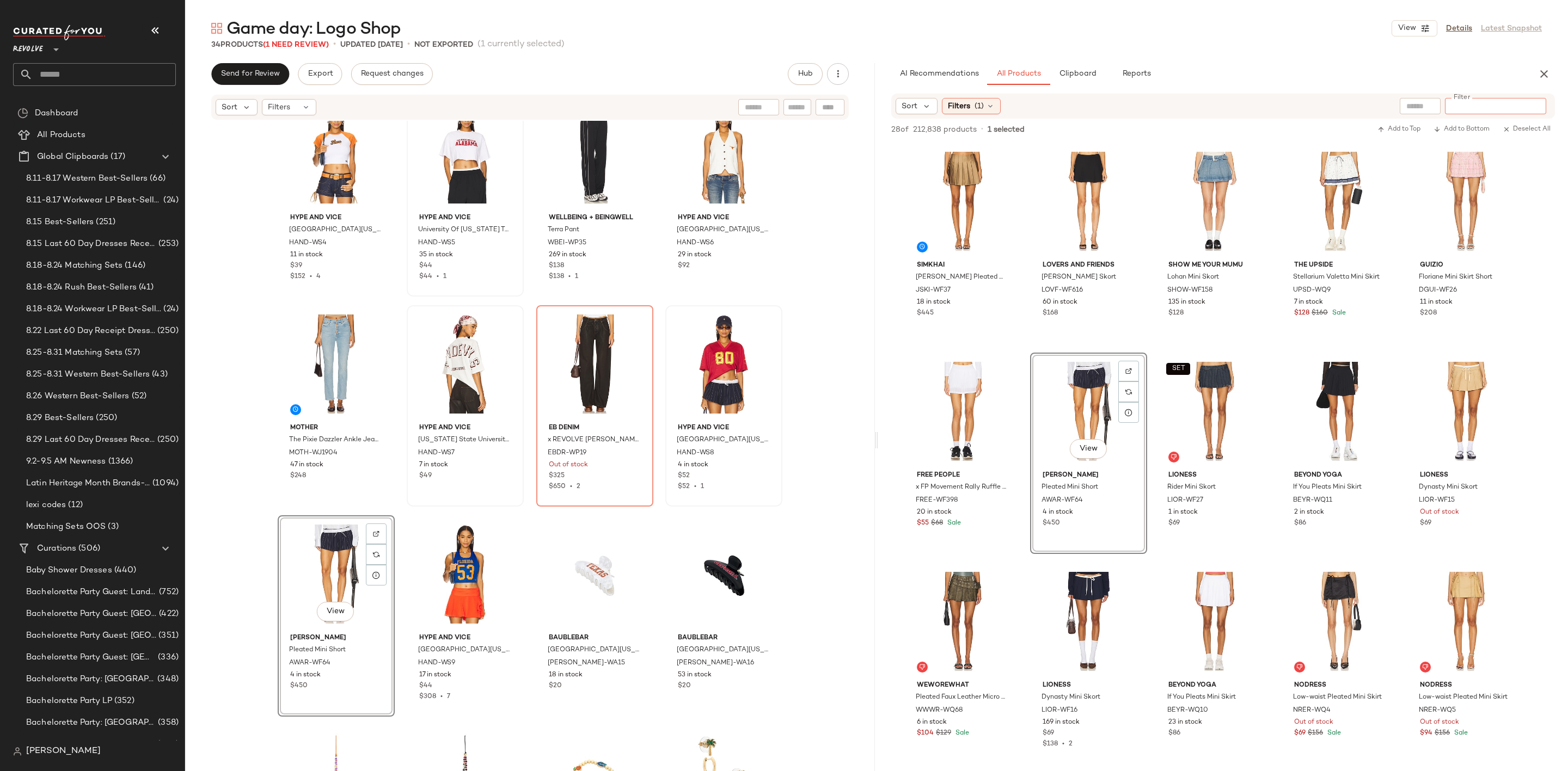
paste input "**********"
type input "**********"
click at [1297, 48] on div "34 Products (1 Need Review) • updated Sep 3rd • Not Exported (1 currently selec…" at bounding box center [877, 44] width 1383 height 11
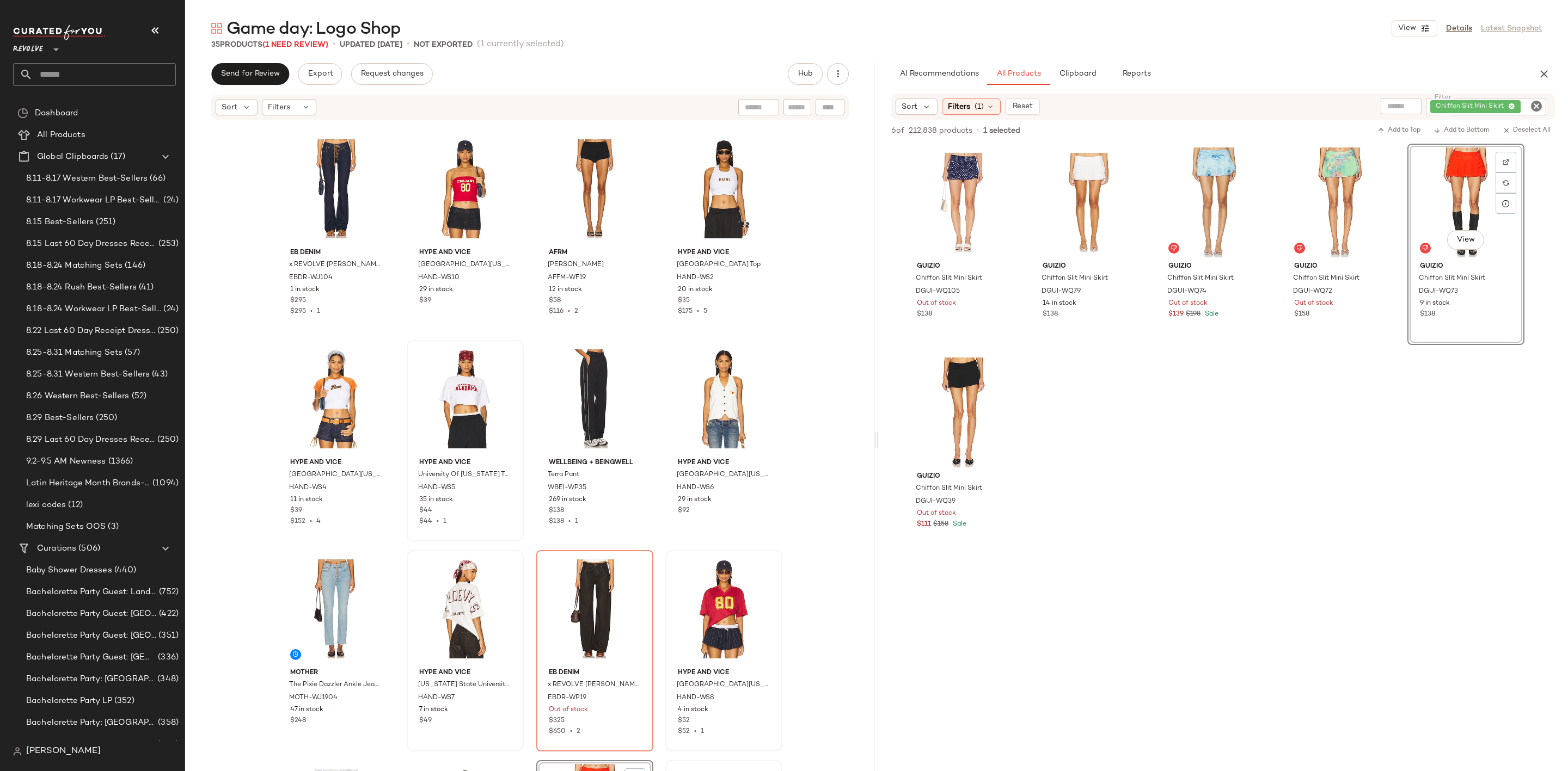
scroll to position [259, 0]
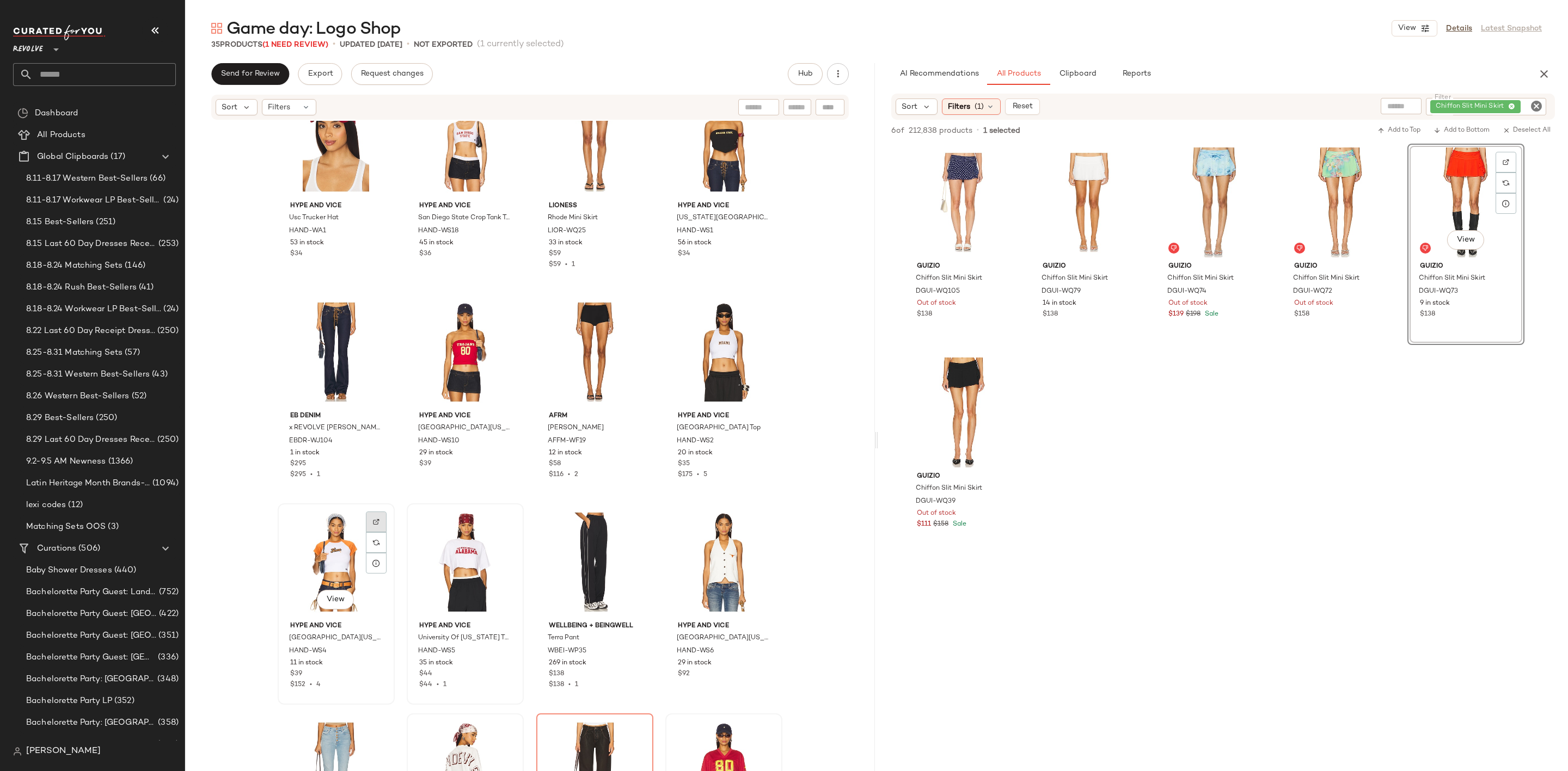
click at [373, 518] on img at bounding box center [376, 522] width 7 height 7
click at [1535, 103] on icon "Clear Filter" at bounding box center [1536, 106] width 13 height 13
paste input "**********"
type input "**********"
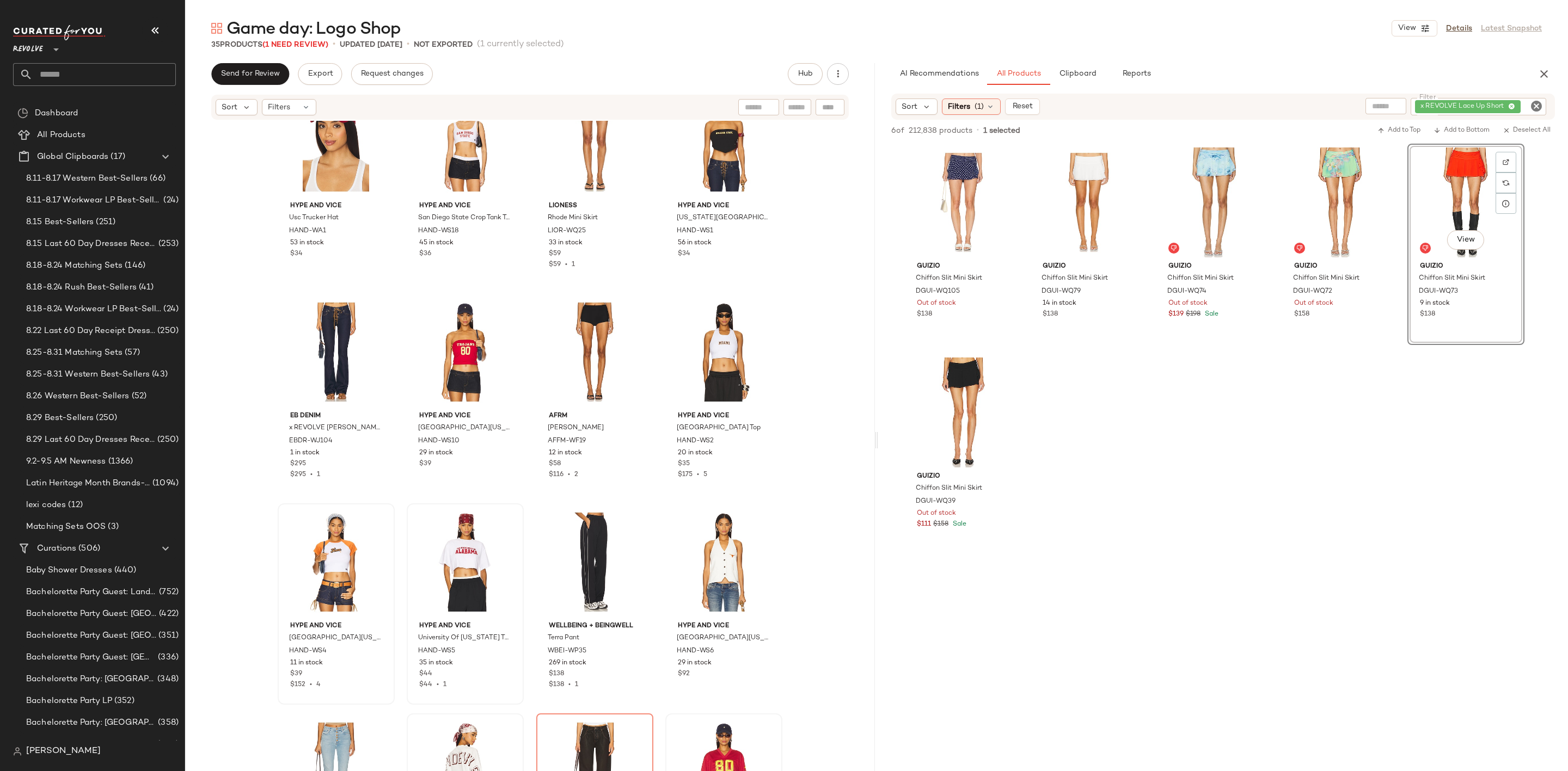
click at [1411, 77] on div "AI Recommendations All Products Clipboard Reports" at bounding box center [1205, 74] width 629 height 22
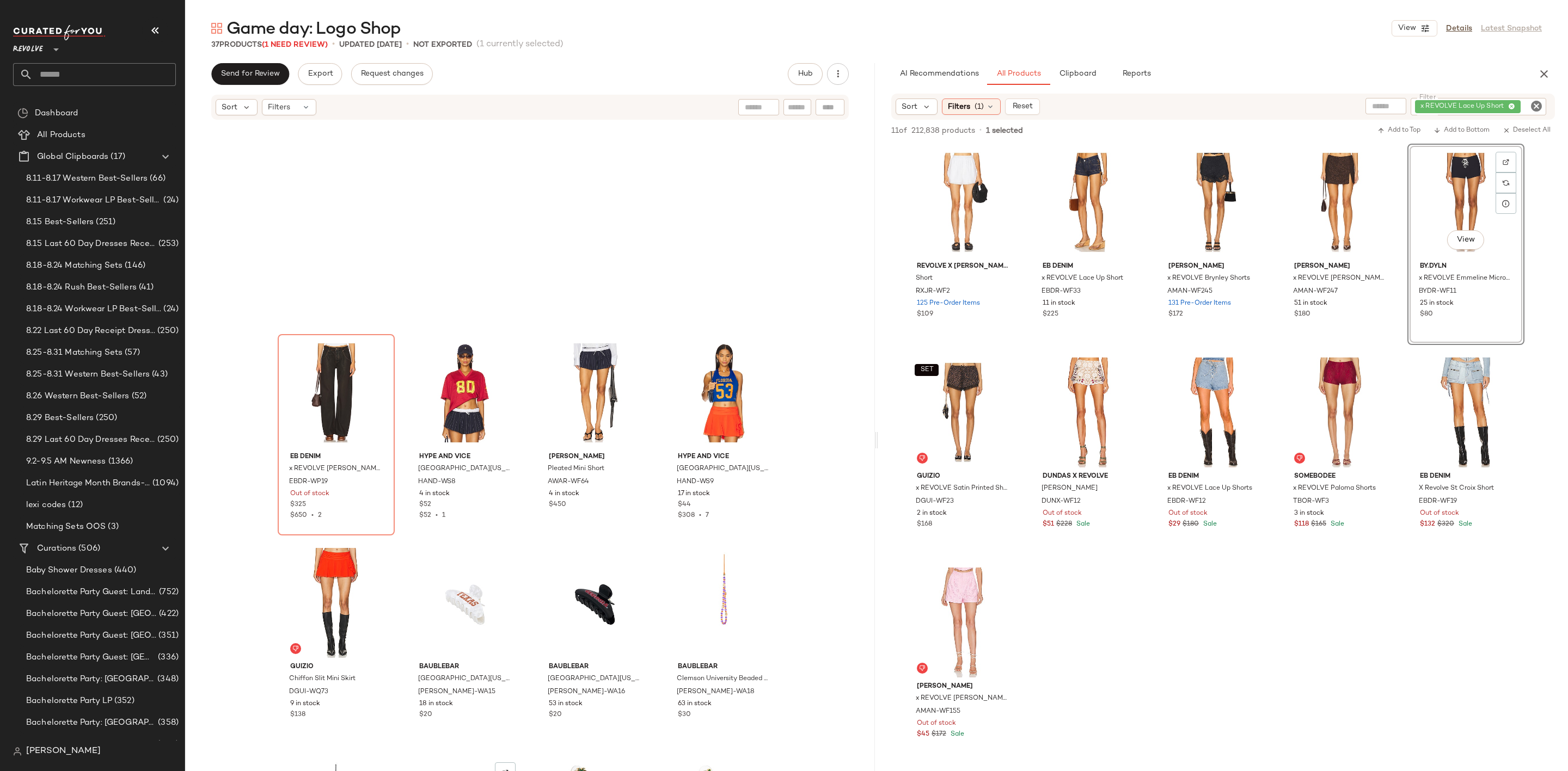
scroll to position [744, 0]
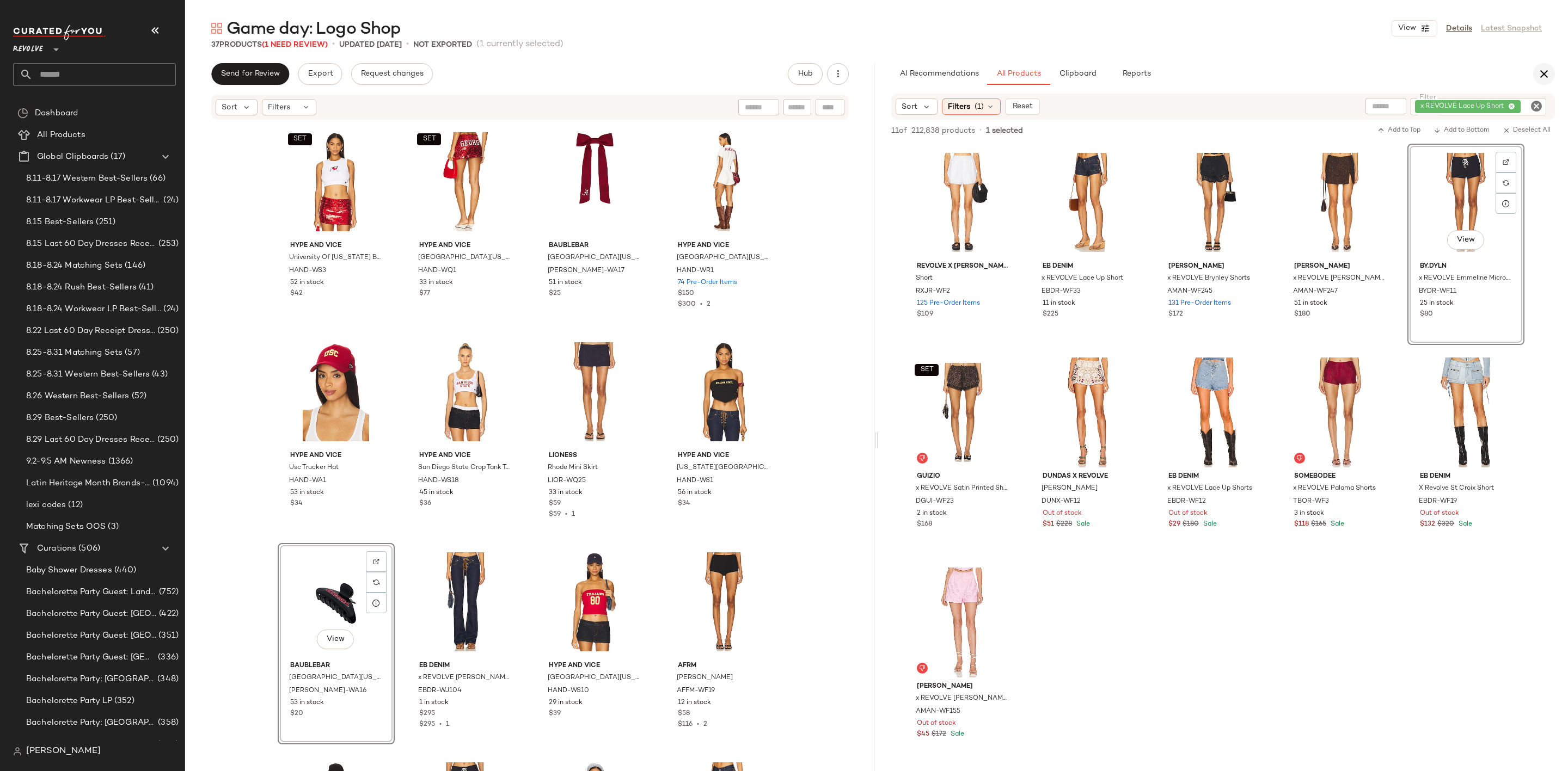
click at [1535, 67] on button "button" at bounding box center [1544, 74] width 22 height 22
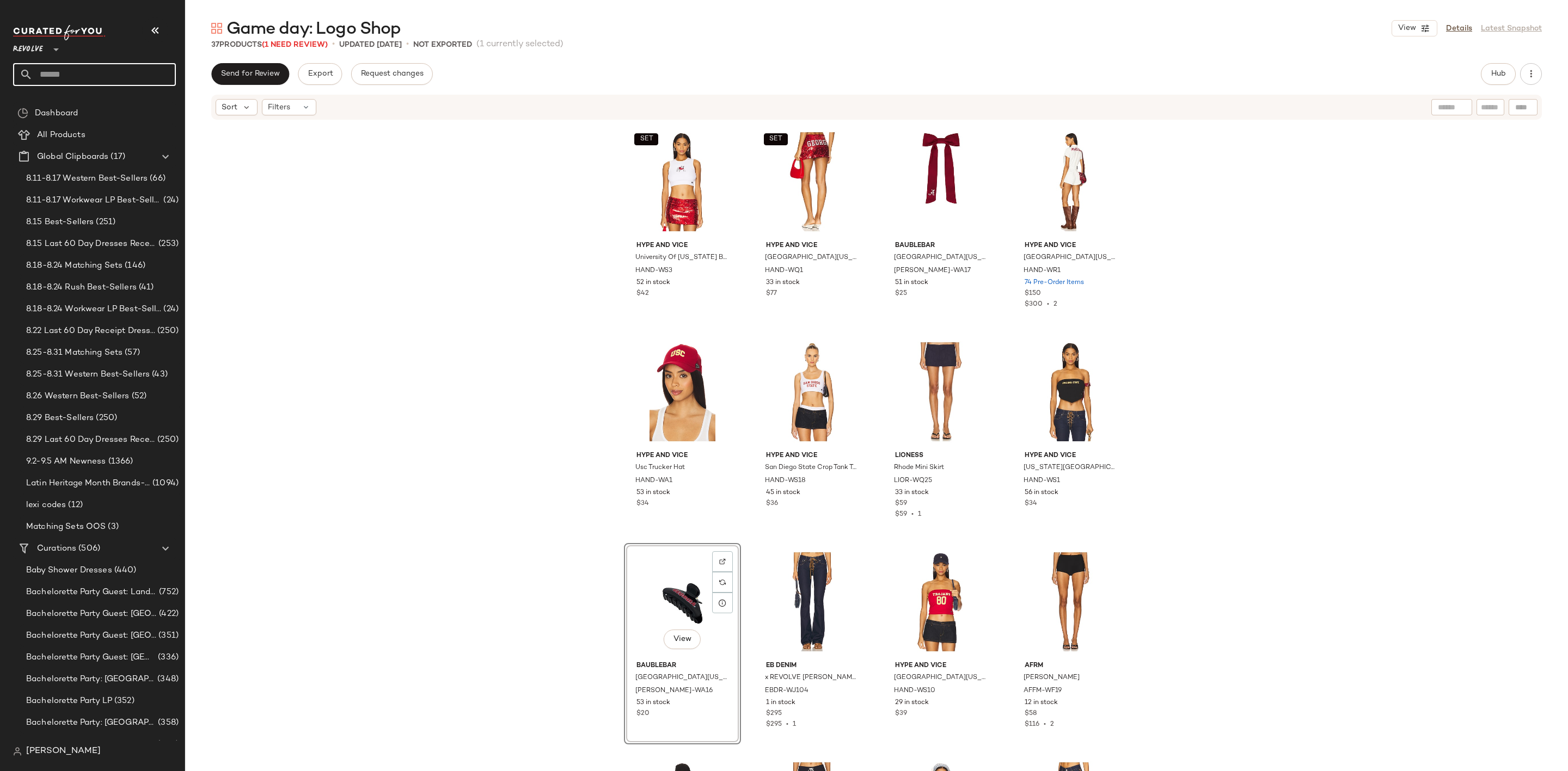
click at [139, 68] on input "text" at bounding box center [104, 75] width 143 height 23
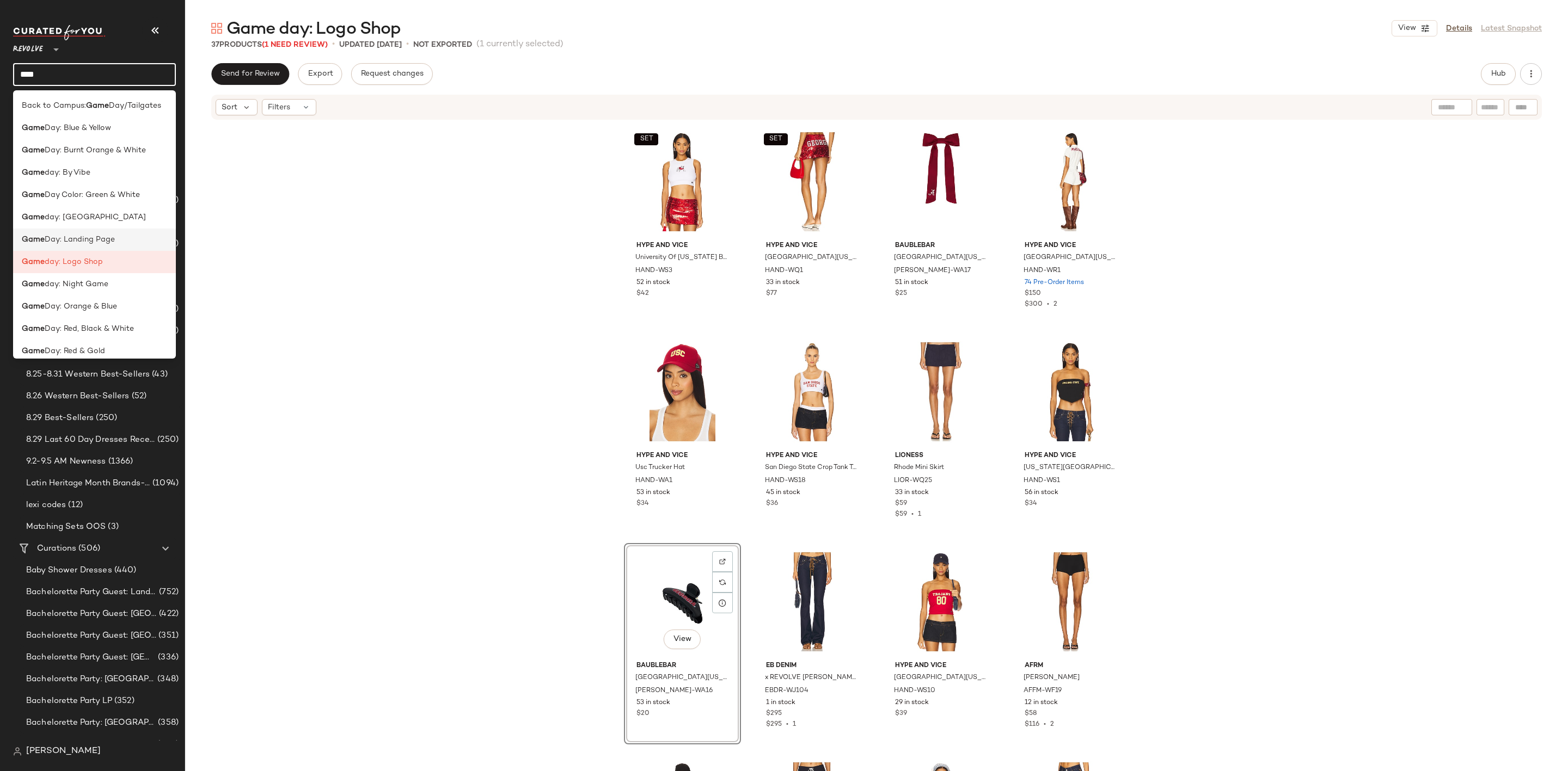
type input "****"
click at [150, 255] on div "Open in Split View" at bounding box center [195, 256] width 128 height 13
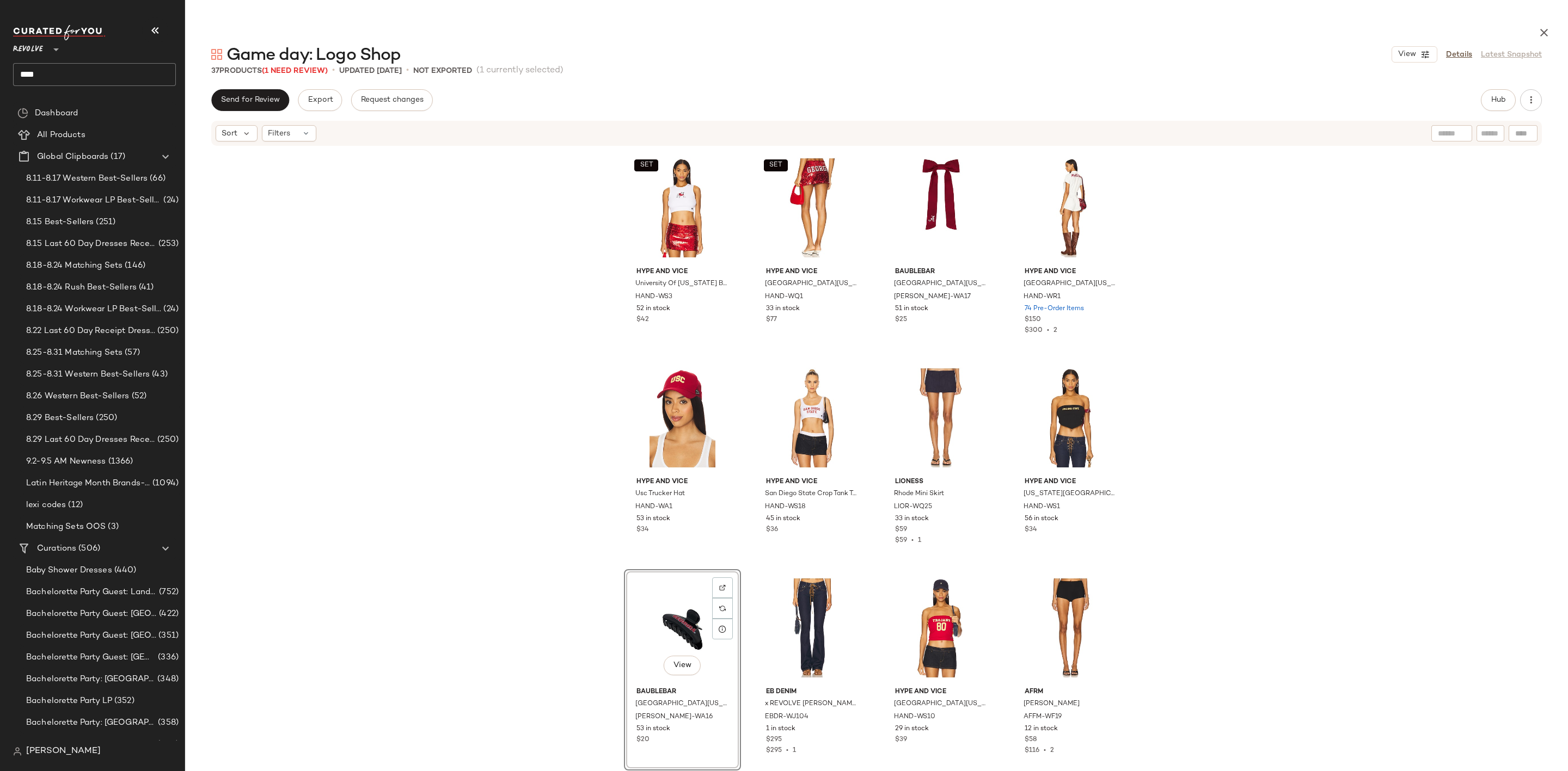
click at [103, 71] on input "****" at bounding box center [94, 75] width 163 height 23
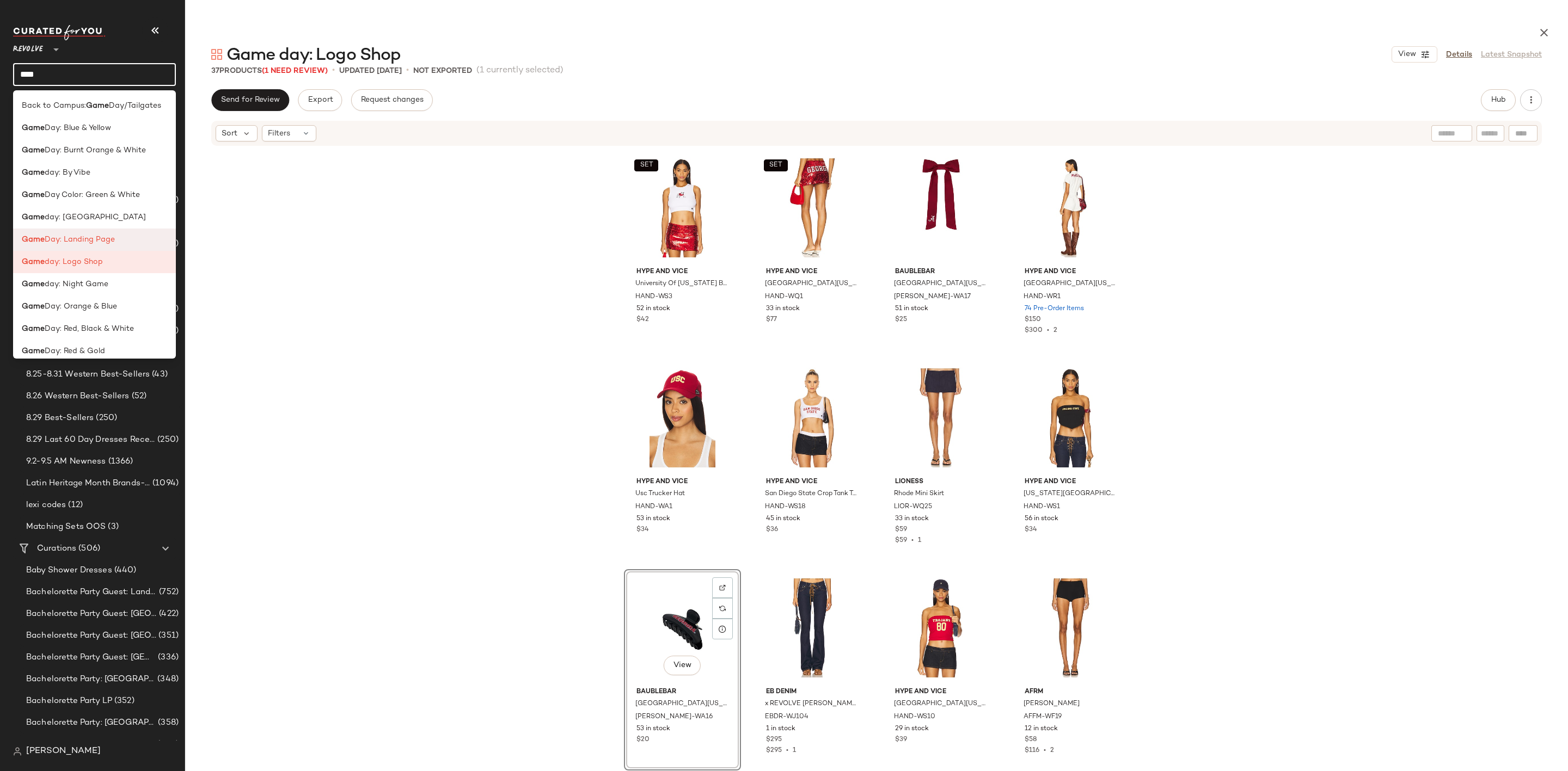
click at [107, 235] on span "Day: Landing Page" at bounding box center [79, 240] width 70 height 12
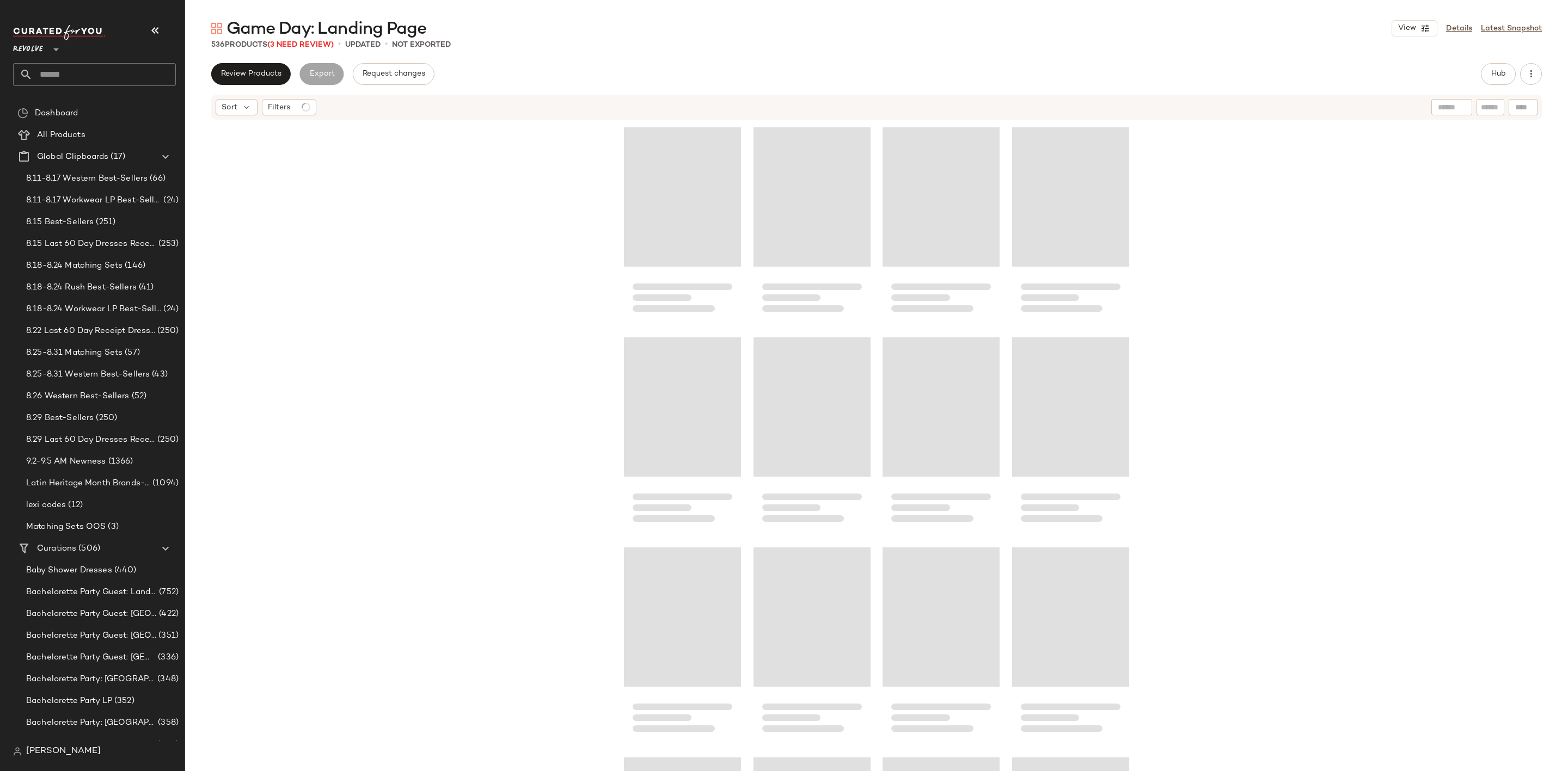
click at [113, 69] on input "text" at bounding box center [104, 75] width 143 height 23
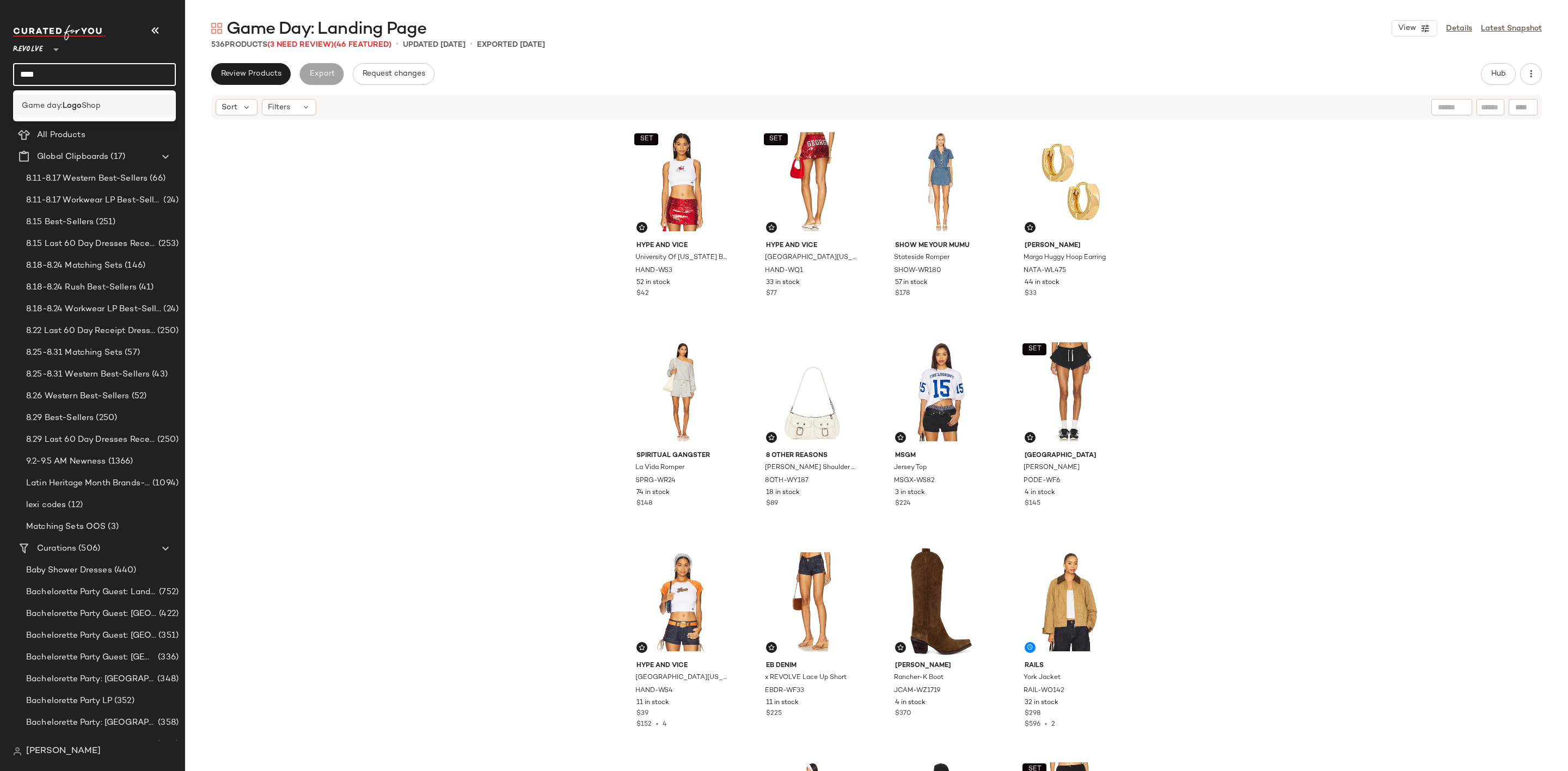
type input "****"
click at [152, 115] on div "Open in Split View" at bounding box center [191, 117] width 128 height 13
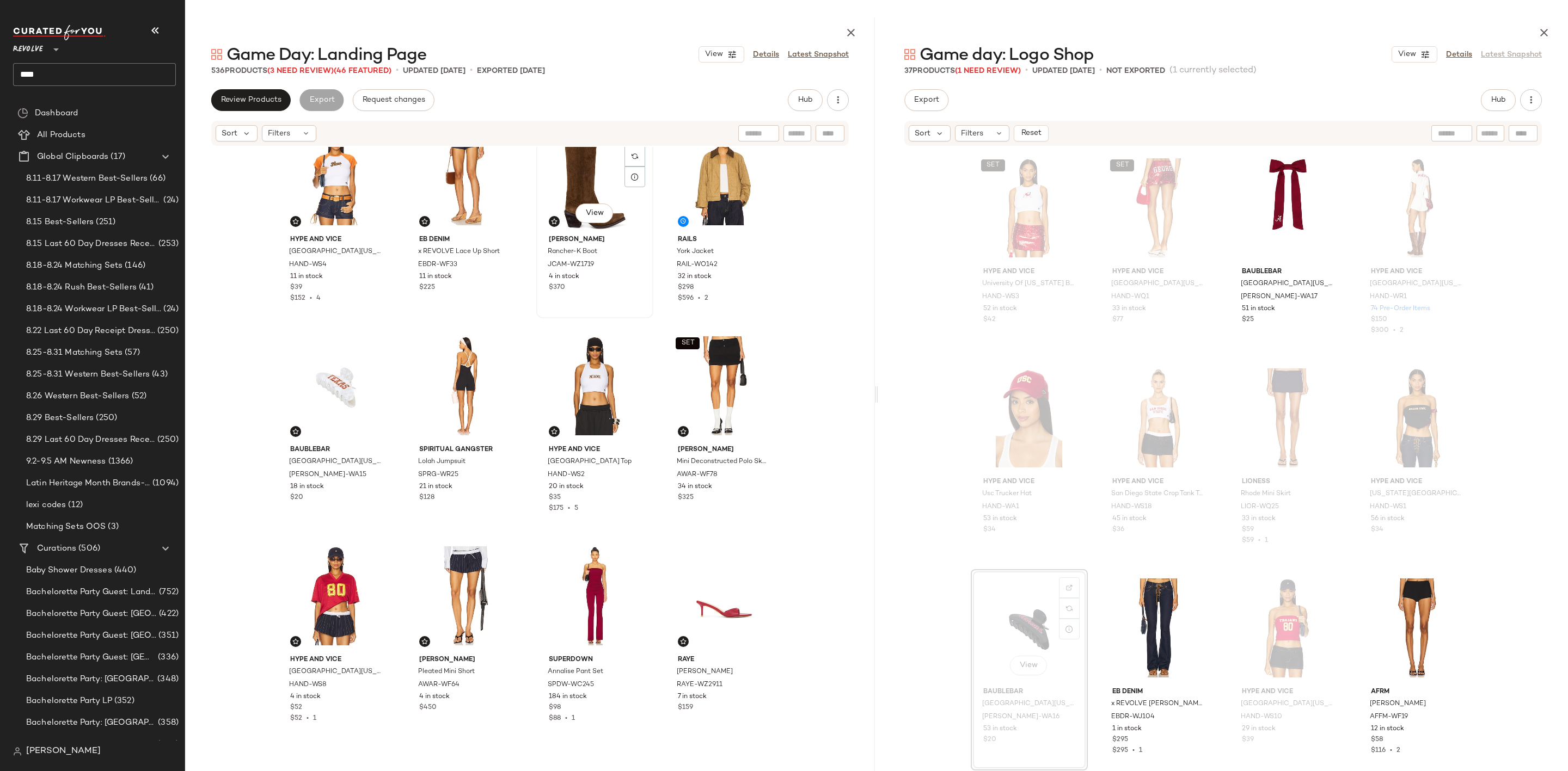
scroll to position [580, 0]
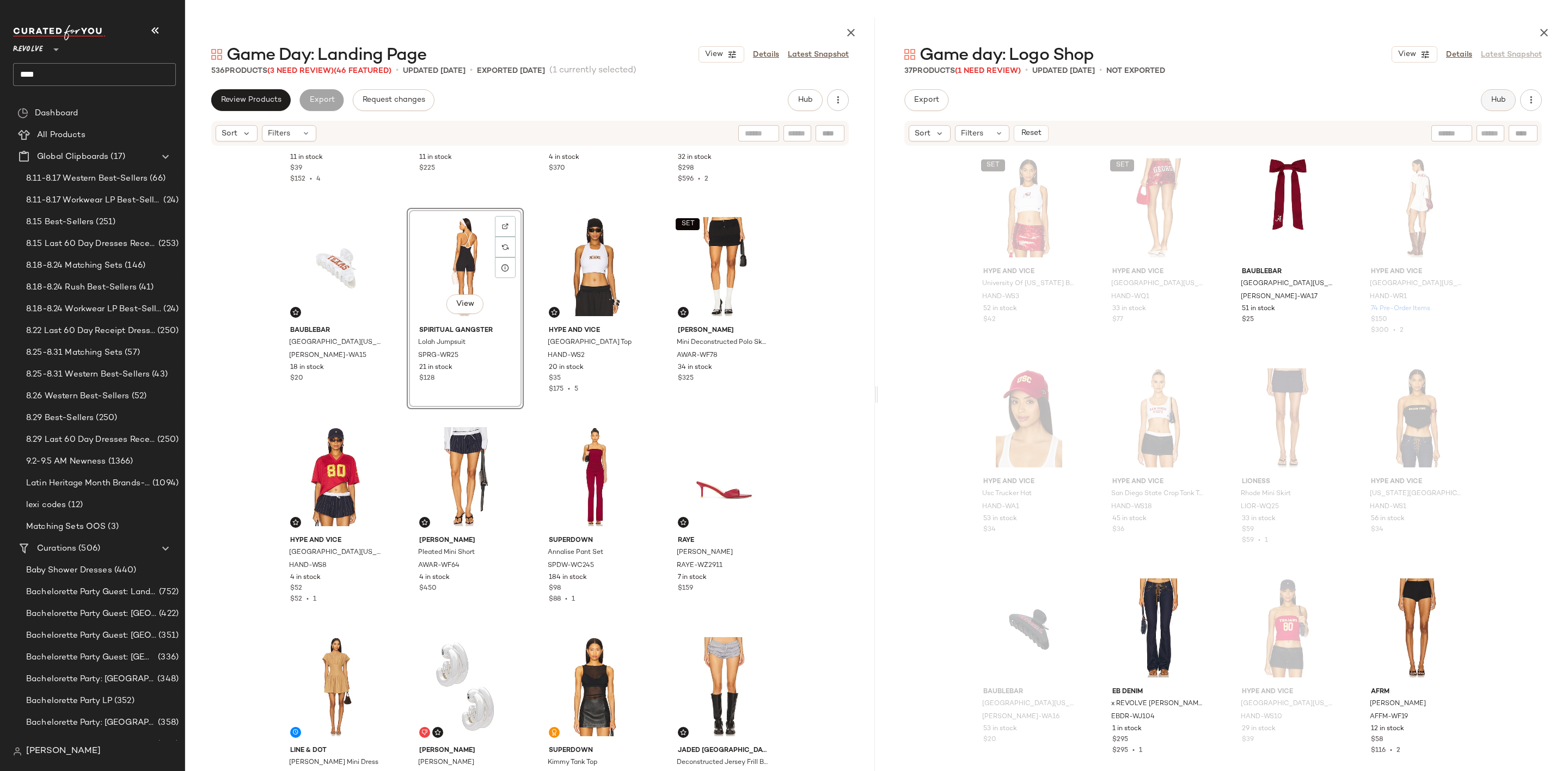
click at [1503, 102] on span "Hub" at bounding box center [1498, 100] width 15 height 9
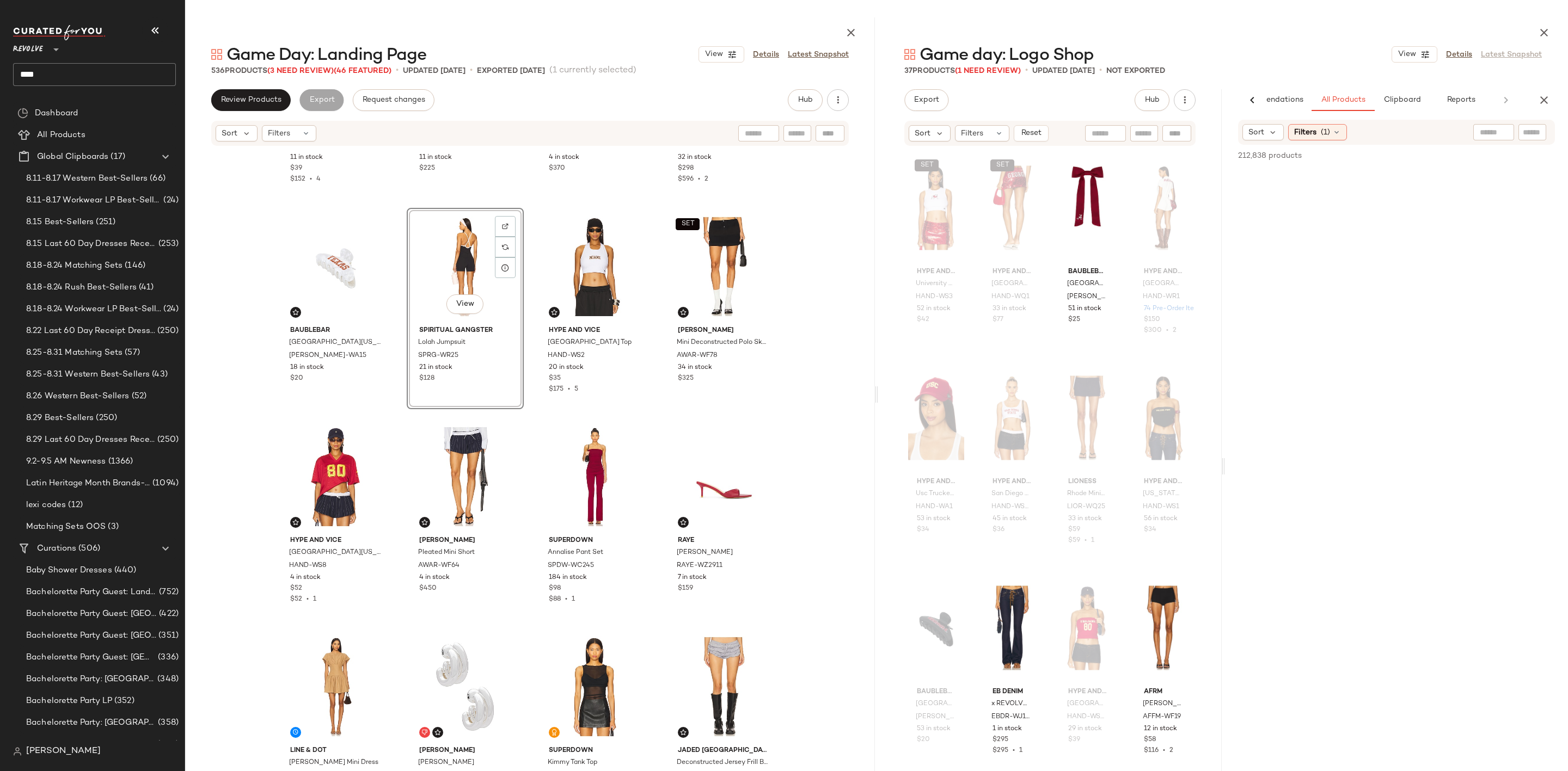
scroll to position [0, 51]
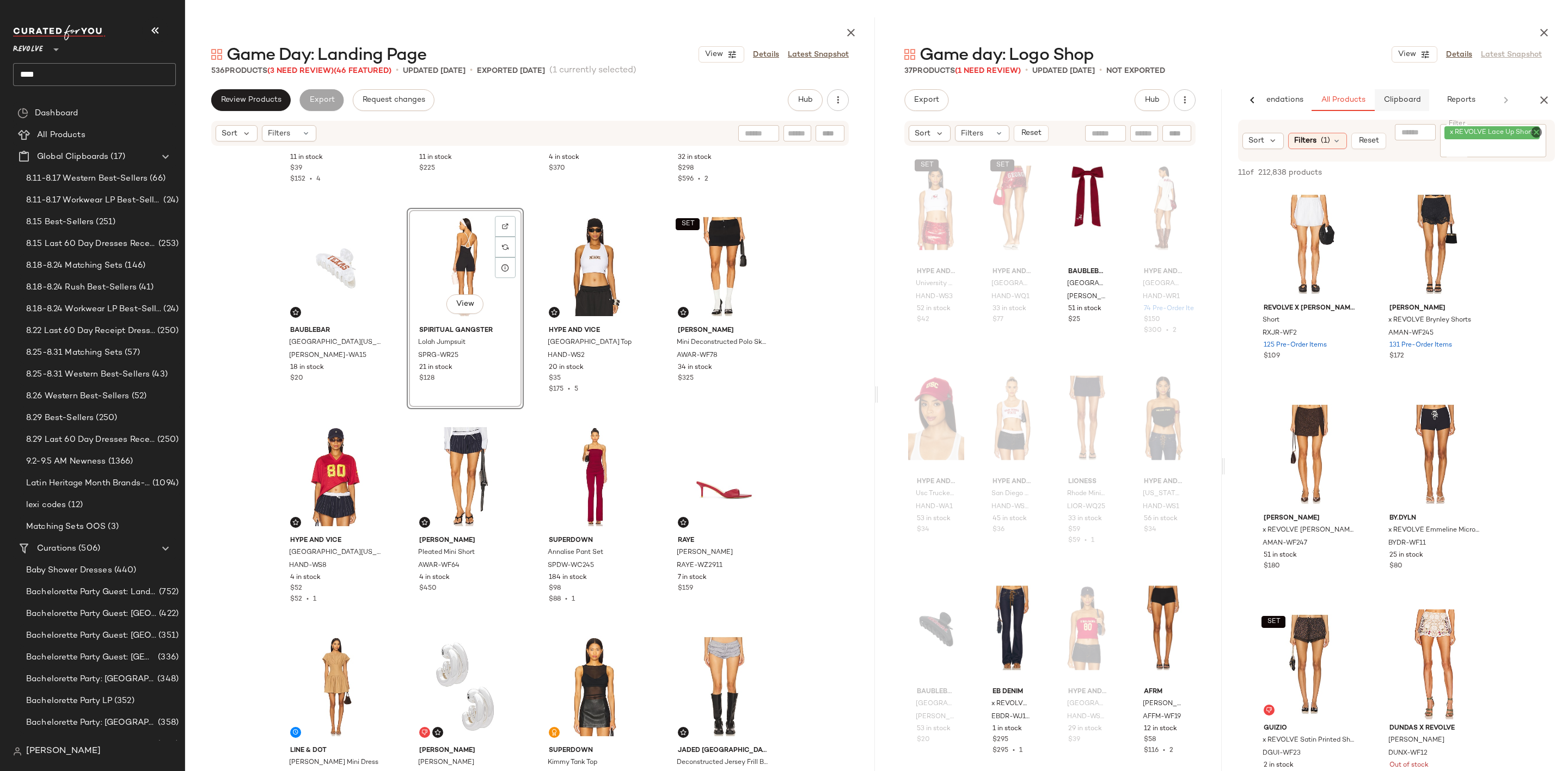
click at [1404, 100] on span "Clipboard" at bounding box center [1402, 100] width 38 height 9
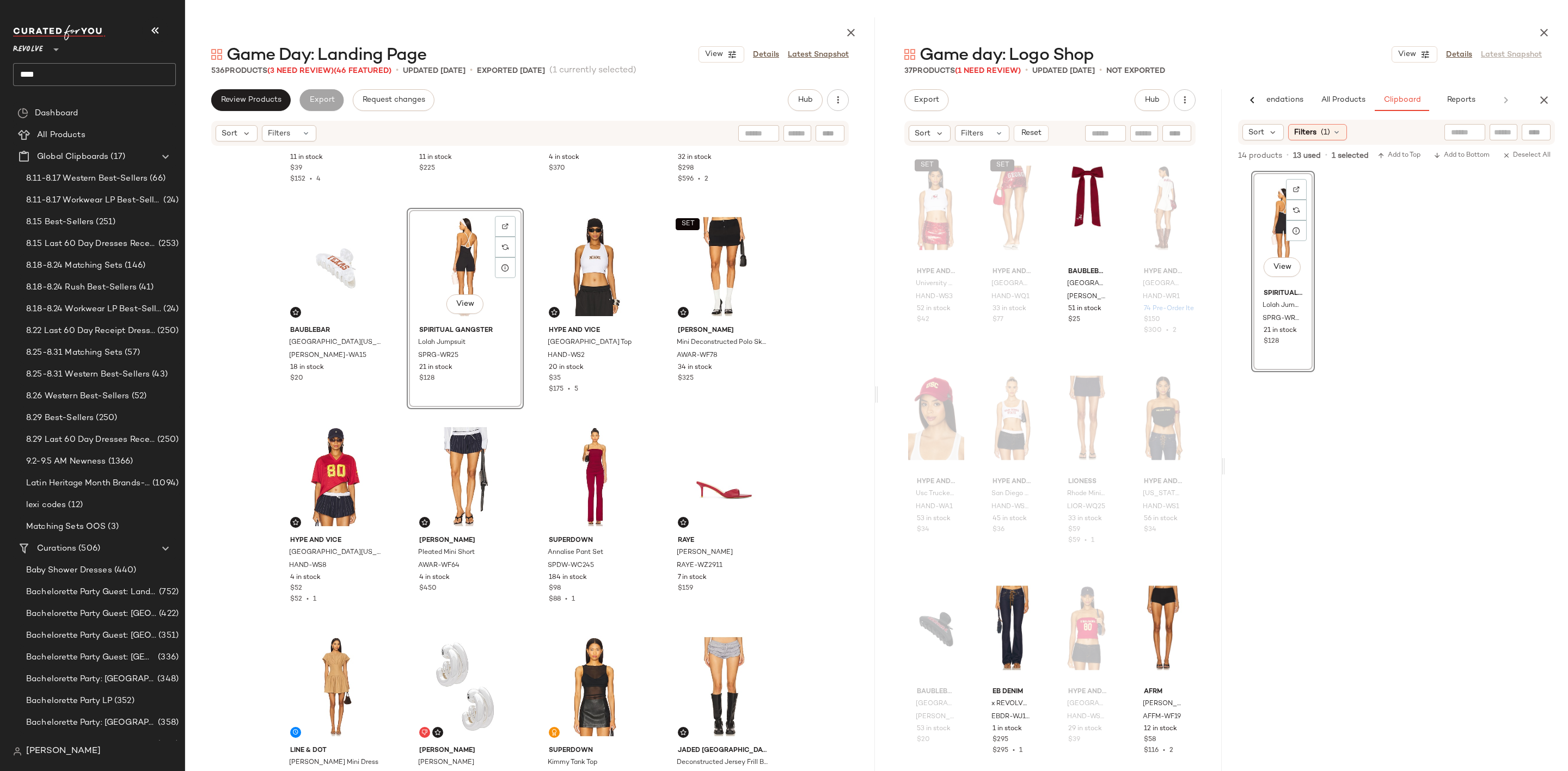
click at [1315, 509] on div "View Spiritual Gangster Lolah Jumpsuit SPRG-WR25 21 in stock $128" at bounding box center [1396, 507] width 292 height 672
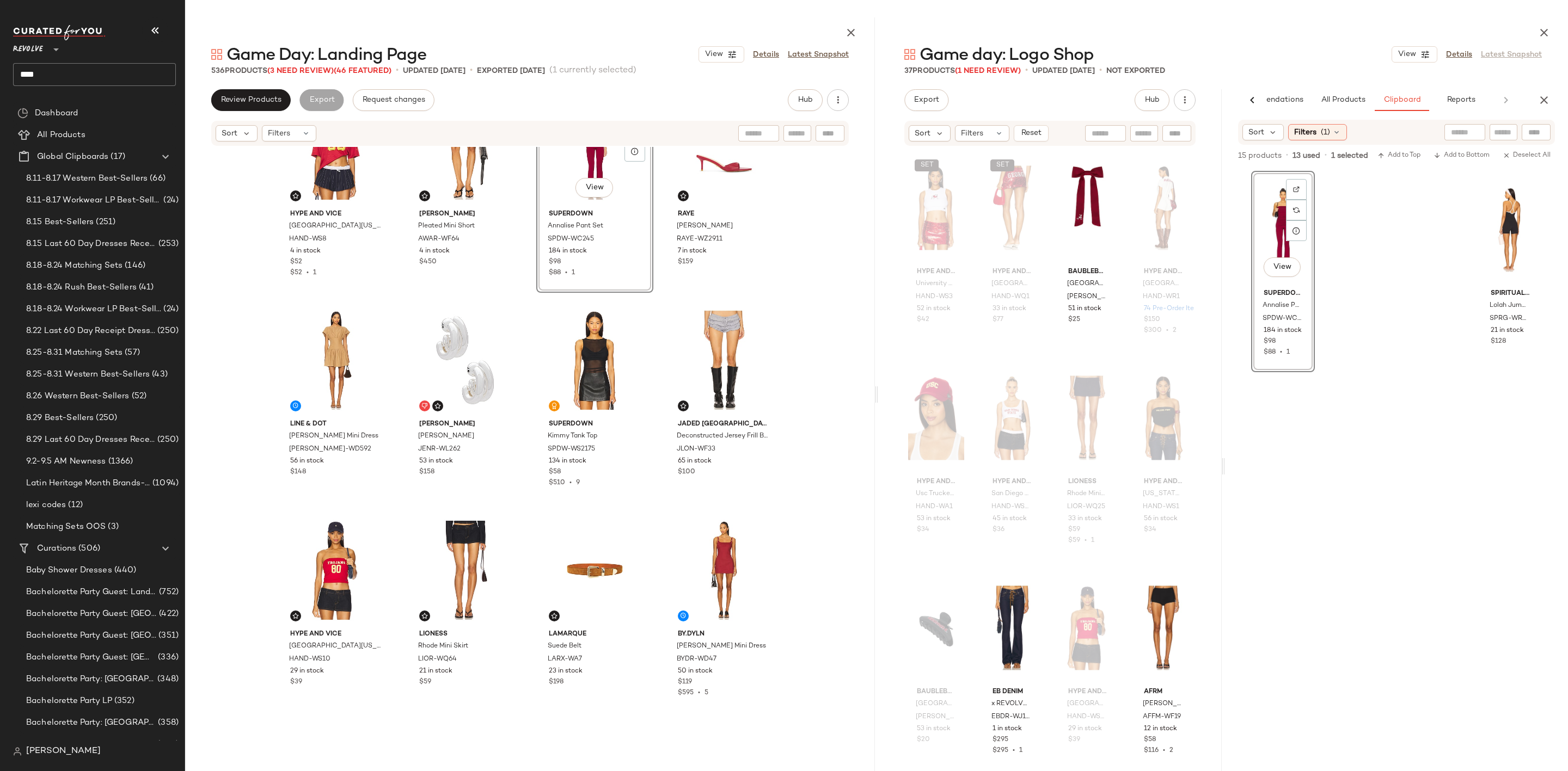
scroll to position [1152, 0]
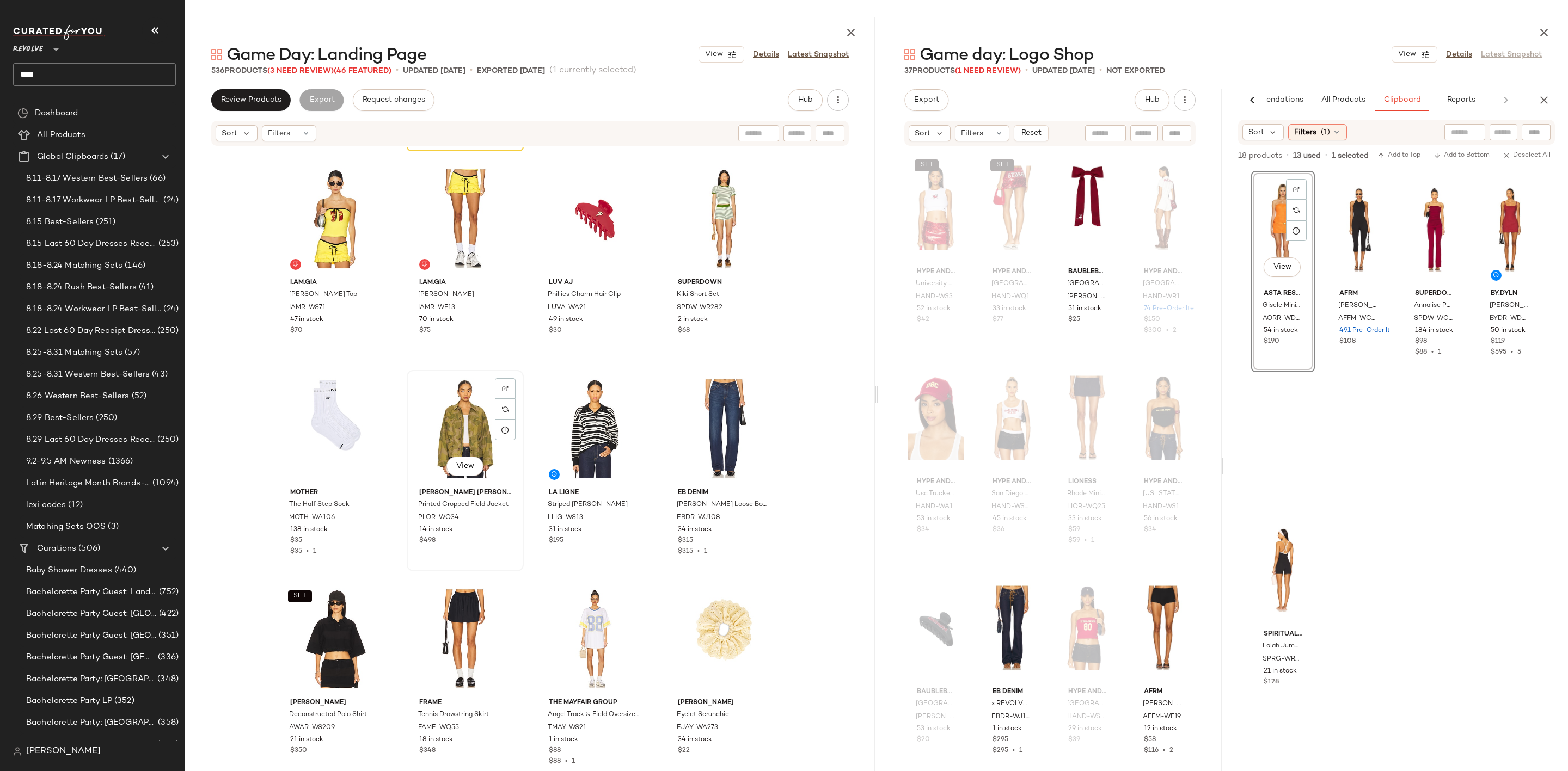
scroll to position [2376, 0]
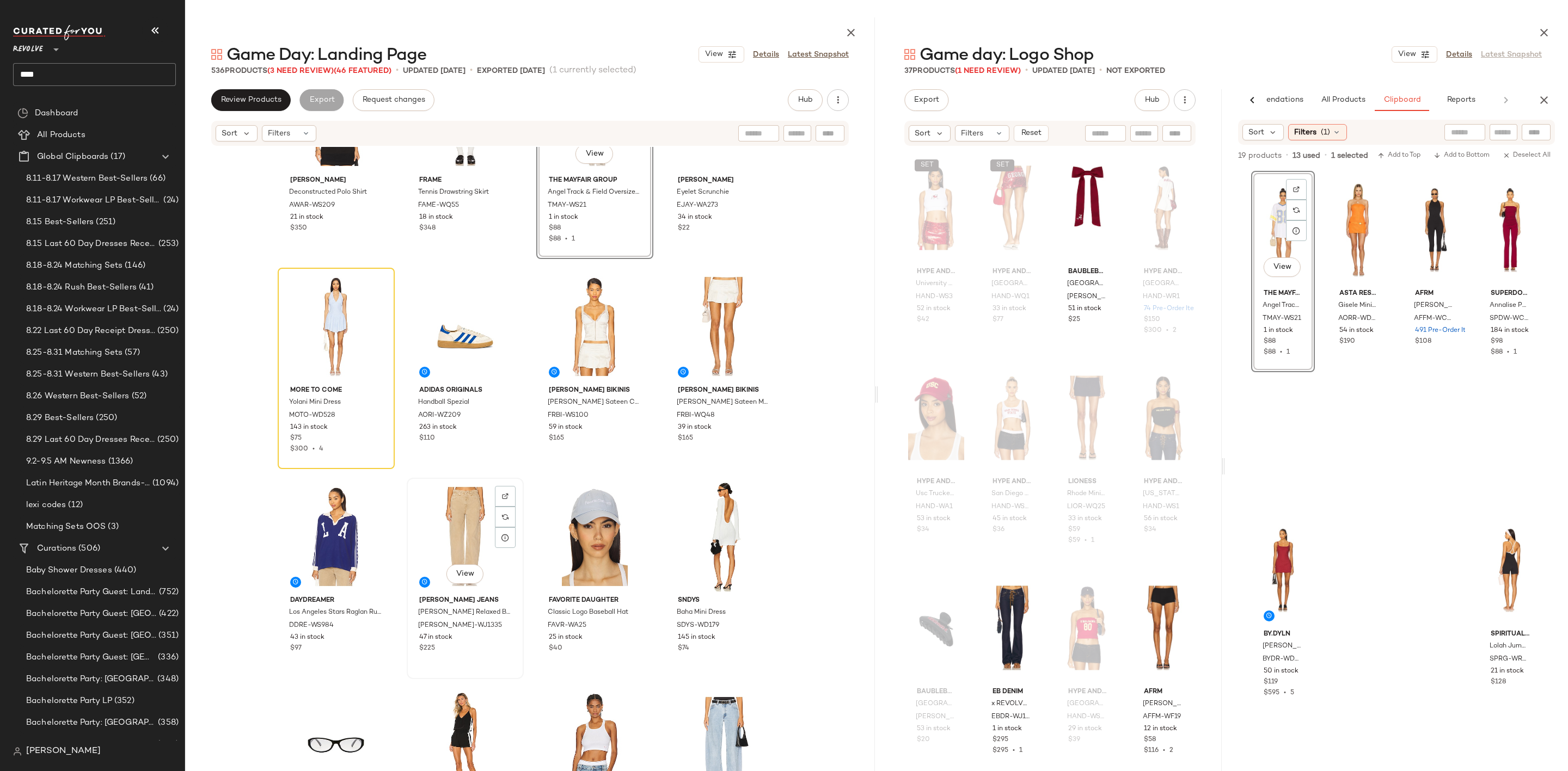
scroll to position [2785, 0]
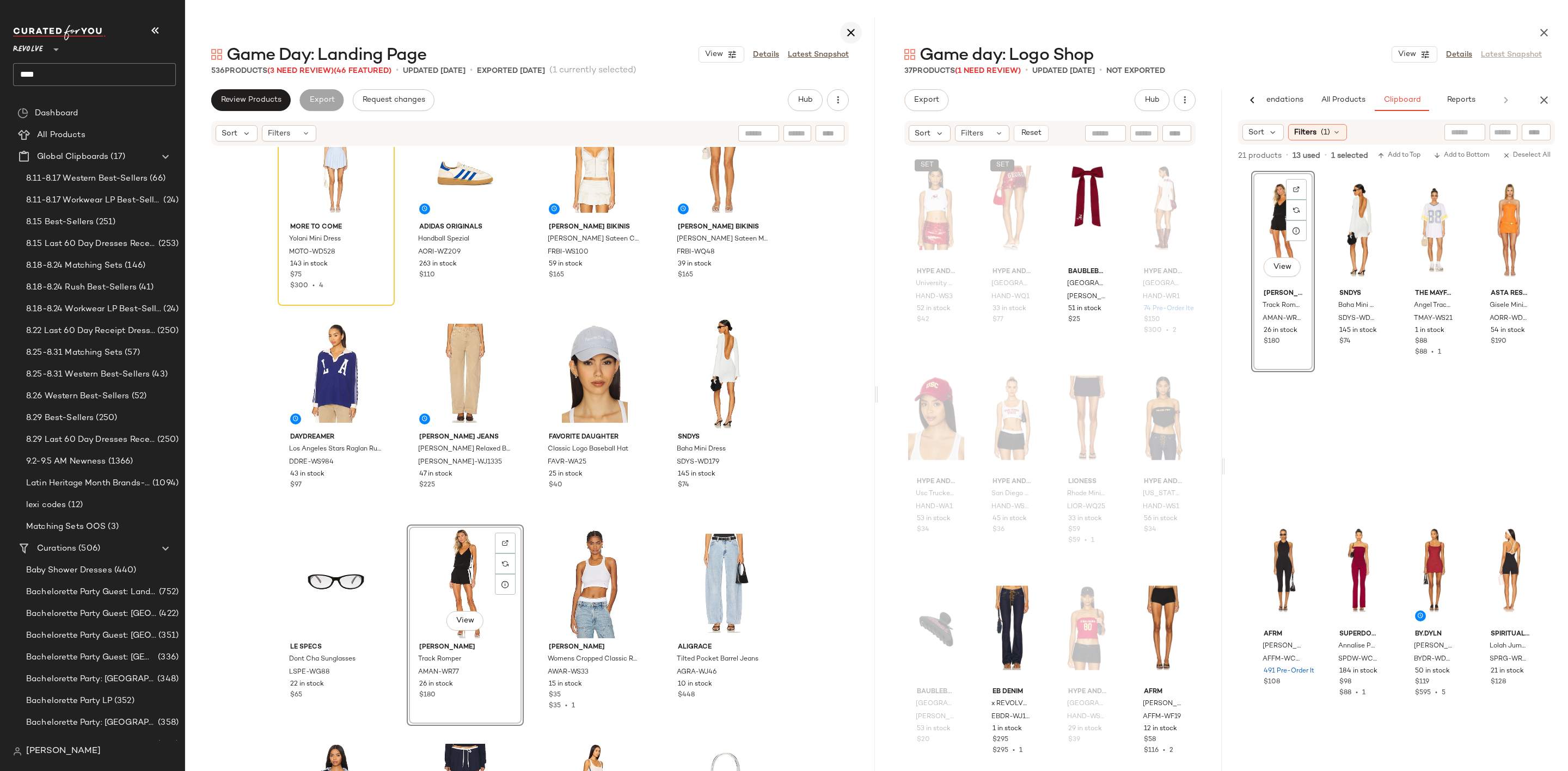
click at [854, 33] on icon "button" at bounding box center [850, 32] width 13 height 13
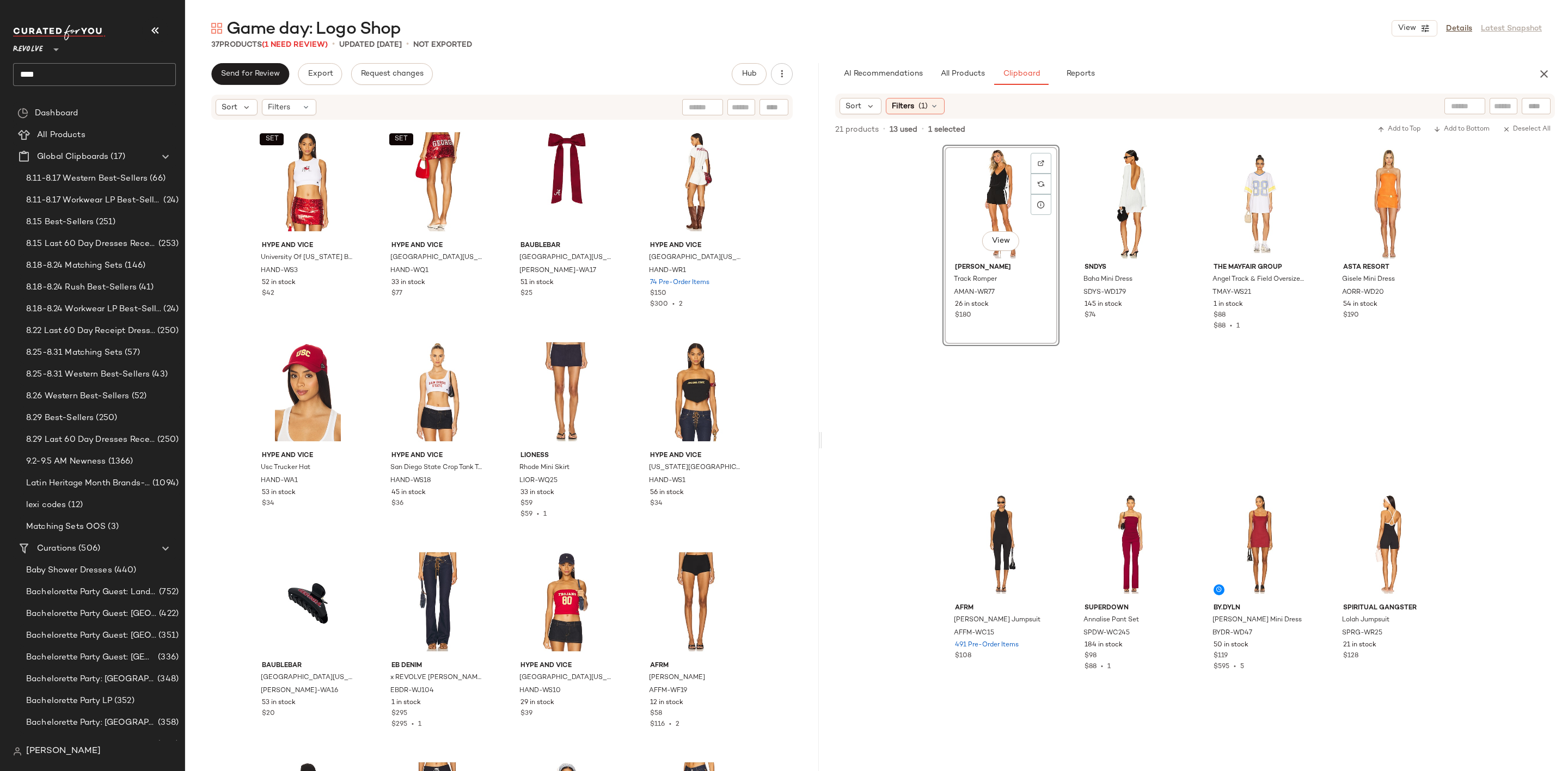
drag, startPoint x: 875, startPoint y: 436, endPoint x: 819, endPoint y: 441, distance: 56.2
click at [819, 441] on div "Game day: Logo Shop View Details Latest Snapshot 37 Products (1 Need Review) • …" at bounding box center [877, 394] width 1383 height 754
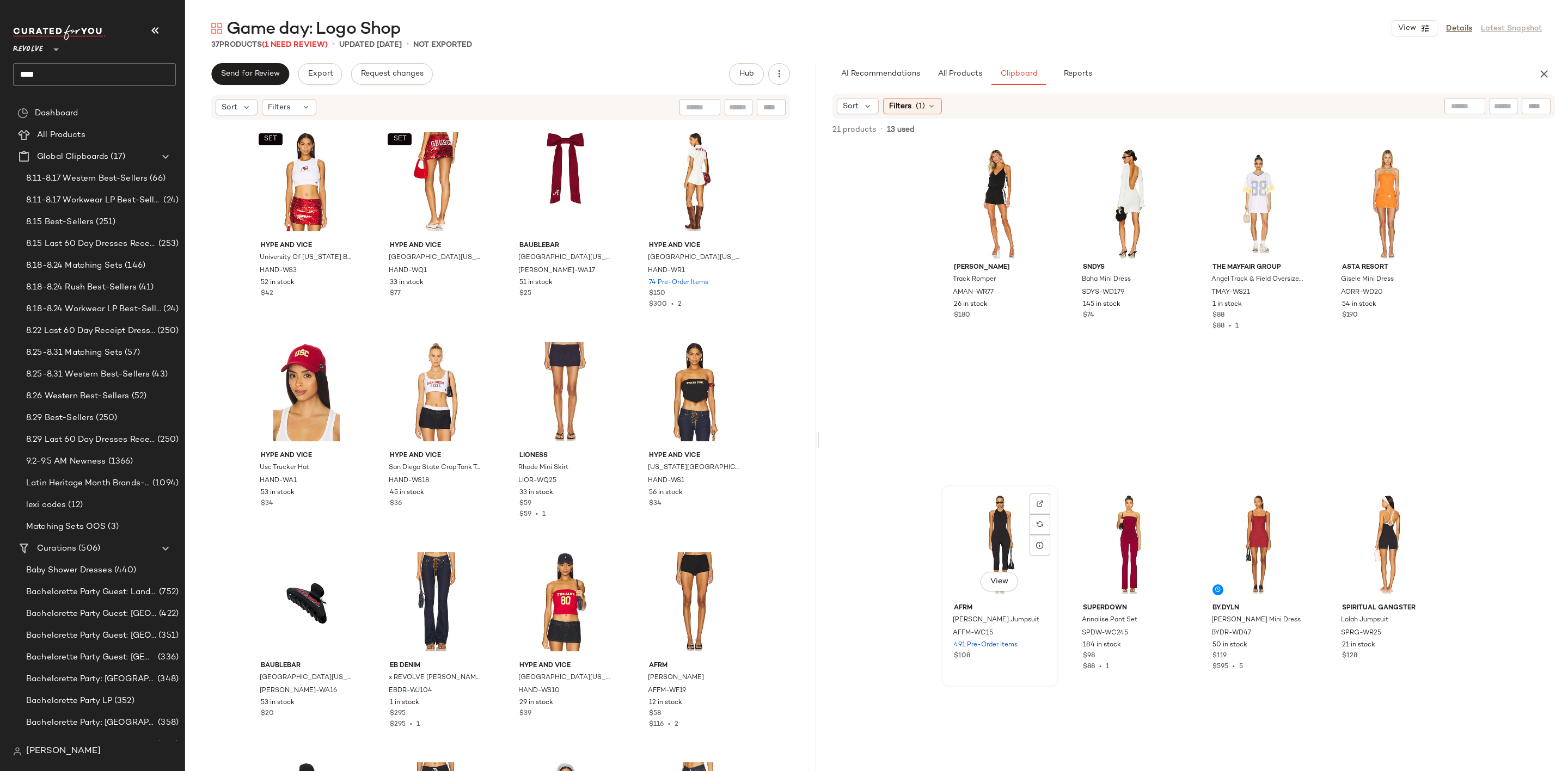
click at [984, 536] on div "View" at bounding box center [1000, 544] width 110 height 110
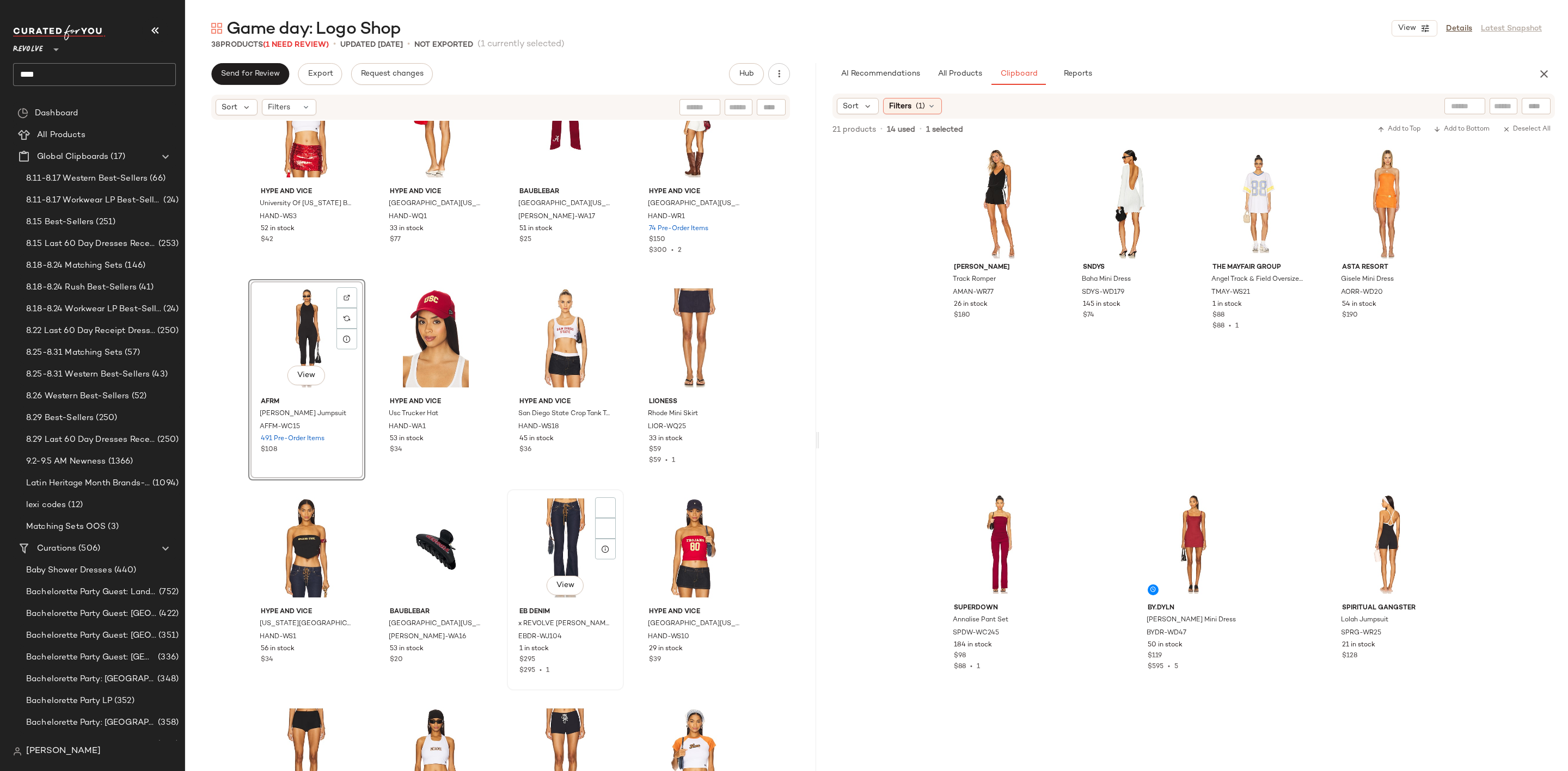
scroll to position [82, 0]
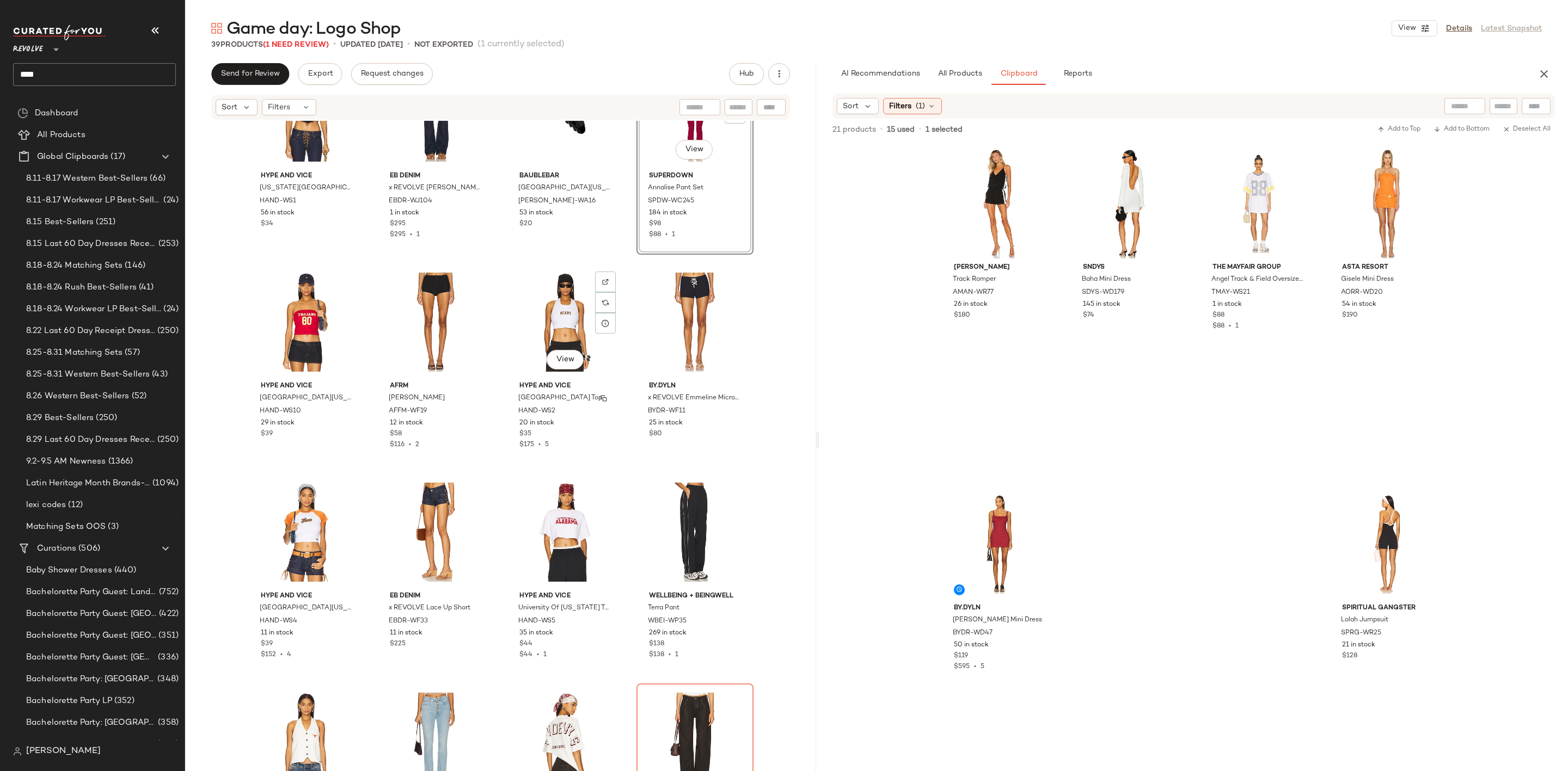
scroll to position [417, 0]
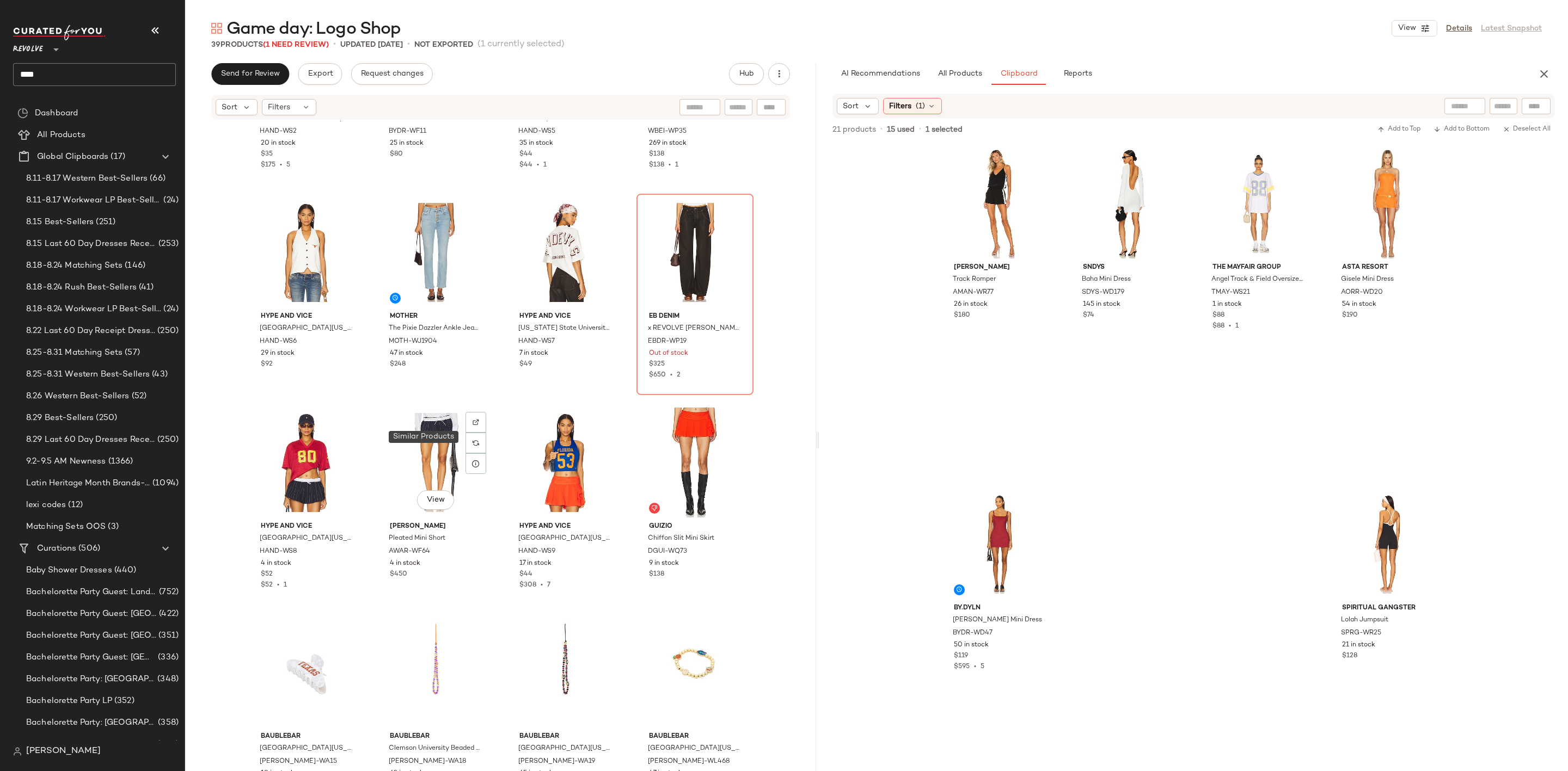
scroll to position [1233, 0]
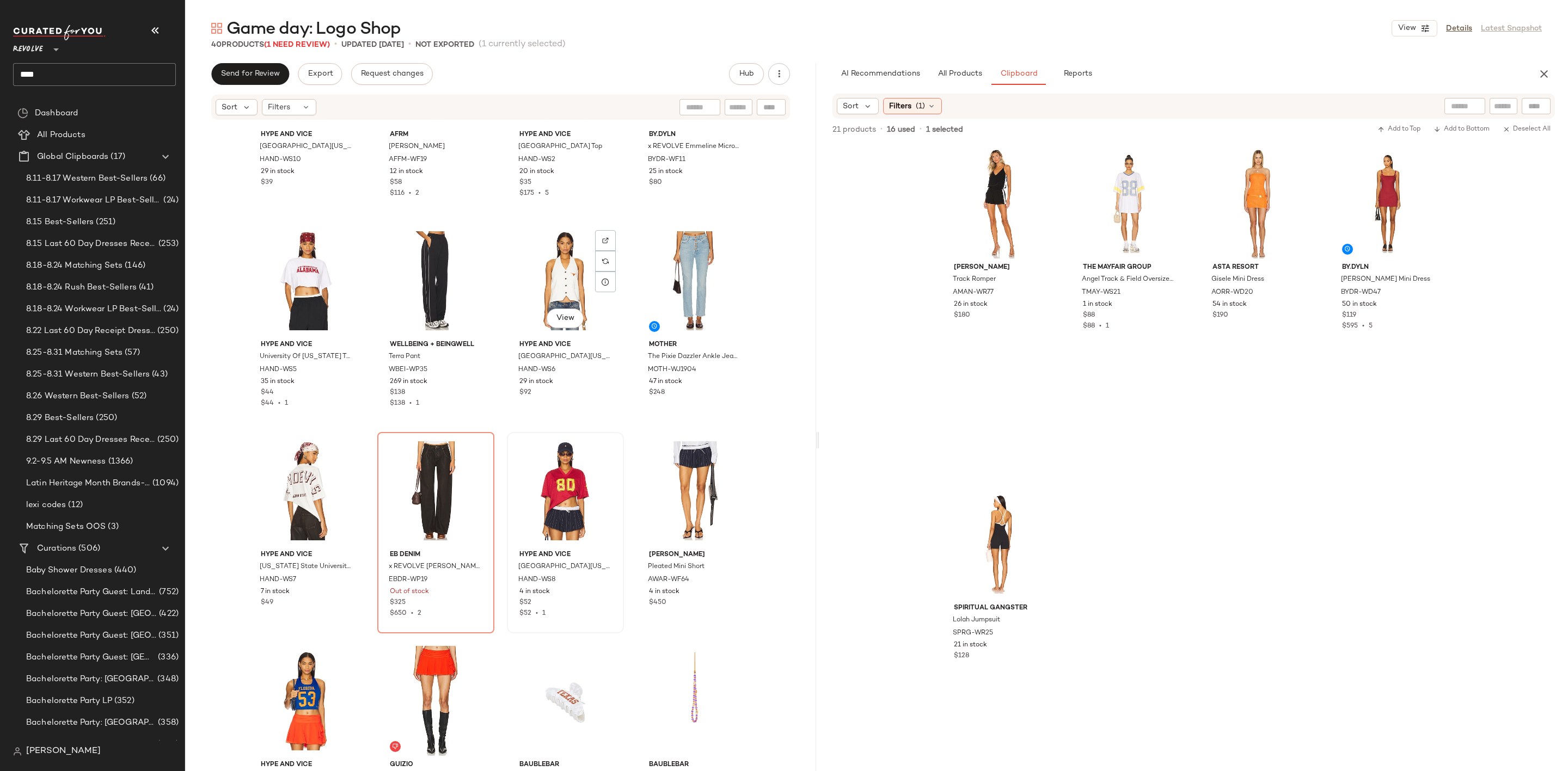
scroll to position [1152, 0]
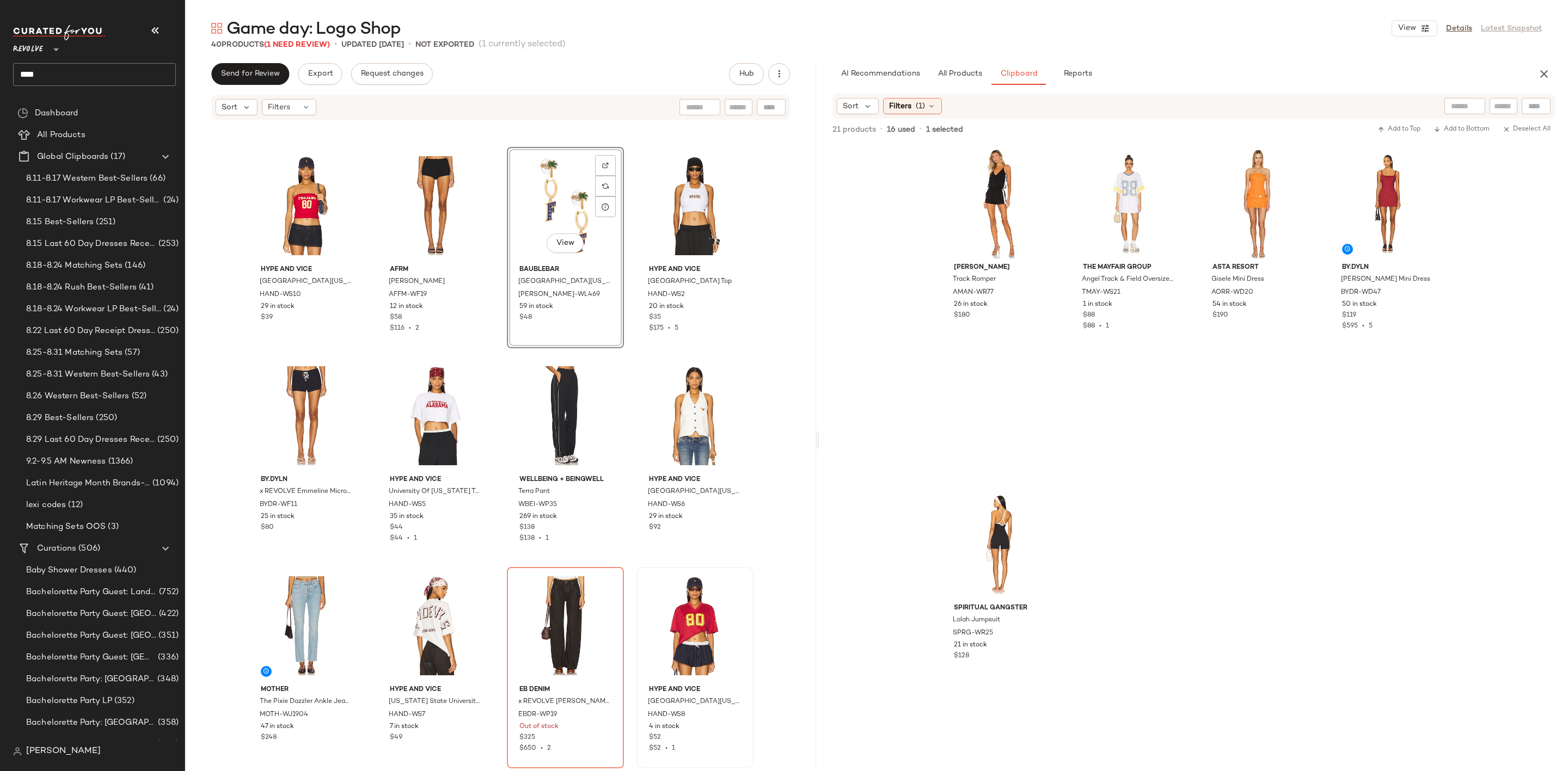
scroll to position [662, 0]
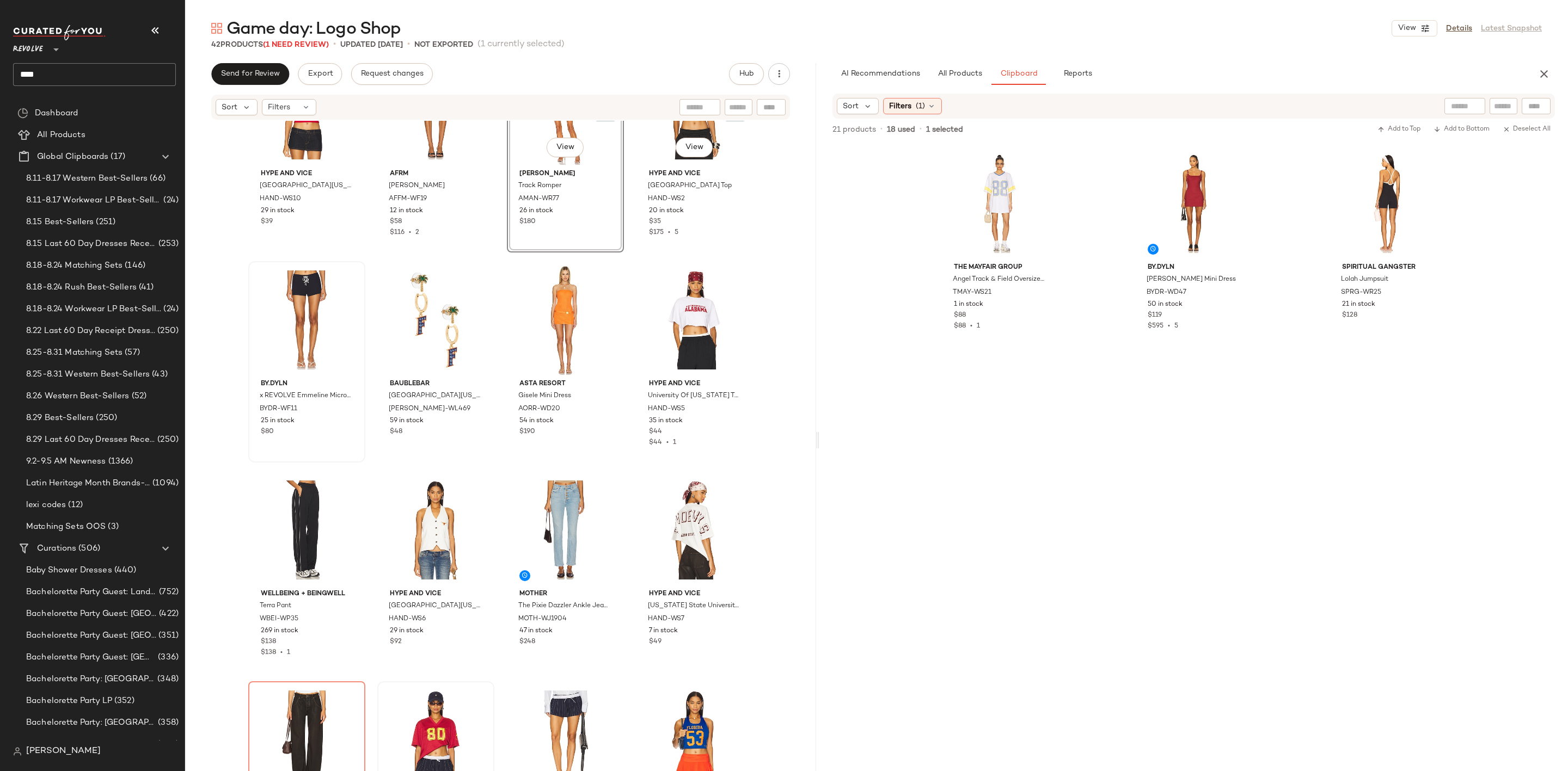
scroll to position [1152, 0]
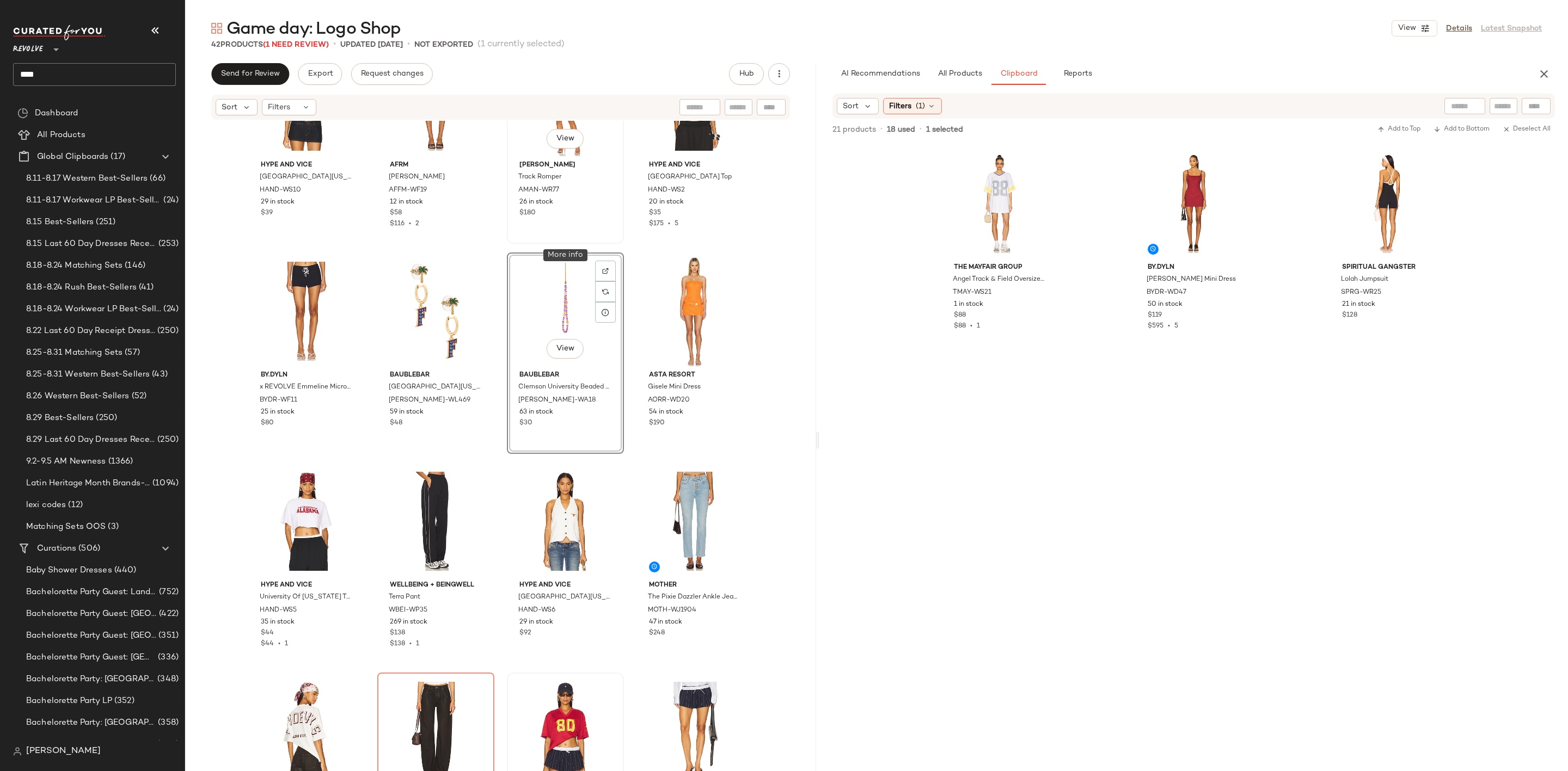
scroll to position [752, 0]
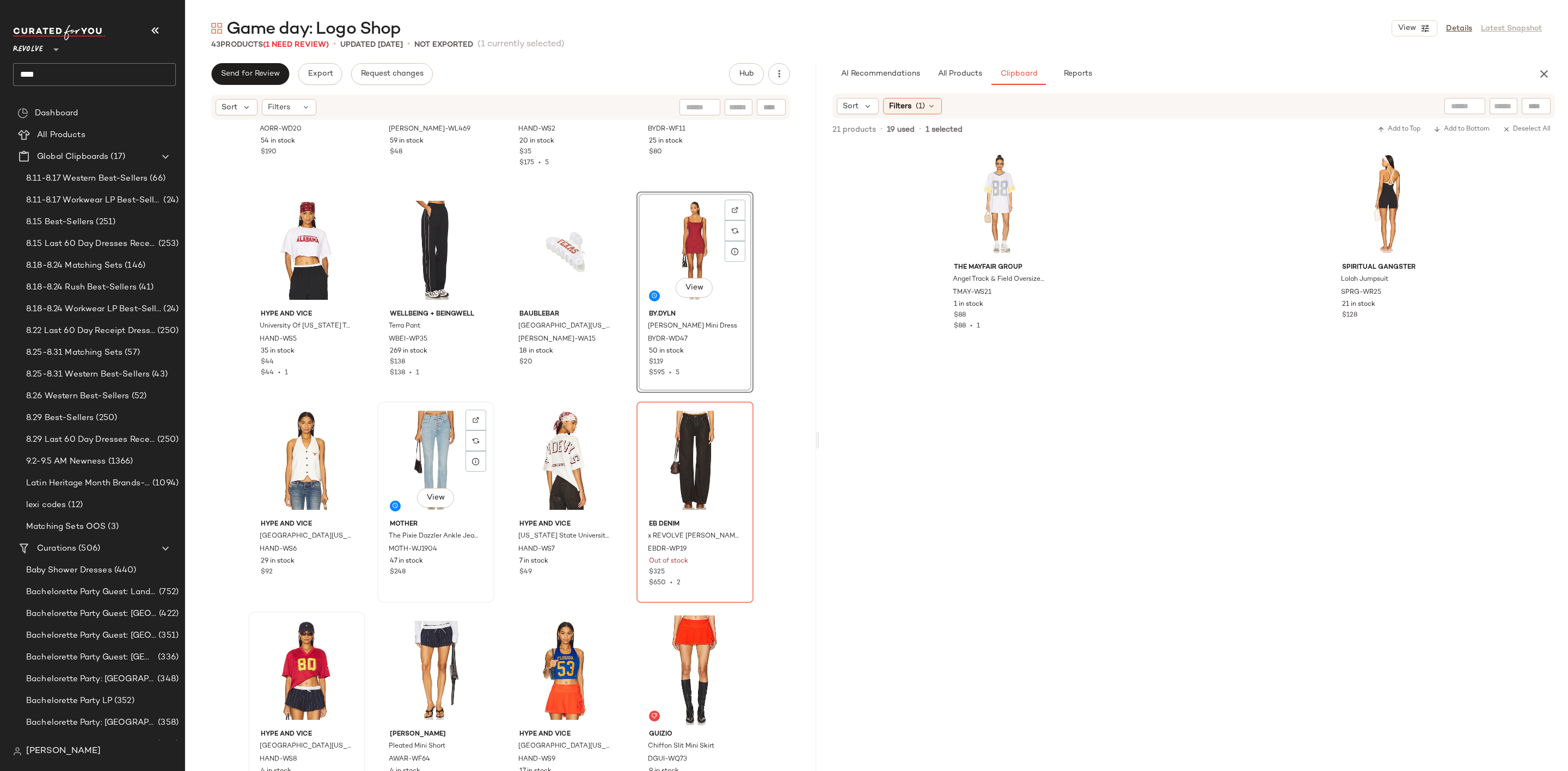
scroll to position [1527, 0]
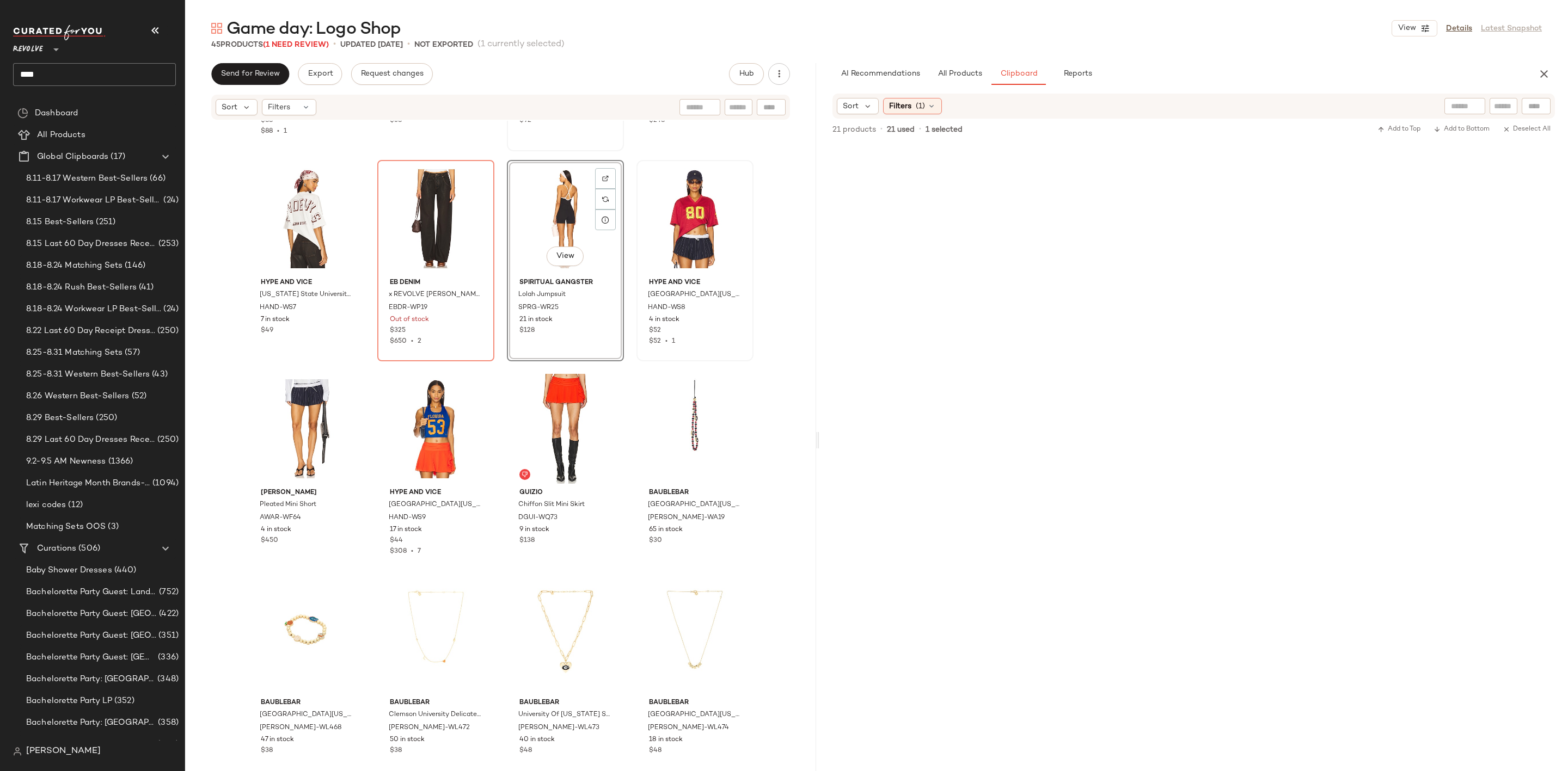
scroll to position [1725, 0]
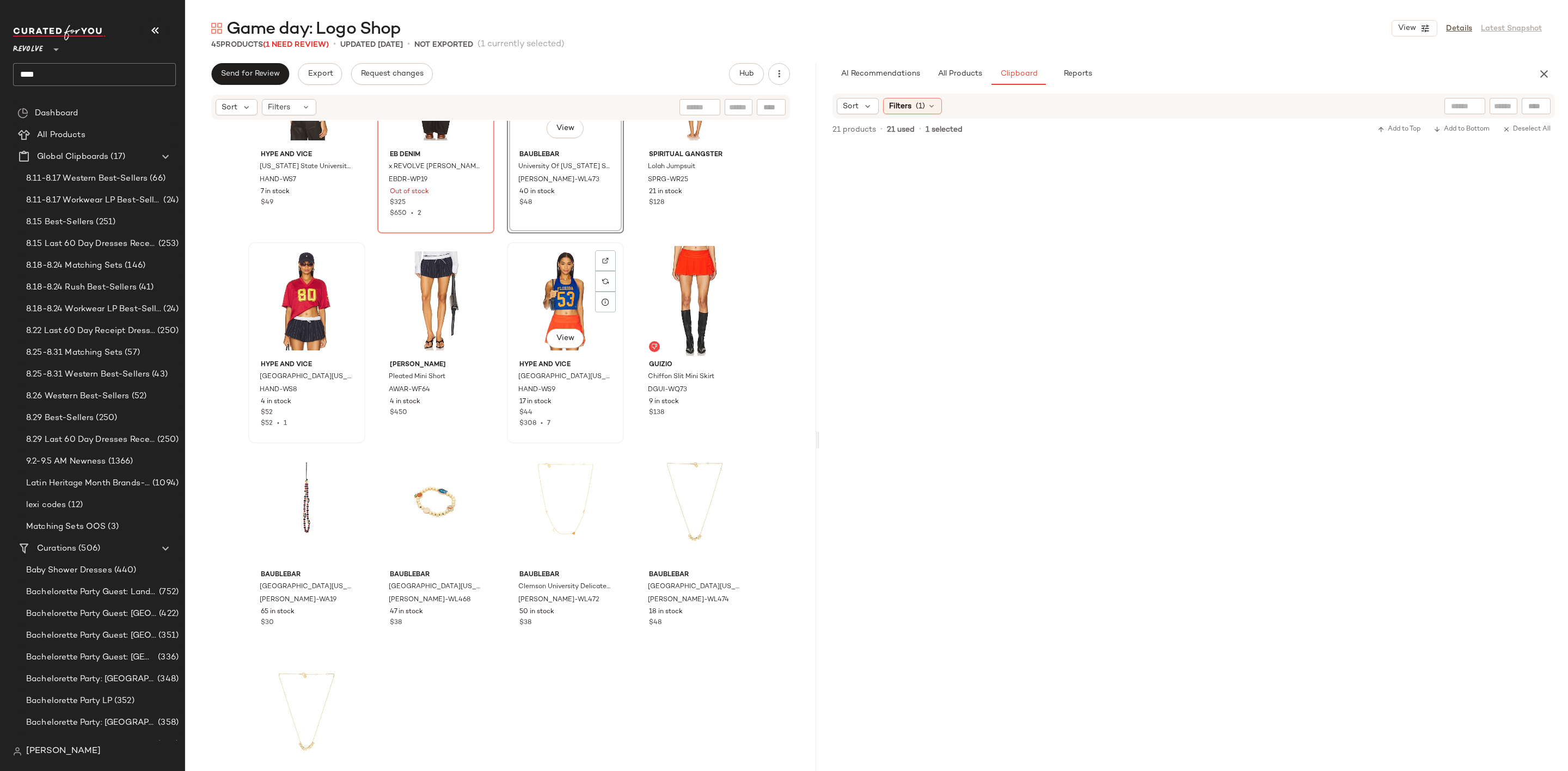
scroll to position [1840, 0]
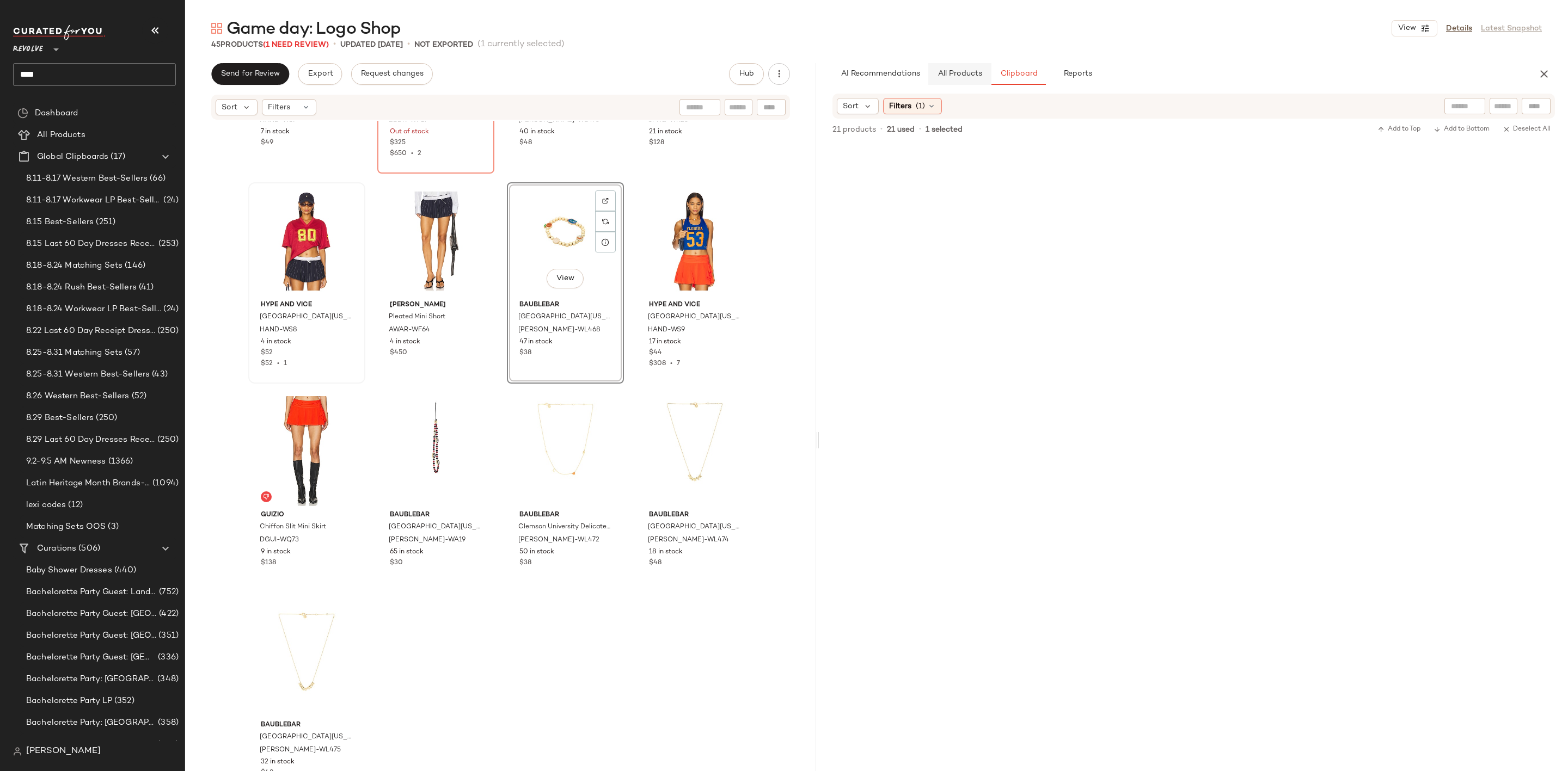
click at [954, 78] on span "All Products" at bounding box center [959, 74] width 44 height 9
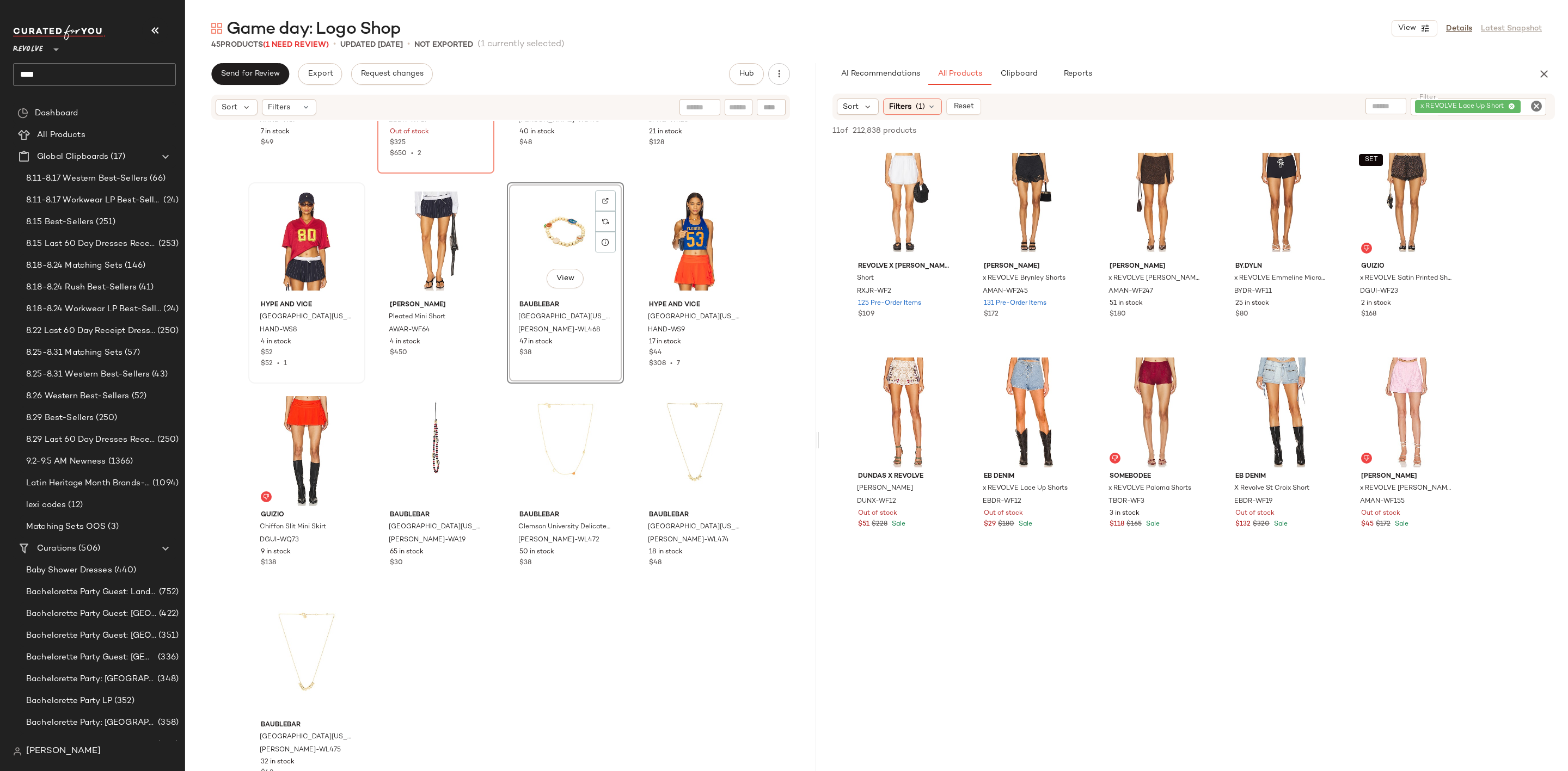
click at [1538, 100] on icon "Clear Filter" at bounding box center [1536, 106] width 13 height 13
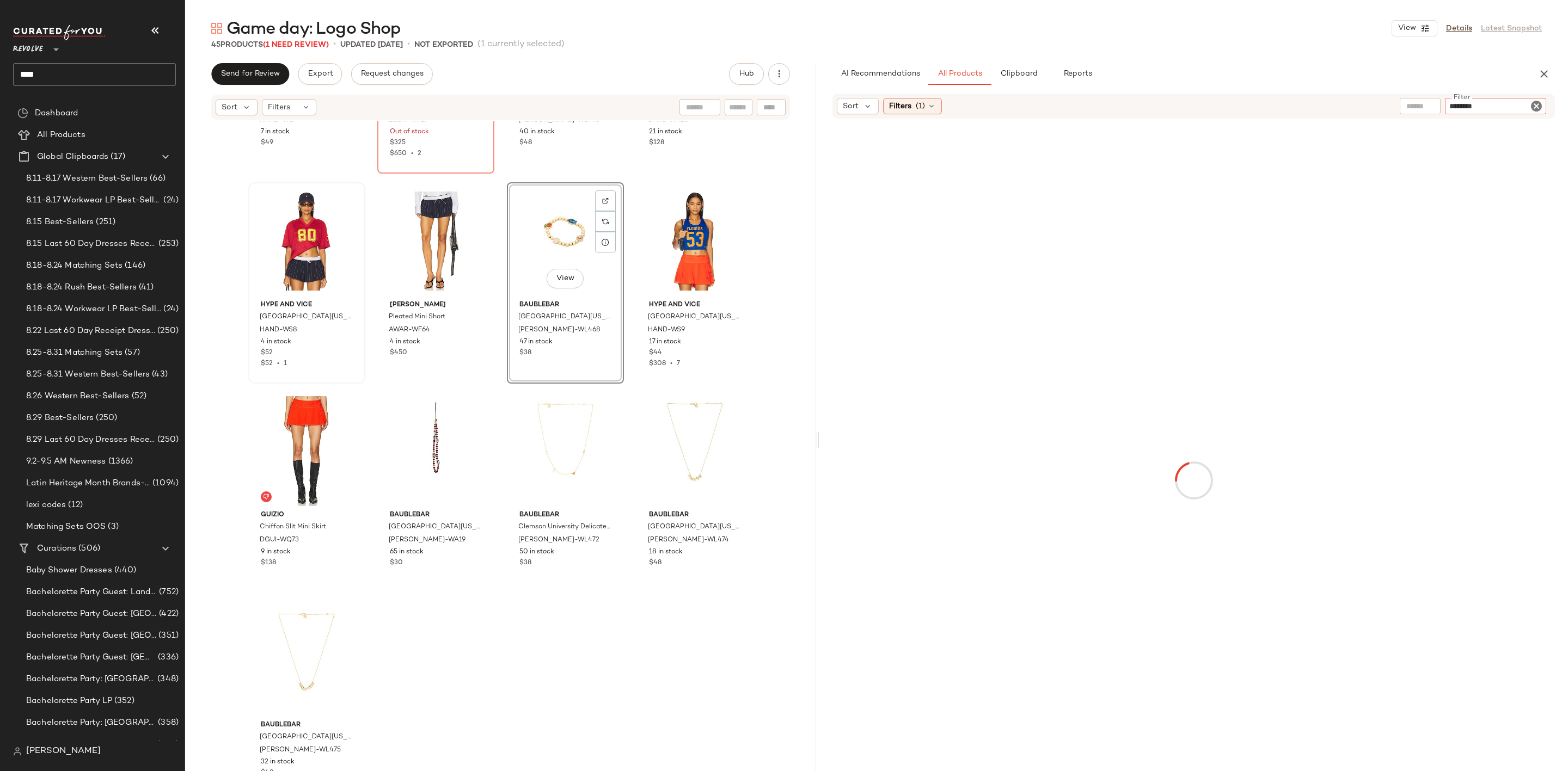
type input "*********"
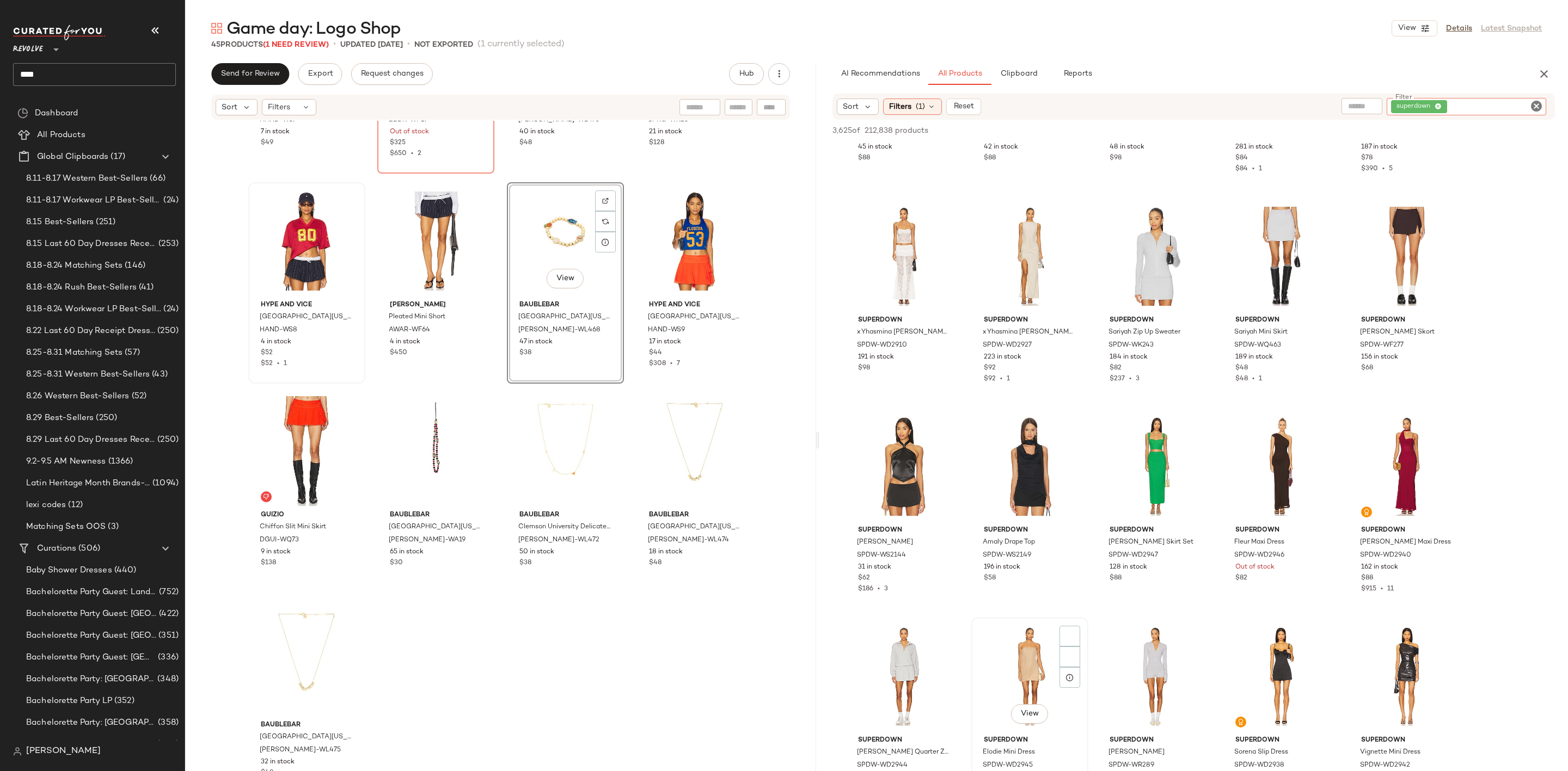
scroll to position [898, 0]
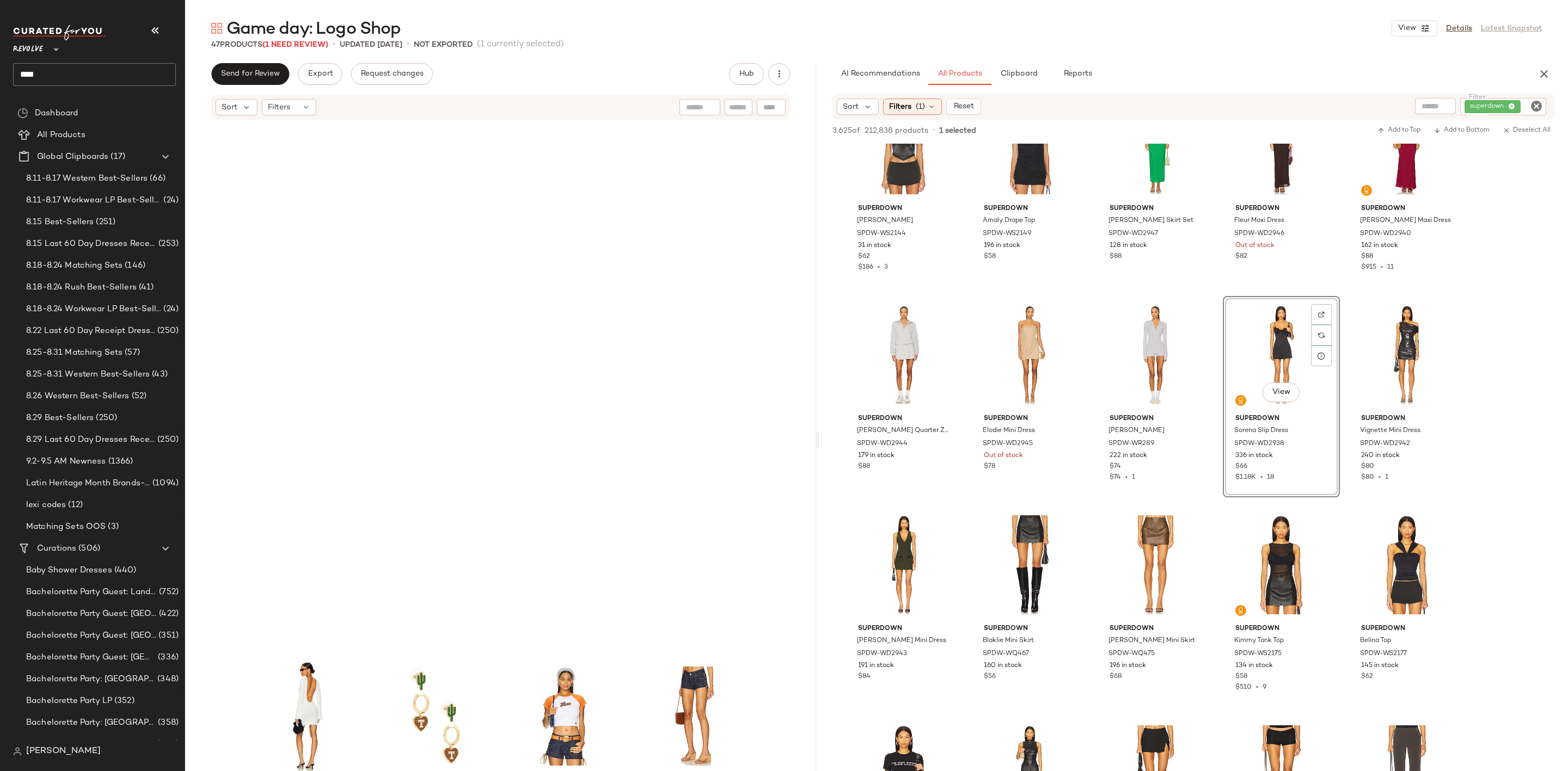
scroll to position [662, 0]
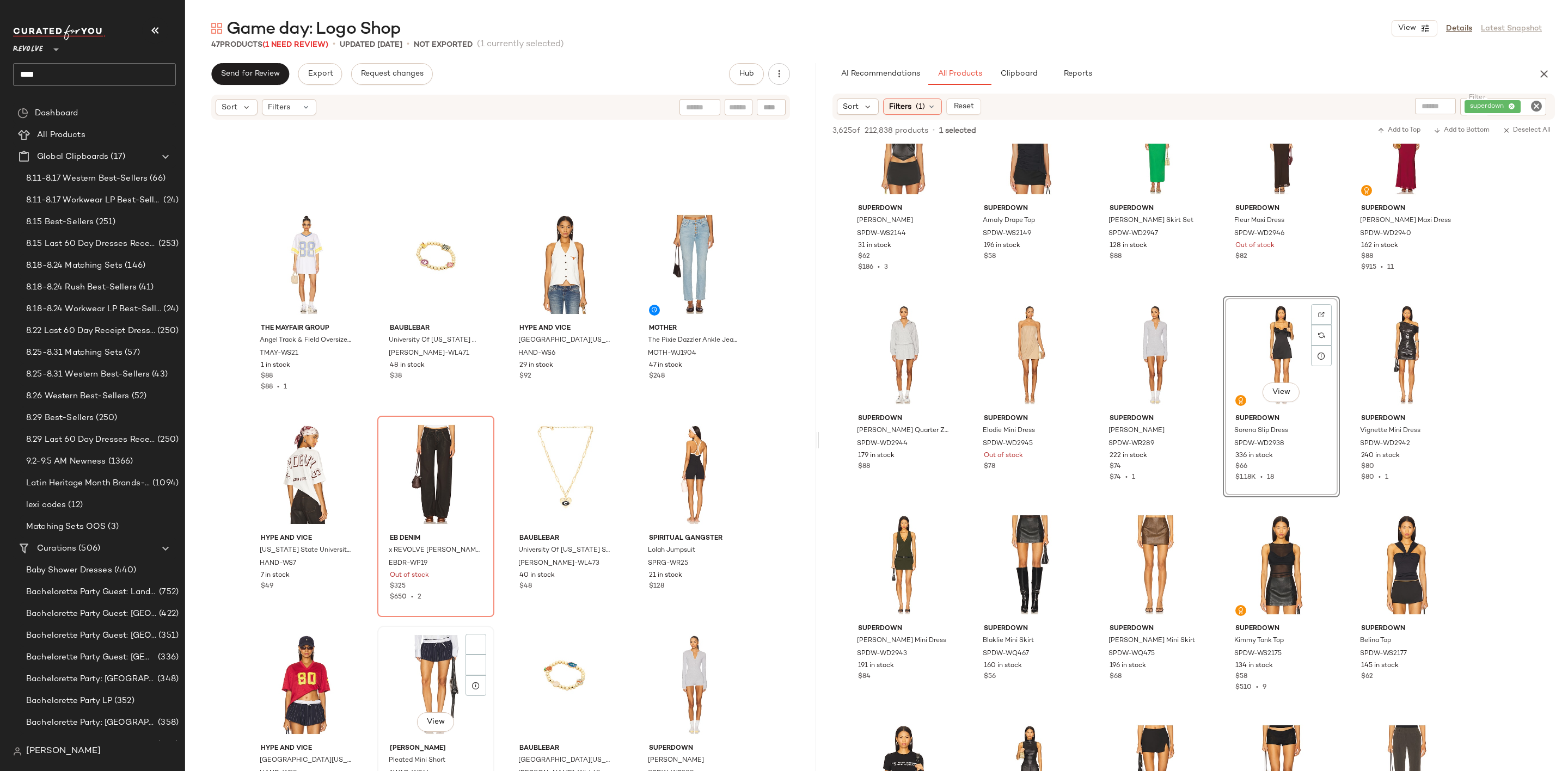
scroll to position [1560, 0]
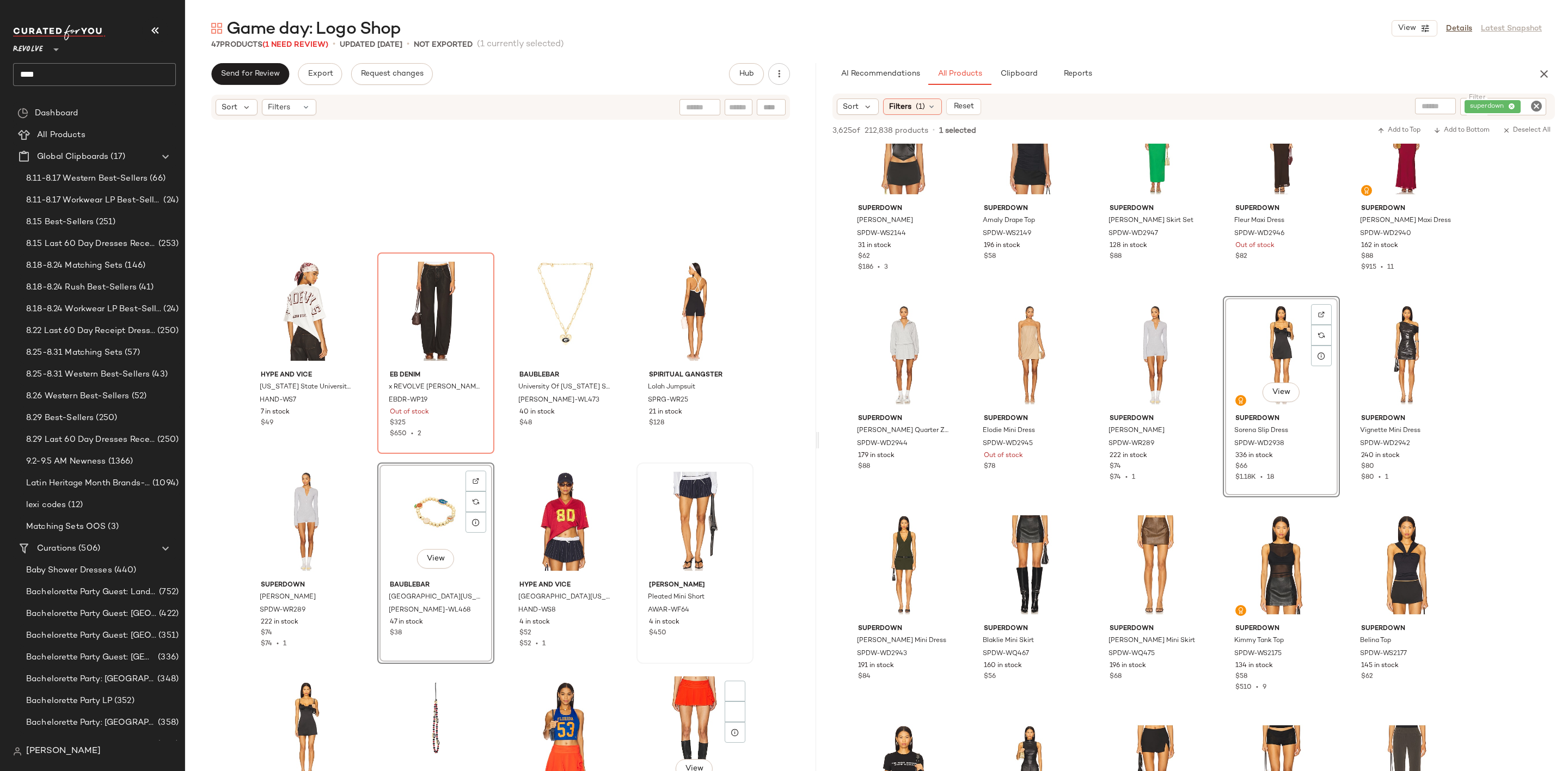
scroll to position [1805, 0]
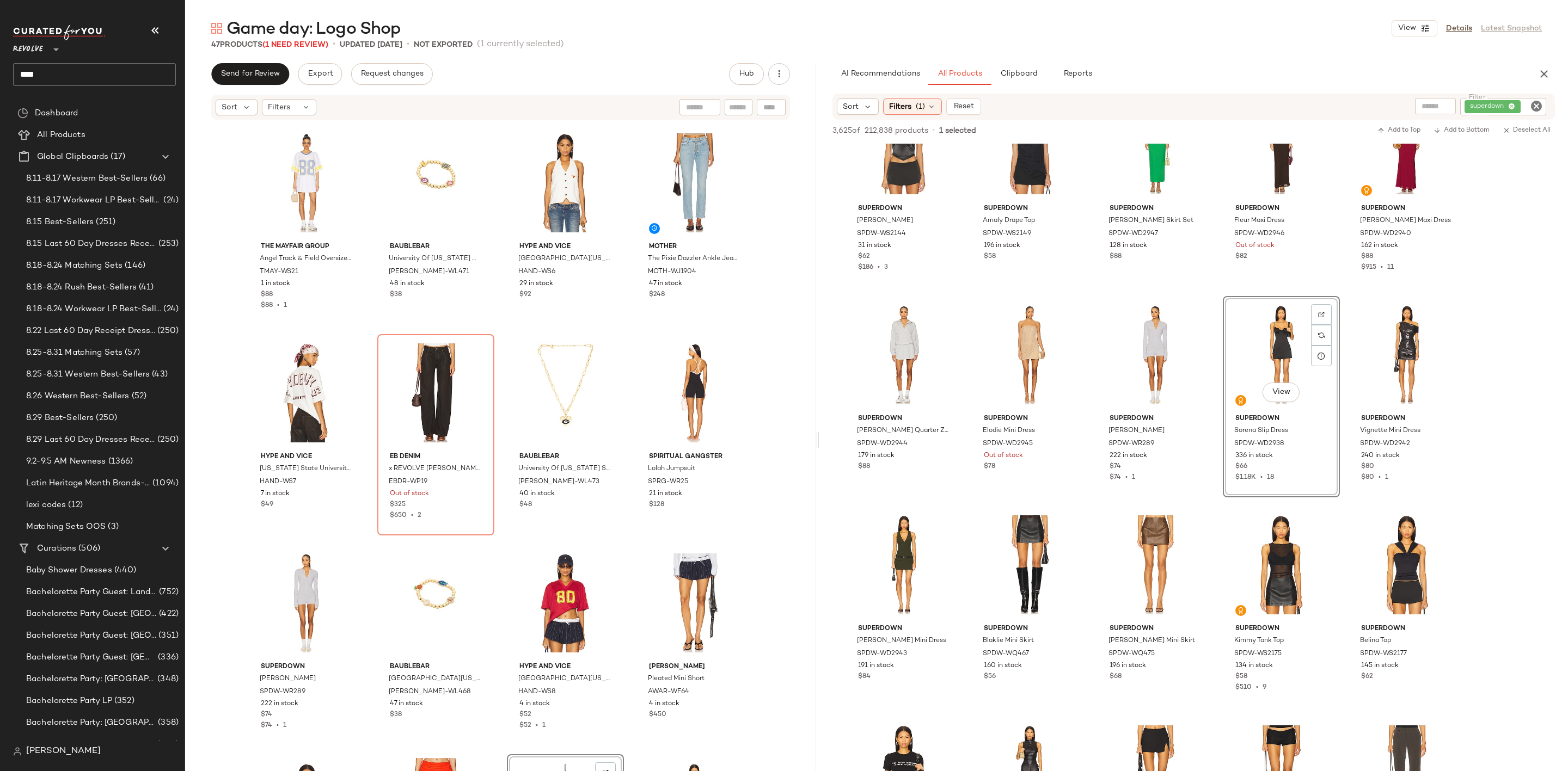
scroll to position [1642, 0]
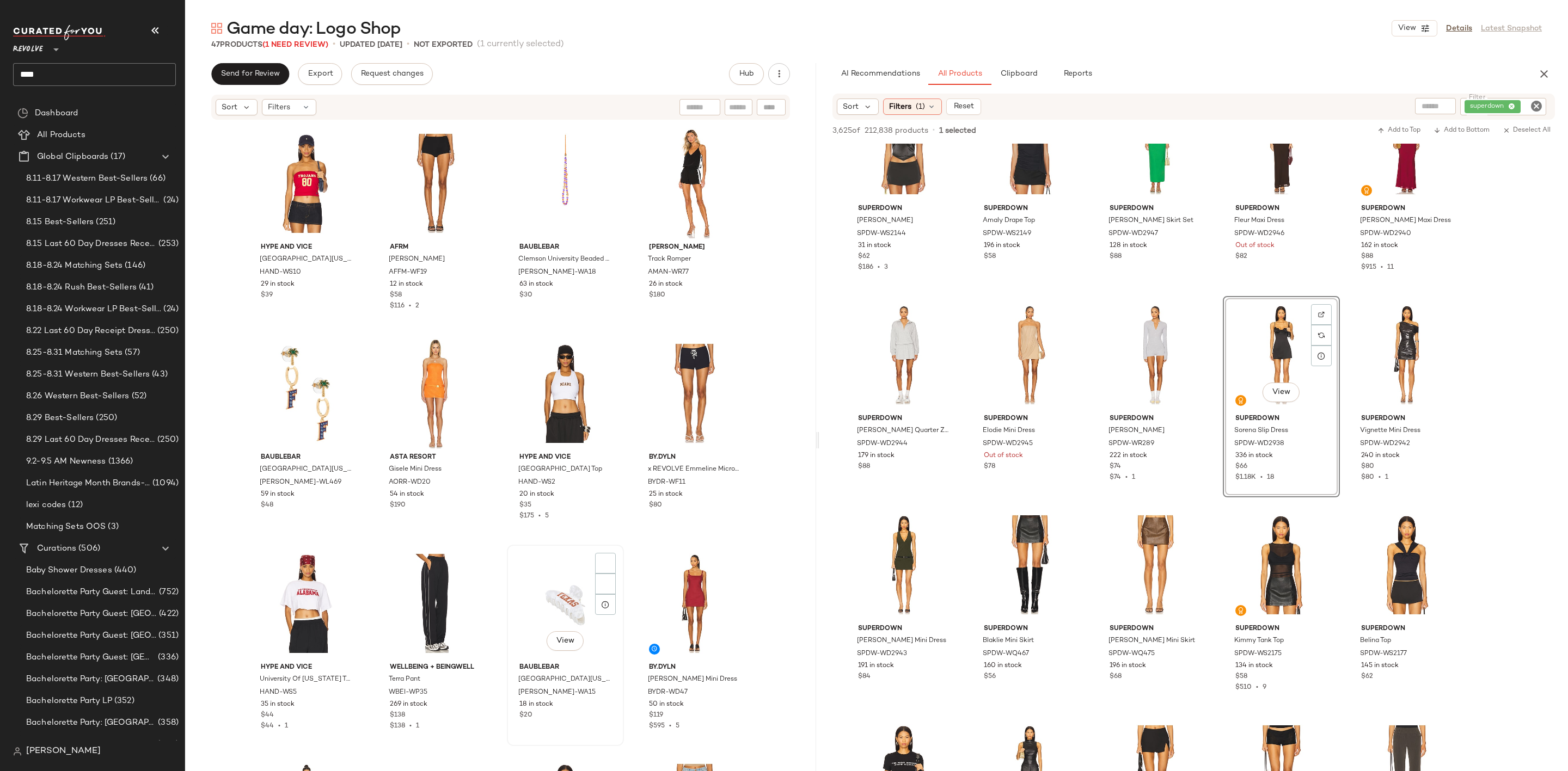
scroll to position [988, 0]
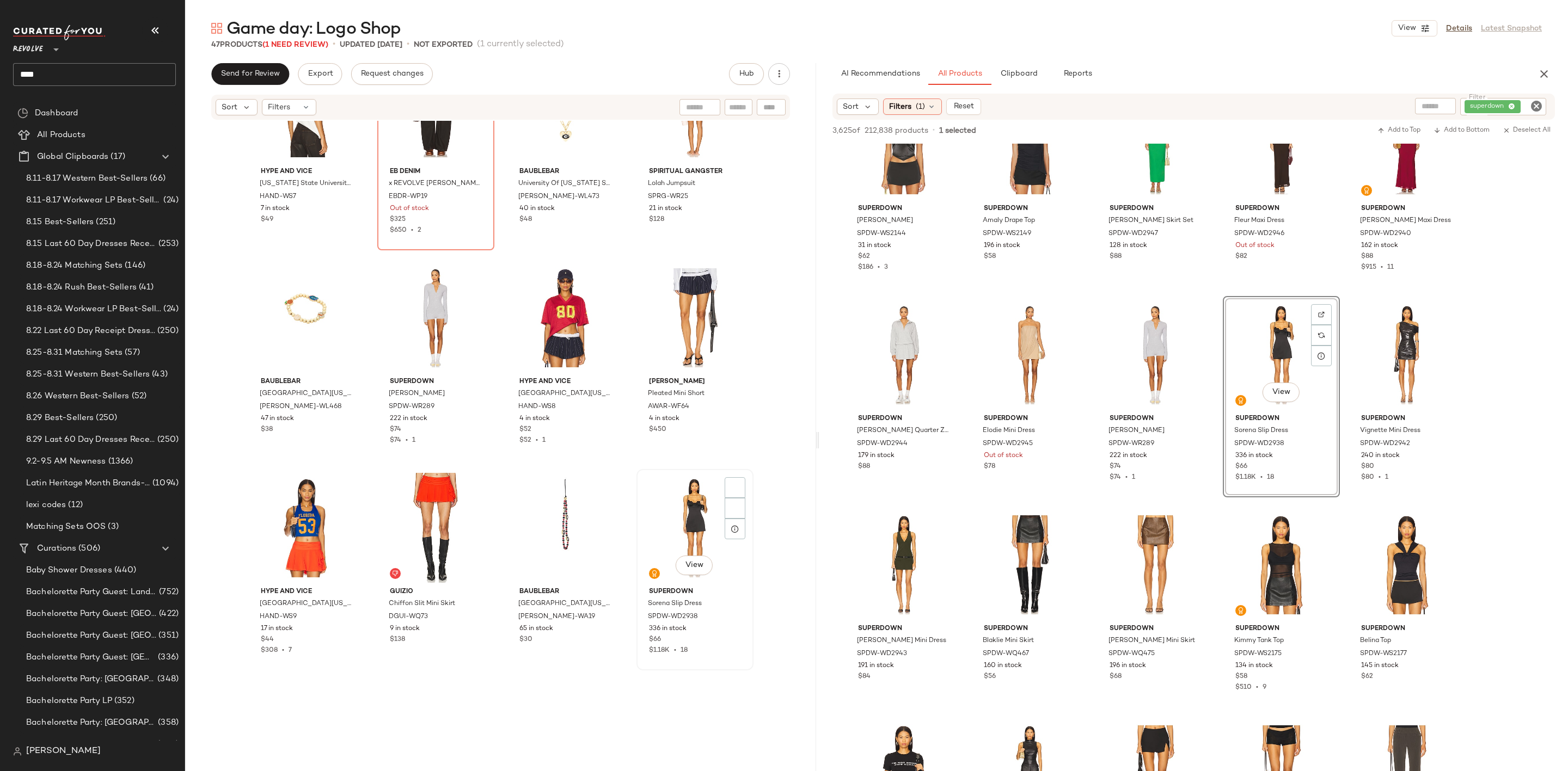
scroll to position [1804, 0]
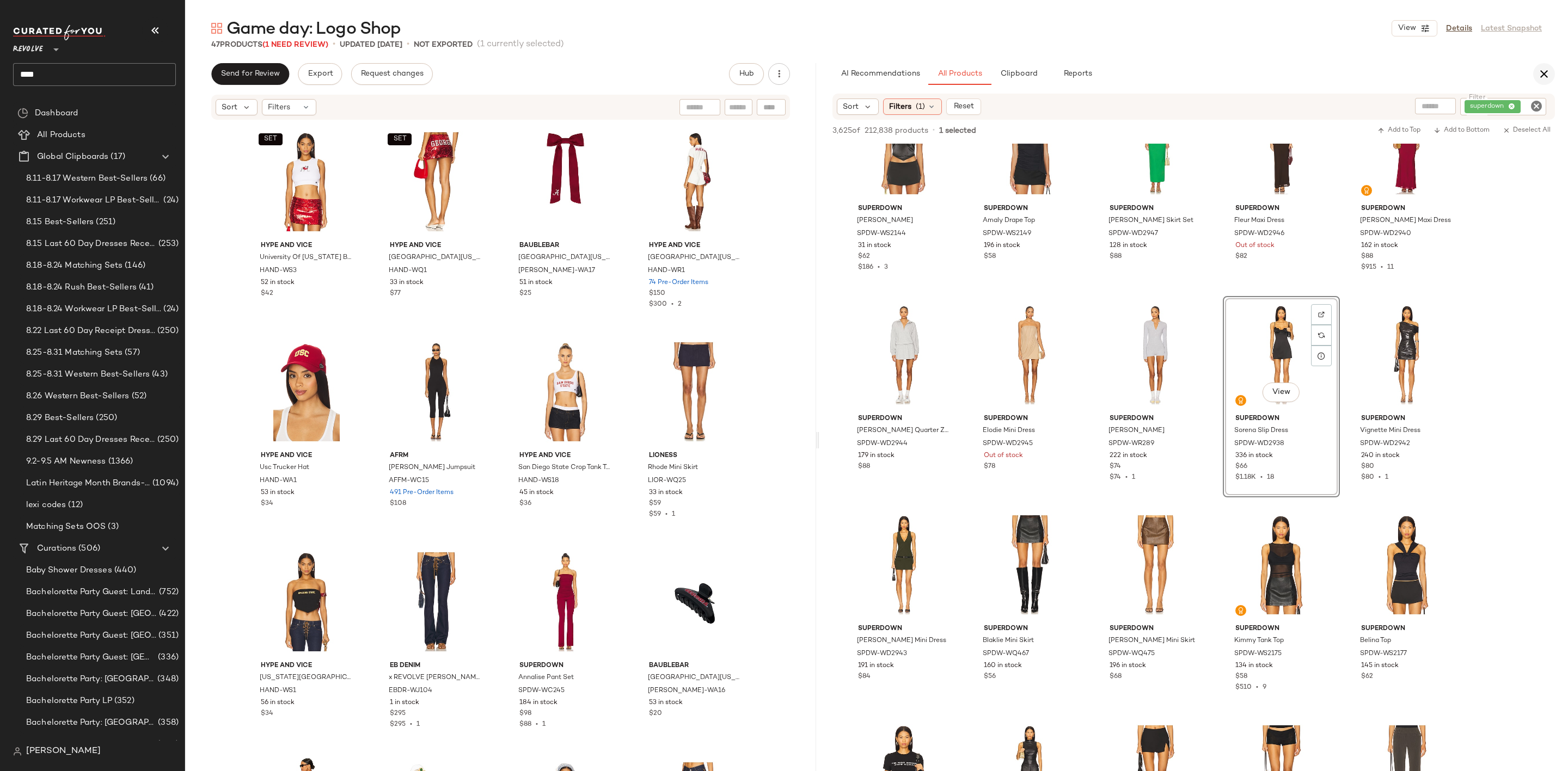
click at [1534, 77] on button "button" at bounding box center [1544, 74] width 22 height 22
